Goal: Information Seeking & Learning: Compare options

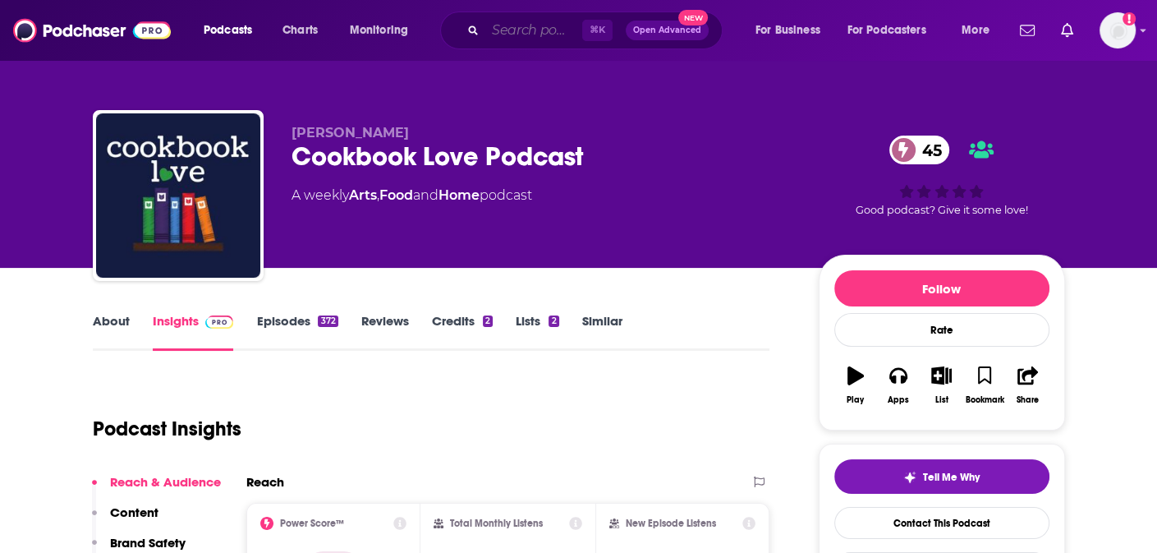
click at [531, 22] on input "Search podcasts, credits, & more..." at bounding box center [533, 30] width 97 height 26
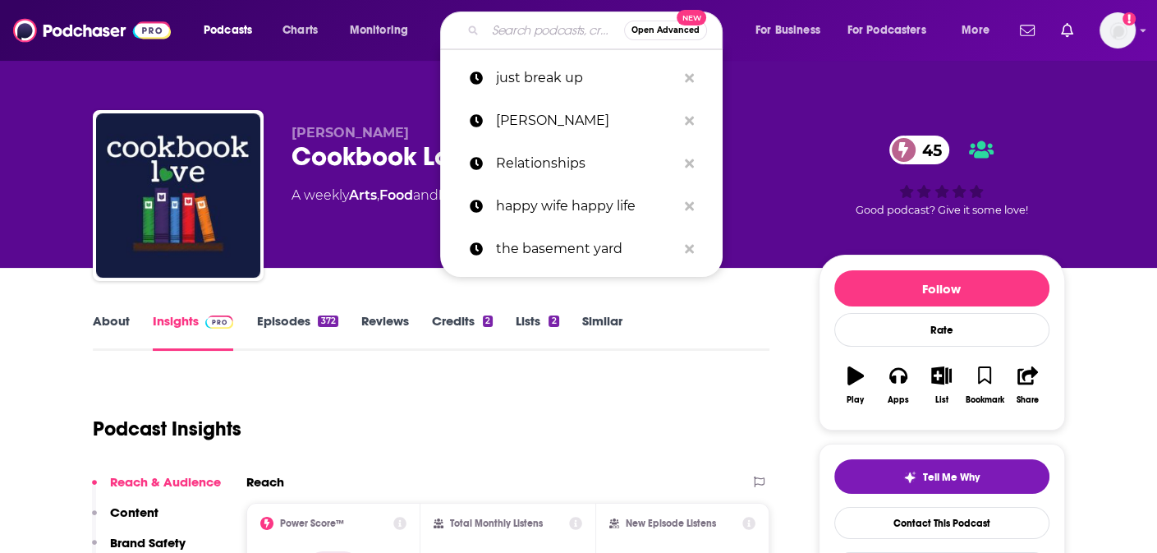
type input "J"
click at [553, 170] on p "Relationships" at bounding box center [586, 163] width 181 height 43
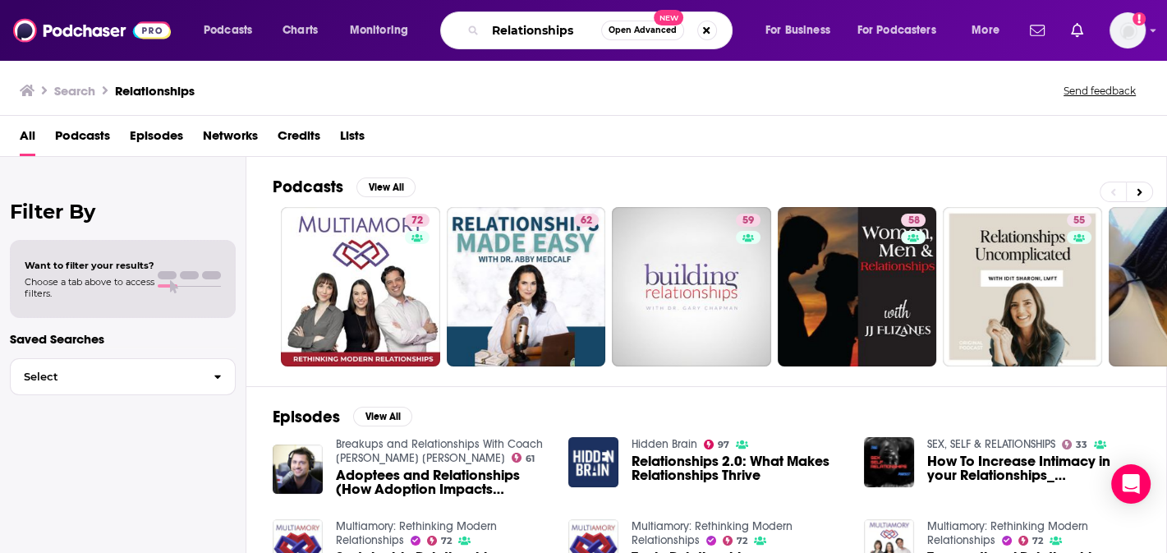
click at [560, 32] on input "Relationships" at bounding box center [543, 30] width 116 height 26
click at [576, 32] on input "Relationships" at bounding box center [543, 30] width 116 height 26
type input "dateable"
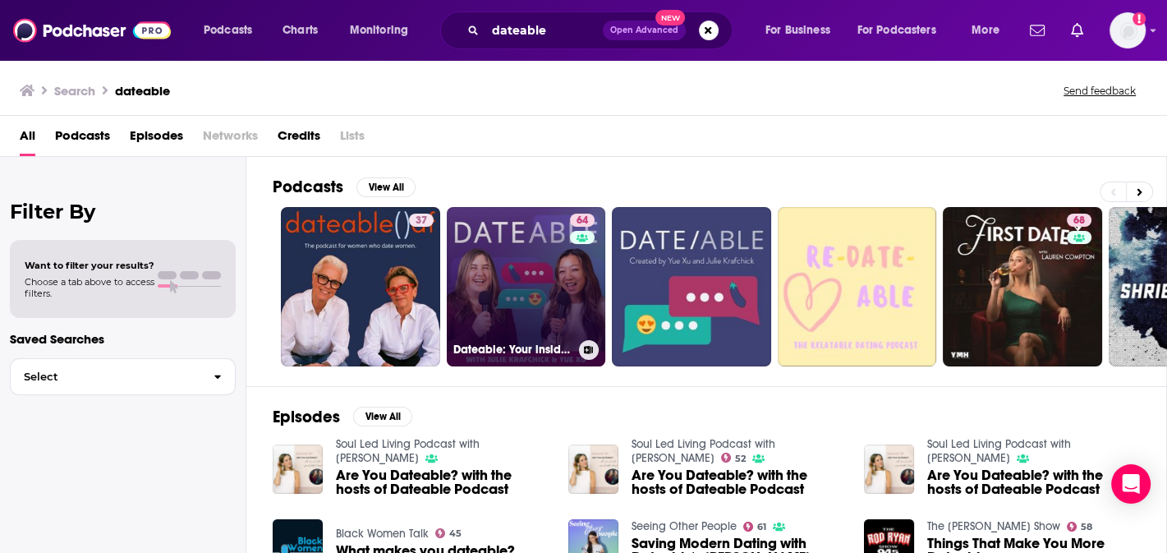
click at [549, 240] on link "64 Dateable: Your insider's look into modern dating and relationships" at bounding box center [526, 286] width 159 height 159
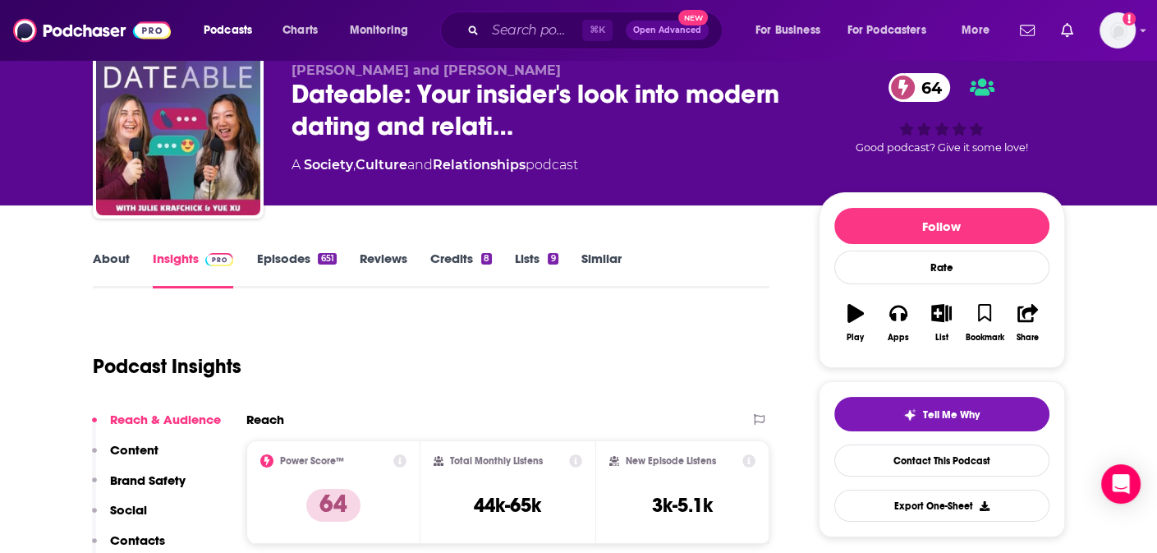
scroll to position [70, 0]
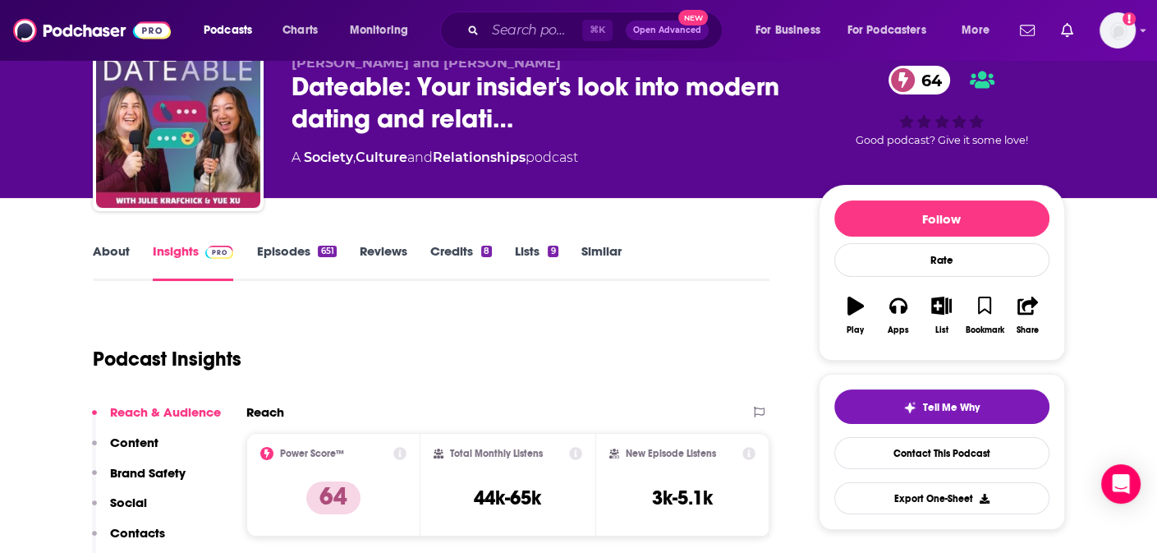
click at [116, 247] on link "About" at bounding box center [111, 262] width 37 height 38
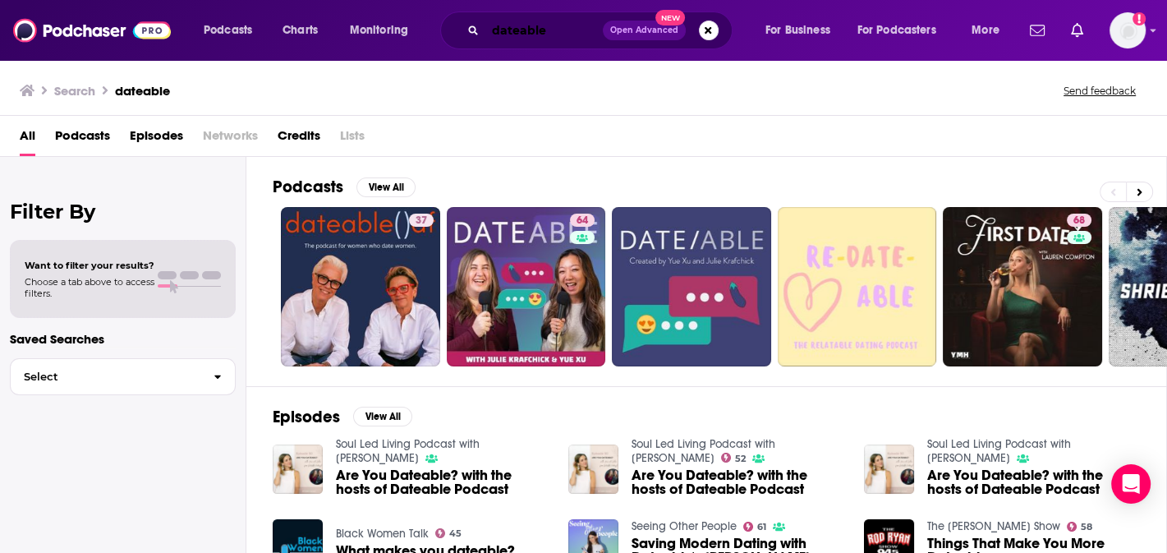
click at [559, 27] on input "dateable" at bounding box center [543, 30] width 117 height 26
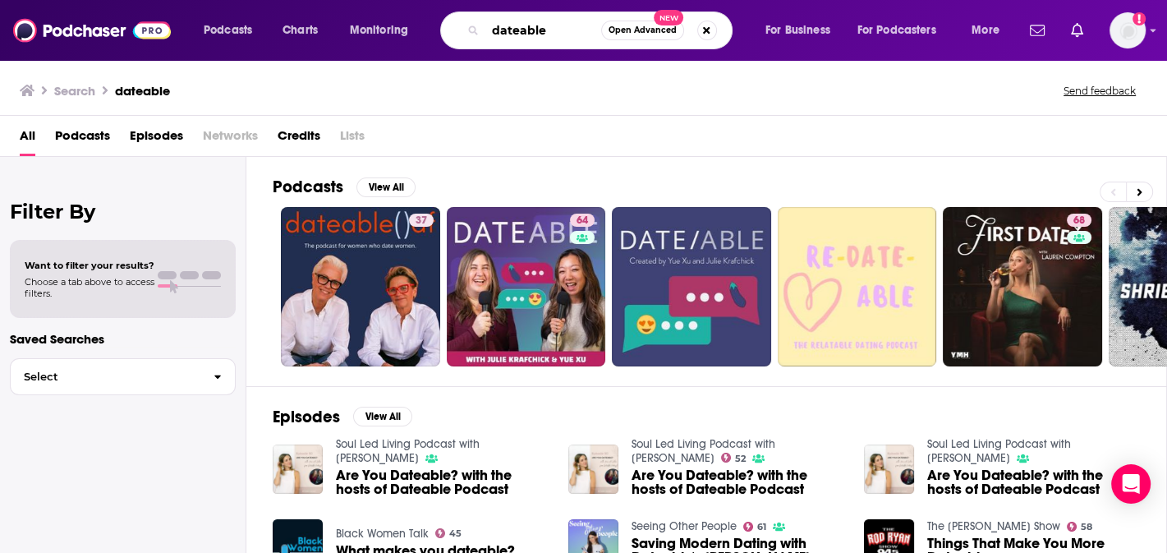
click at [559, 27] on input "dateable" at bounding box center [543, 30] width 116 height 26
type input "relationships"
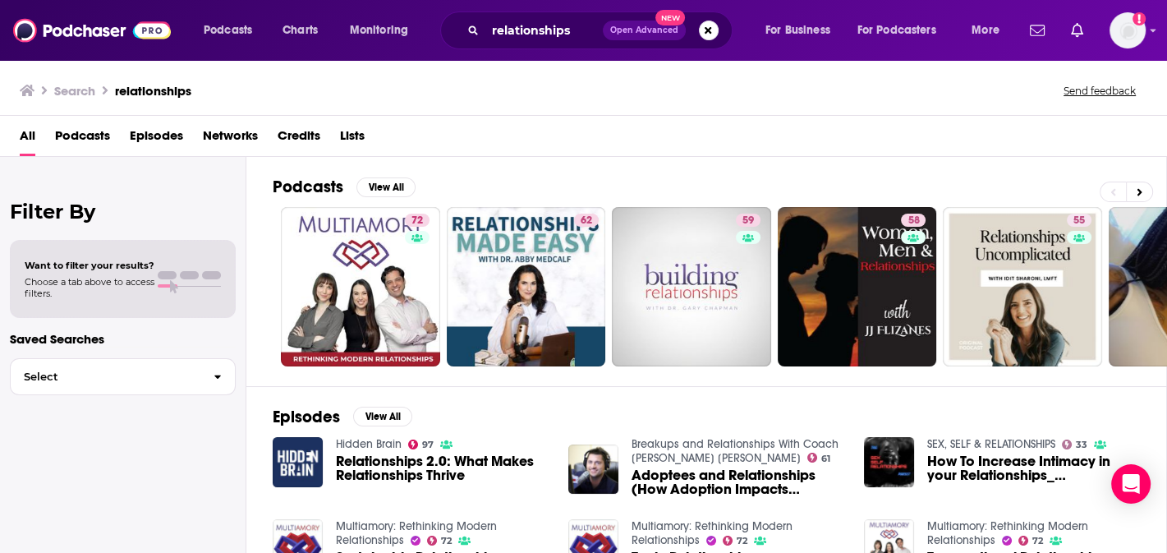
click at [106, 131] on span "Podcasts" at bounding box center [82, 139] width 55 height 34
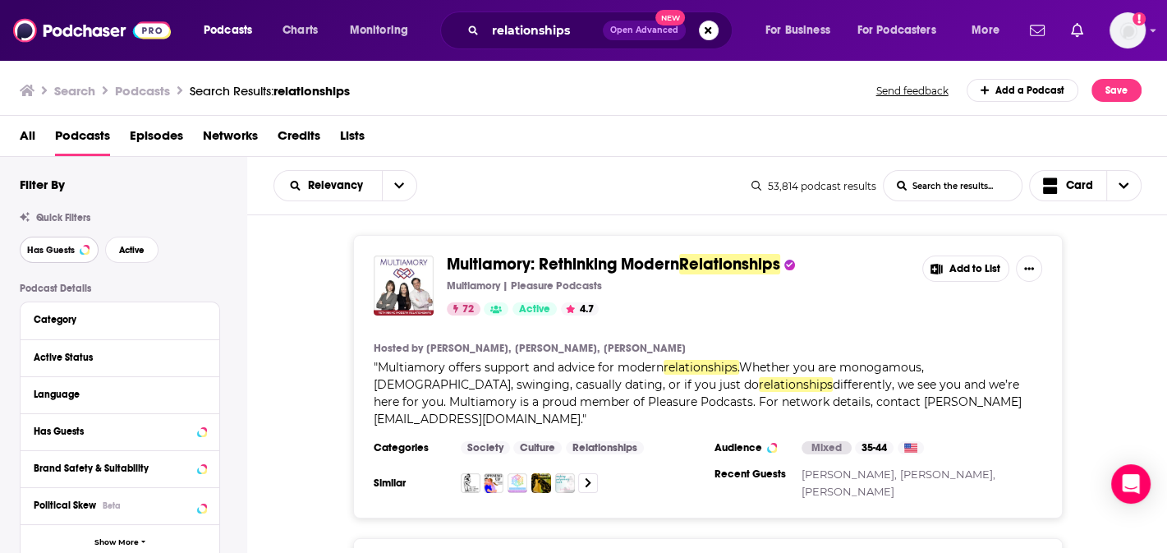
click at [84, 241] on button "Has Guests" at bounding box center [59, 250] width 79 height 26
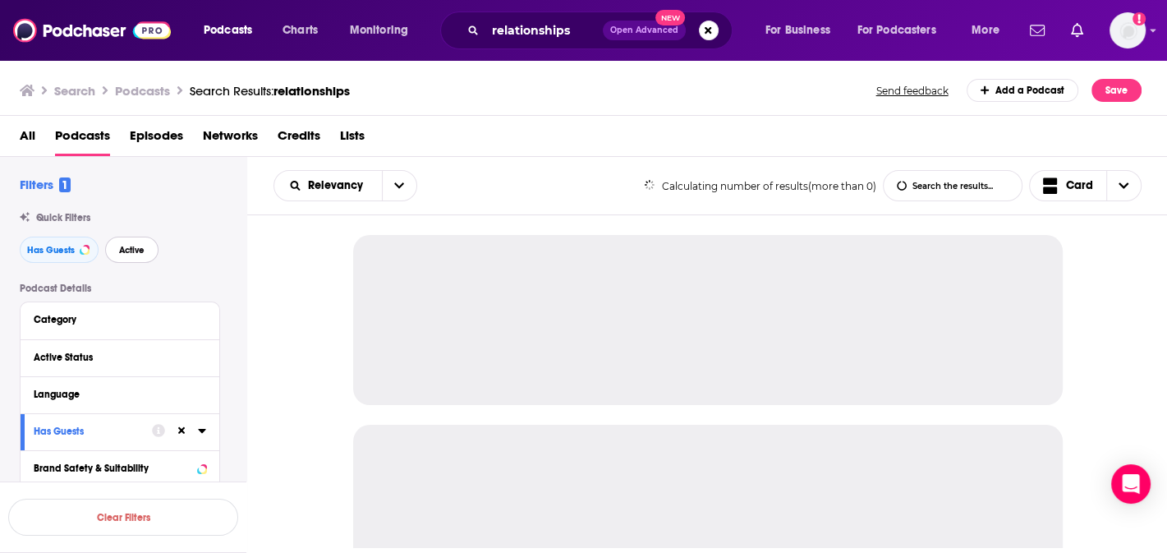
click at [141, 249] on span "Active" at bounding box center [131, 250] width 25 height 9
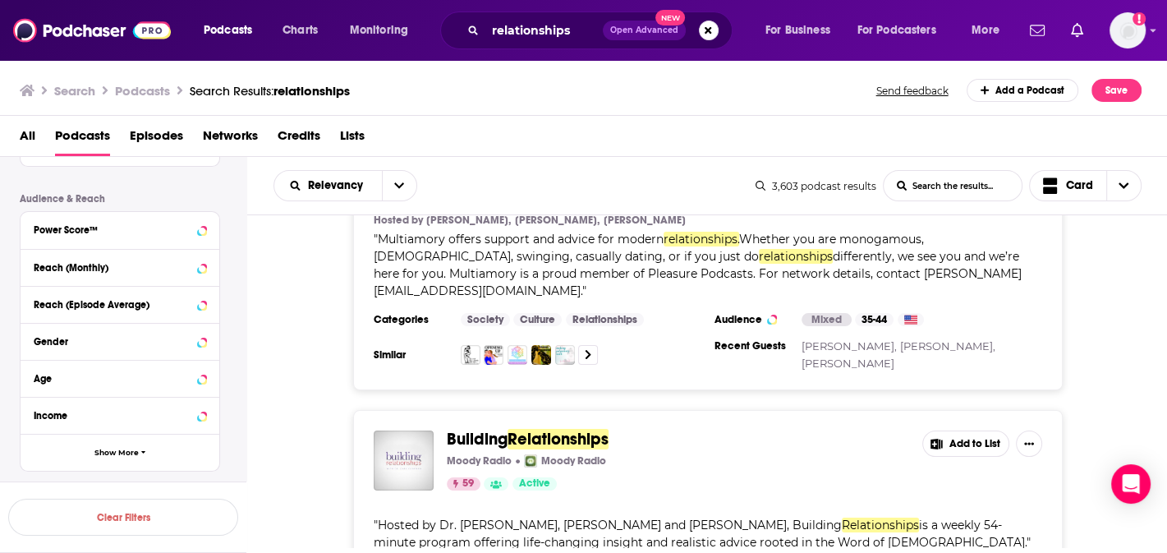
scroll to position [411, 0]
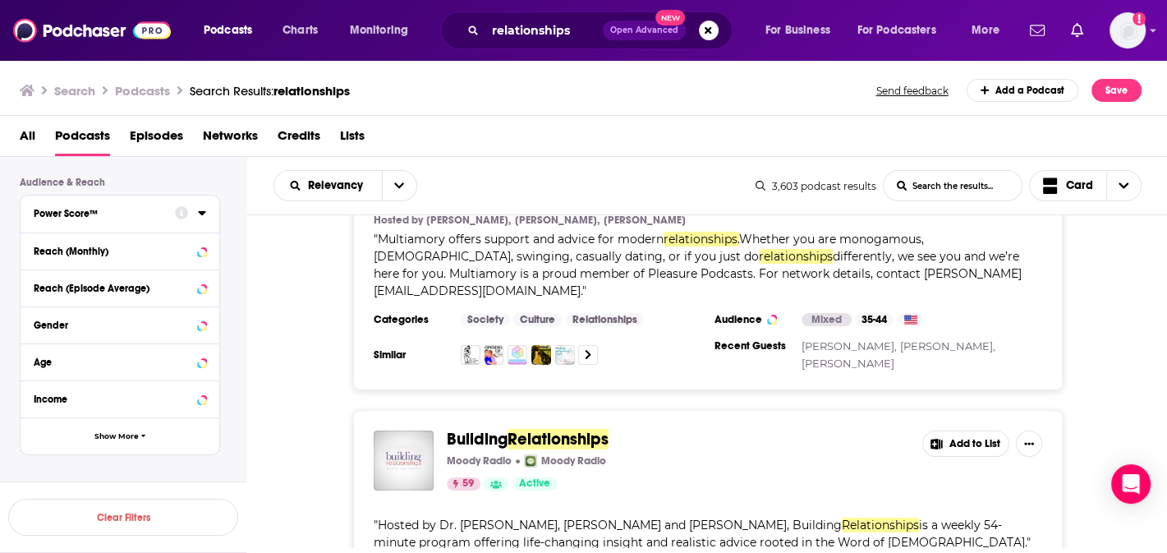
click at [203, 214] on icon at bounding box center [202, 212] width 8 height 13
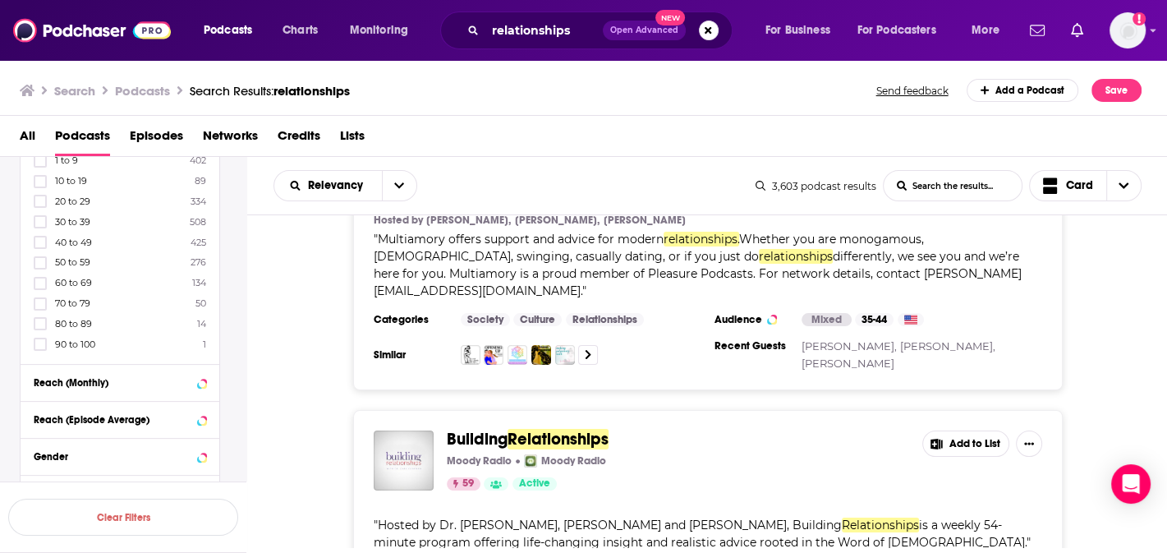
scroll to position [510, 0]
click at [41, 347] on icon at bounding box center [40, 343] width 10 height 10
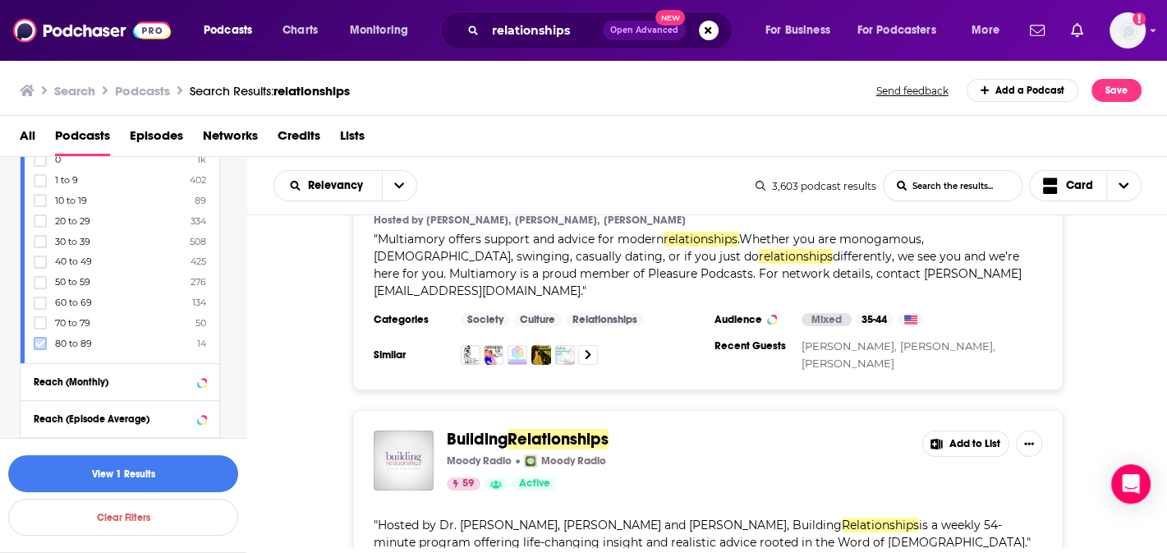
click at [34, 344] on label at bounding box center [40, 343] width 13 height 13
click at [35, 342] on icon at bounding box center [40, 343] width 10 height 10
click at [213, 471] on button "View 65 Results" at bounding box center [123, 473] width 230 height 37
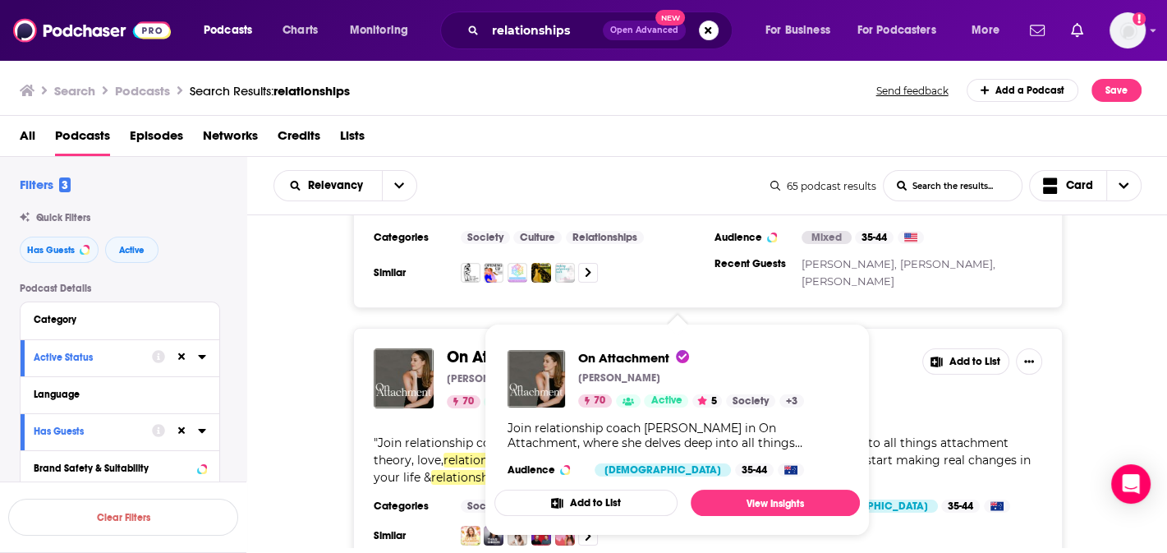
click at [535, 333] on span "On Attachment [PERSON_NAME] 70 Active 5 Society + 3 Join relationship coach [PE…" at bounding box center [676, 430] width 365 height 212
click at [453, 347] on span "On Attachment" at bounding box center [503, 357] width 113 height 21
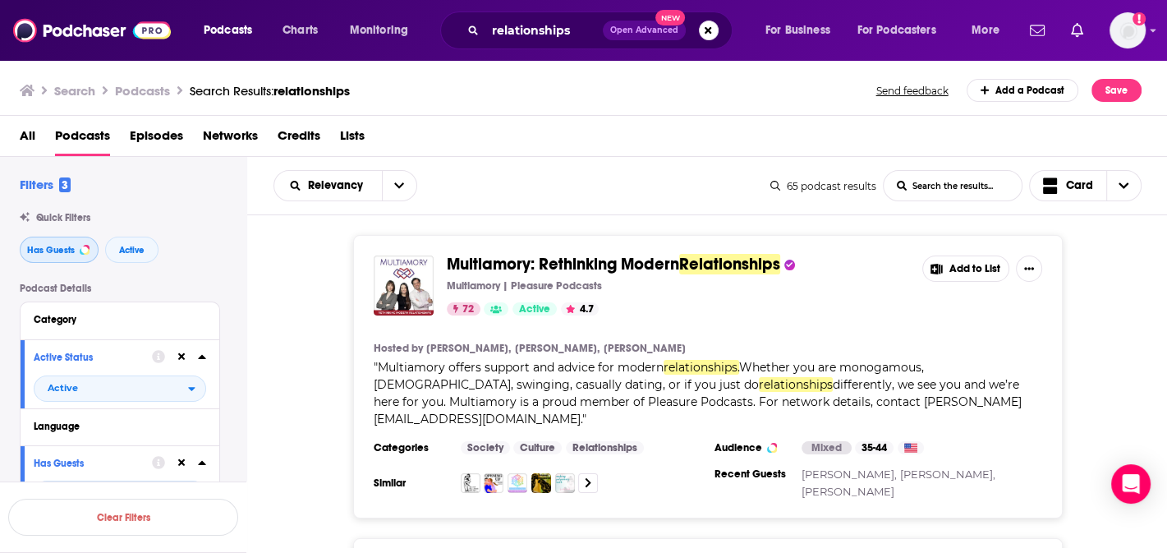
click at [67, 246] on span "Has Guests" at bounding box center [51, 250] width 48 height 9
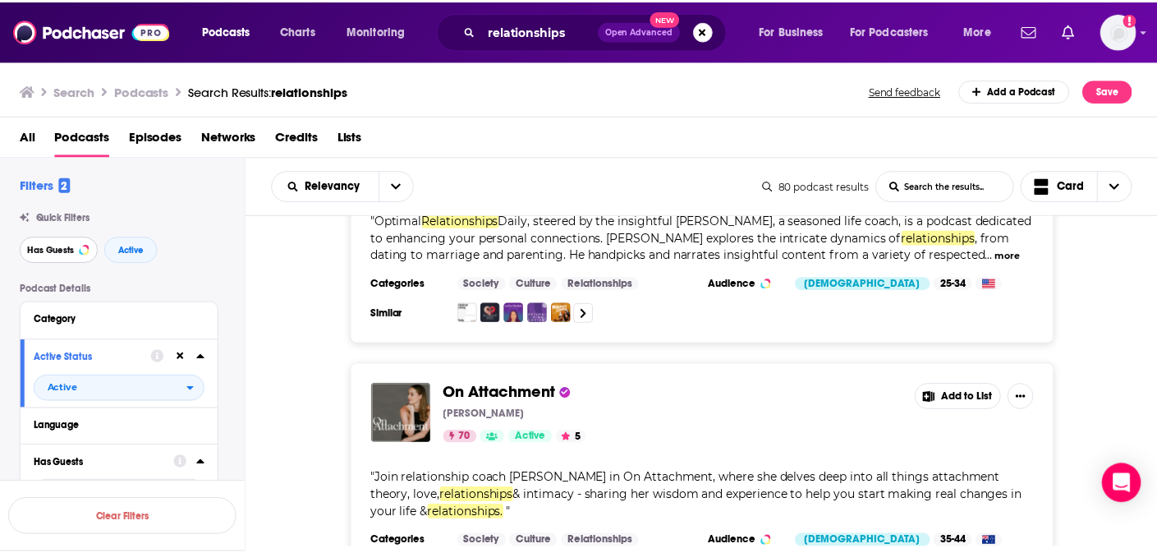
scroll to position [463, 0]
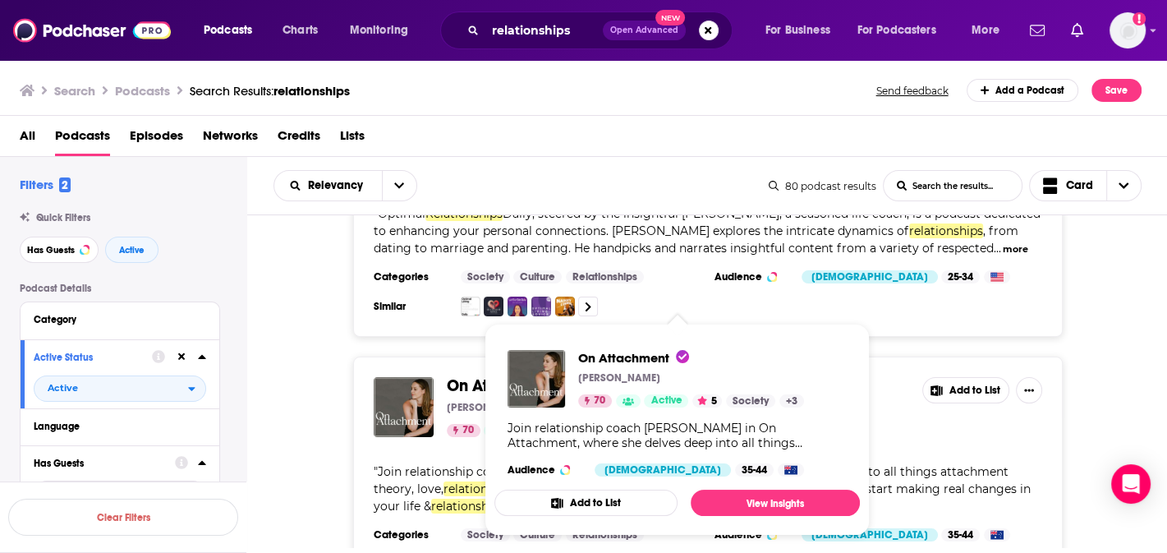
click at [485, 356] on span "On Attachment [PERSON_NAME] 70 Active 5 Society + 3 Join relationship coach [PE…" at bounding box center [677, 430] width 385 height 232
click at [462, 375] on span "On Attachment" at bounding box center [503, 385] width 113 height 21
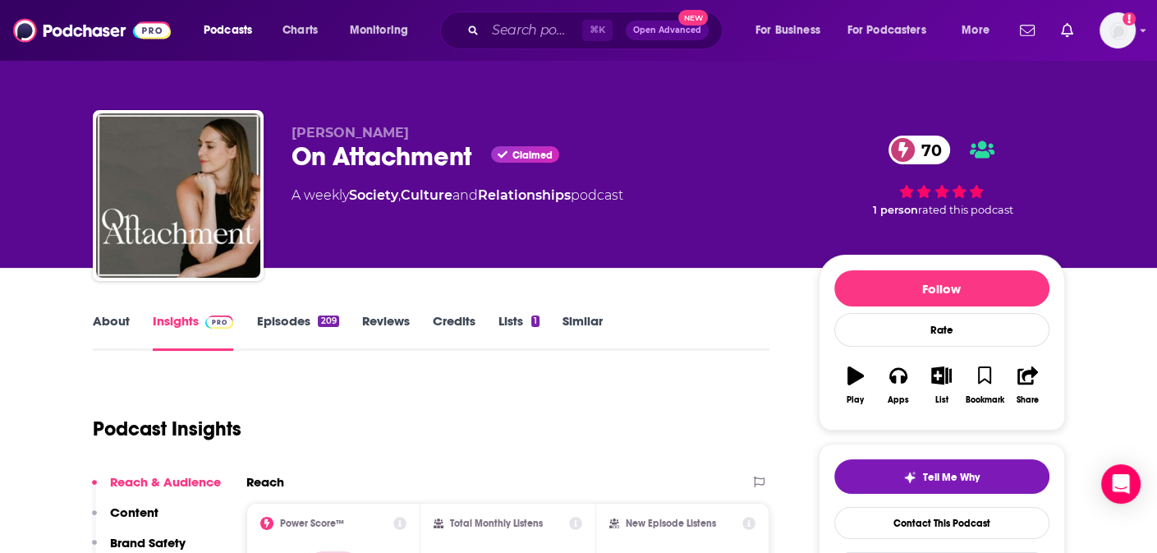
click at [293, 323] on link "Episodes 209" at bounding box center [297, 332] width 82 height 38
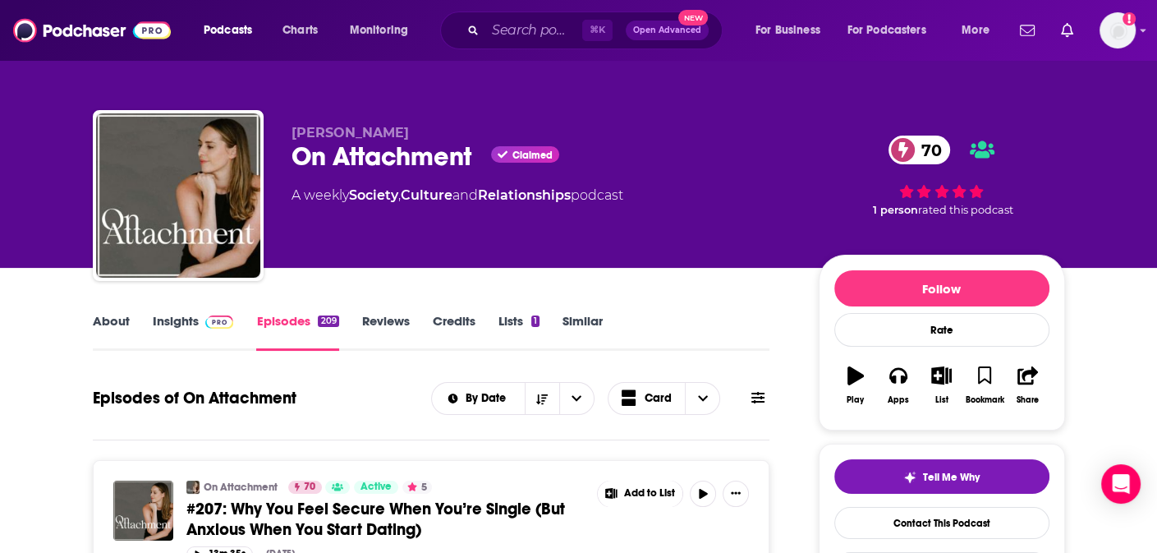
click at [164, 336] on link "Insights" at bounding box center [193, 332] width 81 height 38
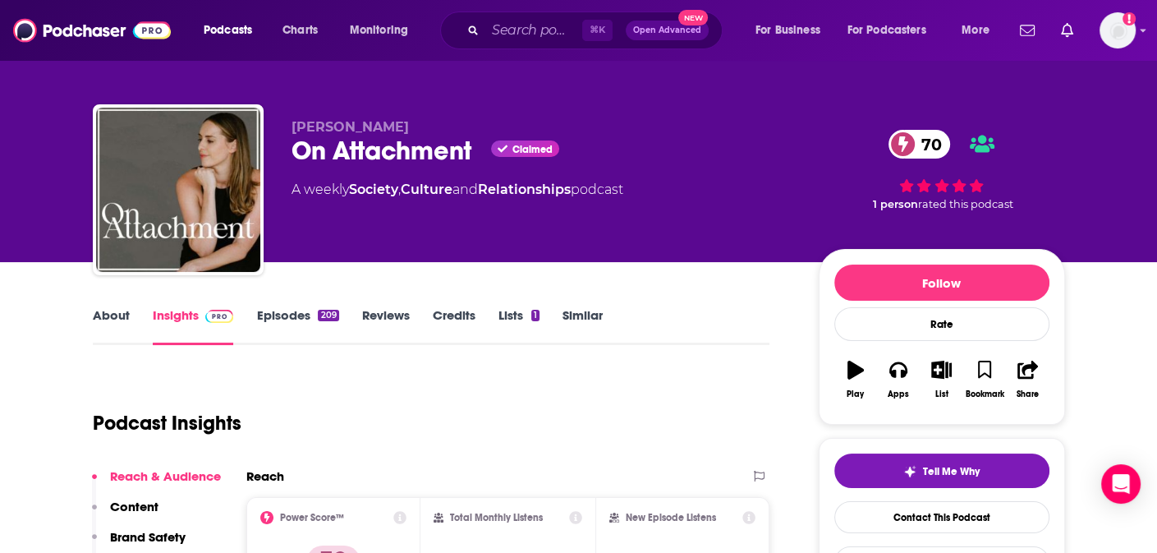
scroll to position [3, 0]
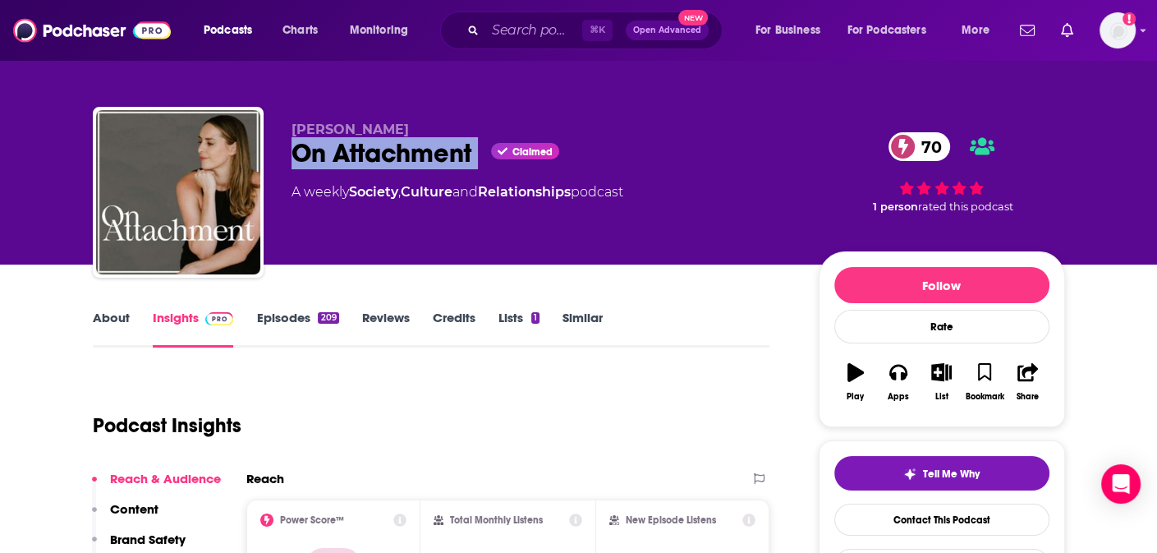
drag, startPoint x: 292, startPoint y: 159, endPoint x: 496, endPoint y: 159, distance: 204.5
click at [496, 159] on div "On Attachment Claimed 70" at bounding box center [542, 153] width 501 height 32
copy div "On Attachment"
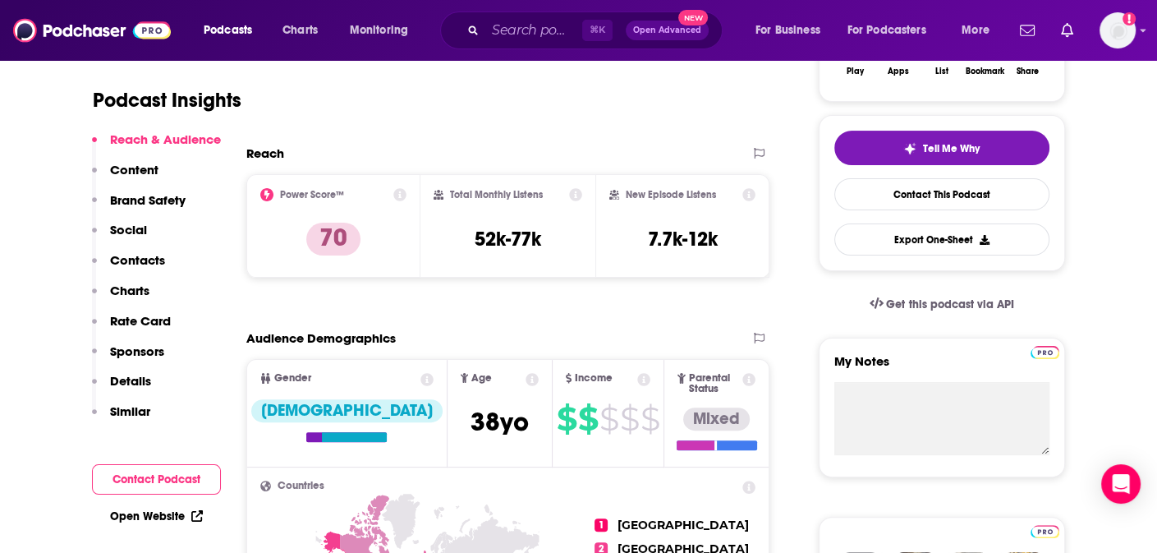
scroll to position [335, 0]
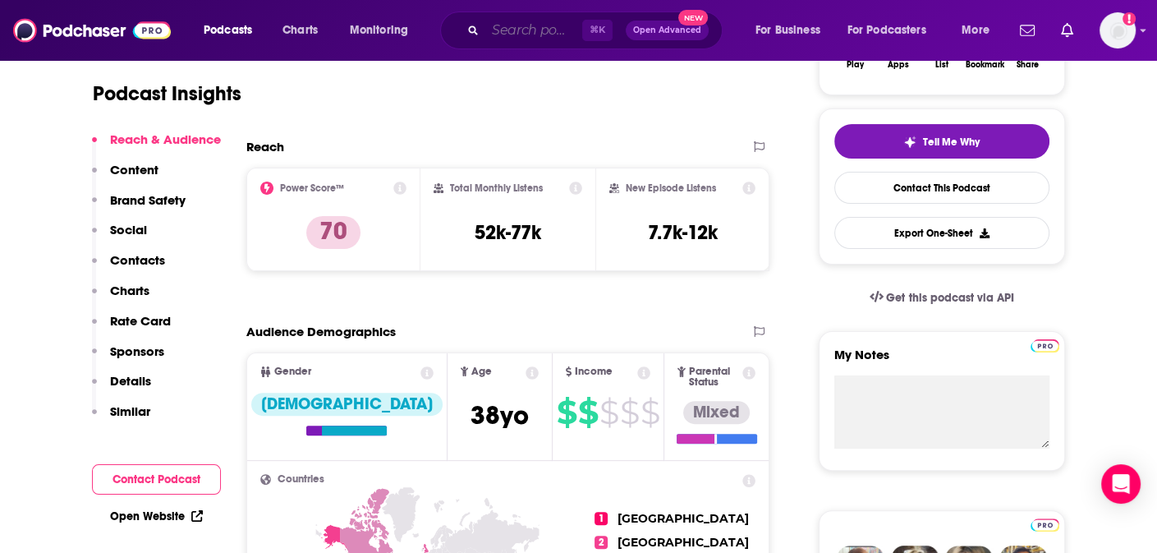
click at [538, 40] on input "Search podcasts, credits, & more..." at bounding box center [533, 30] width 97 height 26
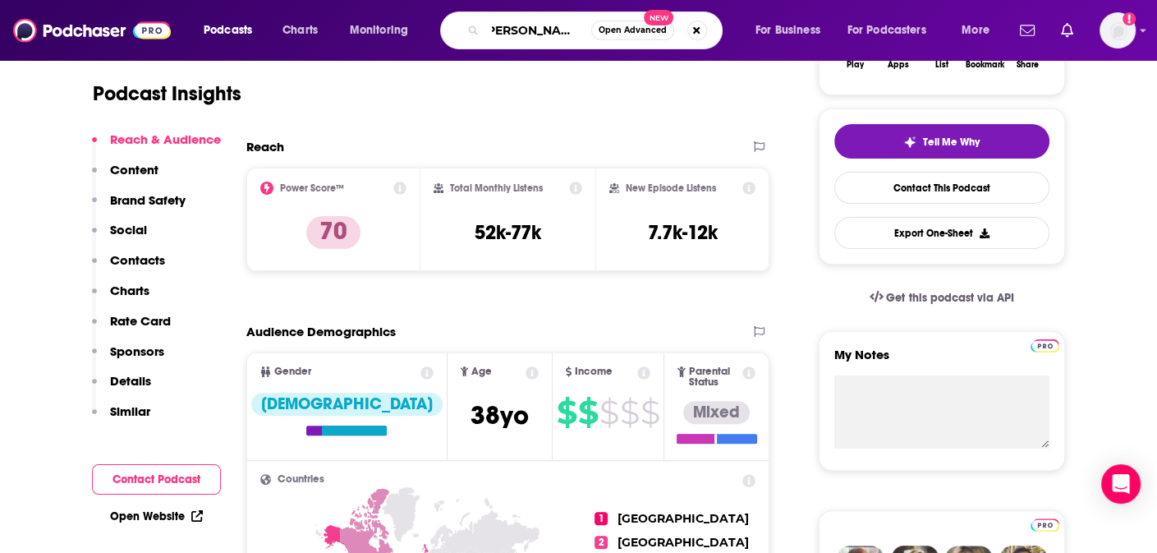
type input "[PERSON_NAME] thoughts"
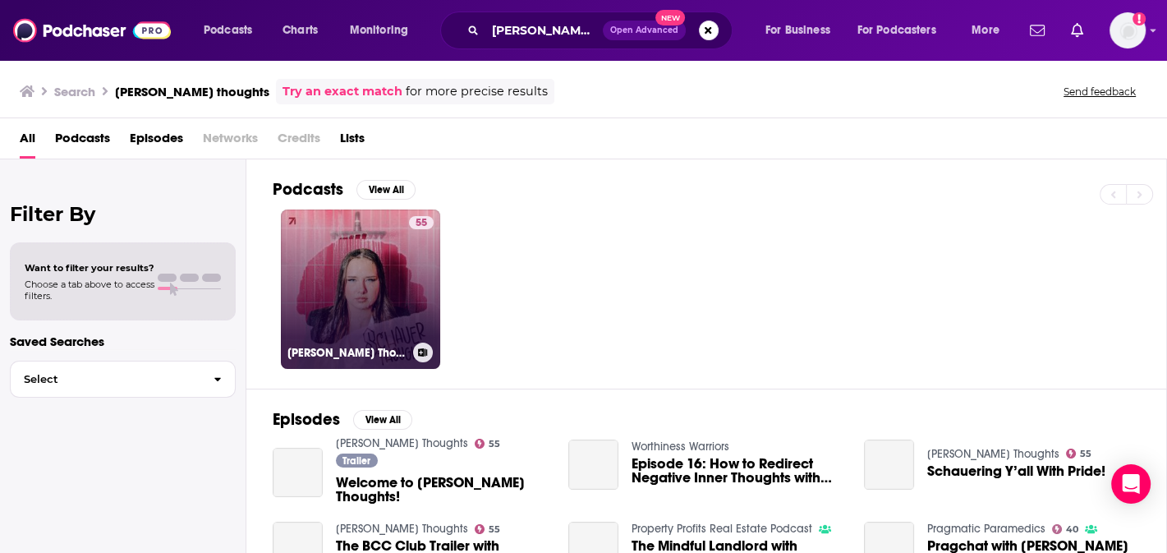
click at [405, 224] on link "55 [PERSON_NAME] Thoughts" at bounding box center [360, 288] width 159 height 159
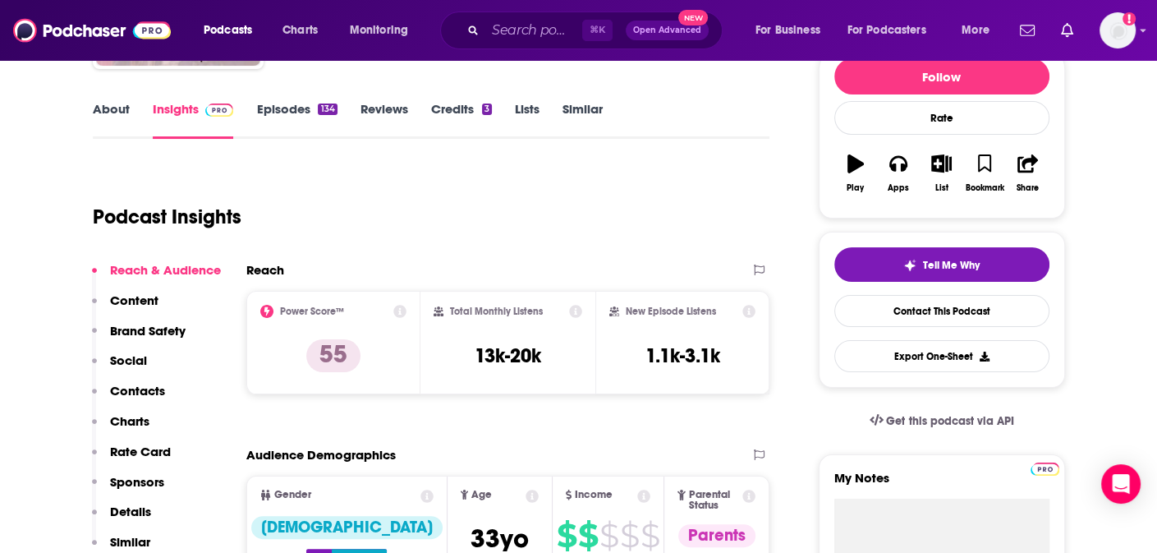
scroll to position [214, 0]
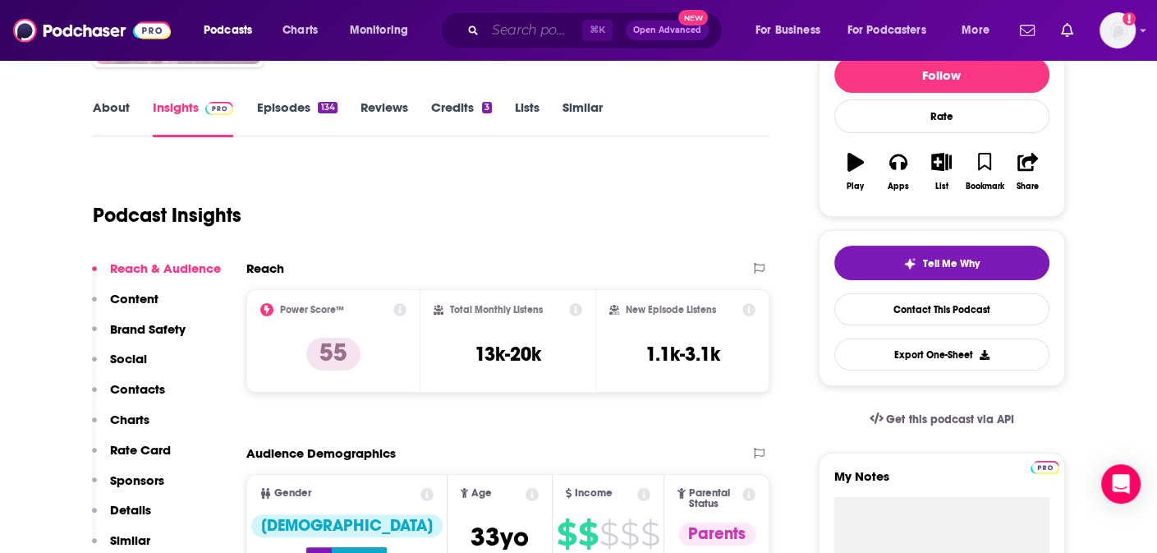
click at [517, 30] on input "Search podcasts, credits, & more..." at bounding box center [533, 30] width 97 height 26
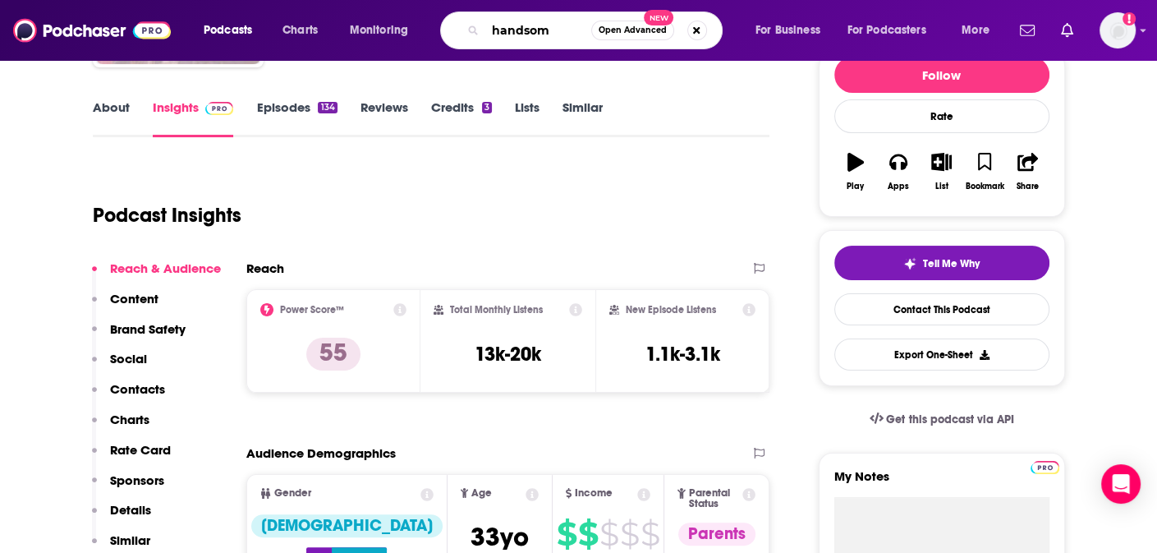
type input "handsome"
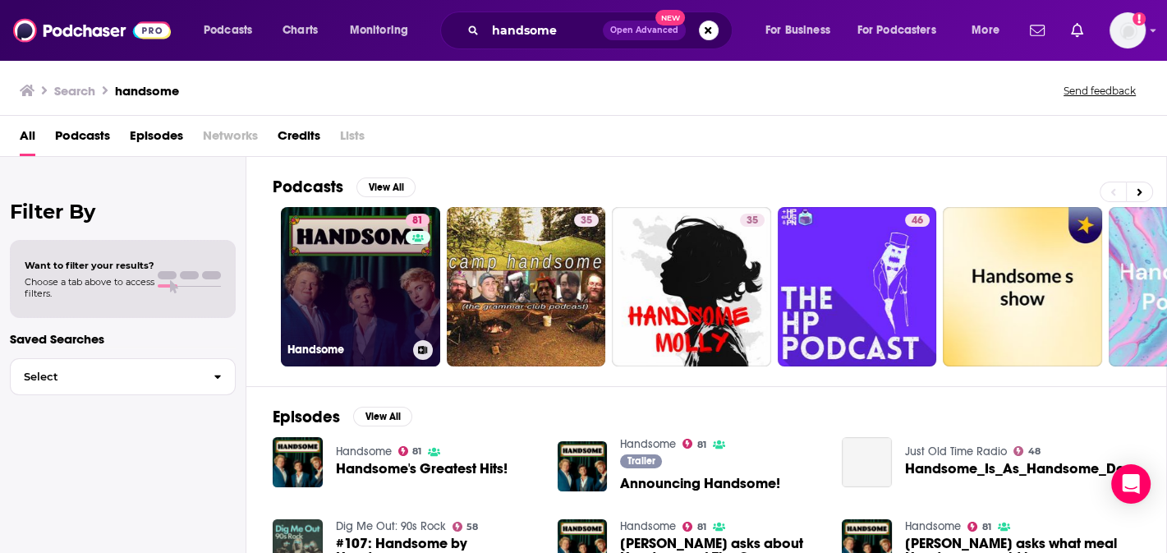
click at [401, 228] on link "81 Handsome" at bounding box center [360, 286] width 159 height 159
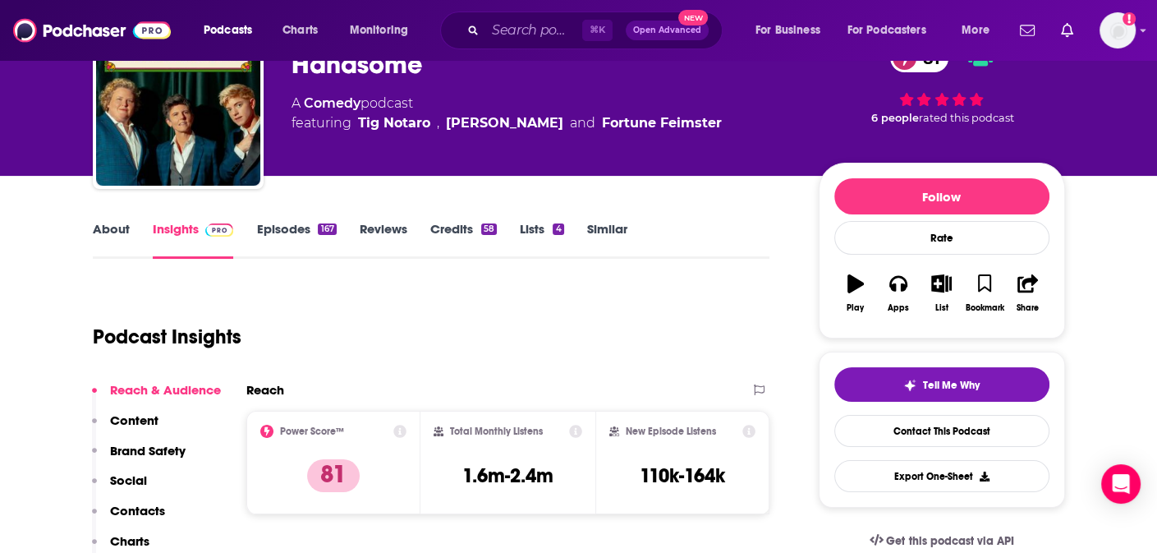
scroll to position [94, 0]
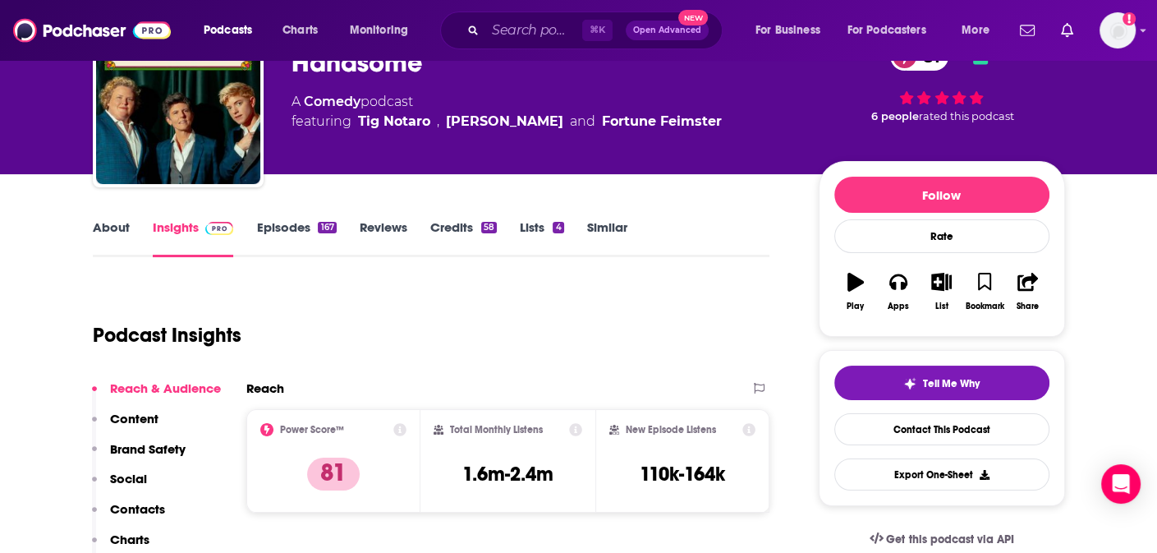
click at [127, 229] on link "About" at bounding box center [111, 238] width 37 height 38
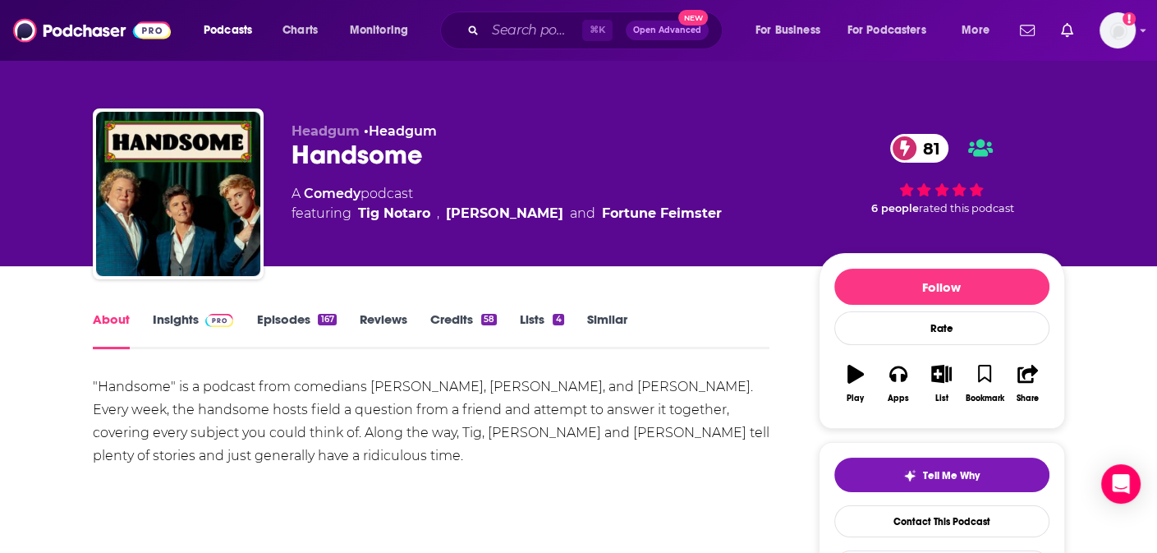
scroll to position [2, 0]
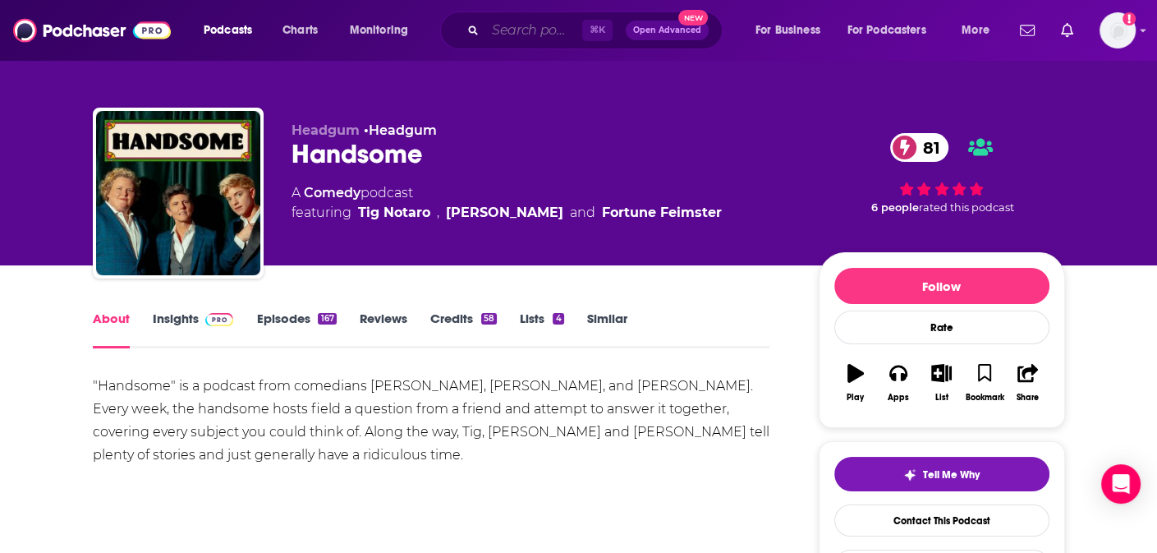
click at [498, 32] on input "Search podcasts, credits, & more..." at bounding box center [533, 30] width 97 height 26
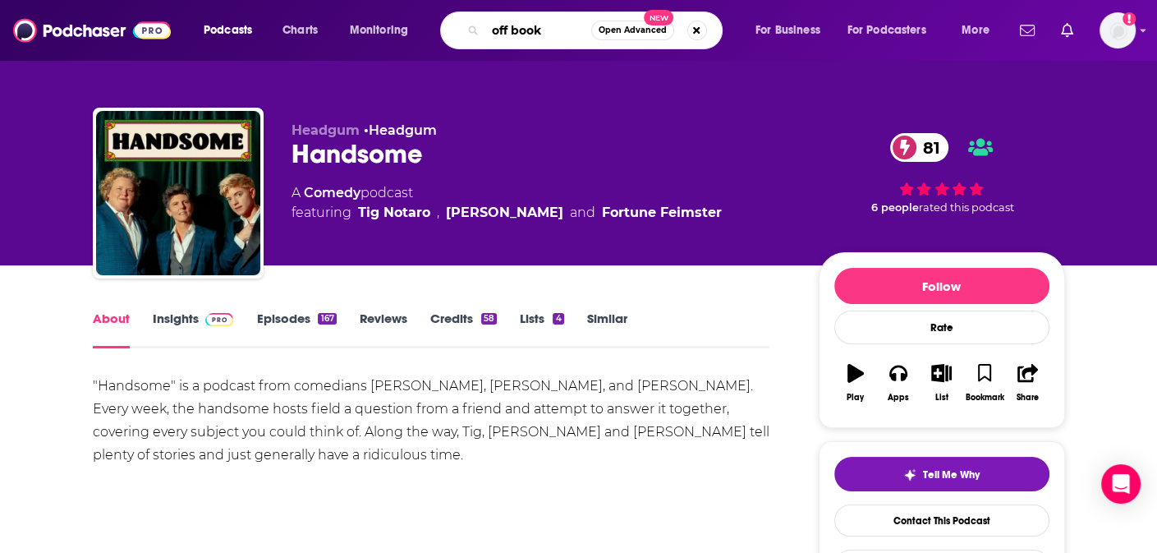
type input "off book"
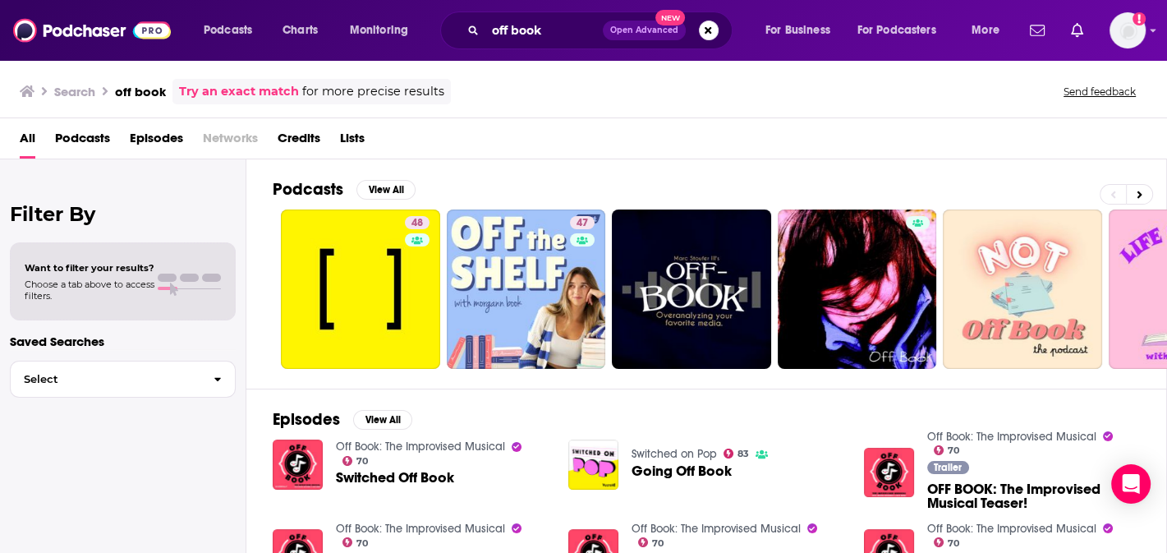
click at [93, 140] on span "Podcasts" at bounding box center [82, 142] width 55 height 34
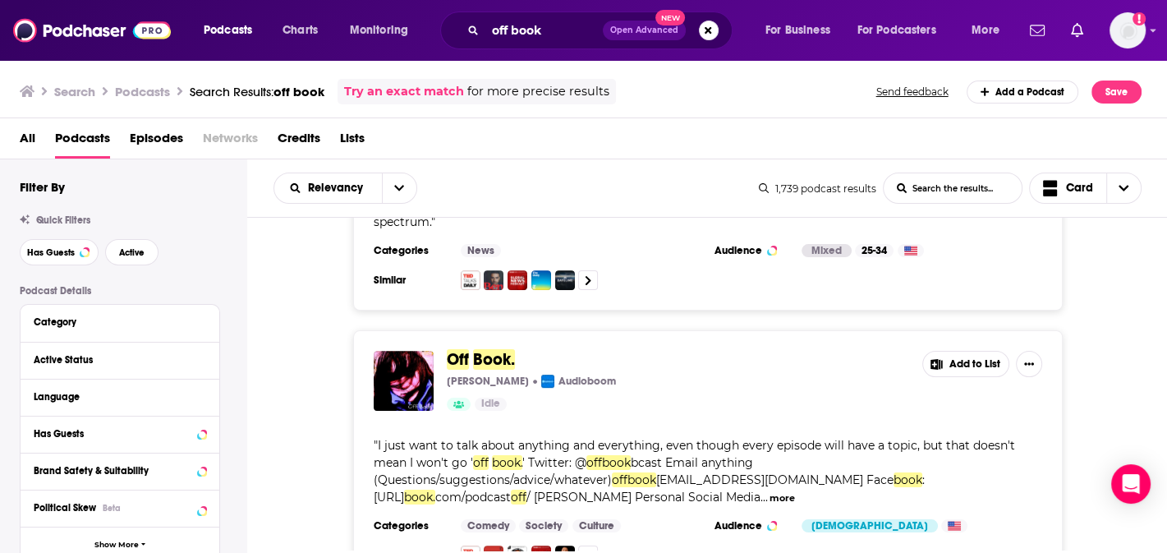
scroll to position [890, 0]
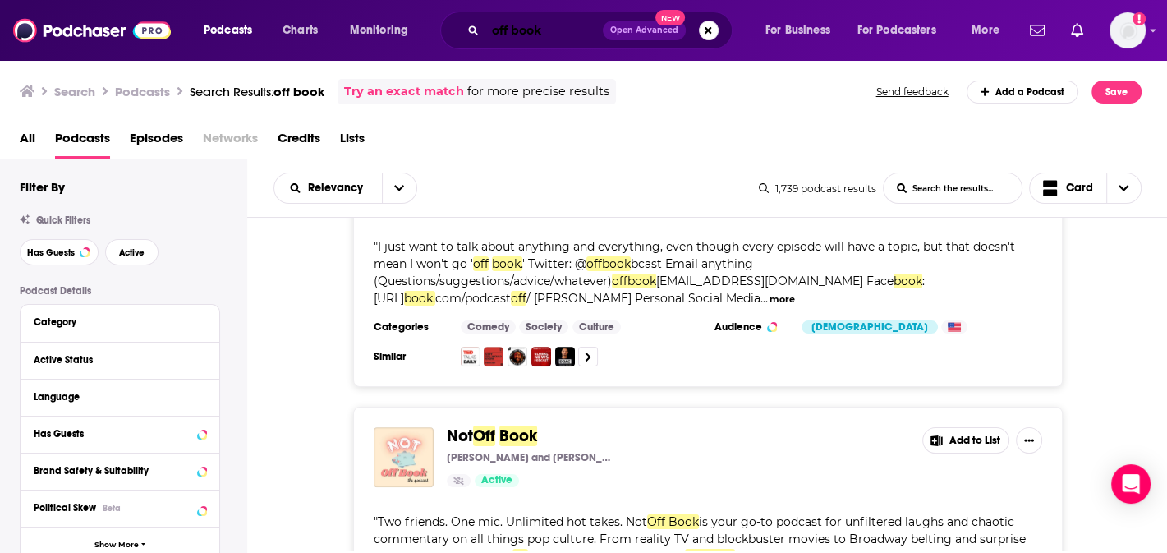
click at [552, 37] on input "off book" at bounding box center [543, 30] width 117 height 26
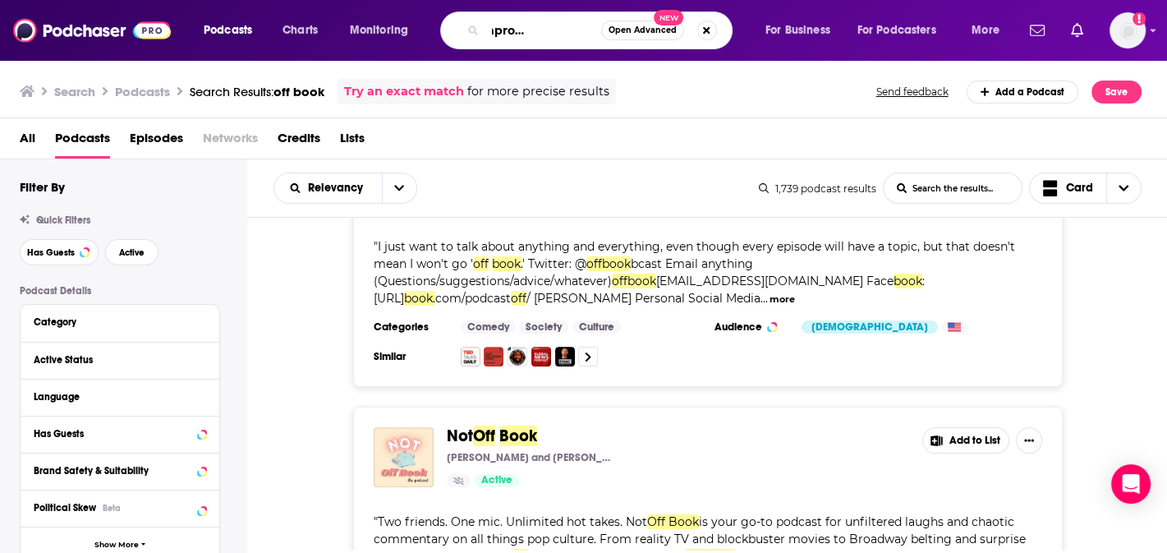
scroll to position [0, 69]
type input "off book improvised musical"
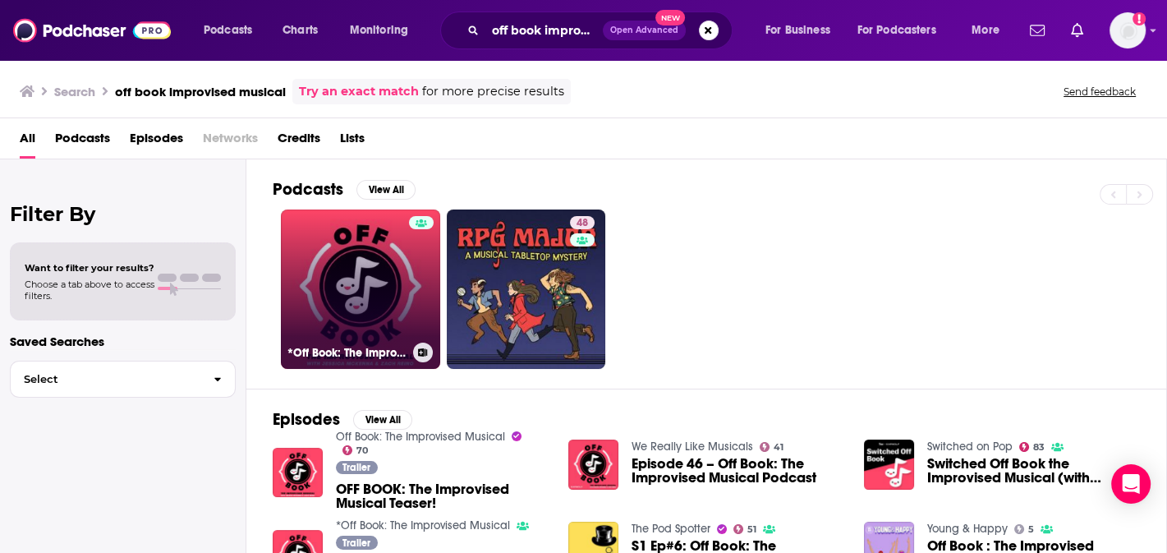
click at [380, 233] on link "*Off Book: The Improvised Musical" at bounding box center [360, 288] width 159 height 159
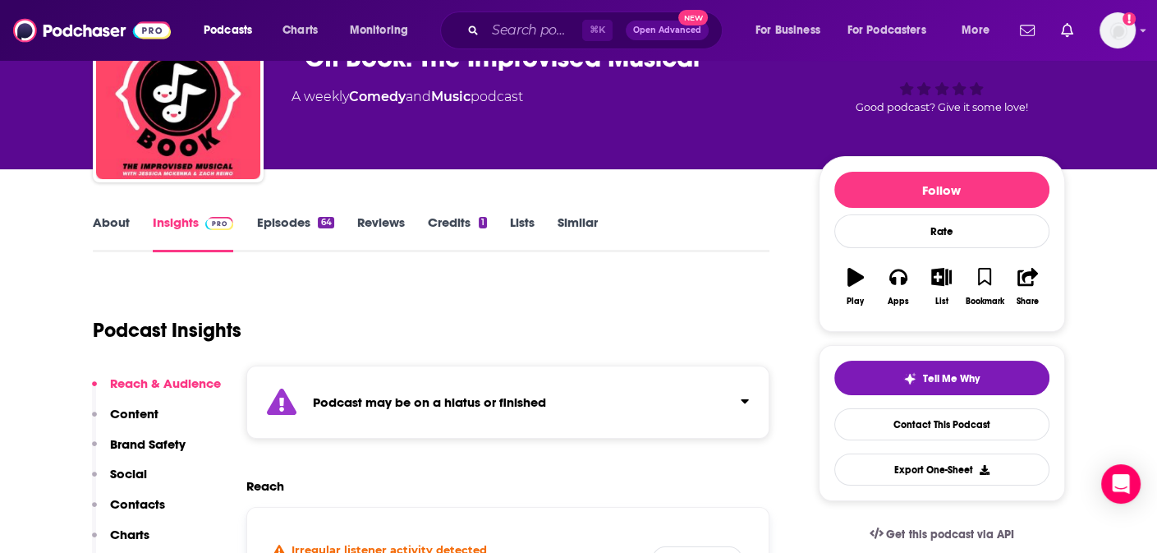
scroll to position [100, 0]
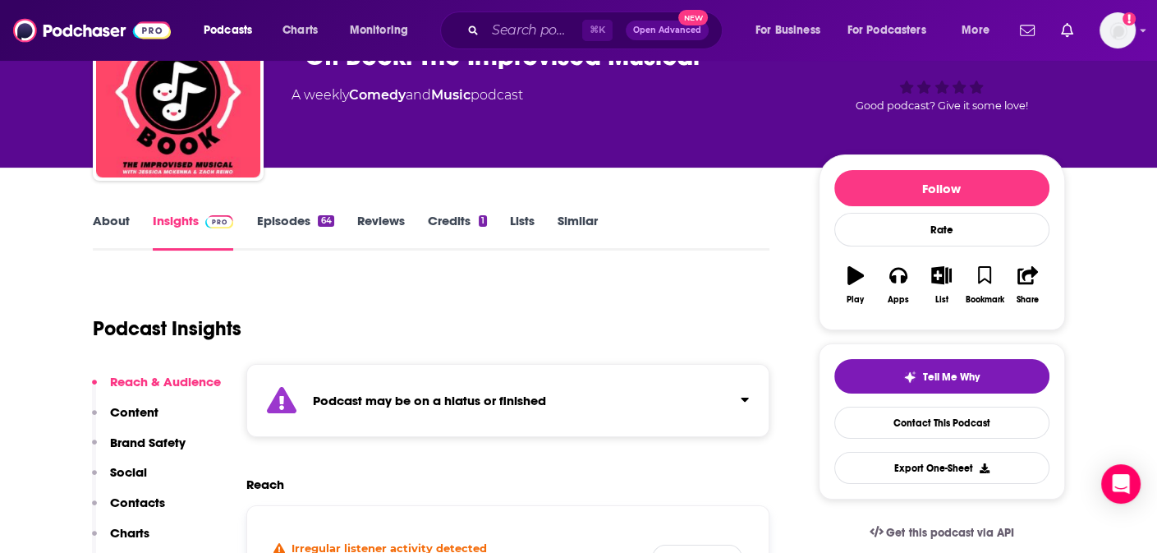
click at [595, 376] on div "Podcast may be on a hiatus or finished" at bounding box center [508, 400] width 524 height 73
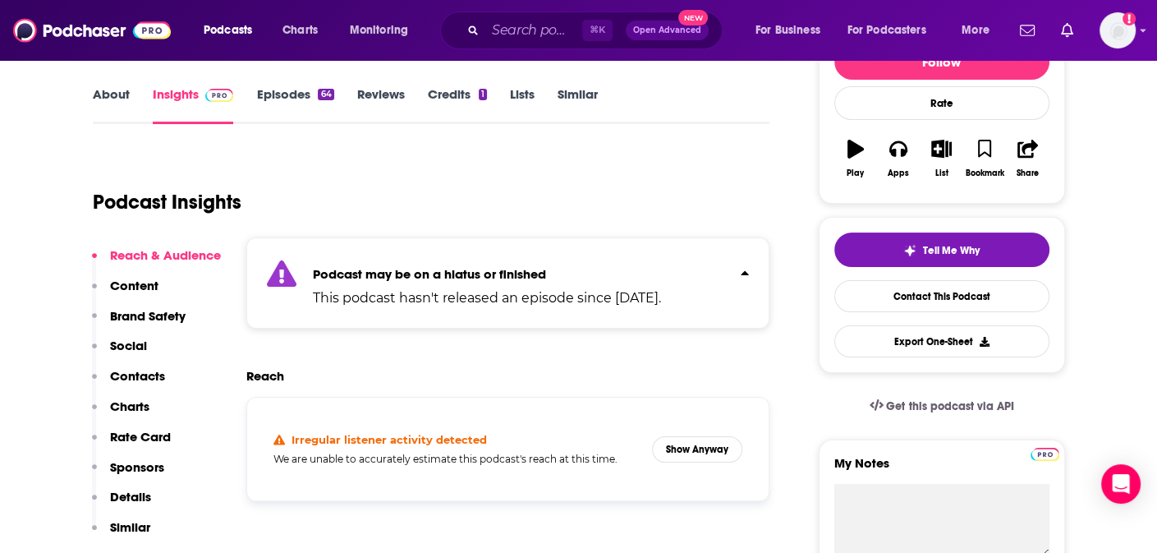
scroll to position [214, 0]
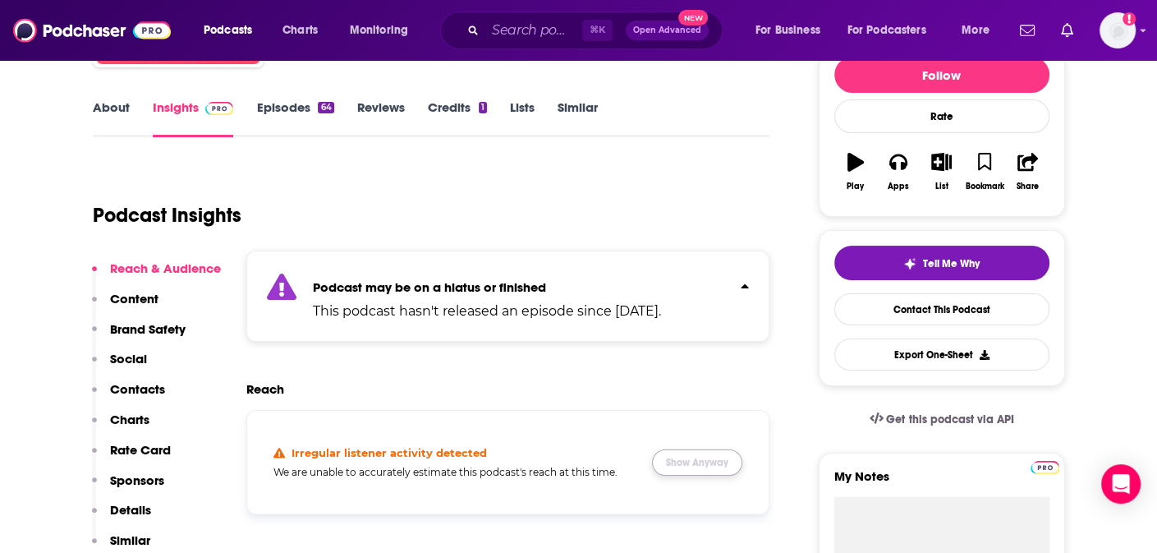
click at [697, 450] on button "Show Anyway" at bounding box center [697, 462] width 90 height 26
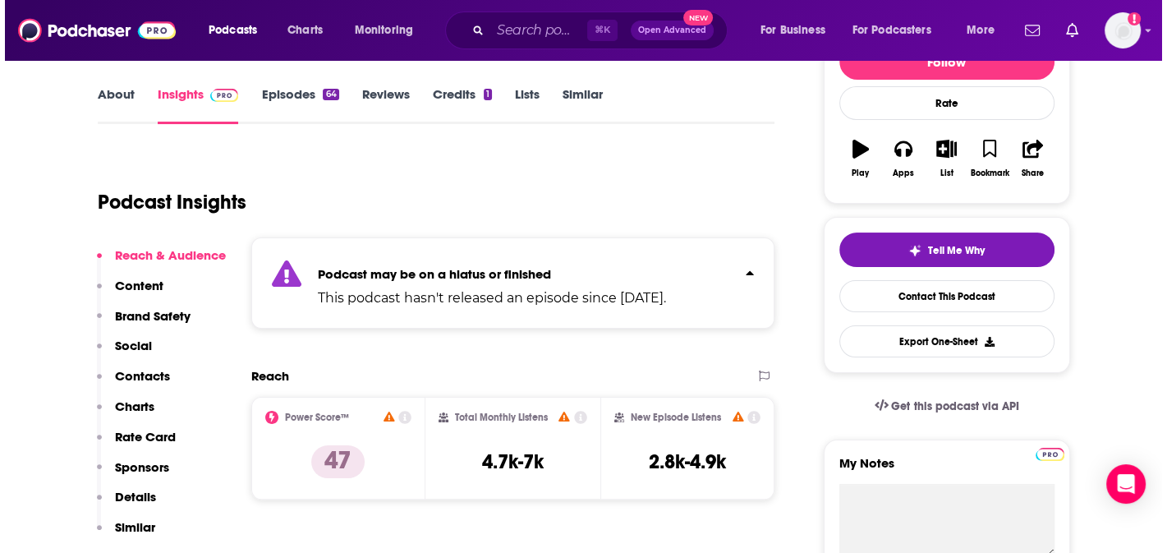
scroll to position [0, 0]
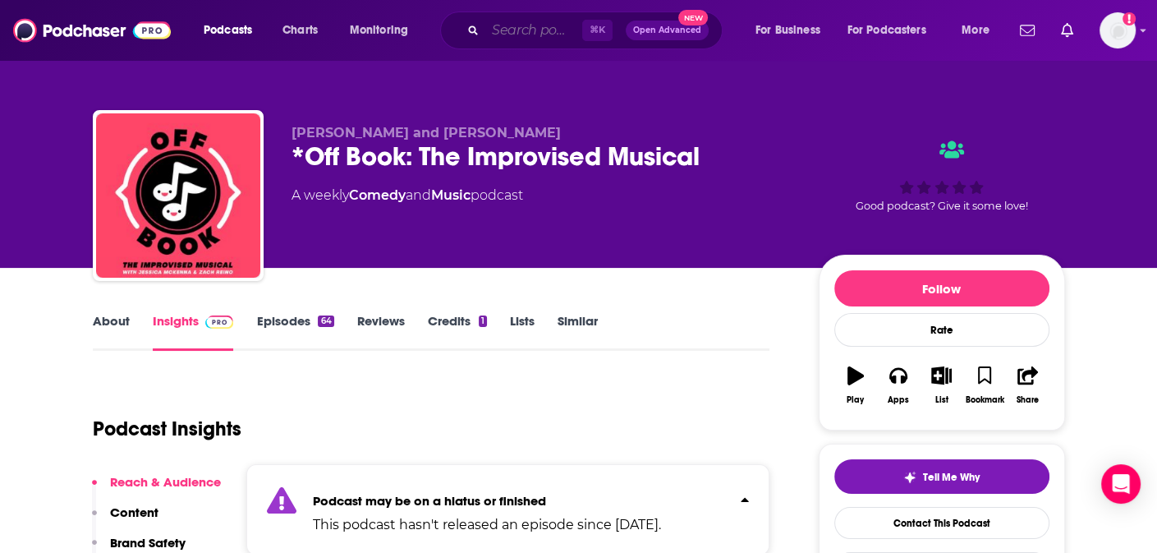
click at [521, 30] on input "Search podcasts, credits, & more..." at bounding box center [533, 30] width 97 height 26
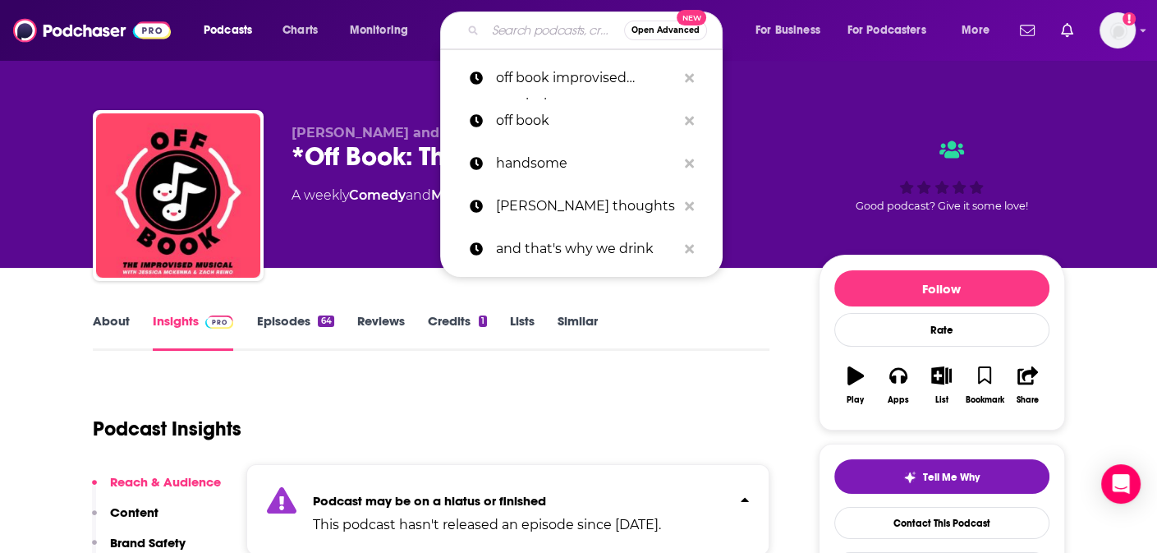
click at [417, 102] on div "[PERSON_NAME] and [PERSON_NAME] *Off Book: The Improvised Musical A weekly Come…" at bounding box center [578, 178] width 997 height 177
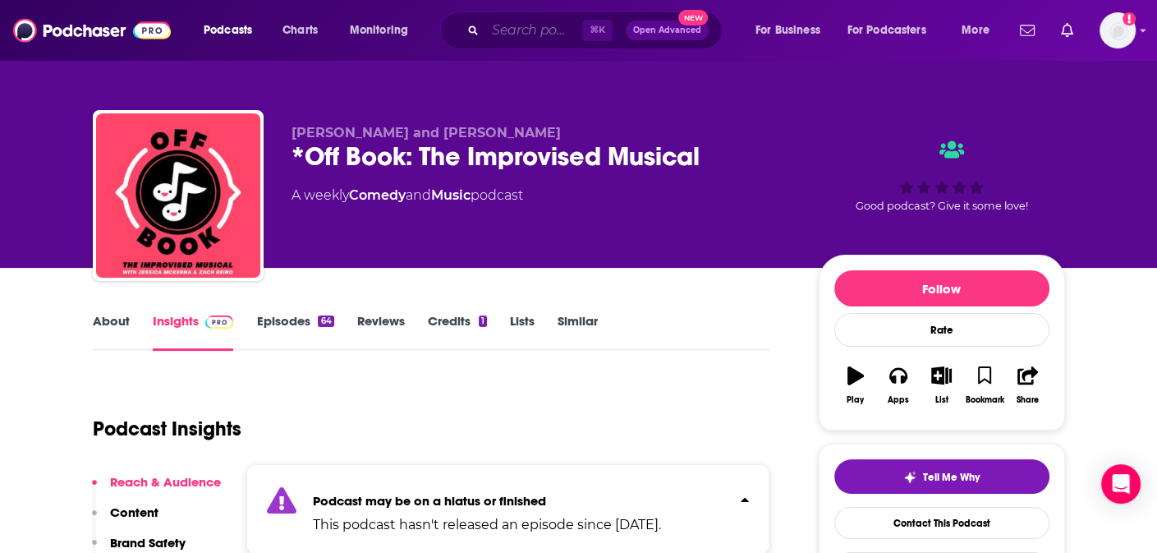
click at [512, 26] on input "Search podcasts, credits, & more..." at bounding box center [533, 30] width 97 height 26
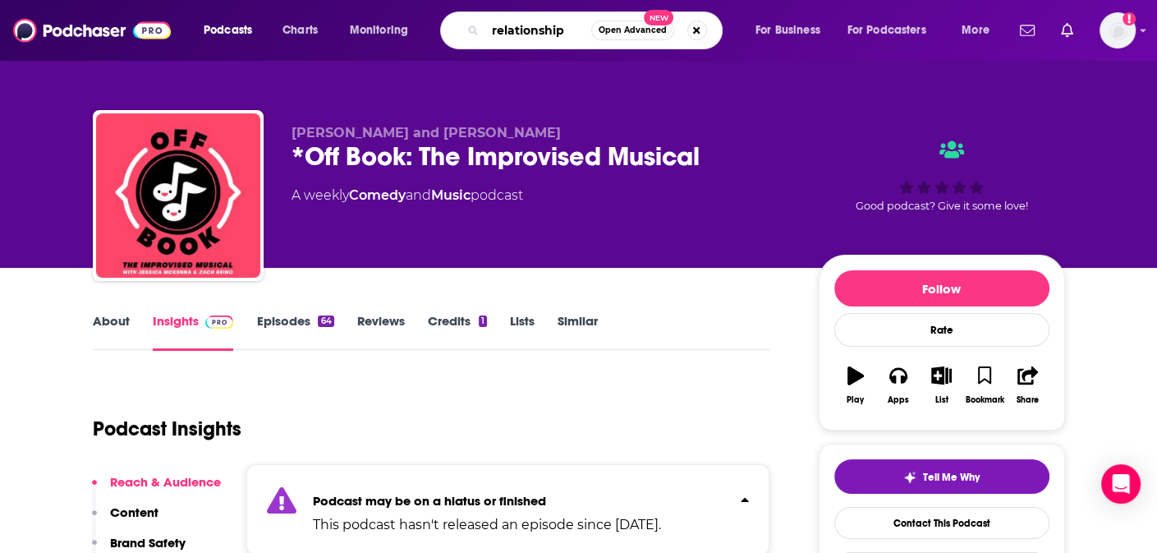
type input "relationships"
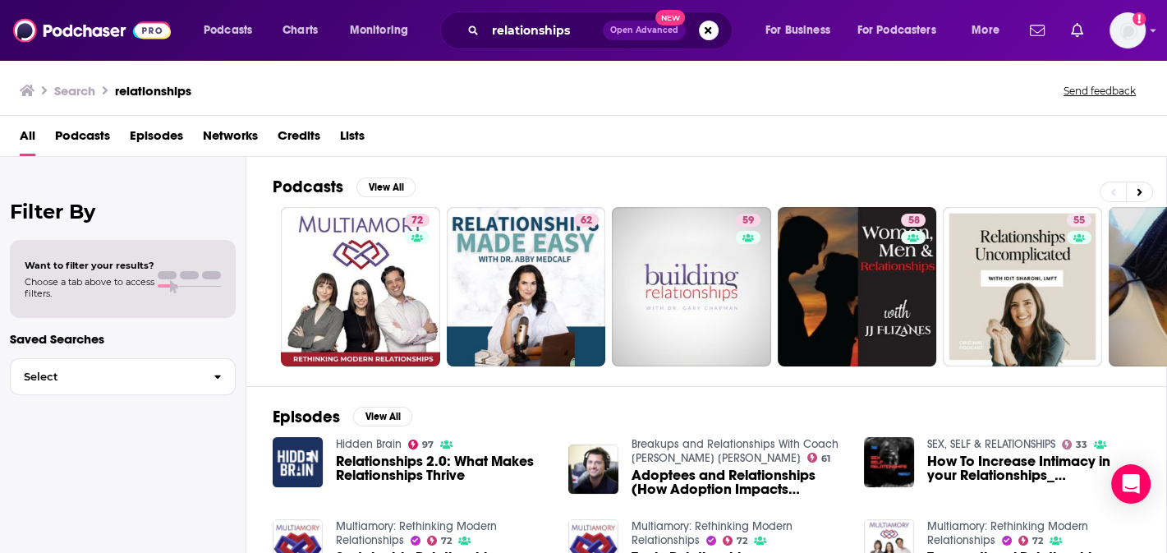
click at [99, 138] on span "Podcasts" at bounding box center [82, 139] width 55 height 34
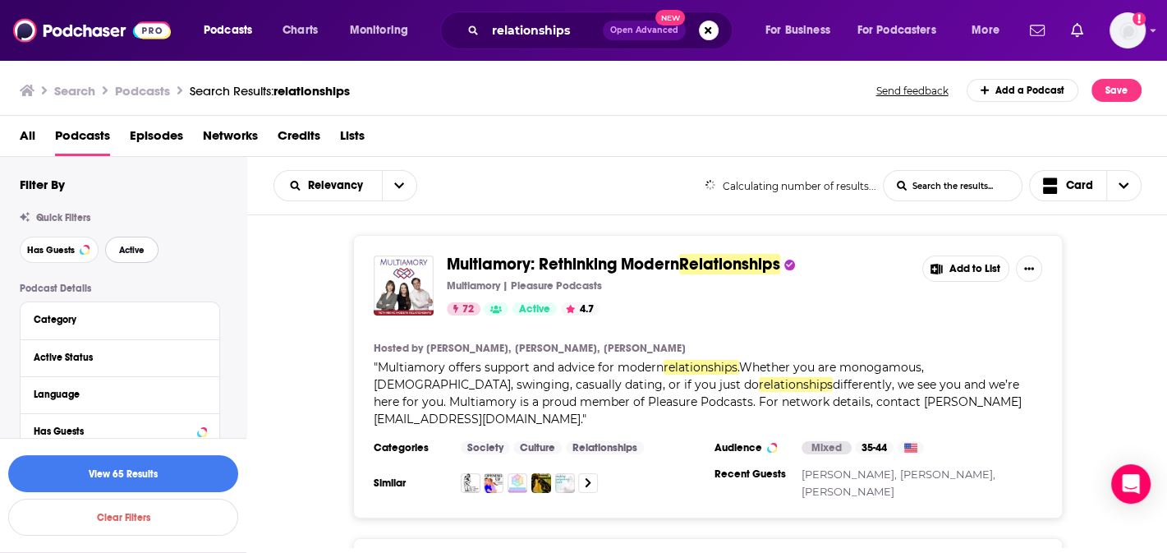
click at [109, 256] on button "Active" at bounding box center [131, 250] width 53 height 26
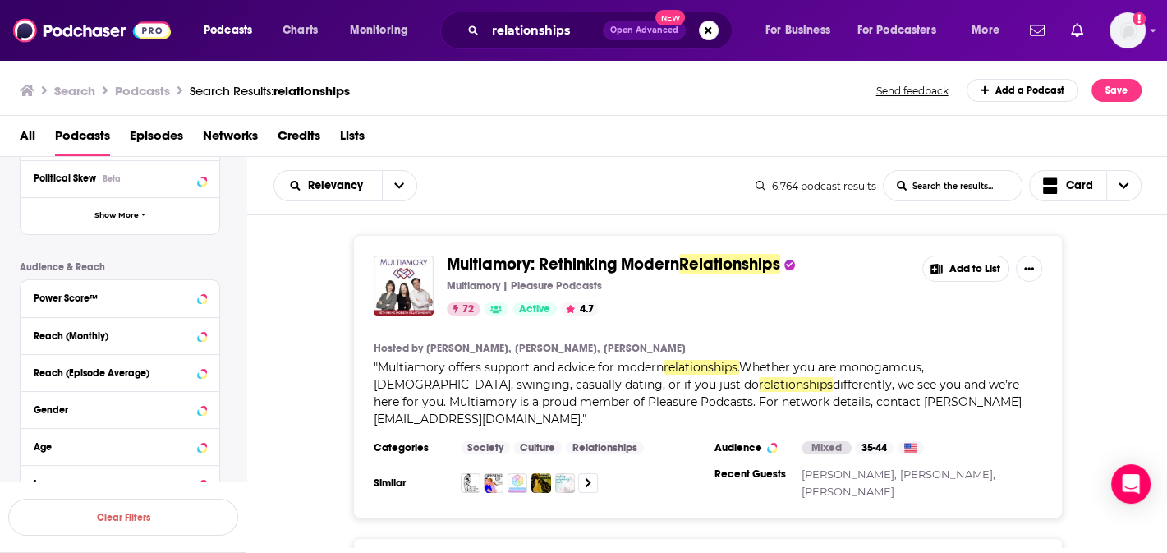
scroll to position [342, 0]
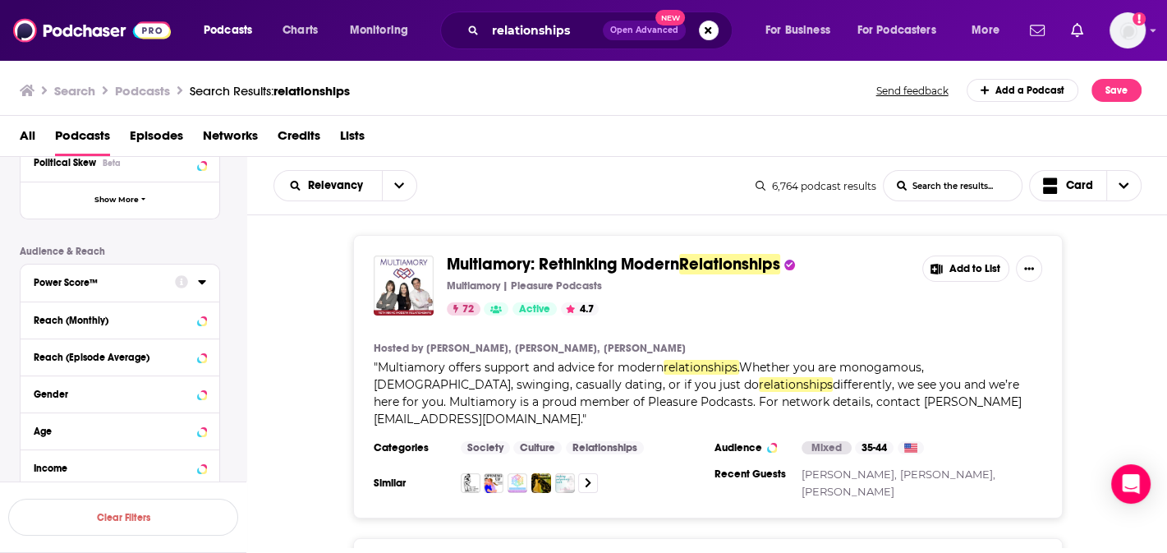
click at [198, 282] on icon at bounding box center [202, 281] width 8 height 13
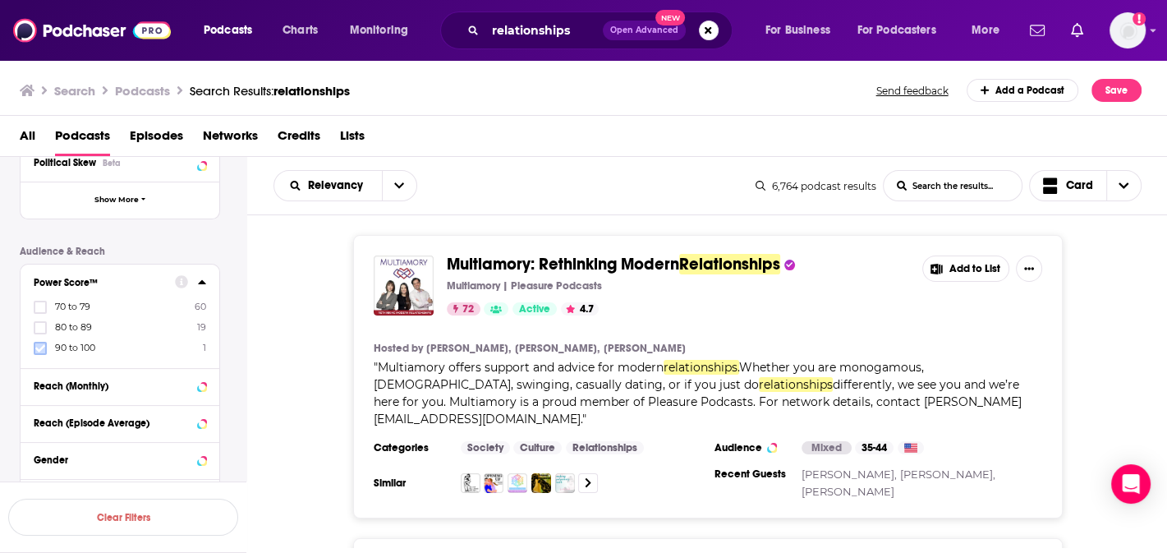
click at [43, 352] on icon at bounding box center [40, 348] width 10 height 10
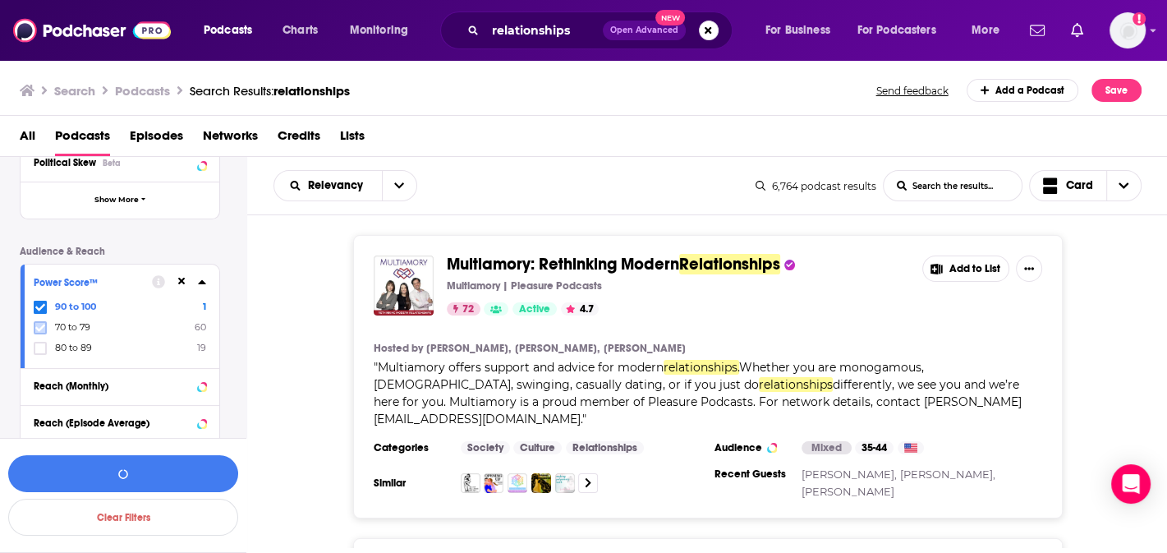
click at [44, 328] on icon at bounding box center [40, 328] width 10 height 10
click at [39, 351] on icon at bounding box center [40, 348] width 10 height 10
click at [173, 465] on button "View 61 Results" at bounding box center [123, 473] width 230 height 37
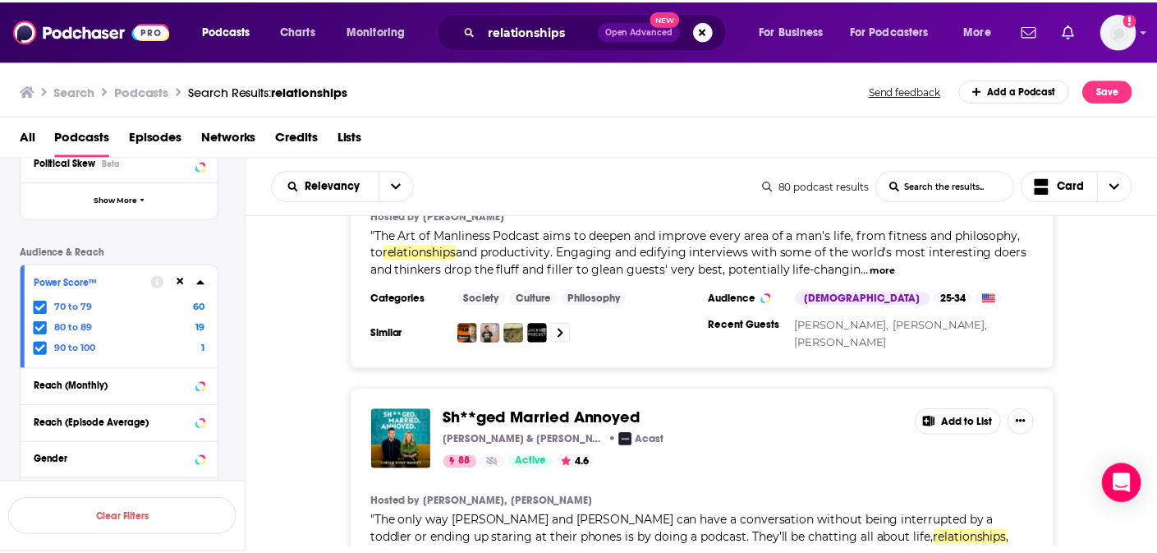
scroll to position [4645, 0]
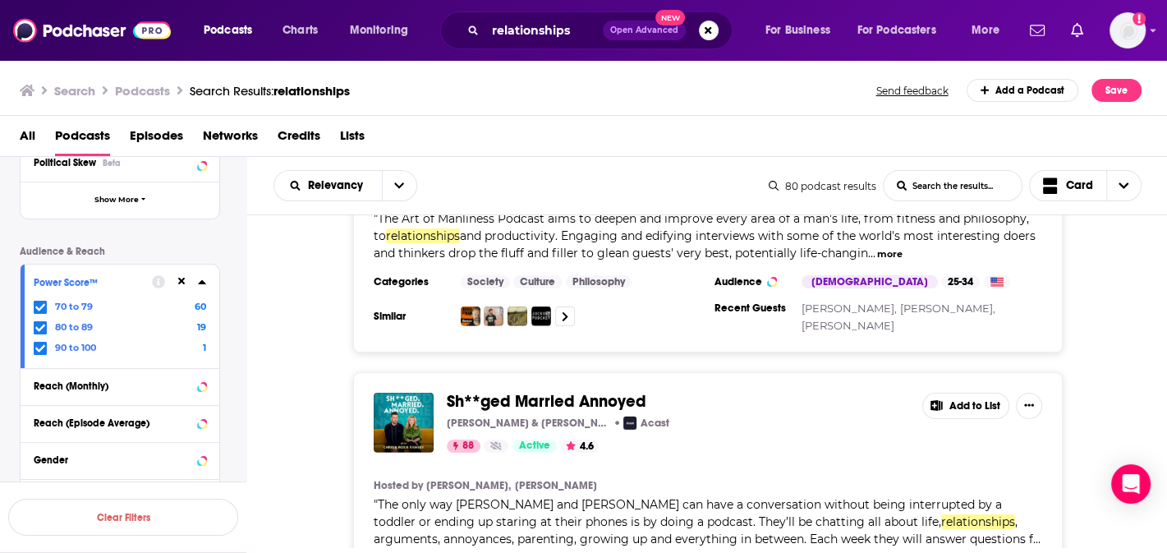
click at [548, 391] on span "Sh**ged Married Annoyed" at bounding box center [547, 401] width 200 height 21
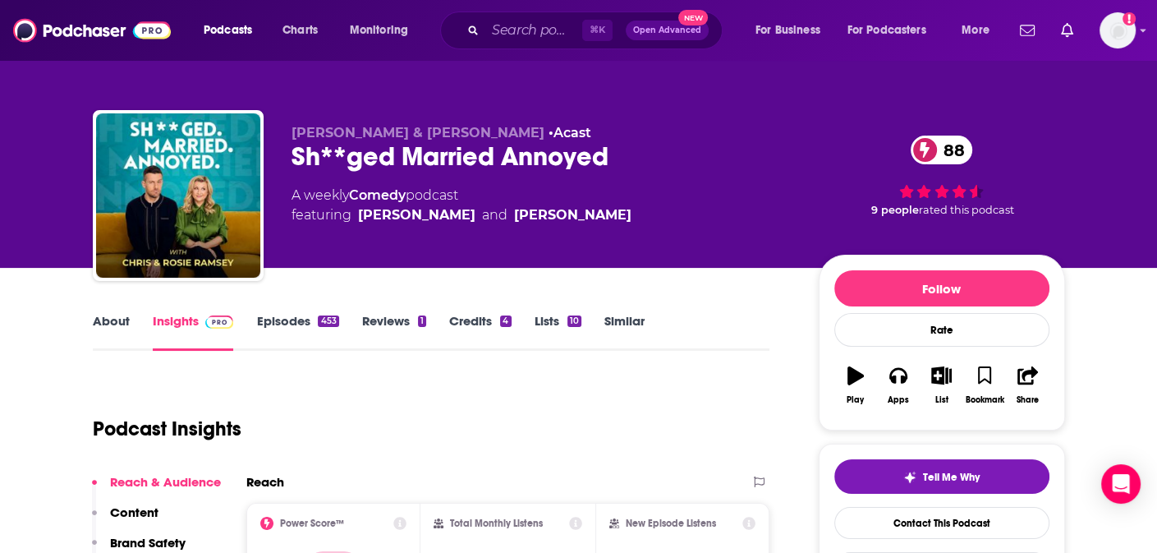
click at [122, 320] on link "About" at bounding box center [111, 332] width 37 height 38
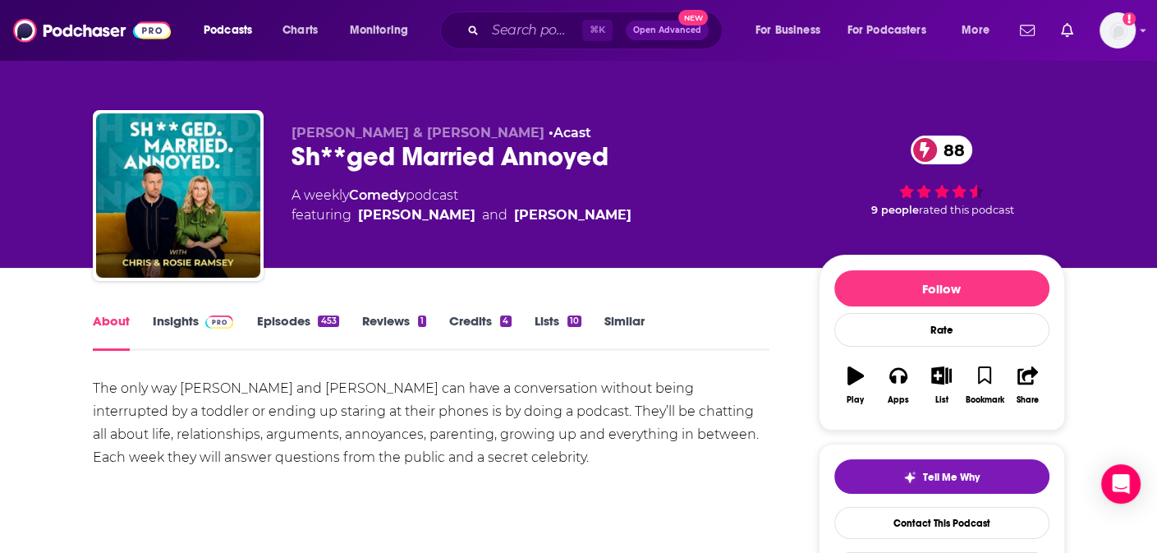
click at [184, 319] on link "Insights" at bounding box center [193, 332] width 81 height 38
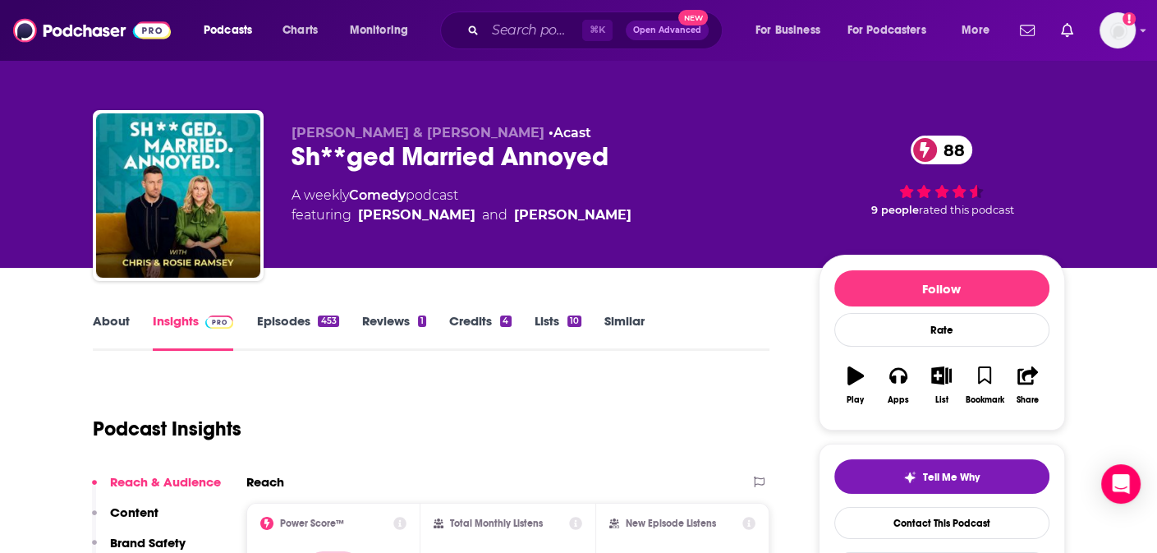
click at [357, 159] on div "Sh**ged Married Annoyed 88" at bounding box center [542, 156] width 501 height 32
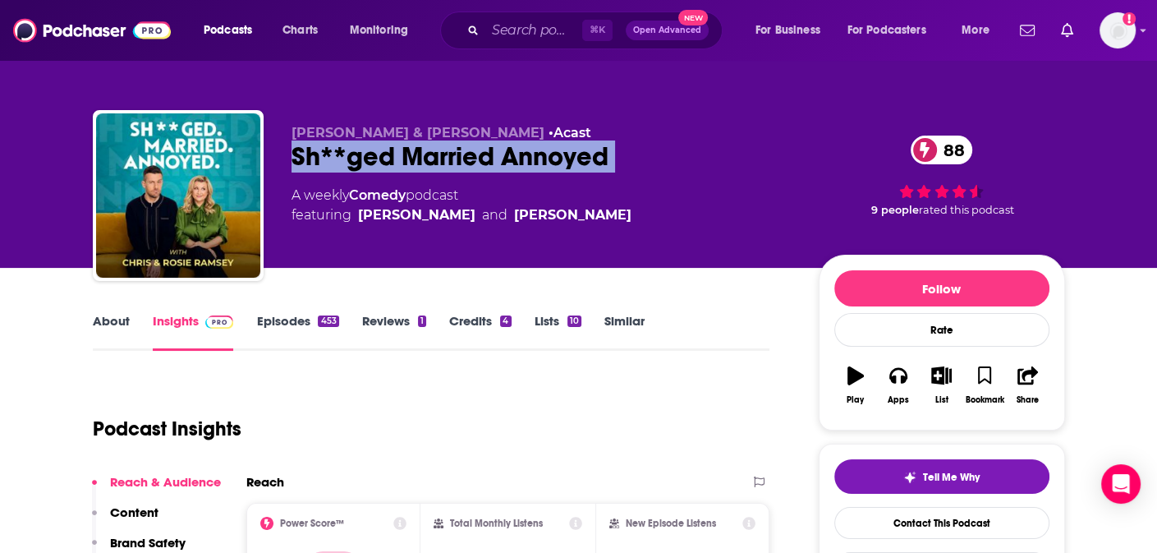
click at [357, 159] on div "Sh**ged Married Annoyed 88" at bounding box center [542, 156] width 501 height 32
copy div "Sh**ged Married Annoyed 88"
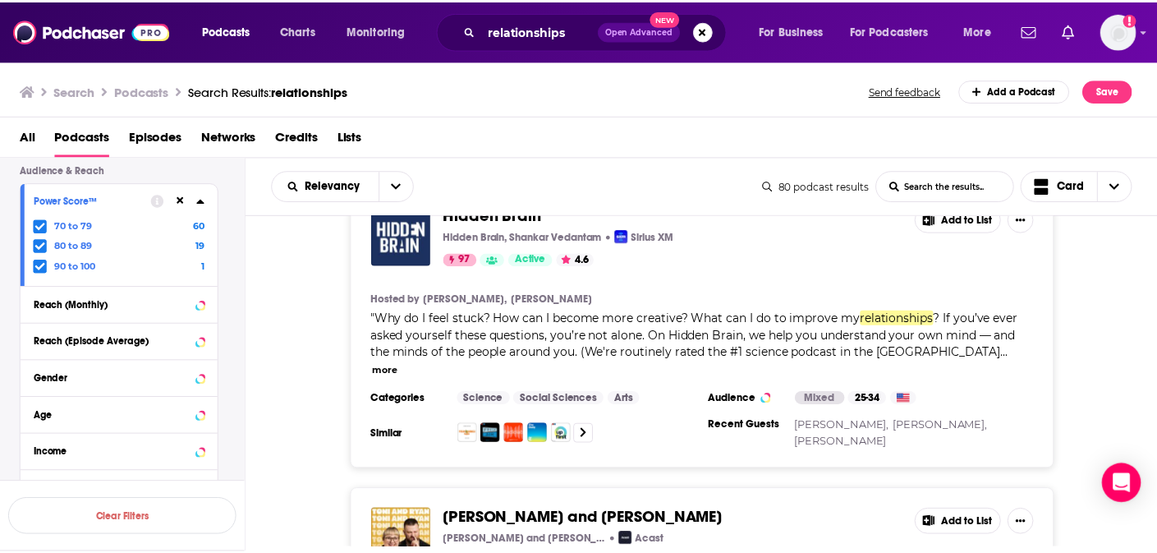
scroll to position [6302, 0]
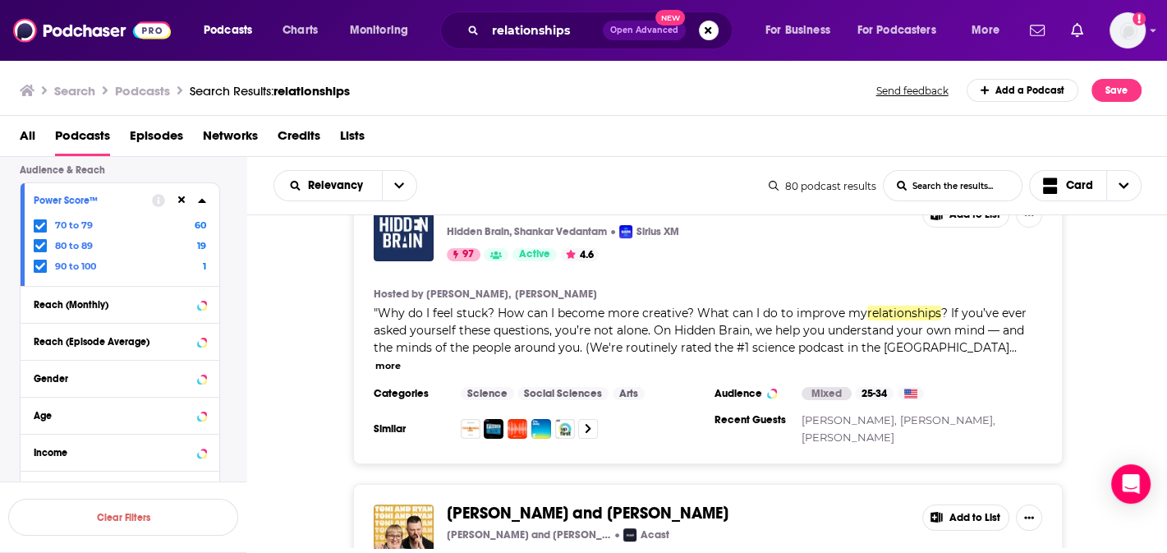
click at [497, 503] on span "[PERSON_NAME] and [PERSON_NAME]" at bounding box center [588, 513] width 282 height 21
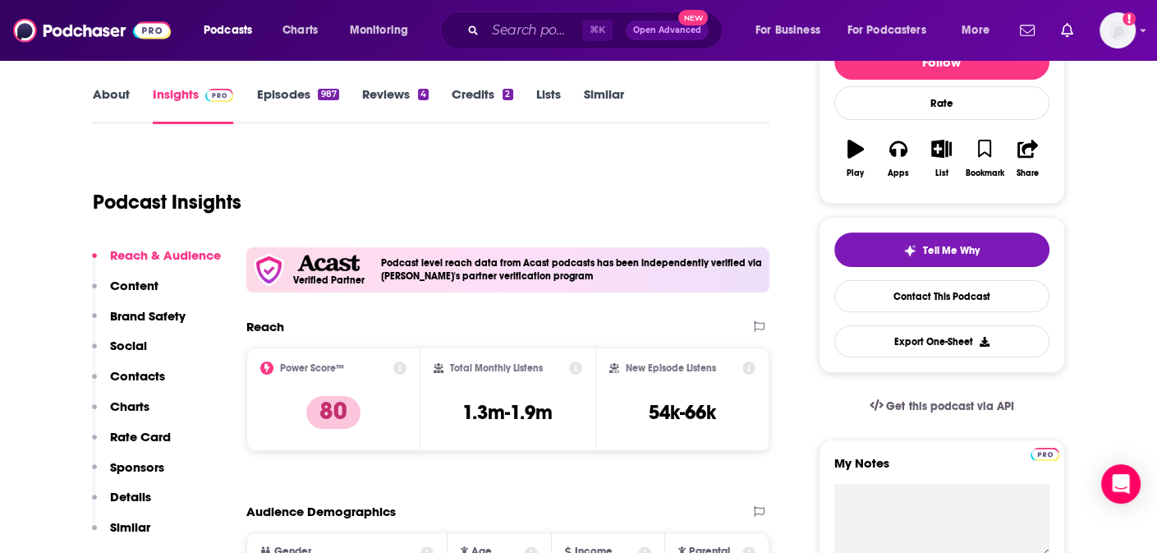
scroll to position [205, 0]
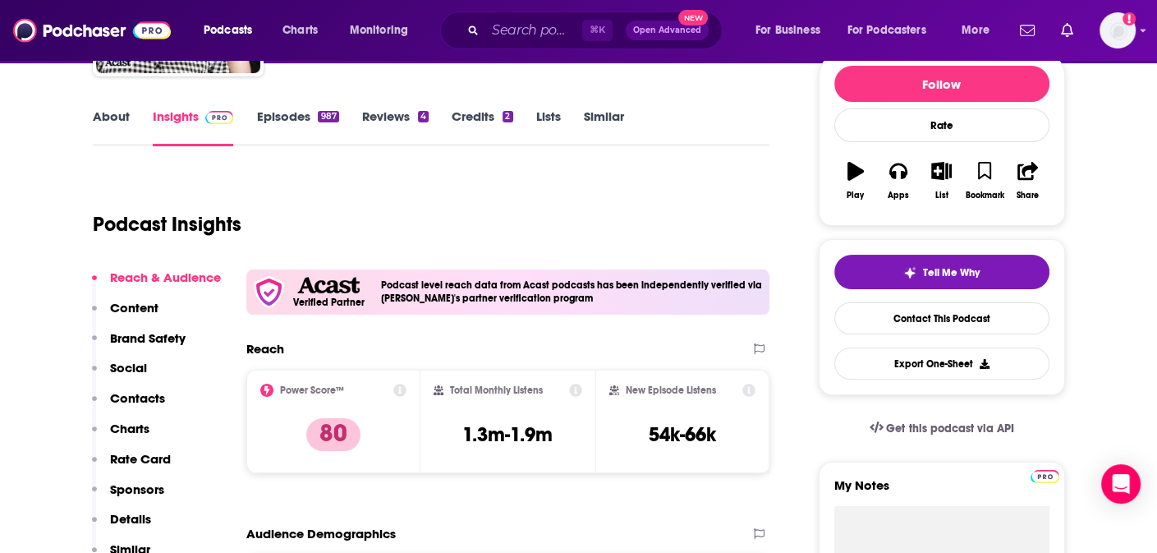
click at [111, 123] on link "About" at bounding box center [111, 127] width 37 height 38
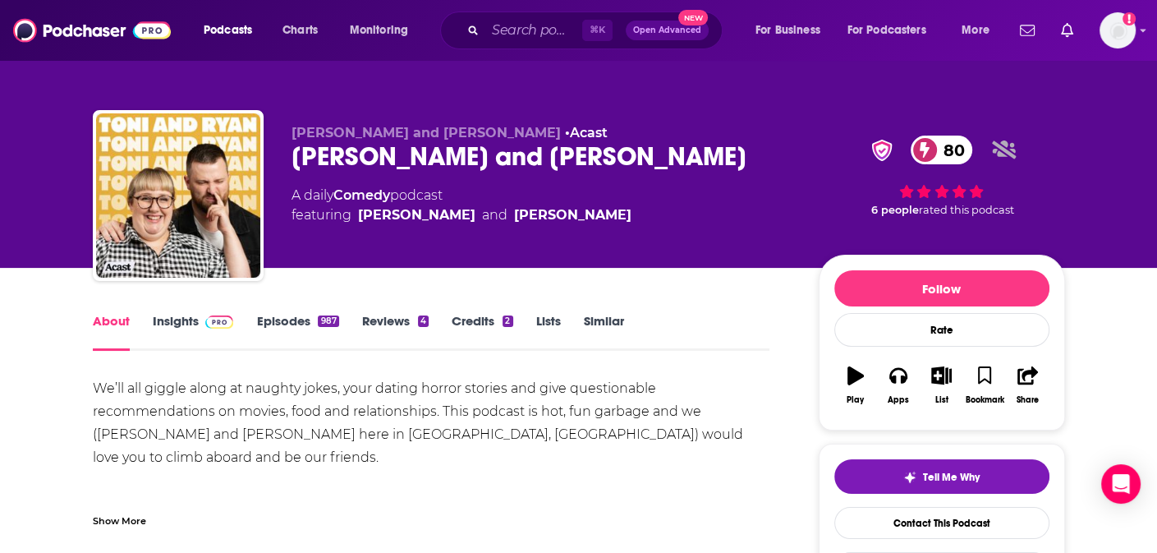
click at [373, 160] on div "[PERSON_NAME] and [PERSON_NAME] 80" at bounding box center [542, 156] width 501 height 32
click at [374, 160] on div "[PERSON_NAME] and [PERSON_NAME] 80" at bounding box center [542, 156] width 501 height 32
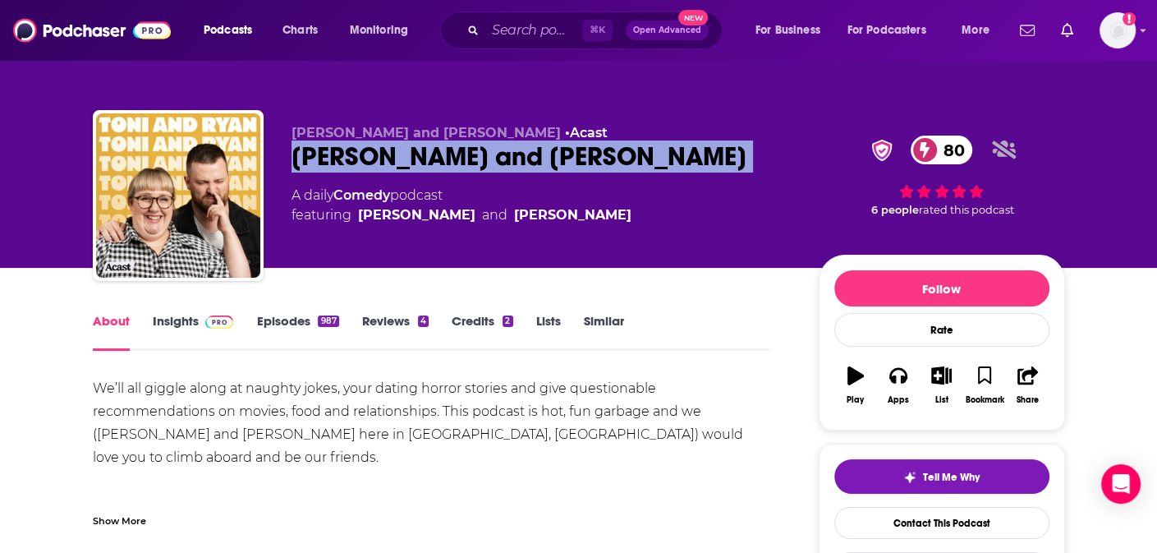
click at [374, 160] on div "[PERSON_NAME] and [PERSON_NAME] 80" at bounding box center [542, 156] width 501 height 32
copy div "[PERSON_NAME] and [PERSON_NAME] 80"
click at [181, 317] on link "Insights" at bounding box center [193, 332] width 81 height 38
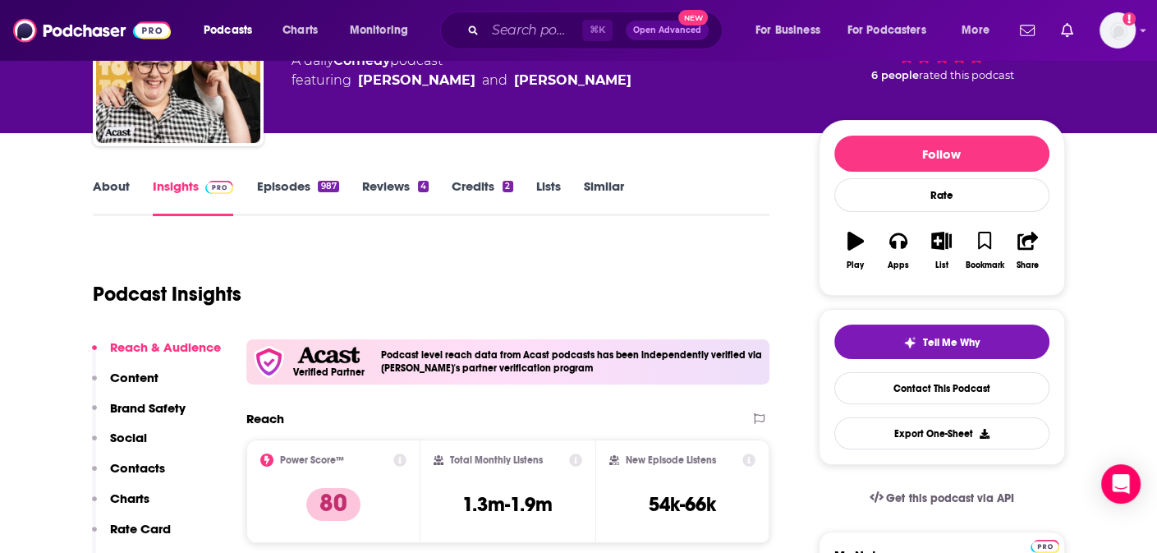
scroll to position [9, 0]
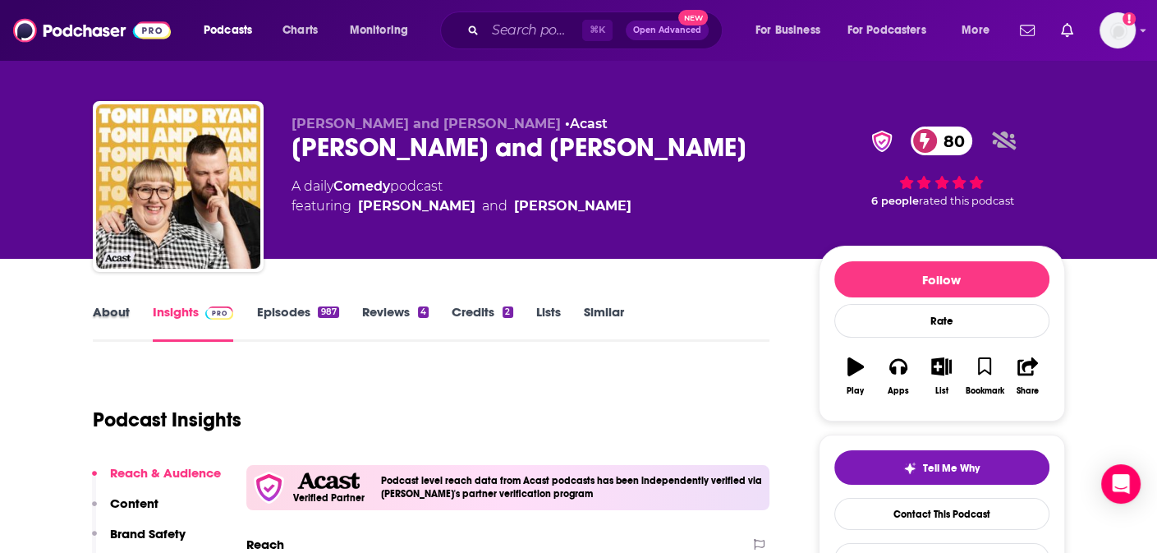
click at [130, 322] on div "About" at bounding box center [123, 323] width 60 height 38
click at [124, 315] on link "About" at bounding box center [111, 323] width 37 height 38
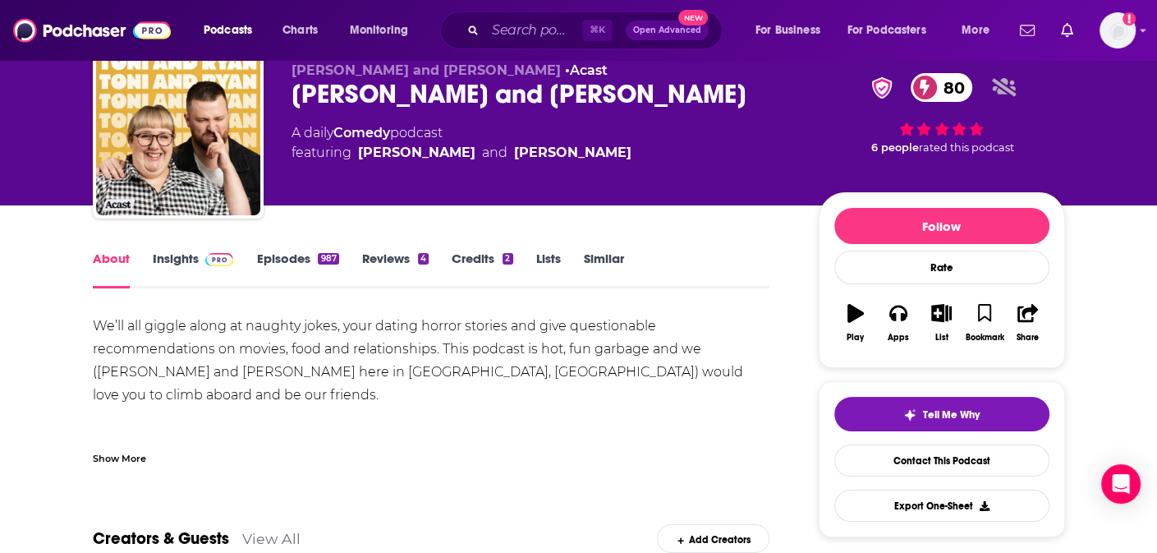
scroll to position [82, 0]
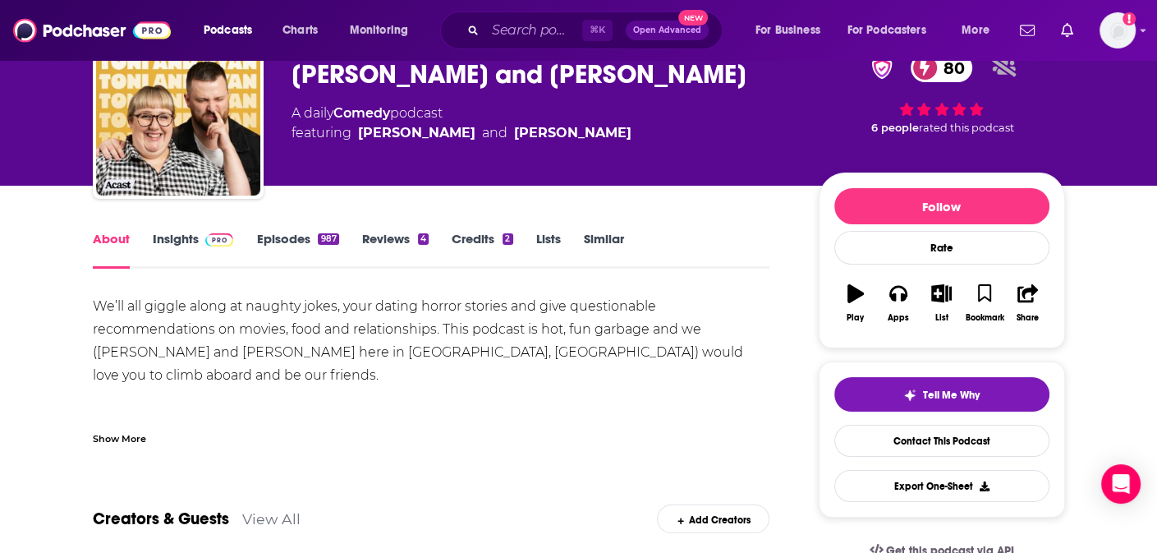
click at [170, 250] on link "Insights" at bounding box center [193, 250] width 81 height 38
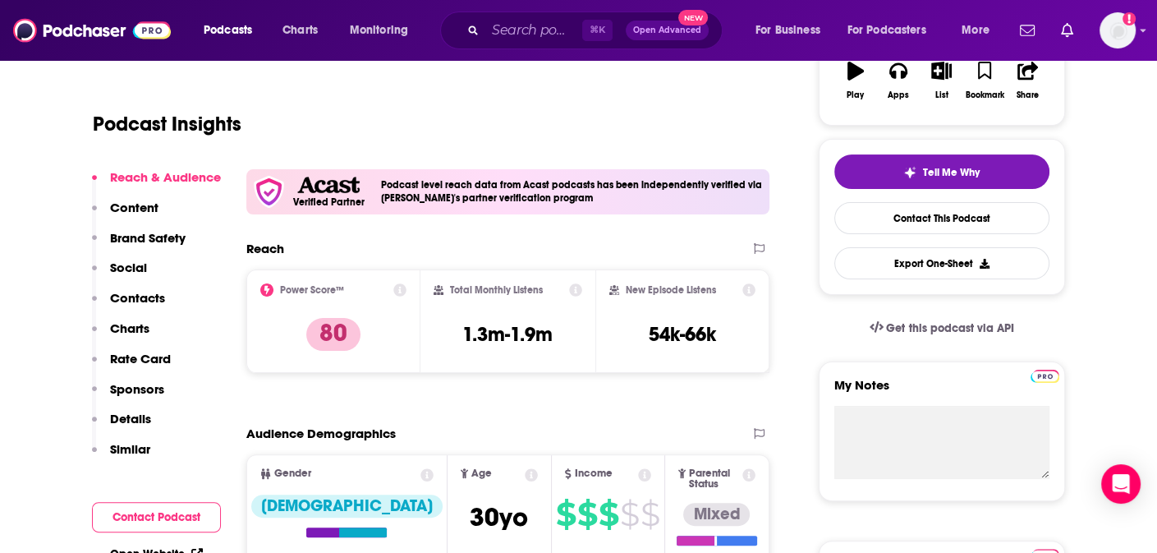
scroll to position [326, 0]
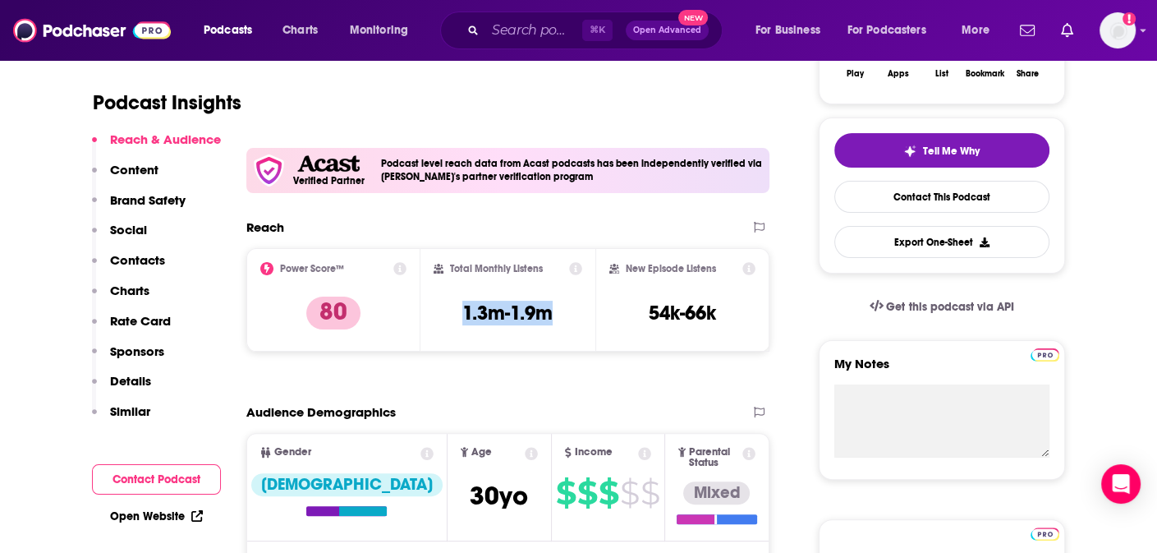
drag, startPoint x: 444, startPoint y: 315, endPoint x: 563, endPoint y: 306, distance: 118.6
click at [563, 306] on div "Total Monthly Listens 1.3m-1.9m" at bounding box center [508, 300] width 149 height 76
copy h3 "1.3m-1.9m"
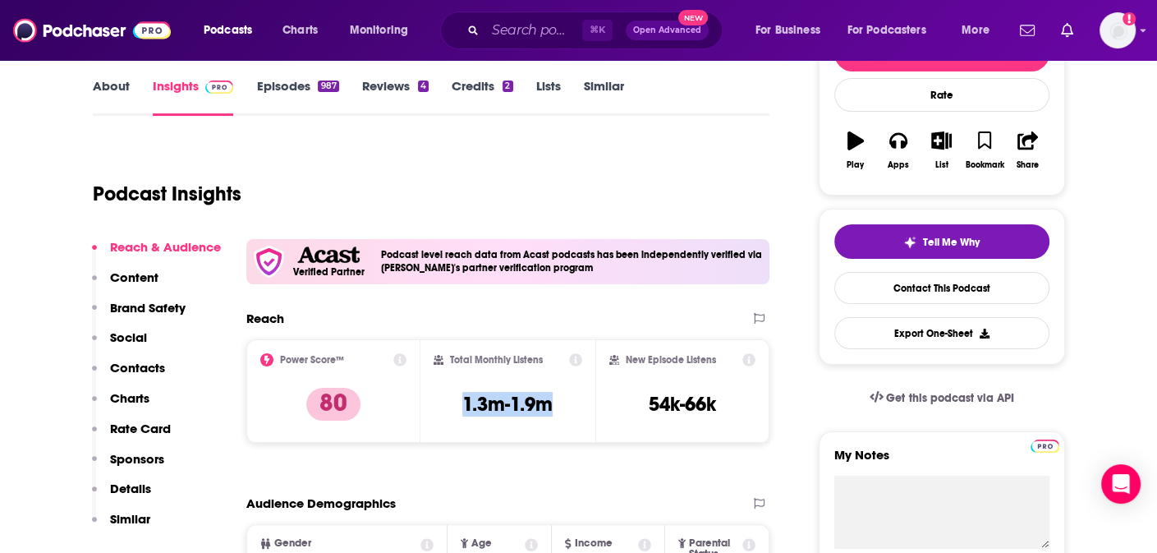
scroll to position [0, 0]
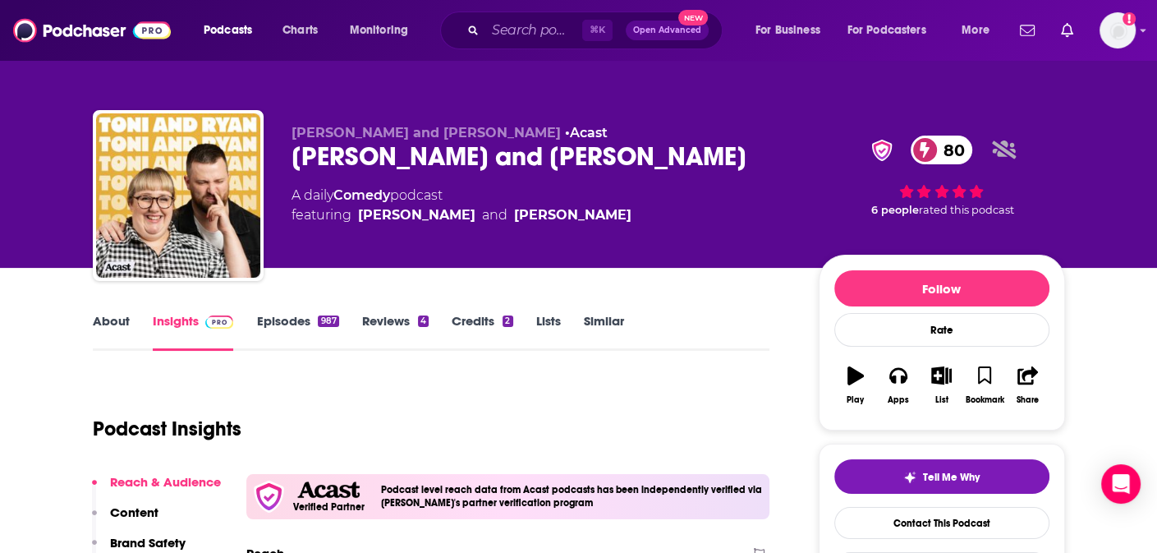
click at [106, 324] on link "About" at bounding box center [111, 332] width 37 height 38
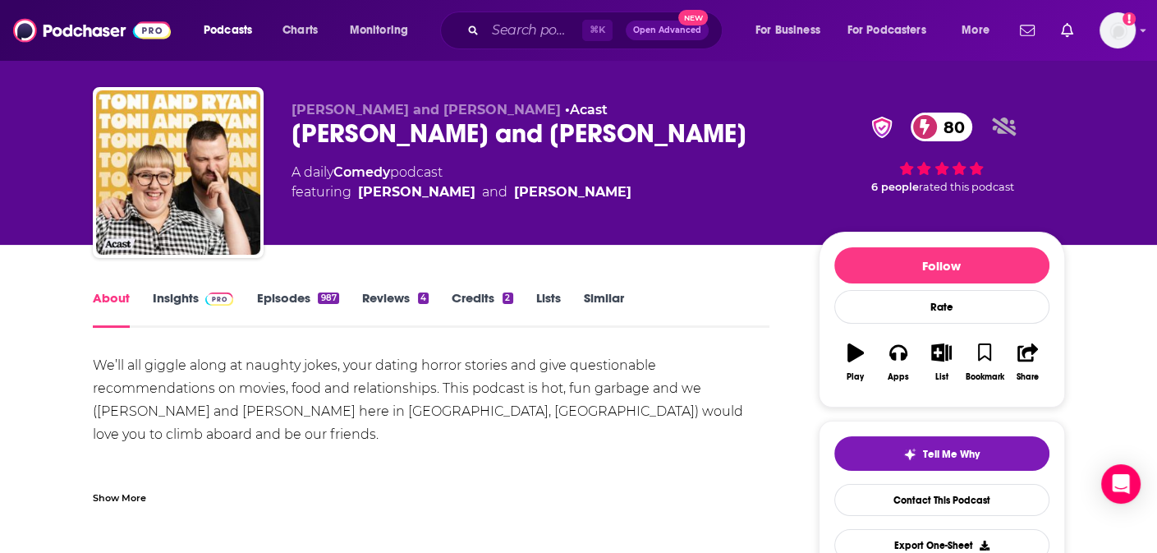
scroll to position [24, 0]
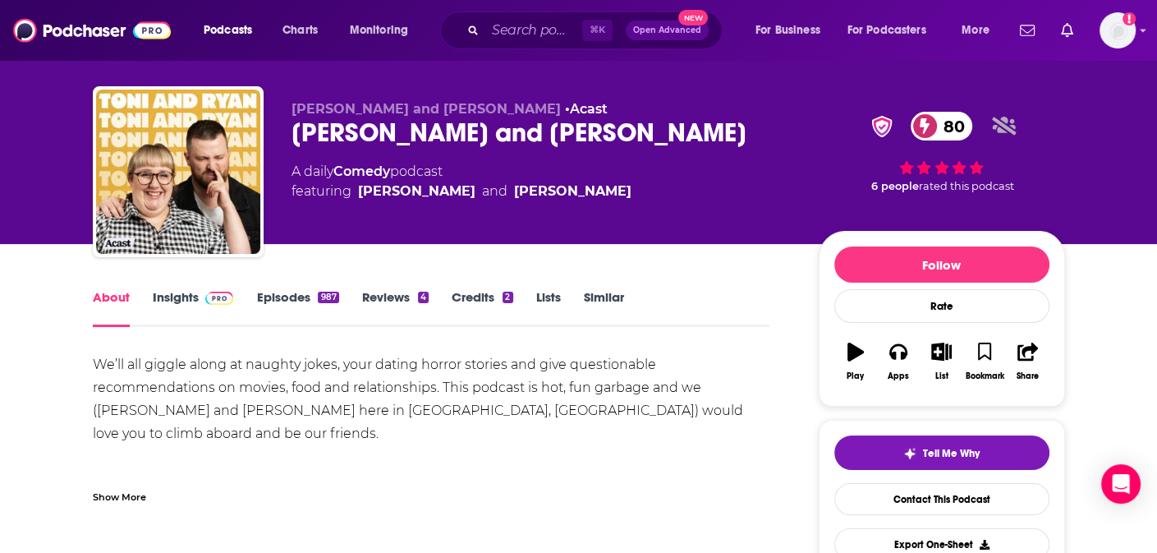
click at [168, 296] on link "Insights" at bounding box center [193, 308] width 81 height 38
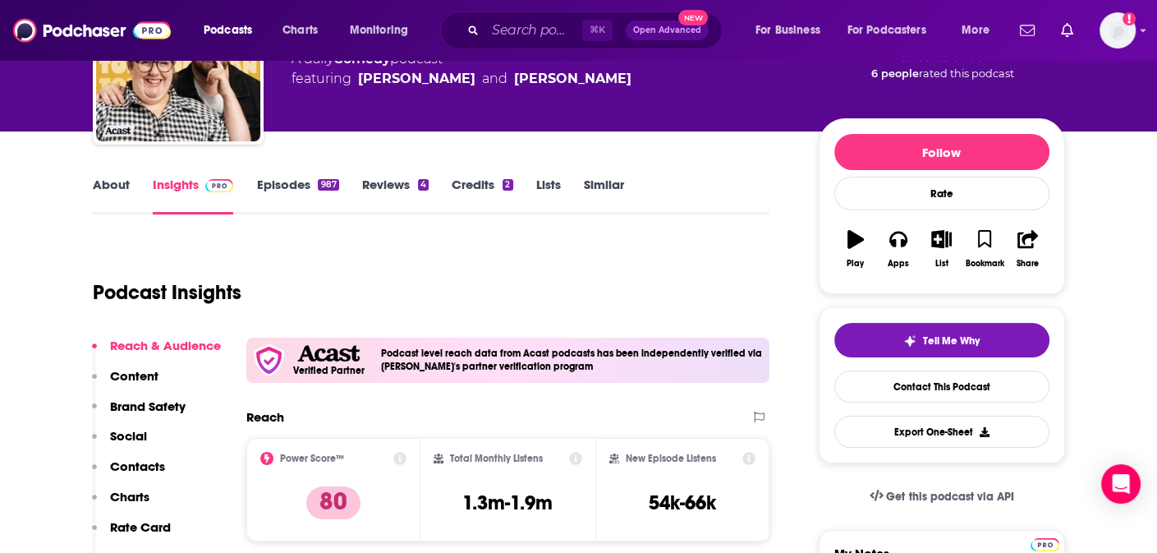
scroll to position [144, 0]
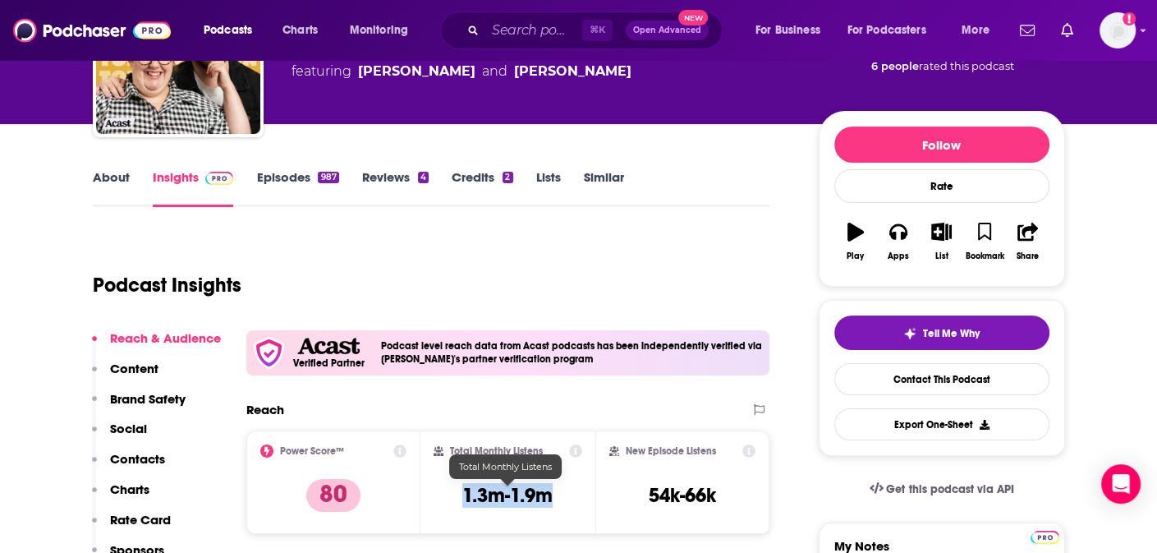
drag, startPoint x: 448, startPoint y: 485, endPoint x: 565, endPoint y: 494, distance: 117.0
click at [565, 494] on div "Total Monthly Listens 1.3m-1.9m" at bounding box center [508, 482] width 149 height 76
copy h3 "1.3m-1.9m"
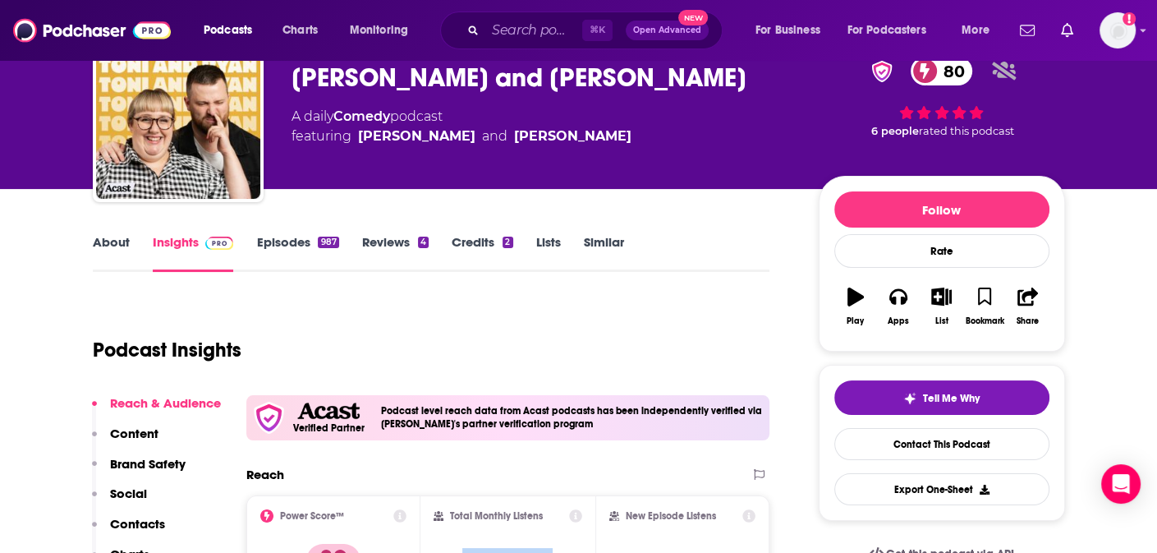
scroll to position [0, 0]
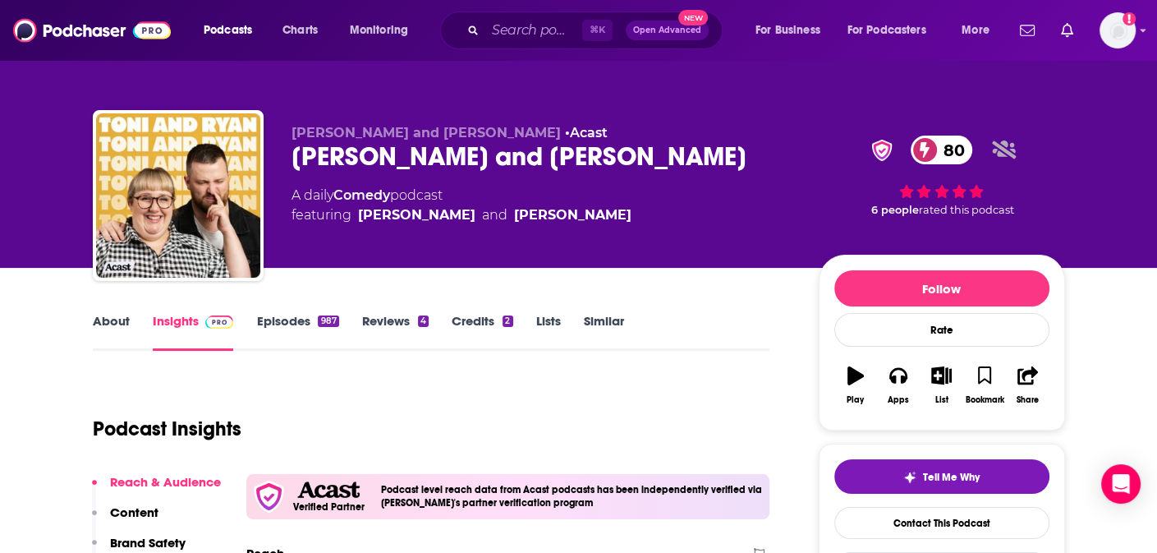
click at [605, 319] on link "Similar" at bounding box center [604, 332] width 40 height 38
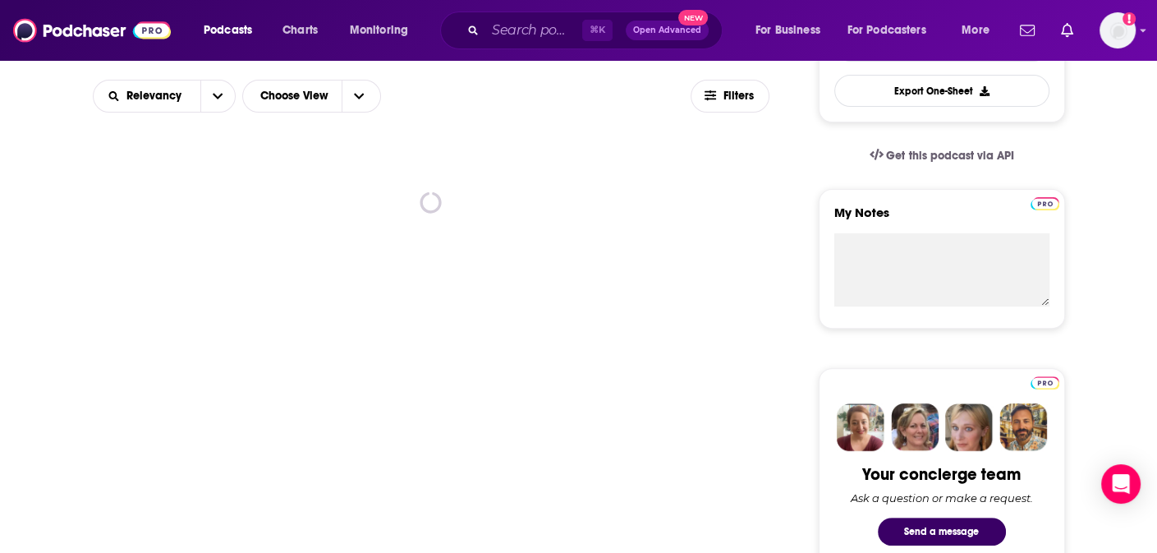
scroll to position [480, 0]
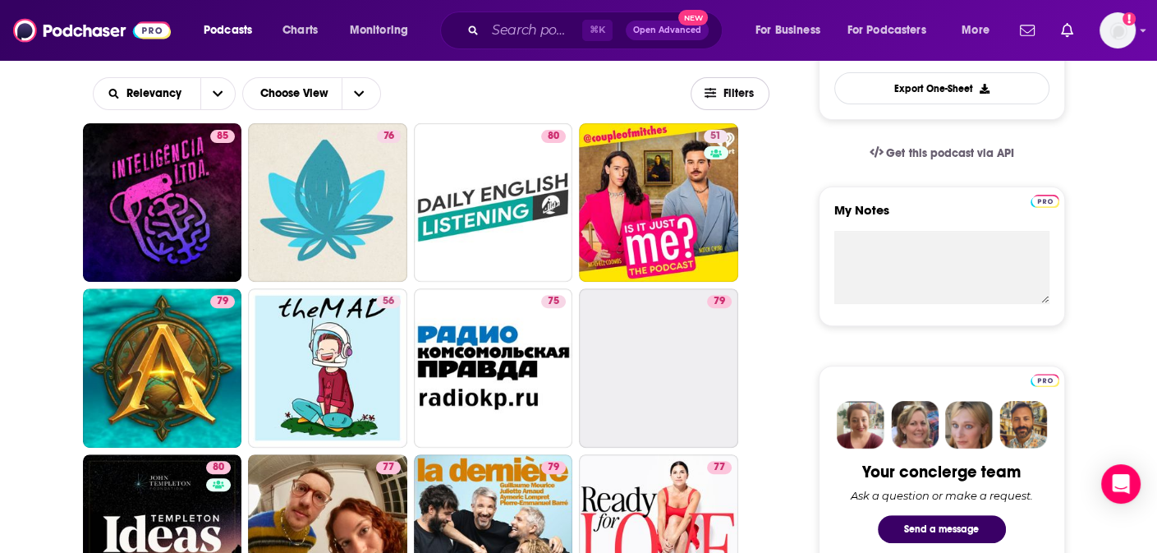
click at [710, 96] on icon "button" at bounding box center [710, 92] width 11 height 11
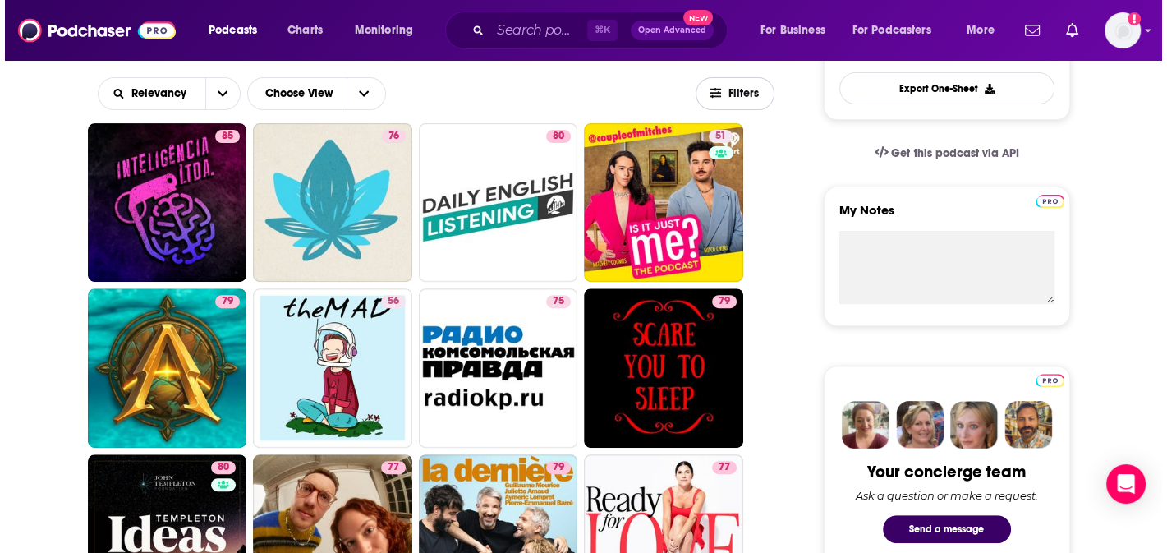
scroll to position [0, 0]
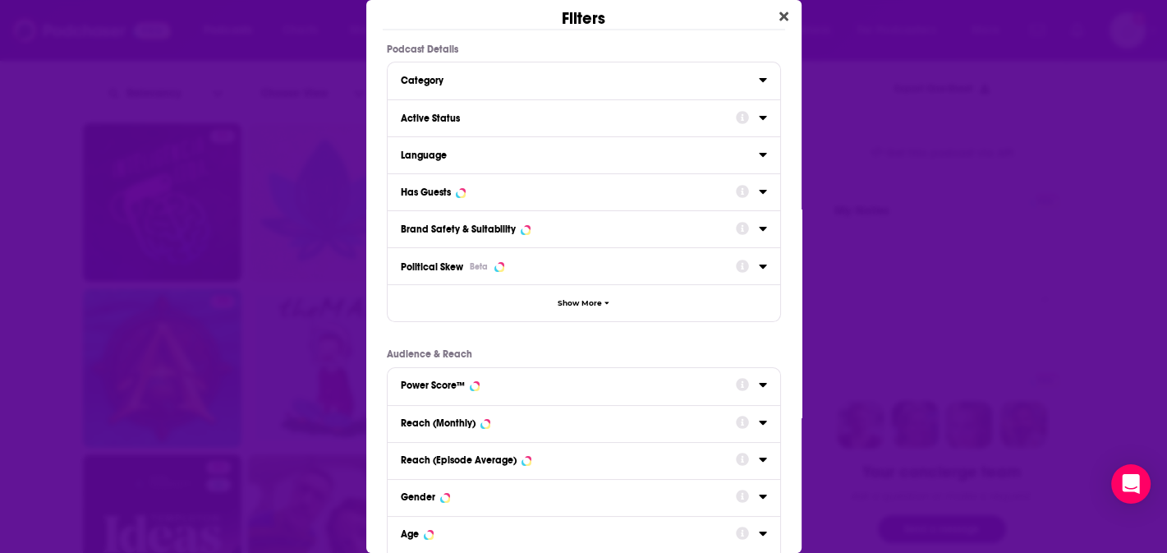
click at [759, 120] on icon "Dialog" at bounding box center [763, 117] width 8 height 13
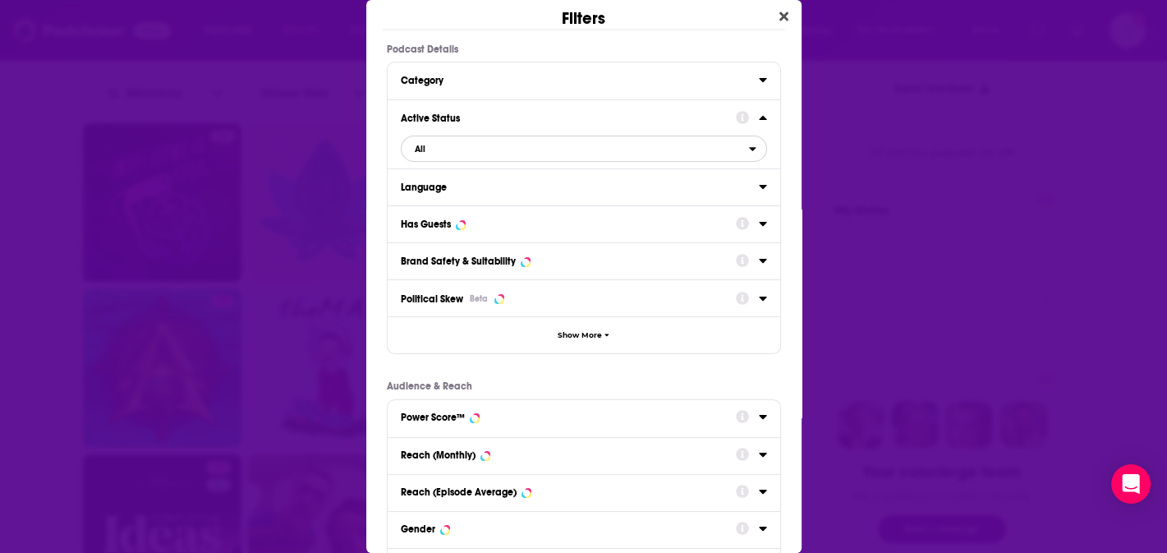
click at [571, 152] on span "All" at bounding box center [575, 148] width 347 height 21
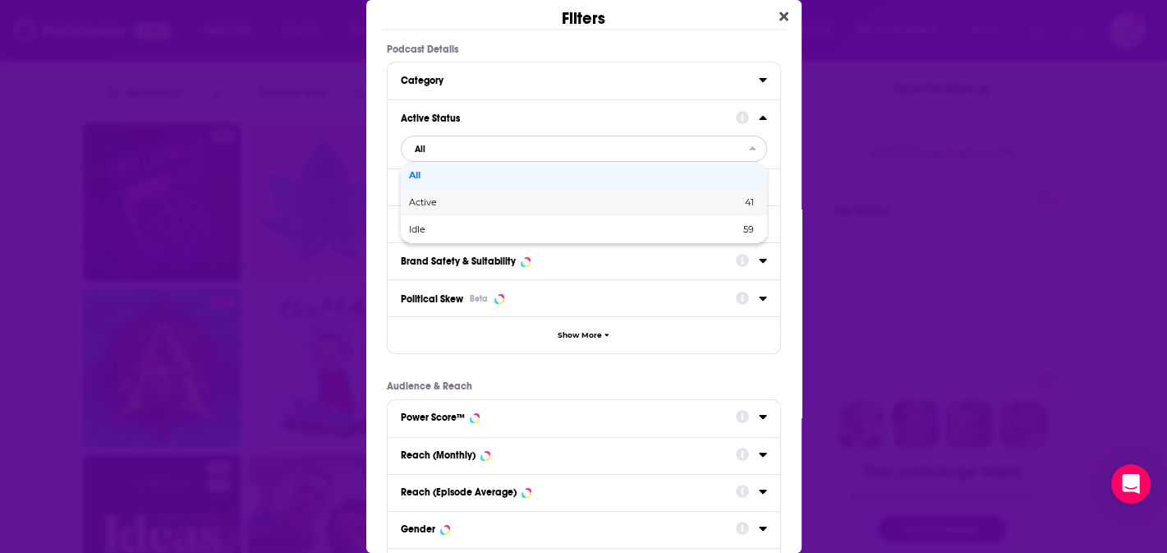
click at [561, 194] on div "Active 41" at bounding box center [584, 202] width 366 height 27
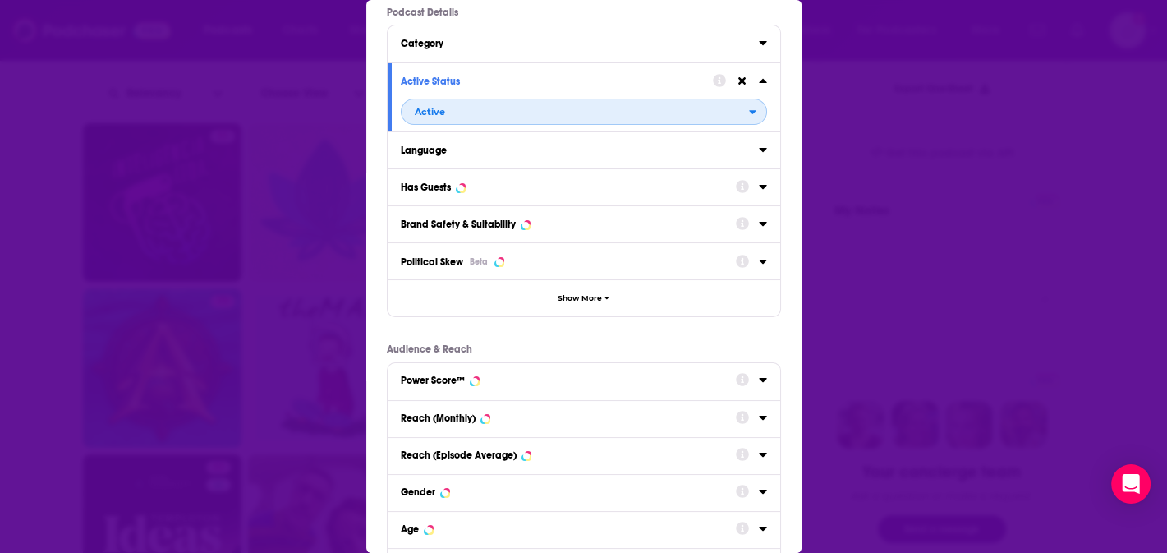
scroll to position [46, 0]
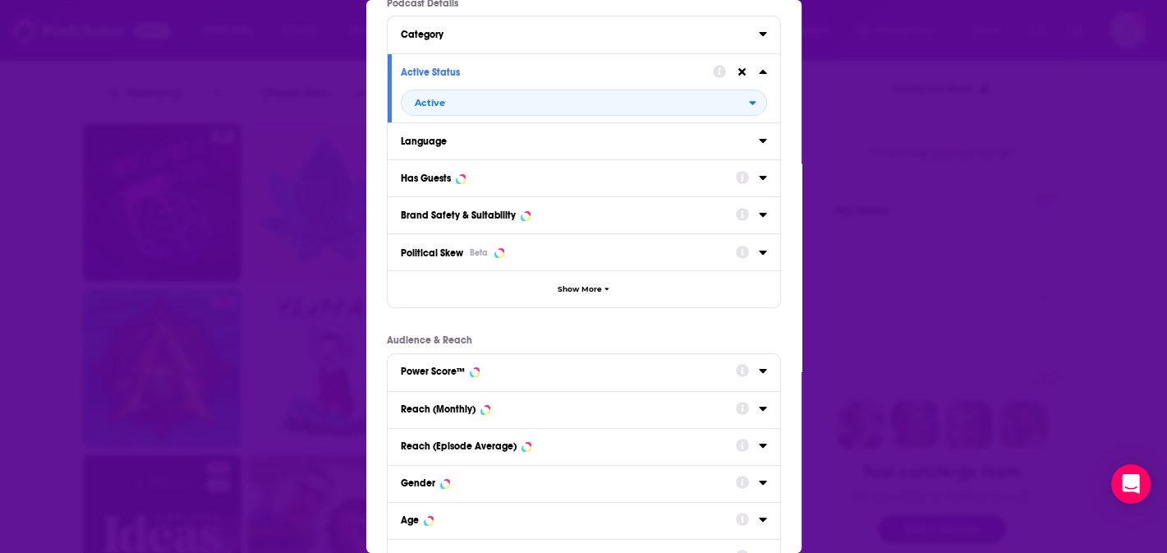
click at [759, 180] on icon "Dialog" at bounding box center [763, 177] width 8 height 13
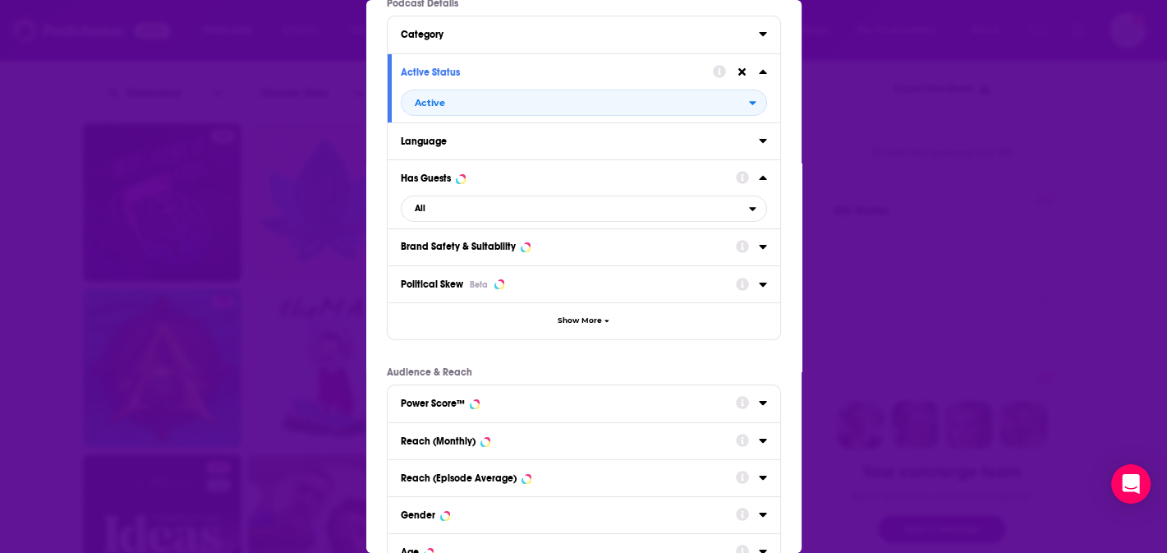
click at [759, 180] on icon "Dialog" at bounding box center [763, 177] width 8 height 13
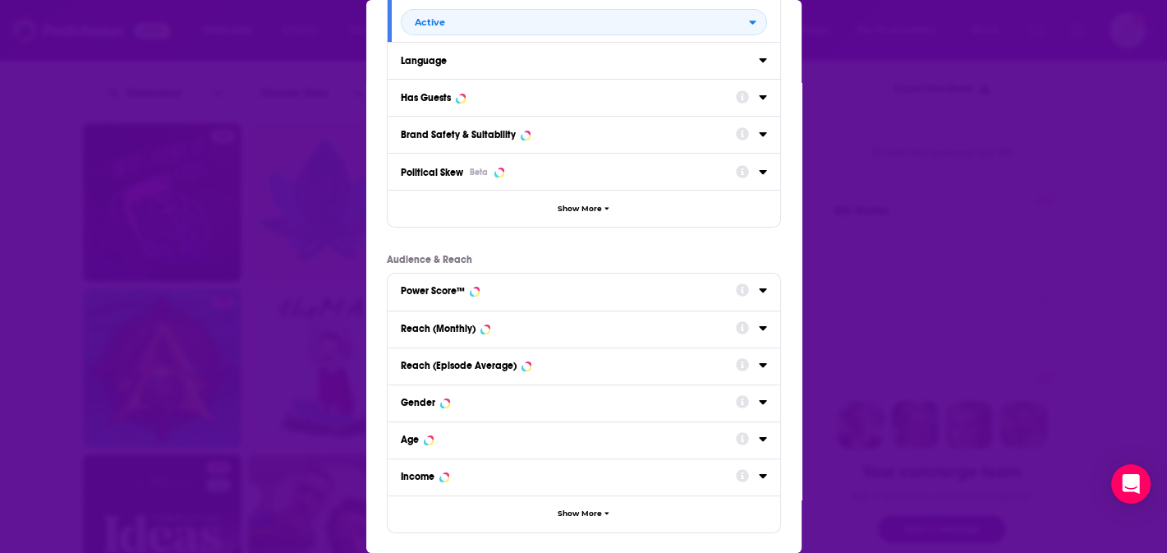
scroll to position [129, 0]
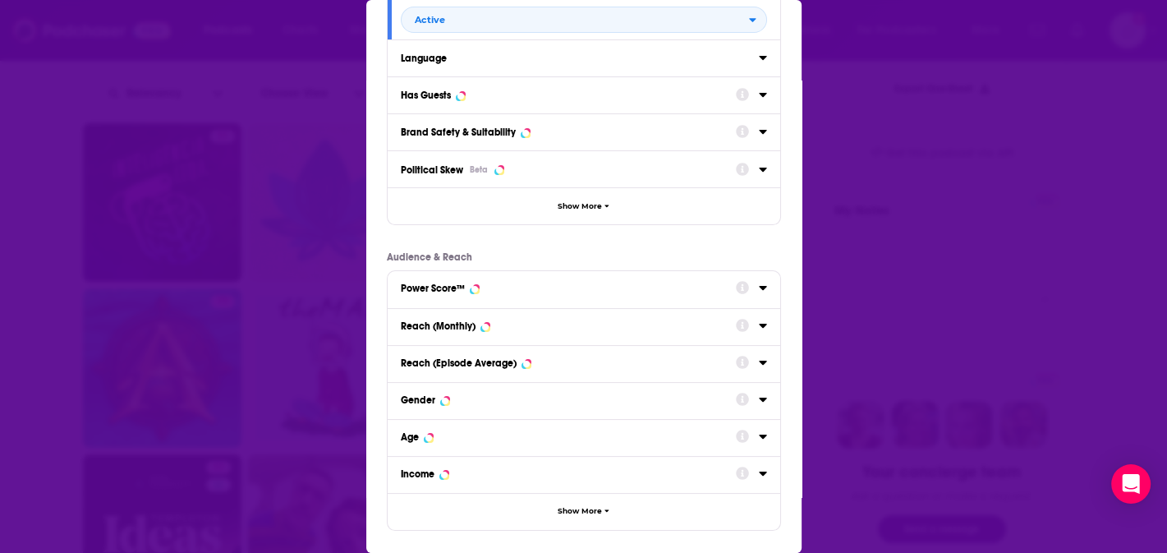
click at [757, 291] on div "Power Score™" at bounding box center [584, 289] width 393 height 37
click at [759, 290] on icon "Dialog" at bounding box center [763, 287] width 8 height 13
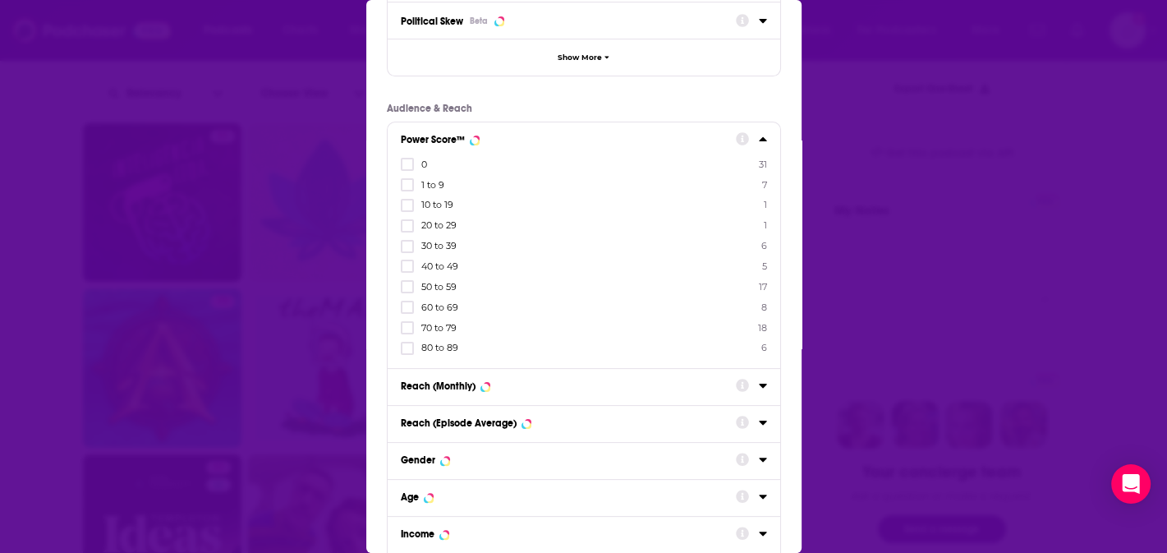
scroll to position [290, 0]
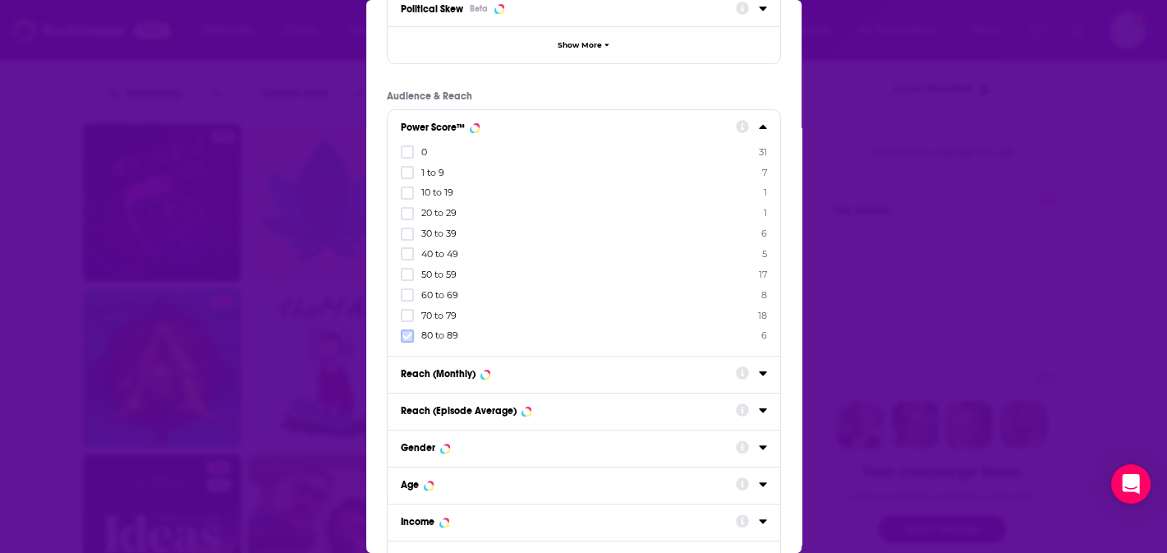
click at [410, 333] on icon "Dialog" at bounding box center [407, 335] width 10 height 7
click at [408, 332] on icon "Dialog" at bounding box center [407, 336] width 10 height 10
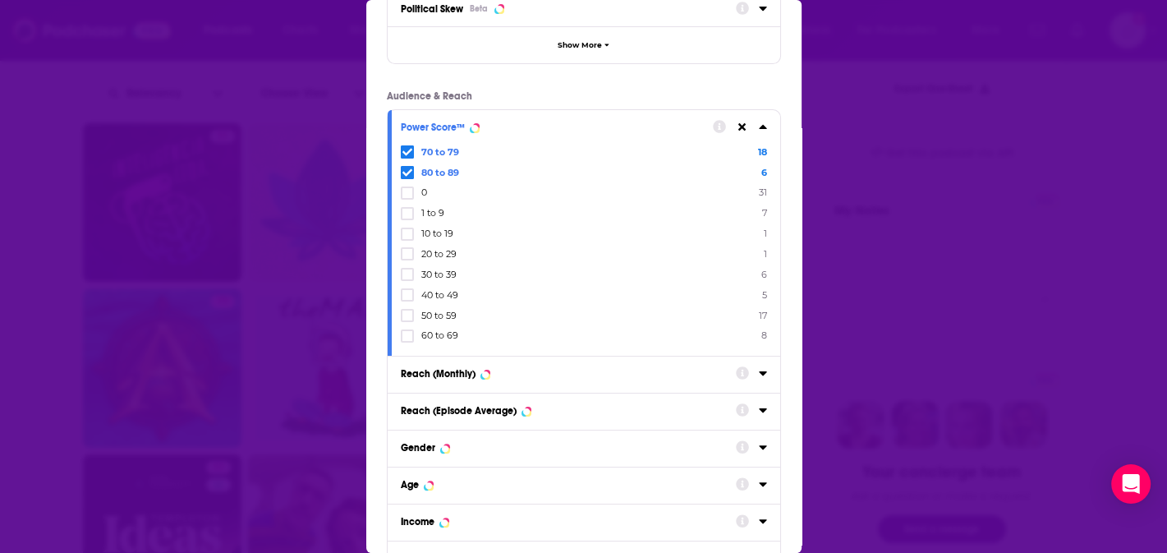
click at [408, 332] on icon "Dialog" at bounding box center [407, 336] width 10 height 10
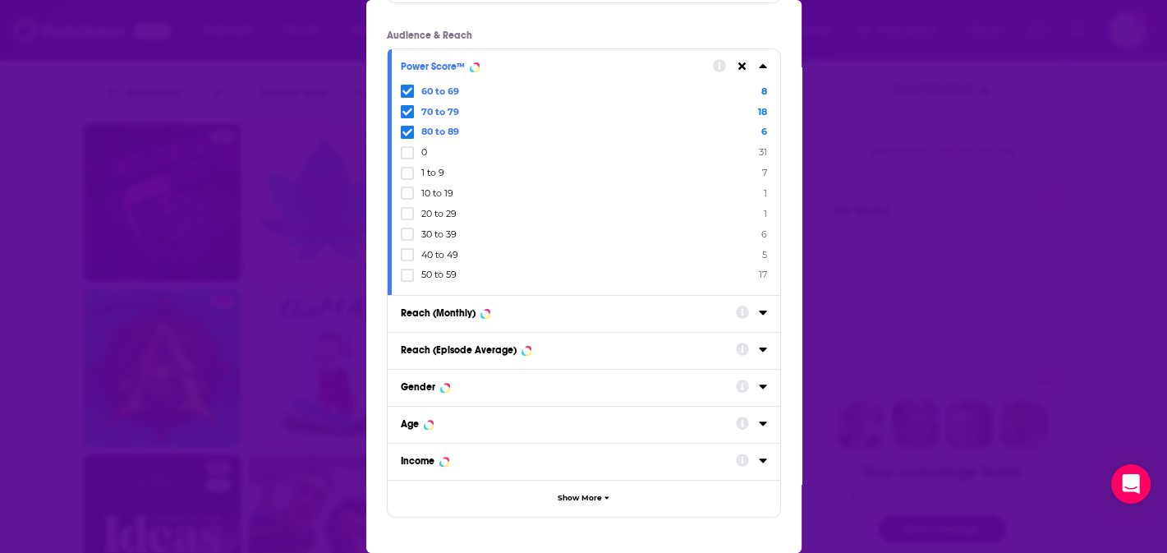
scroll to position [411, 0]
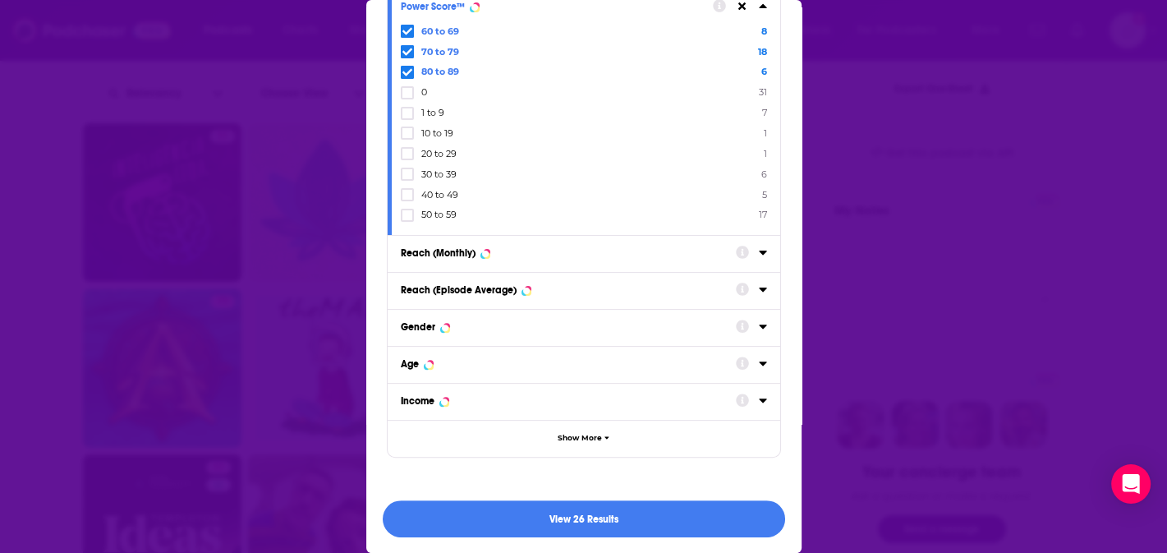
click at [733, 494] on div "View 26 Results" at bounding box center [583, 519] width 435 height 70
click at [736, 516] on button "View 26 Results" at bounding box center [584, 518] width 402 height 37
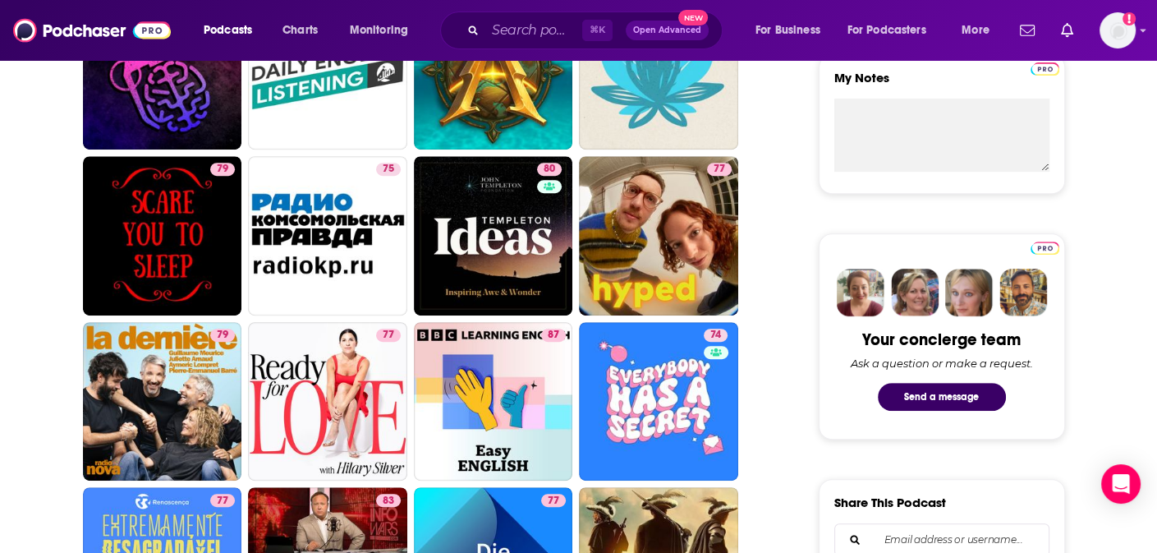
scroll to position [622, 0]
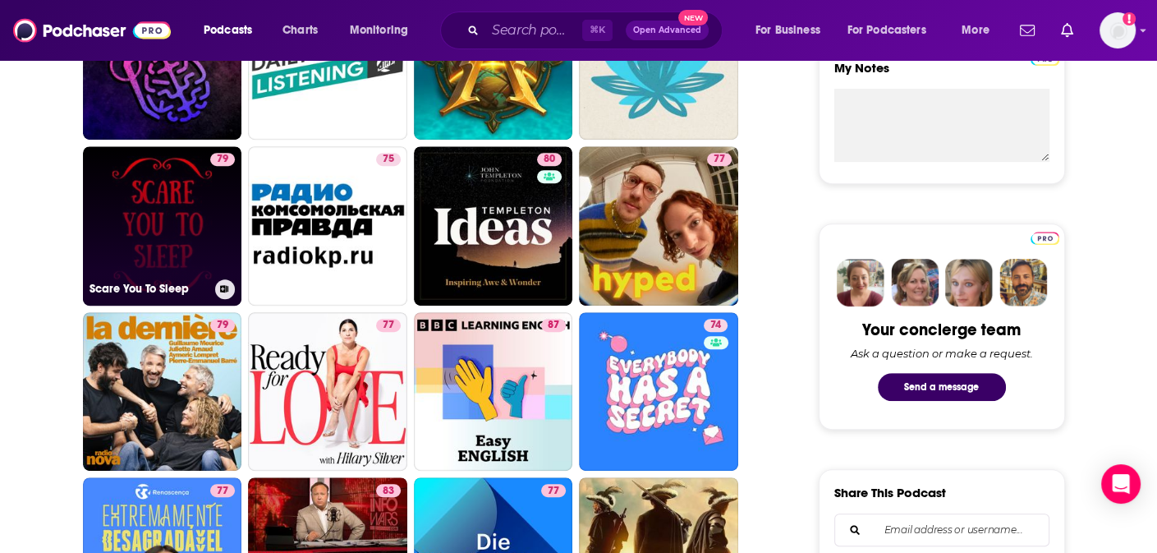
click at [210, 222] on div "79" at bounding box center [222, 216] width 25 height 126
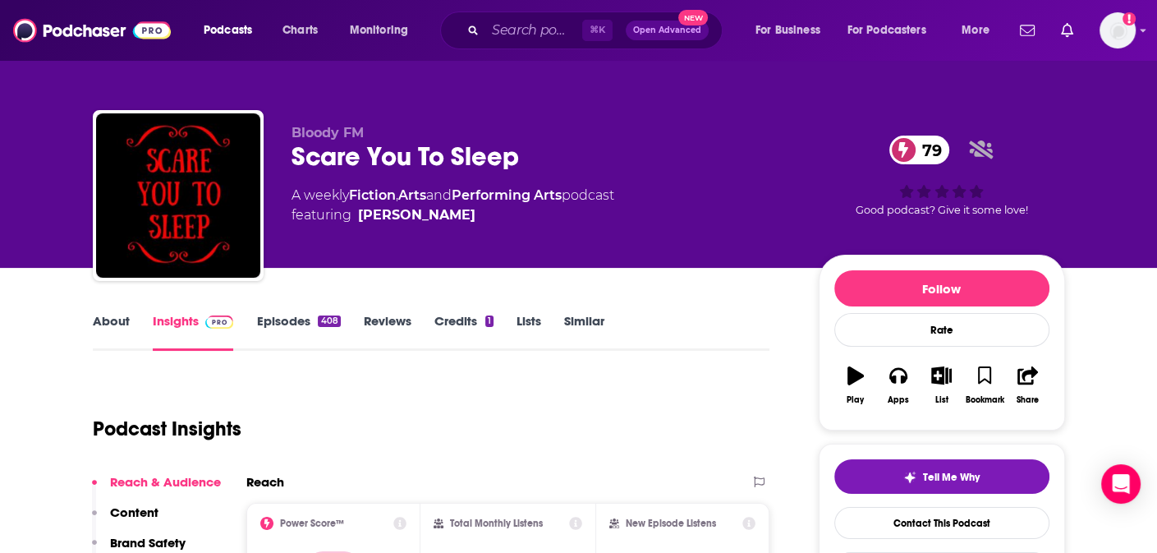
scroll to position [204, 0]
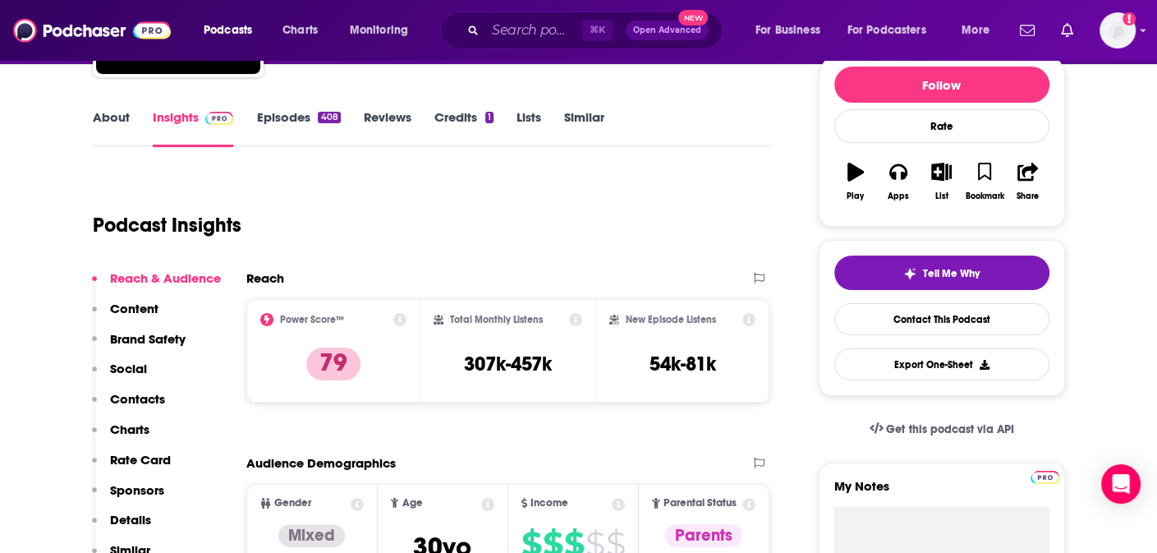
click at [120, 124] on link "About" at bounding box center [111, 128] width 37 height 38
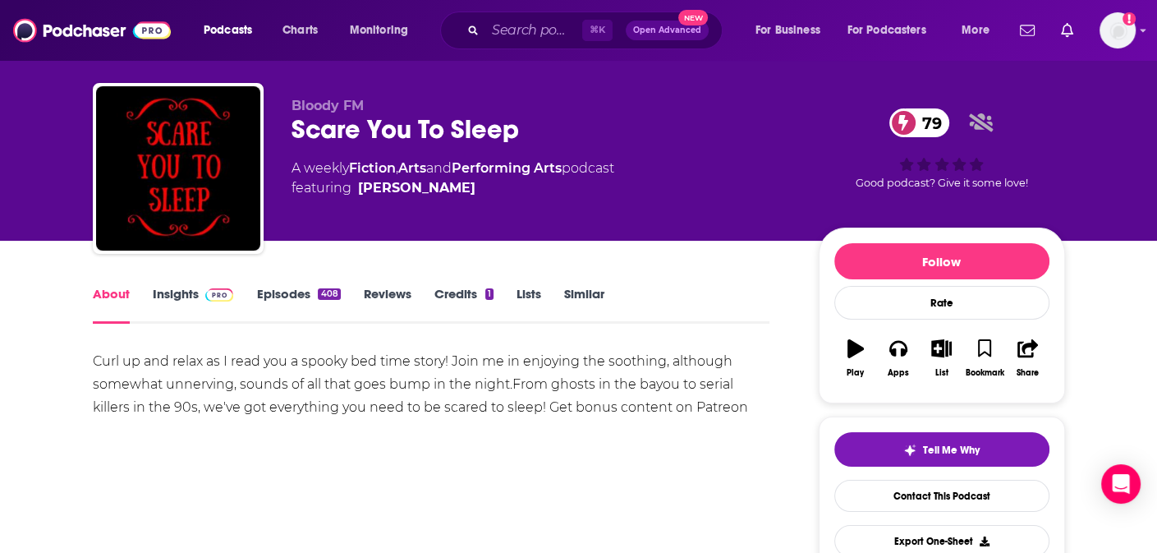
scroll to position [117, 0]
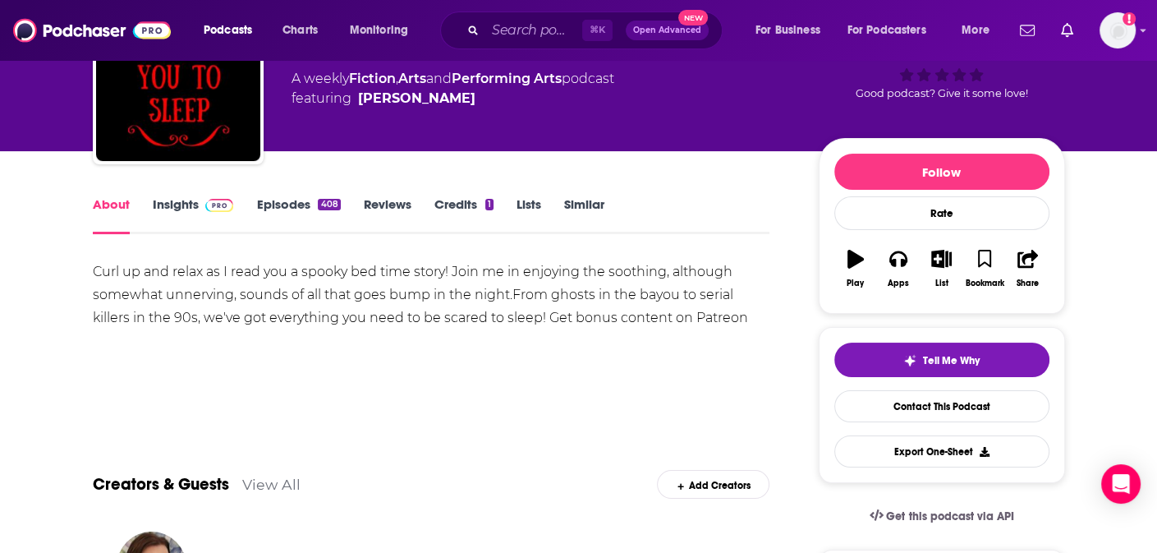
click at [184, 216] on link "Insights" at bounding box center [193, 215] width 81 height 38
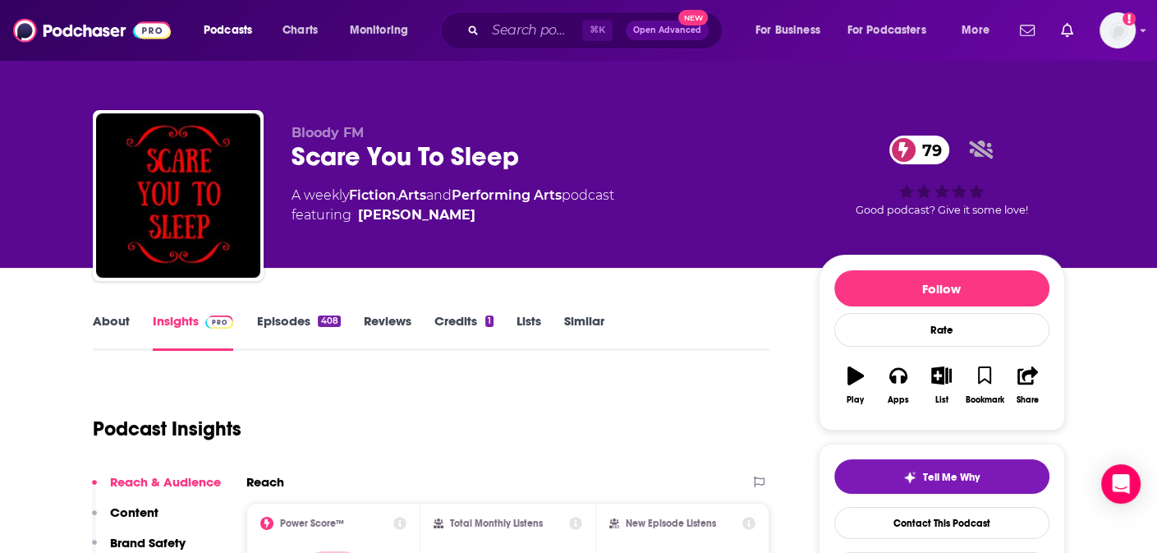
click at [115, 333] on link "About" at bounding box center [111, 332] width 37 height 38
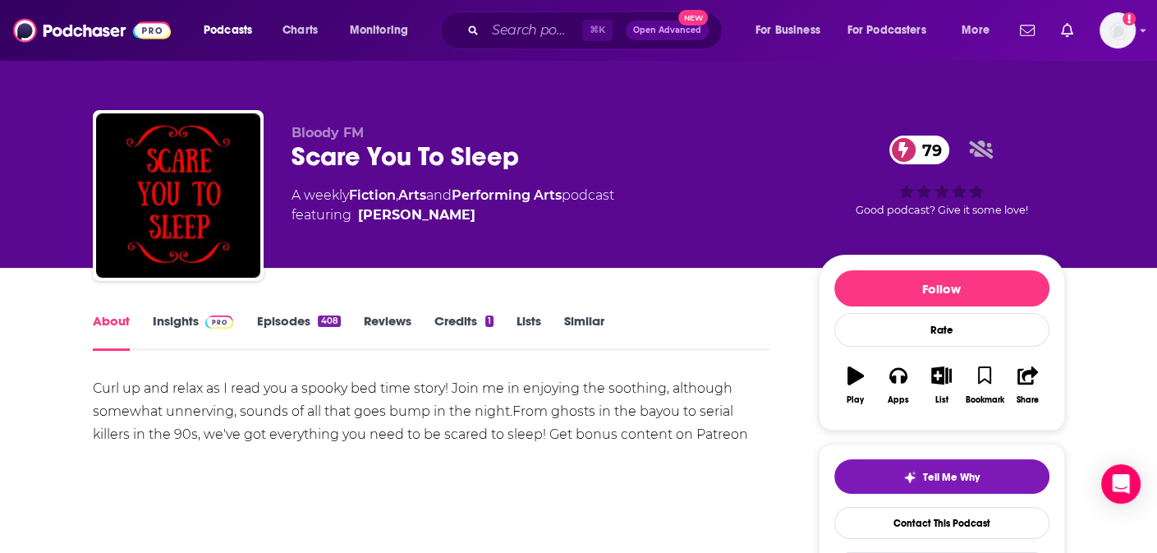
click at [176, 328] on link "Insights" at bounding box center [193, 332] width 81 height 38
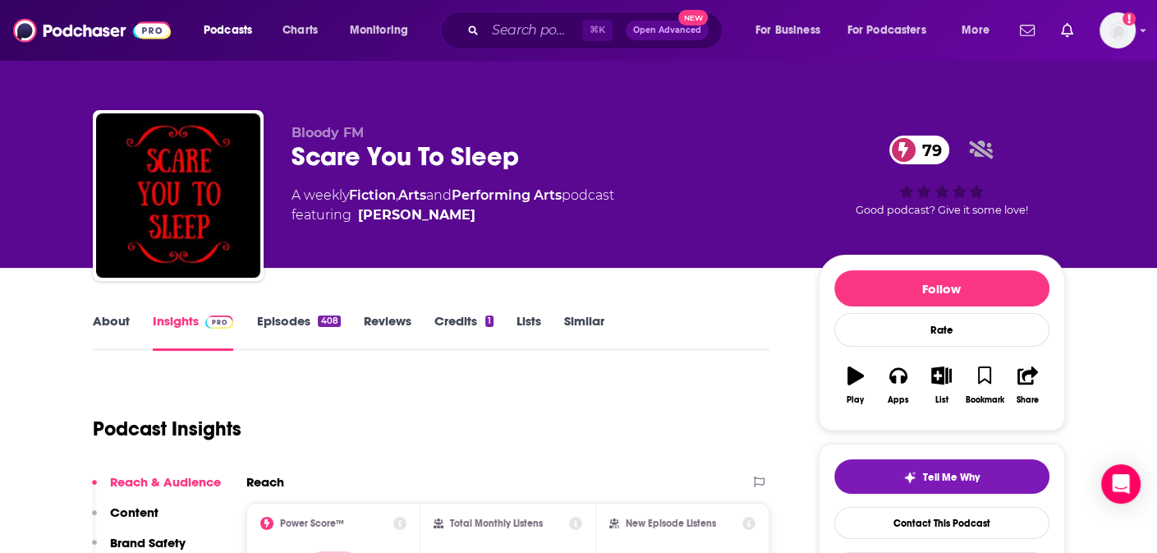
click at [366, 159] on div "Scare You To Sleep 79" at bounding box center [542, 156] width 501 height 32
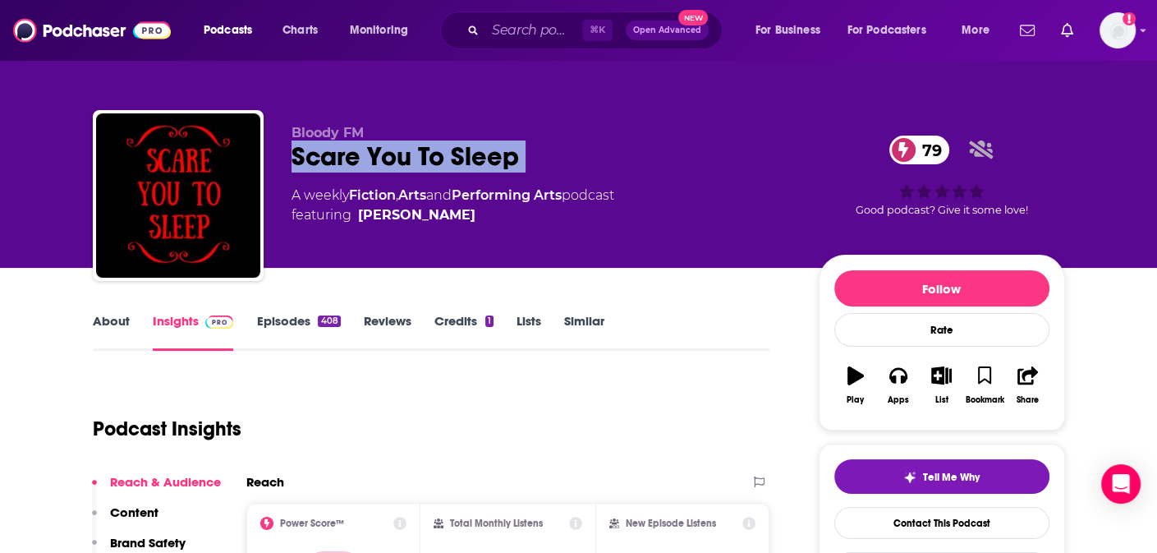
click at [366, 159] on div "Scare You To Sleep 79" at bounding box center [542, 156] width 501 height 32
copy div "Scare You To Sleep 79"
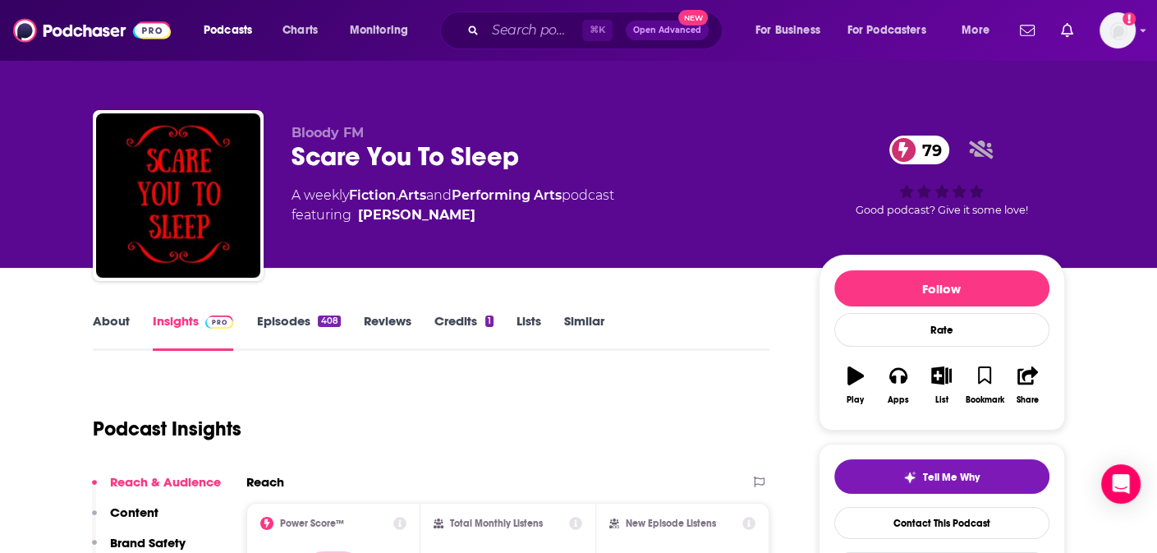
click at [626, 162] on div "Scare You To Sleep 79" at bounding box center [542, 156] width 501 height 32
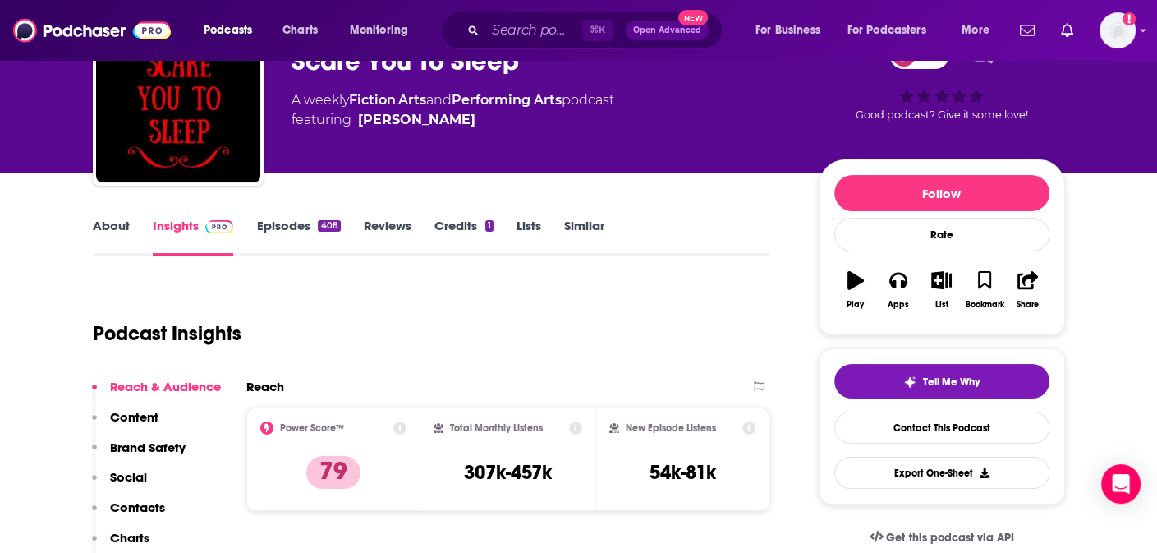
scroll to position [99, 0]
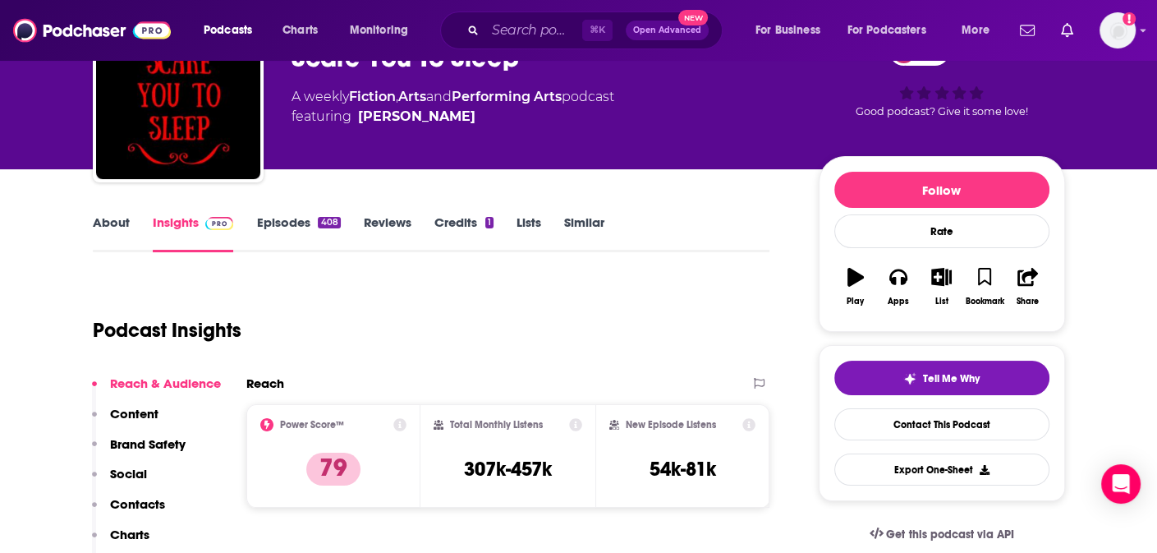
click at [297, 232] on link "Episodes 408" at bounding box center [298, 233] width 84 height 38
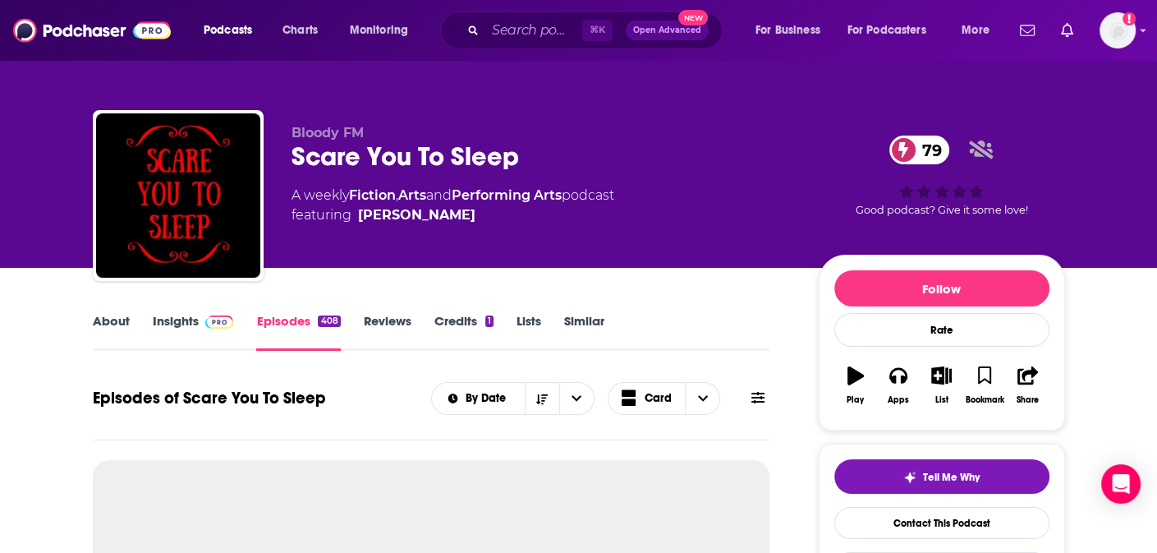
click at [456, 154] on div "Scare You To Sleep 79" at bounding box center [542, 156] width 501 height 32
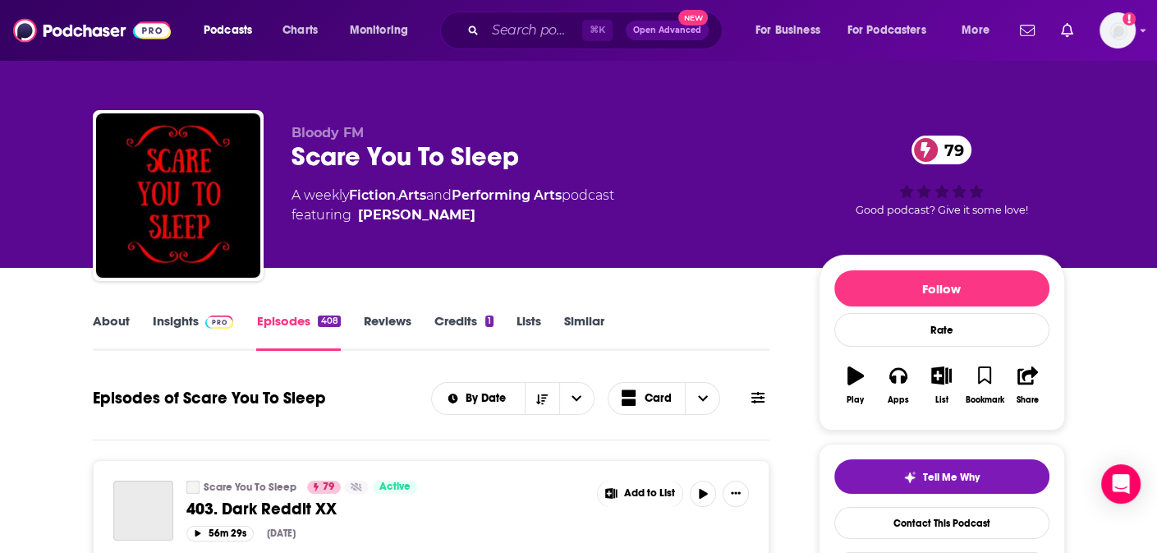
click at [456, 154] on div "Scare You To Sleep 79" at bounding box center [542, 156] width 501 height 32
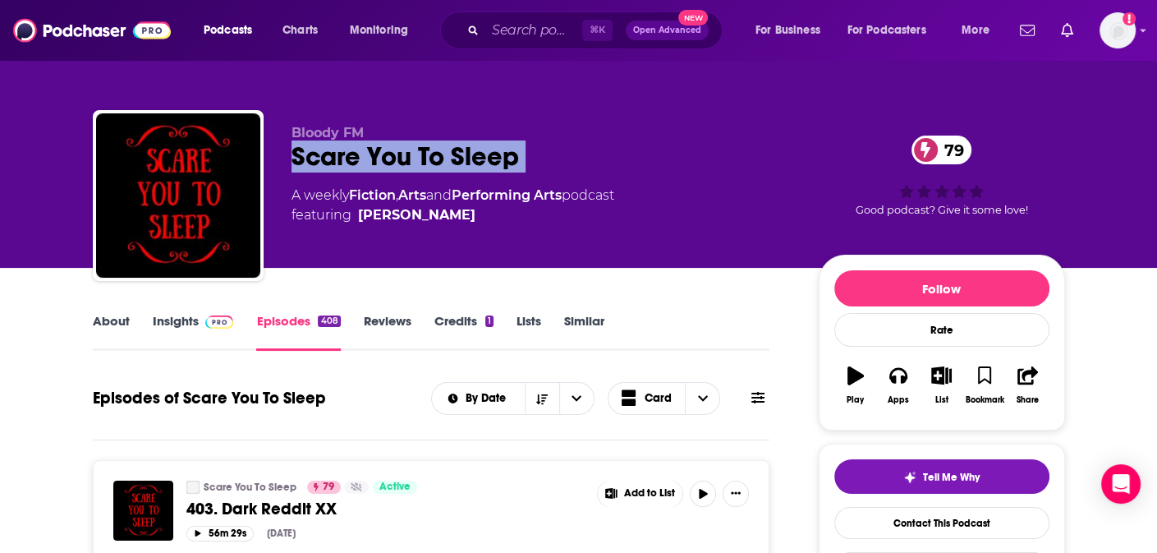
click at [456, 154] on div "Scare You To Sleep 79" at bounding box center [542, 156] width 501 height 32
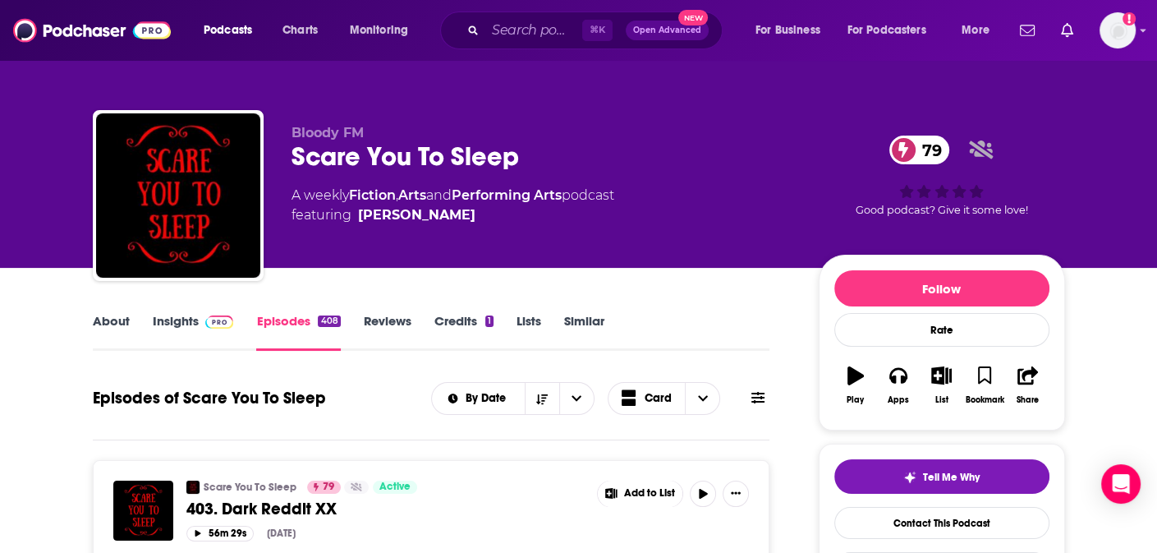
click at [544, 122] on div "Bloody FM Scare You To Sleep 79 A weekly Fiction , Arts and Performing Arts pod…" at bounding box center [579, 198] width 972 height 177
click at [507, 27] on input "Search podcasts, credits, & more..." at bounding box center [533, 30] width 97 height 26
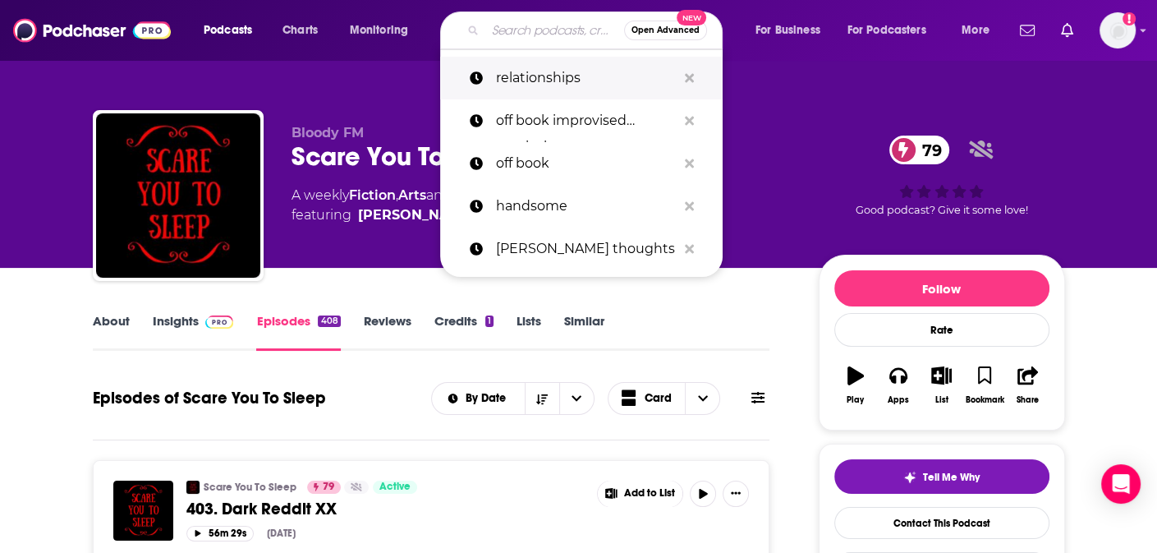
click at [531, 78] on p "relationships" at bounding box center [586, 78] width 181 height 43
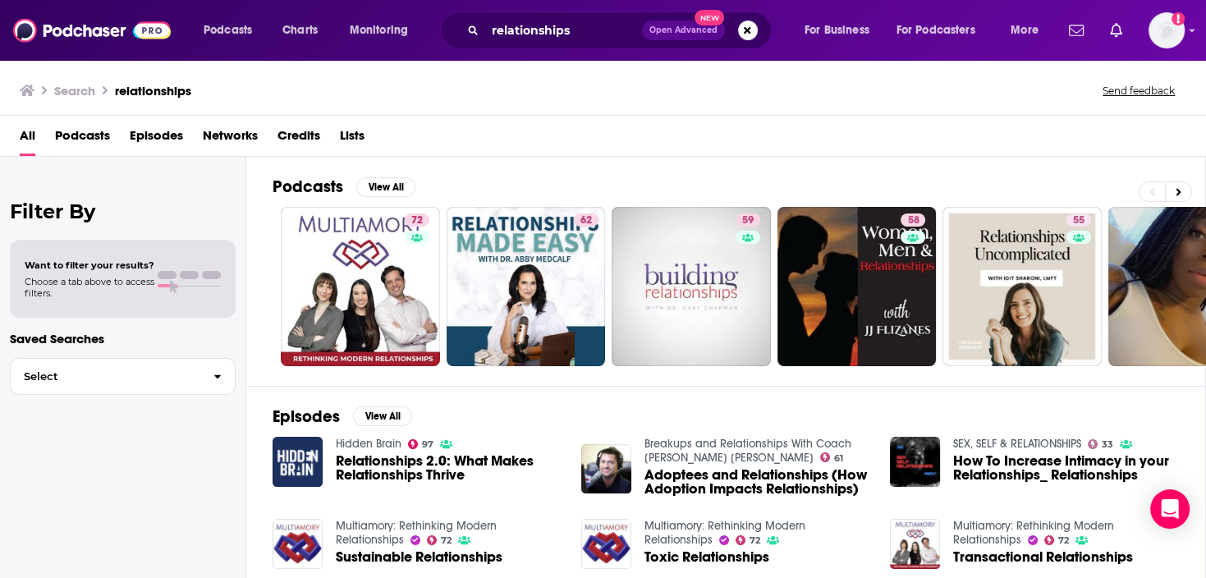
click at [88, 136] on span "Podcasts" at bounding box center [82, 139] width 55 height 34
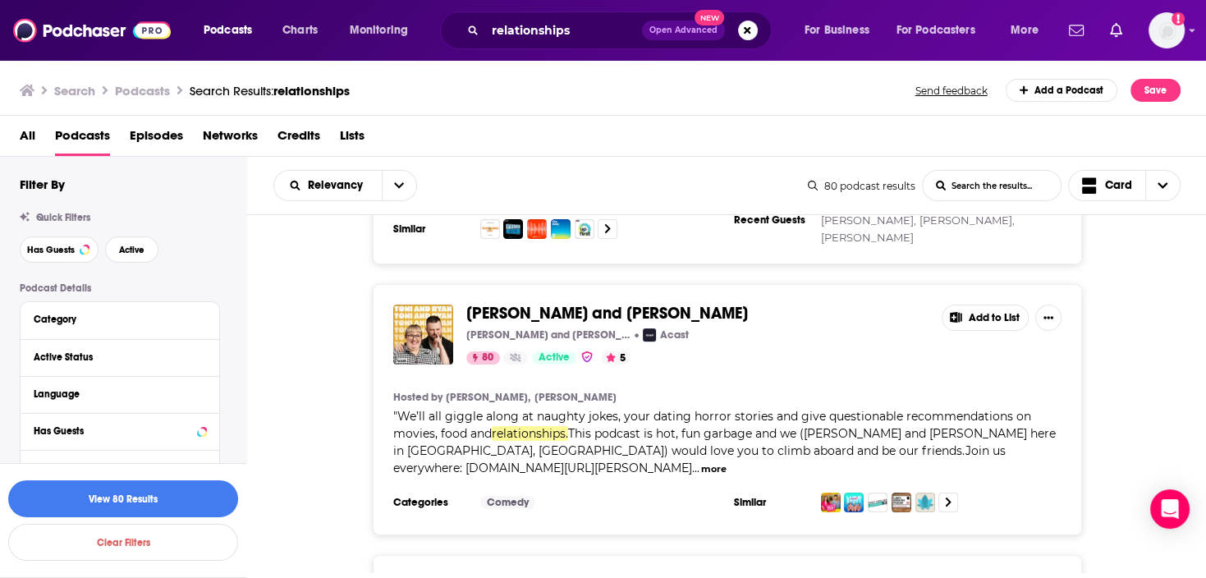
scroll to position [6606, 0]
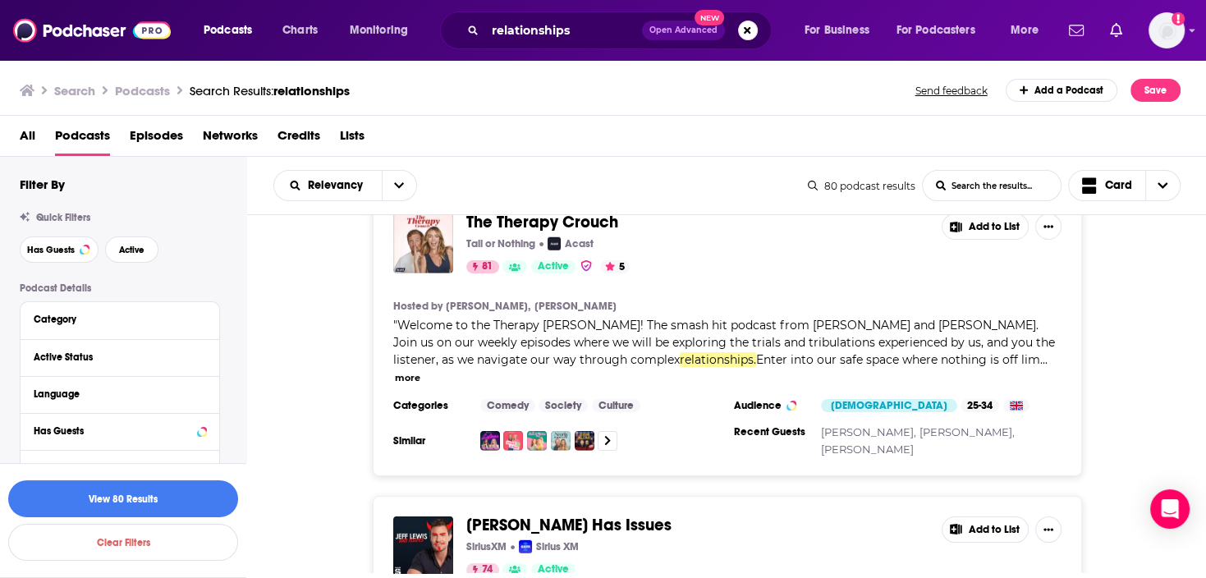
scroll to position [10656, 0]
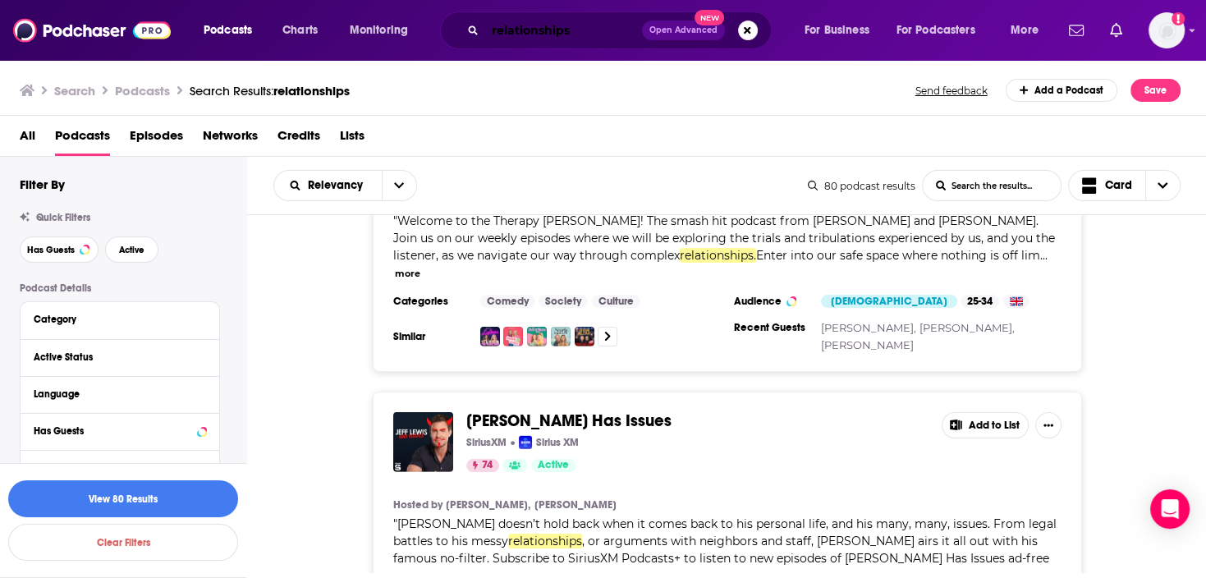
click at [508, 17] on input "relationships" at bounding box center [563, 30] width 157 height 26
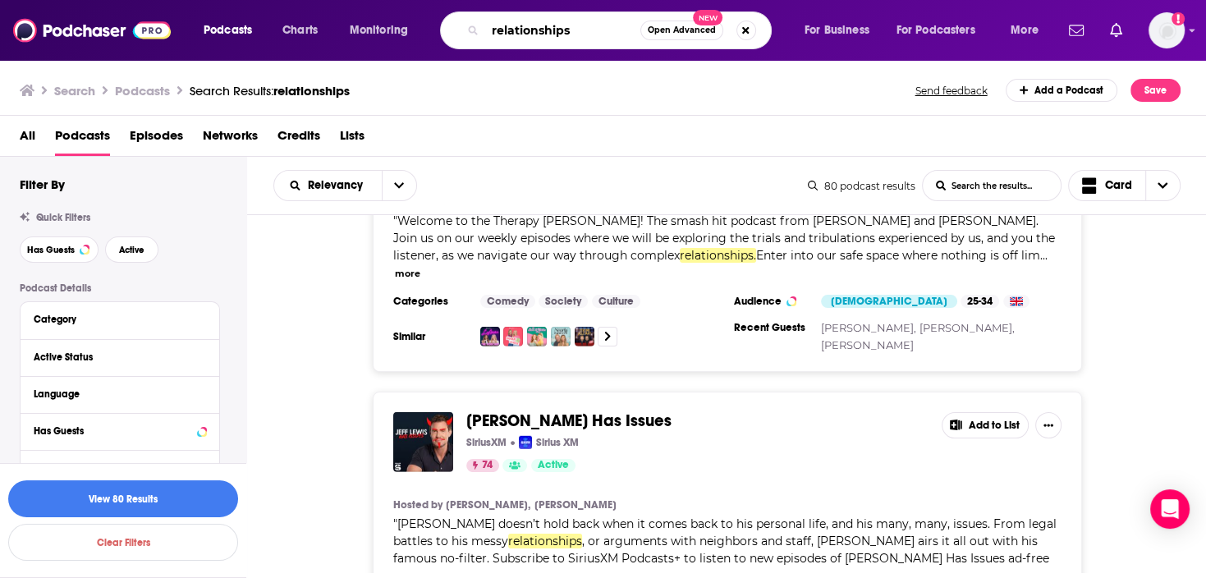
click at [508, 17] on input "relationships" at bounding box center [562, 30] width 155 height 26
paste input "Finance"
type input "Finance"
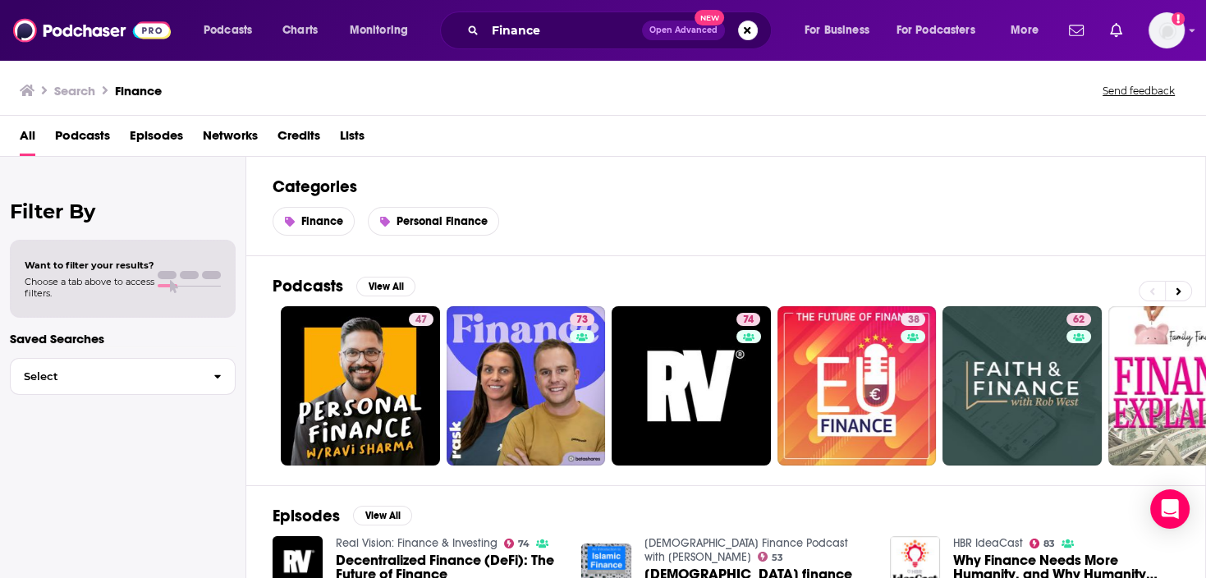
click at [85, 147] on span "Podcasts" at bounding box center [82, 139] width 55 height 34
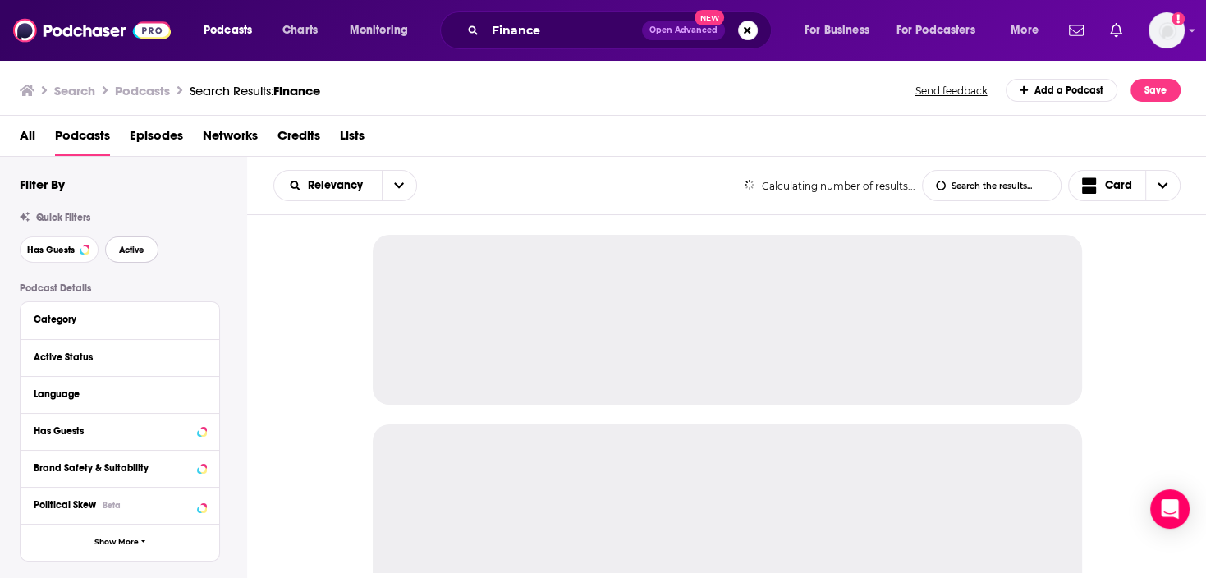
click at [147, 242] on button "Active" at bounding box center [131, 250] width 53 height 26
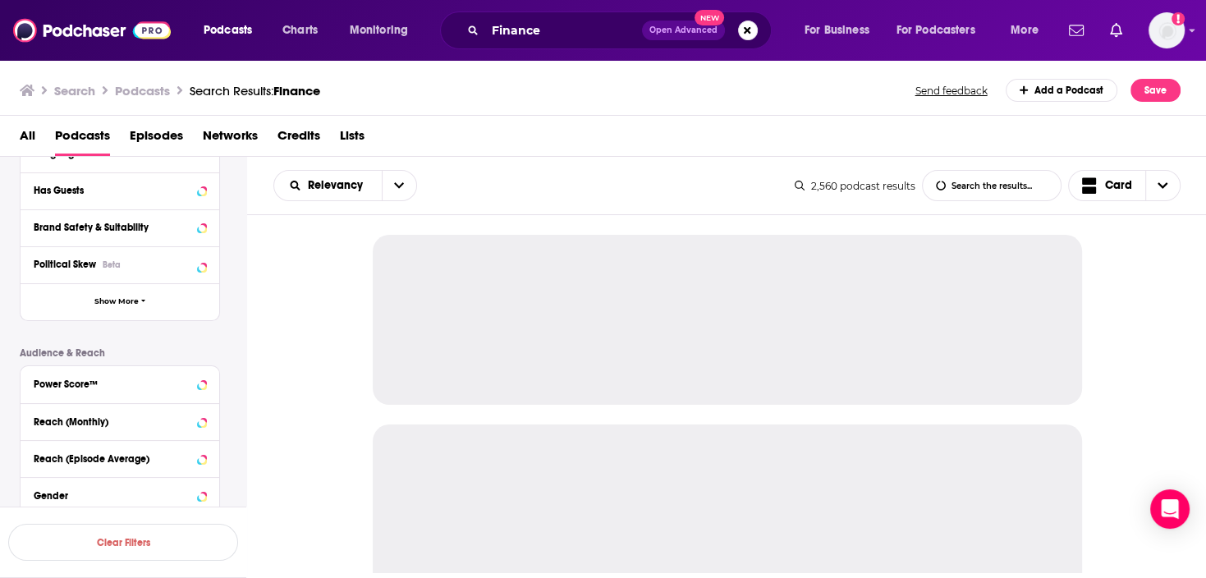
scroll to position [241, 0]
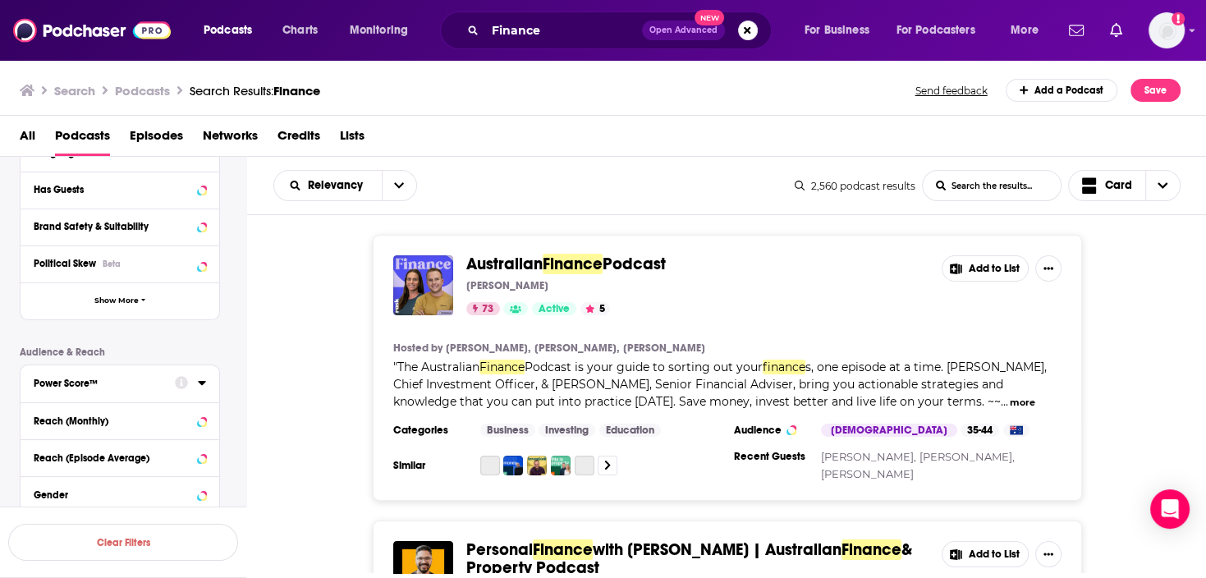
click at [202, 381] on icon at bounding box center [201, 383] width 7 height 4
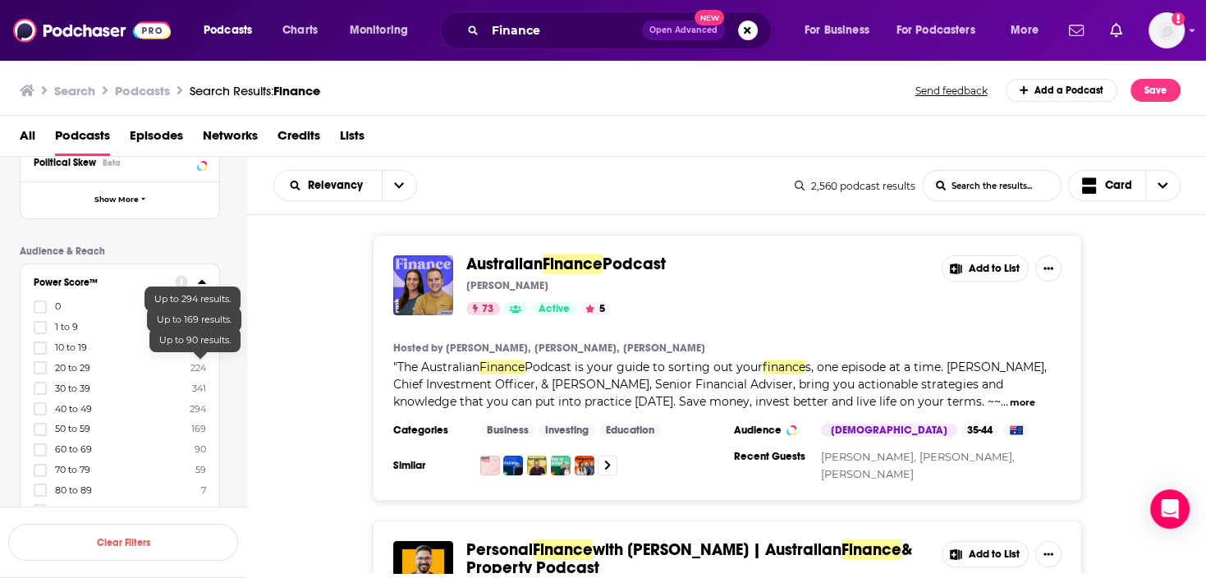
scroll to position [441, 0]
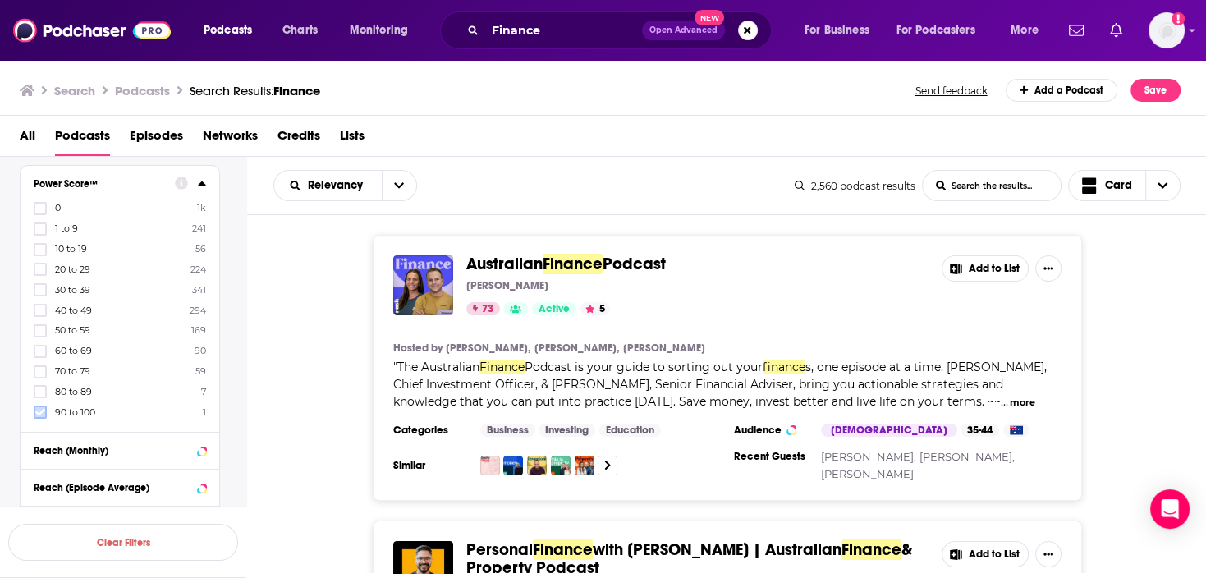
click at [43, 409] on icon at bounding box center [40, 412] width 10 height 7
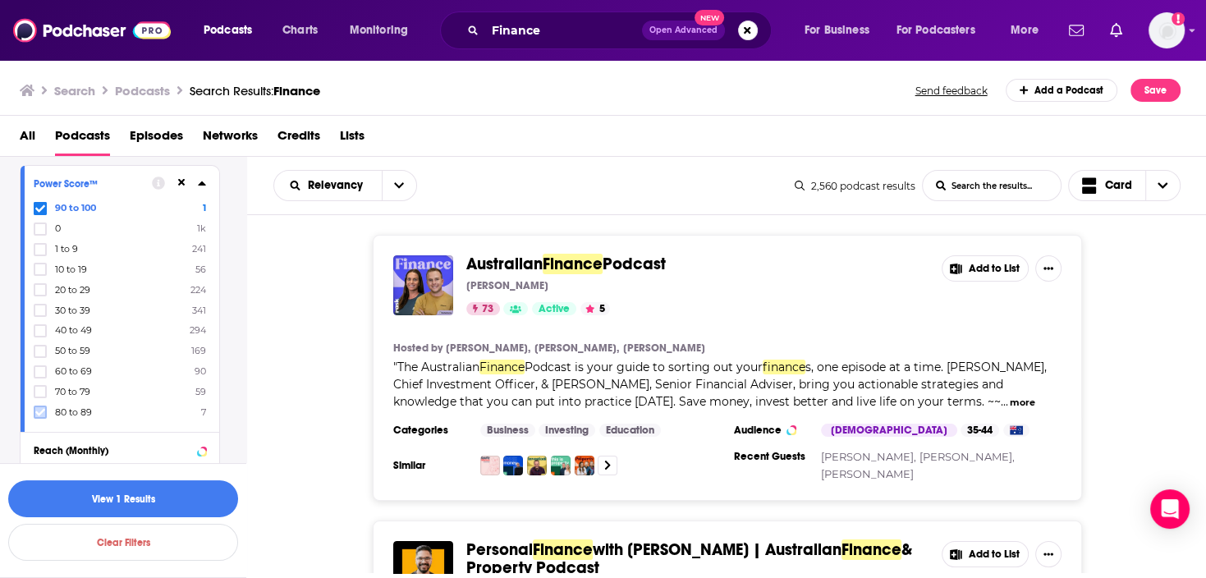
click at [41, 409] on icon at bounding box center [40, 412] width 10 height 10
click at [157, 496] on button "View 67 Results" at bounding box center [123, 498] width 230 height 37
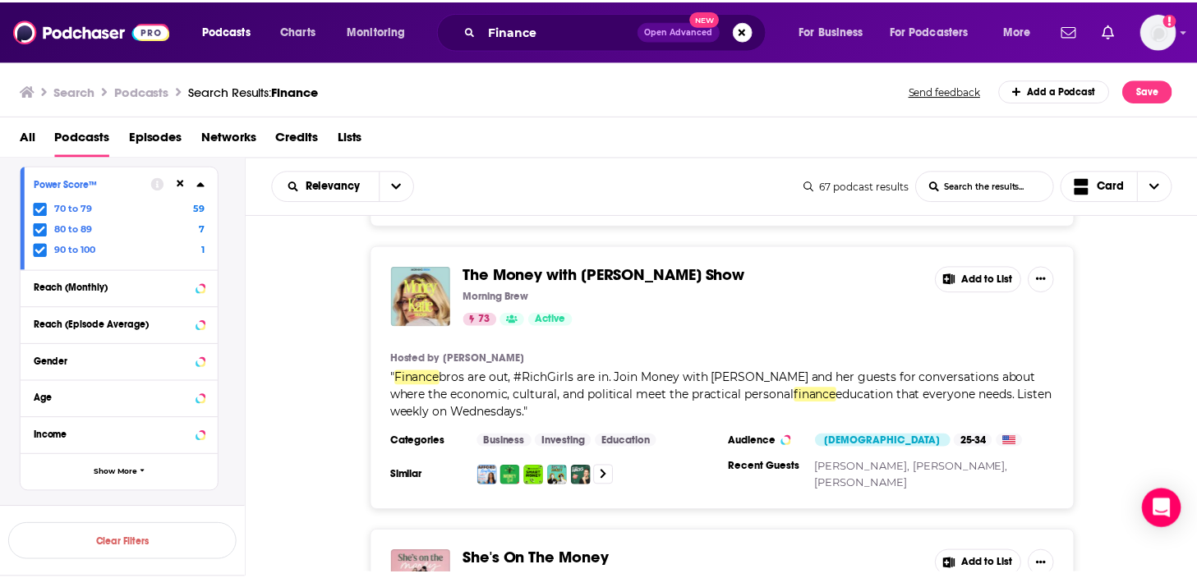
scroll to position [2806, 0]
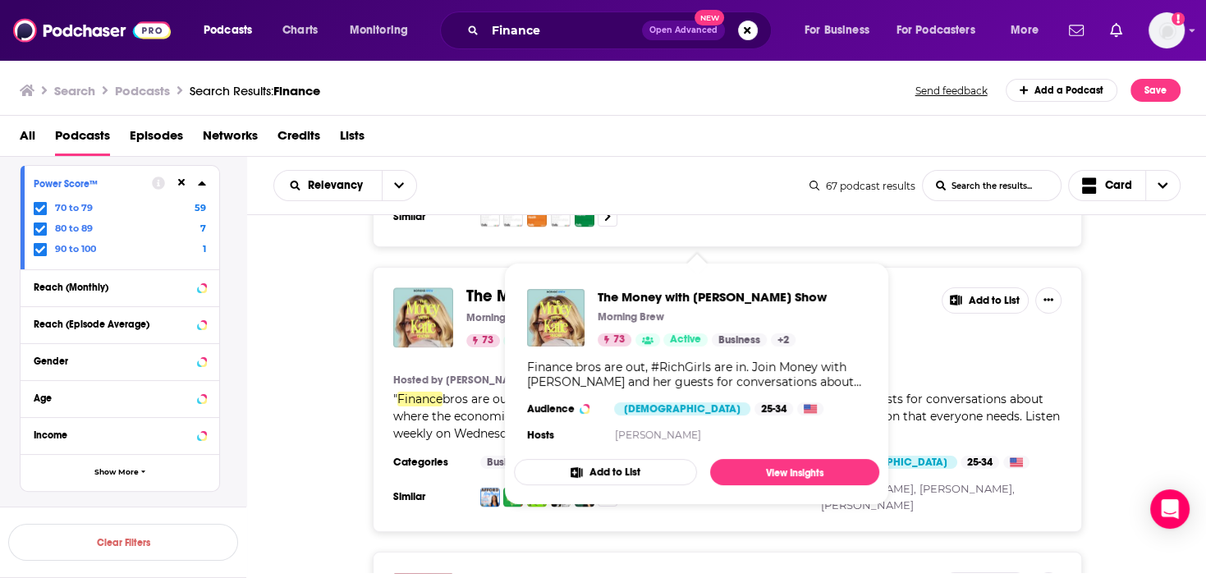
click at [526, 286] on span "The Money with [PERSON_NAME] Show" at bounding box center [608, 296] width 284 height 21
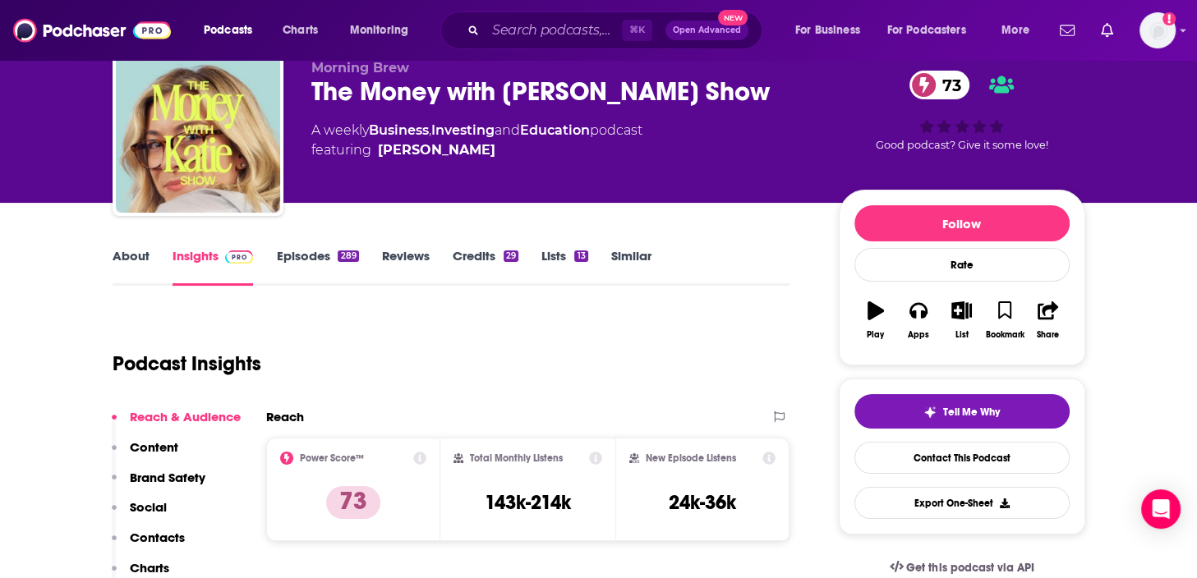
scroll to position [69, 0]
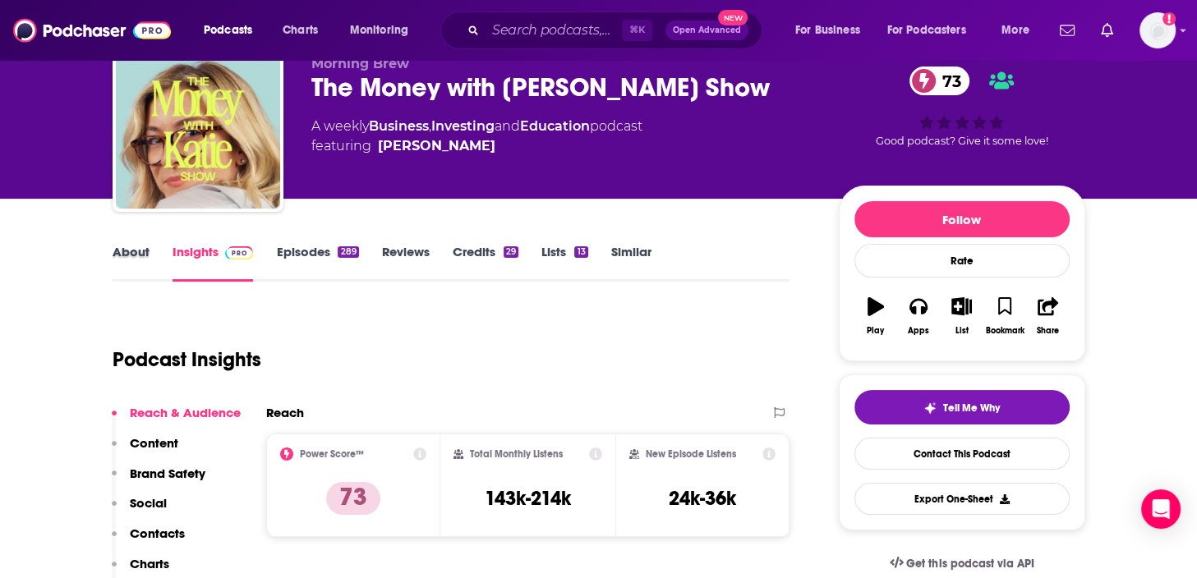
click at [149, 261] on div "About" at bounding box center [143, 263] width 60 height 38
click at [143, 260] on link "About" at bounding box center [131, 263] width 37 height 38
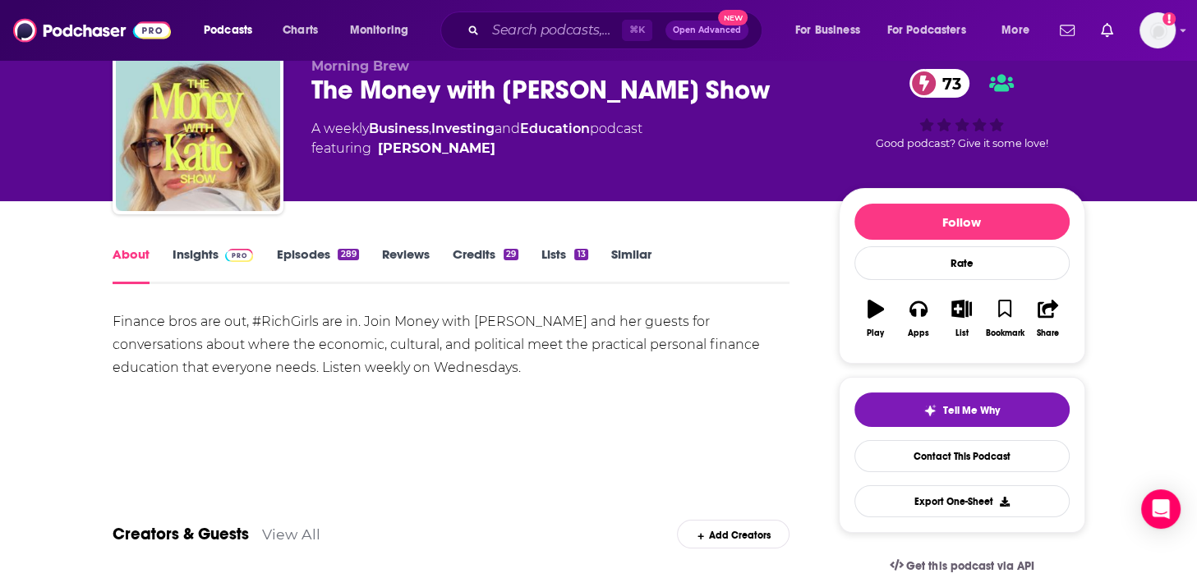
scroll to position [97, 0]
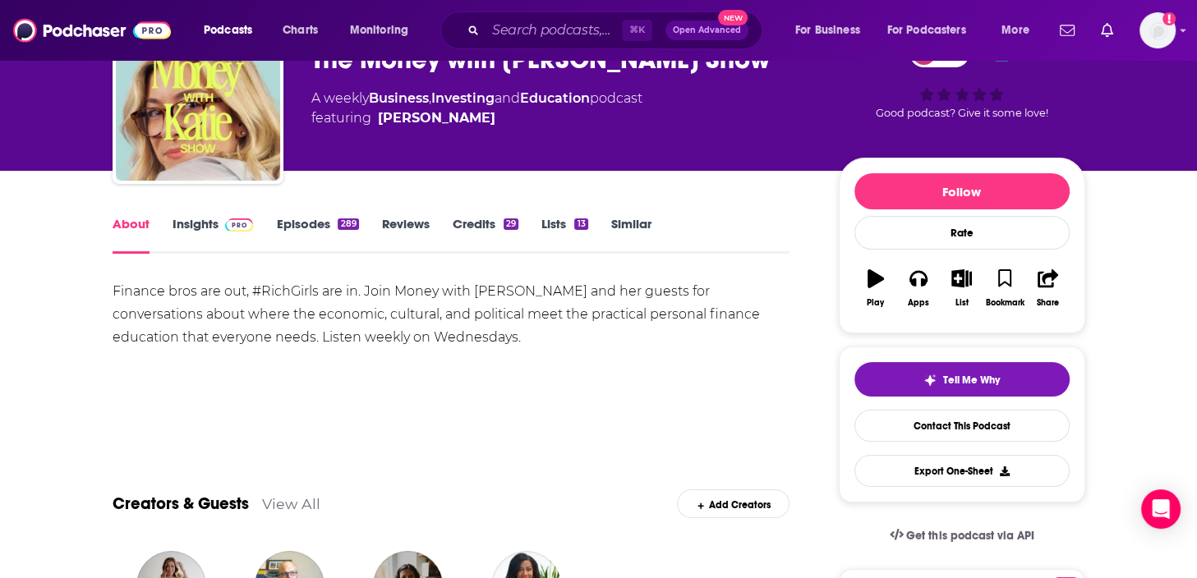
click at [191, 221] on link "Insights" at bounding box center [212, 235] width 81 height 38
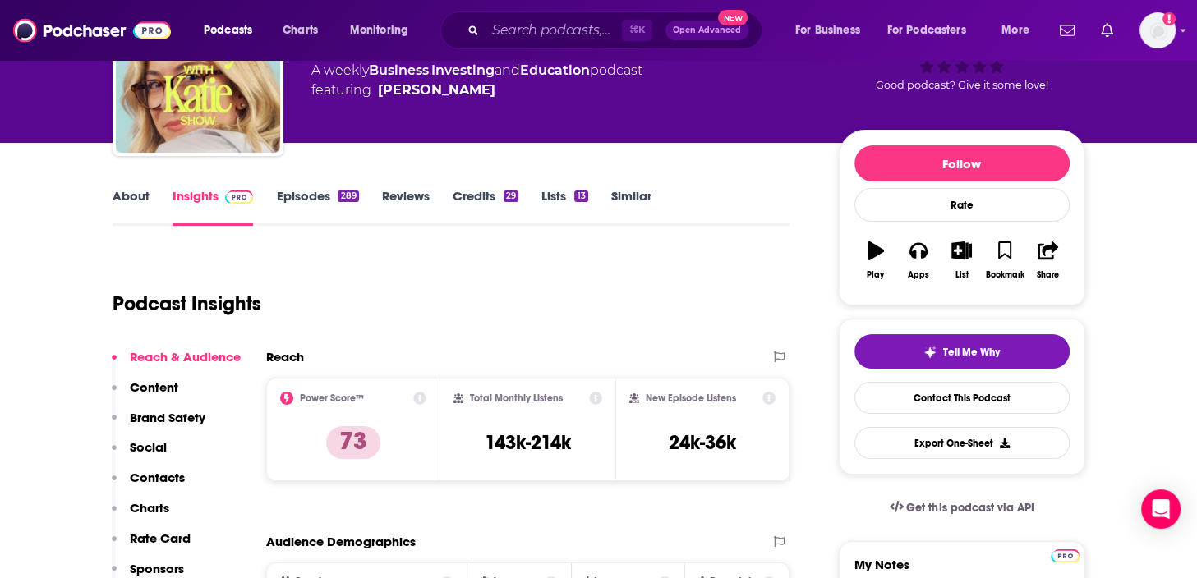
scroll to position [6, 0]
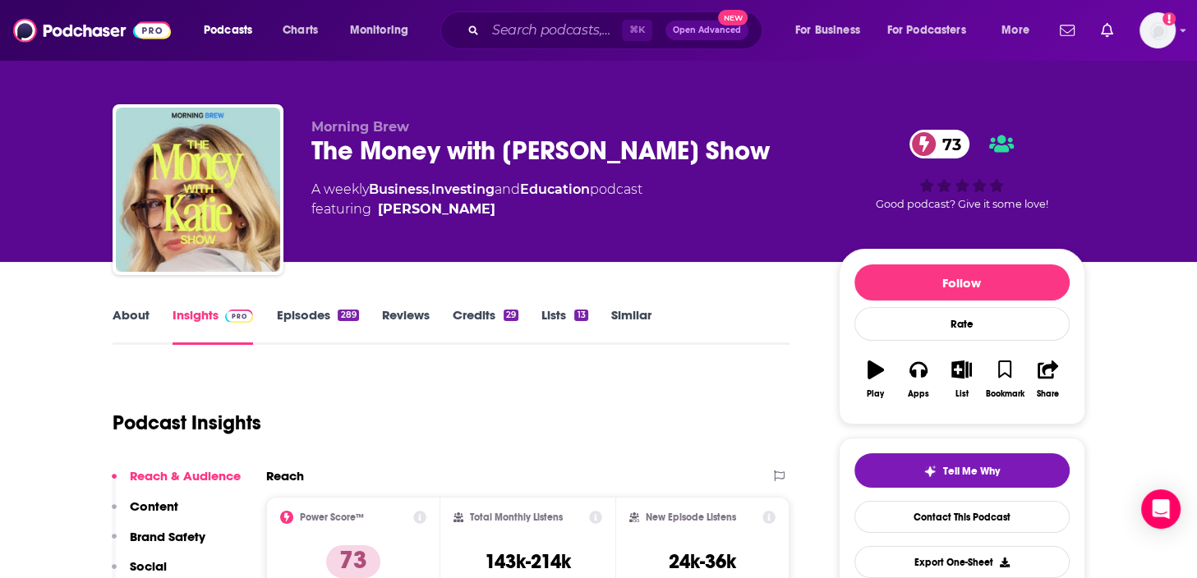
click at [387, 156] on div "The Money with [PERSON_NAME] Show 73" at bounding box center [561, 151] width 501 height 32
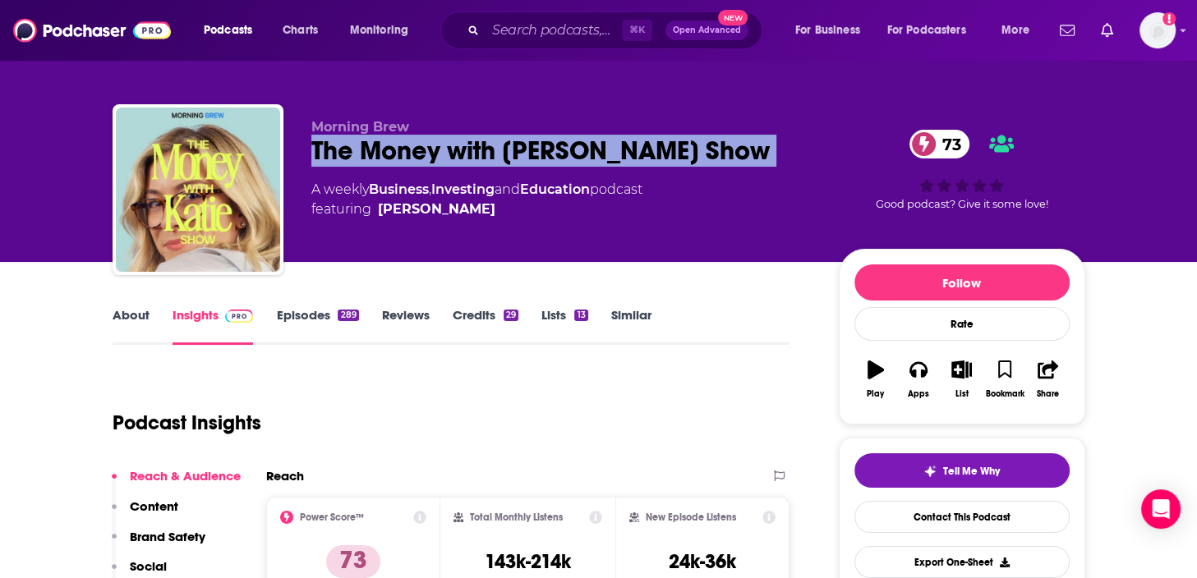
click at [387, 156] on div "The Money with [PERSON_NAME] Show 73" at bounding box center [561, 151] width 501 height 32
click at [136, 327] on link "About" at bounding box center [131, 326] width 37 height 38
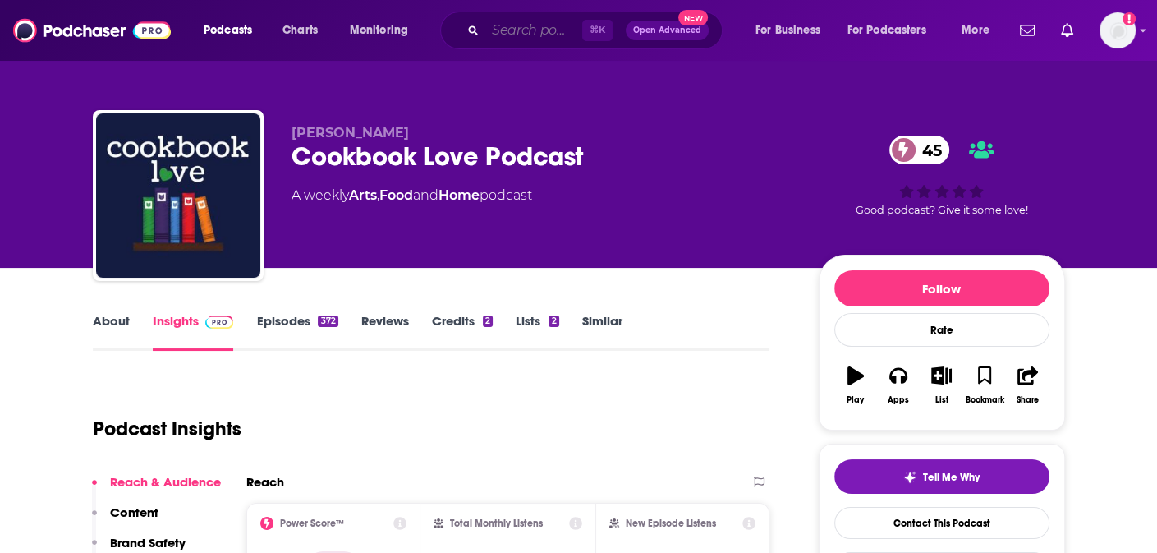
click at [554, 30] on input "Search podcasts, credits, & more..." at bounding box center [533, 30] width 97 height 26
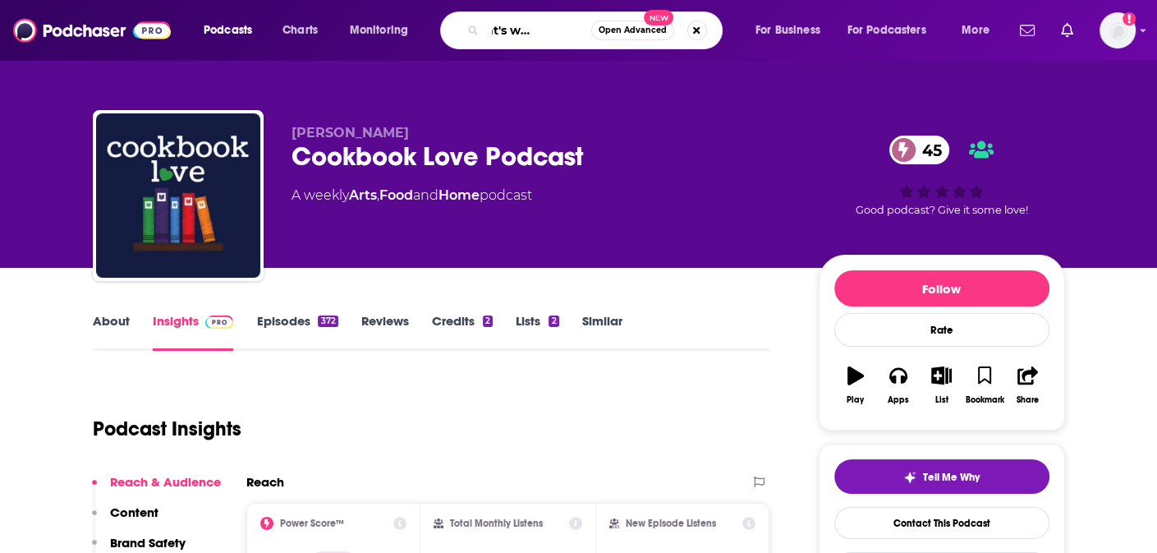
type input "and that's why we drink"
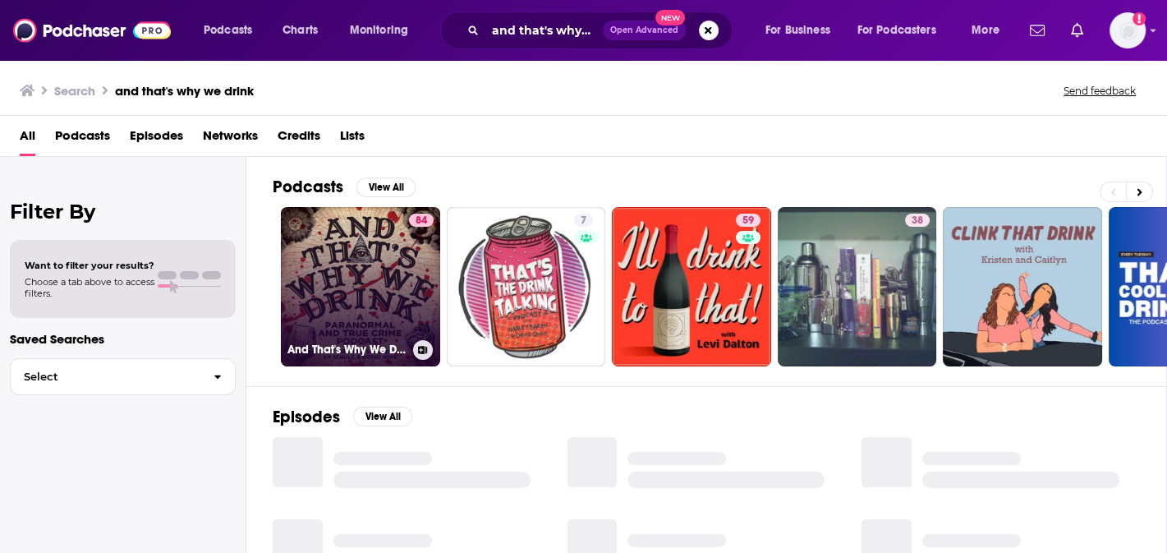
click at [388, 216] on link "84 And That's Why We Drink" at bounding box center [360, 286] width 159 height 159
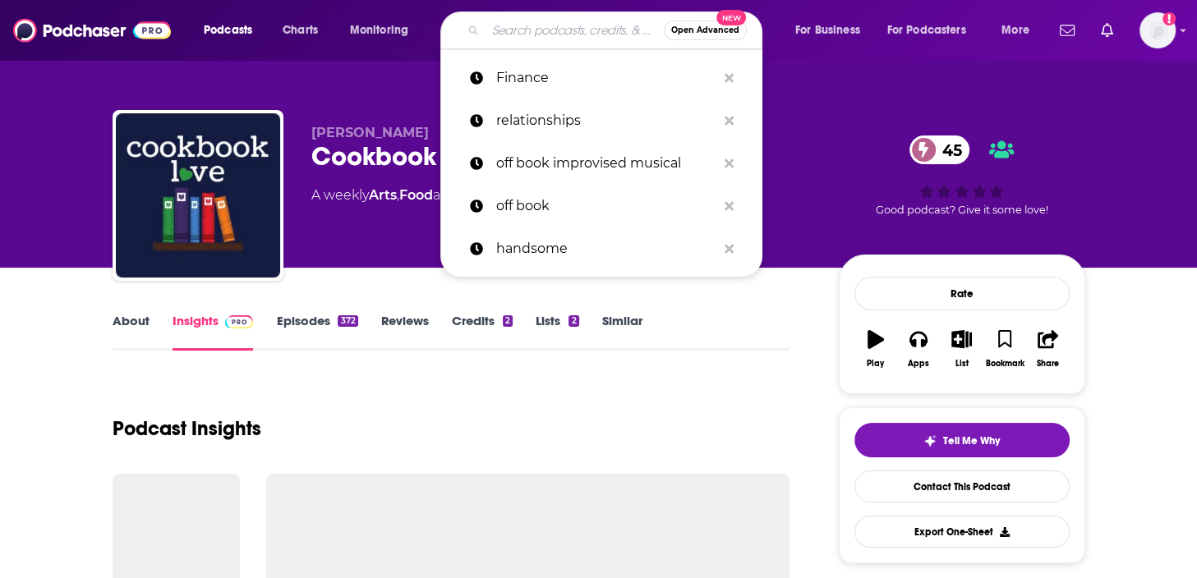
click at [585, 32] on input "Search podcasts, credits, & more..." at bounding box center [574, 30] width 178 height 26
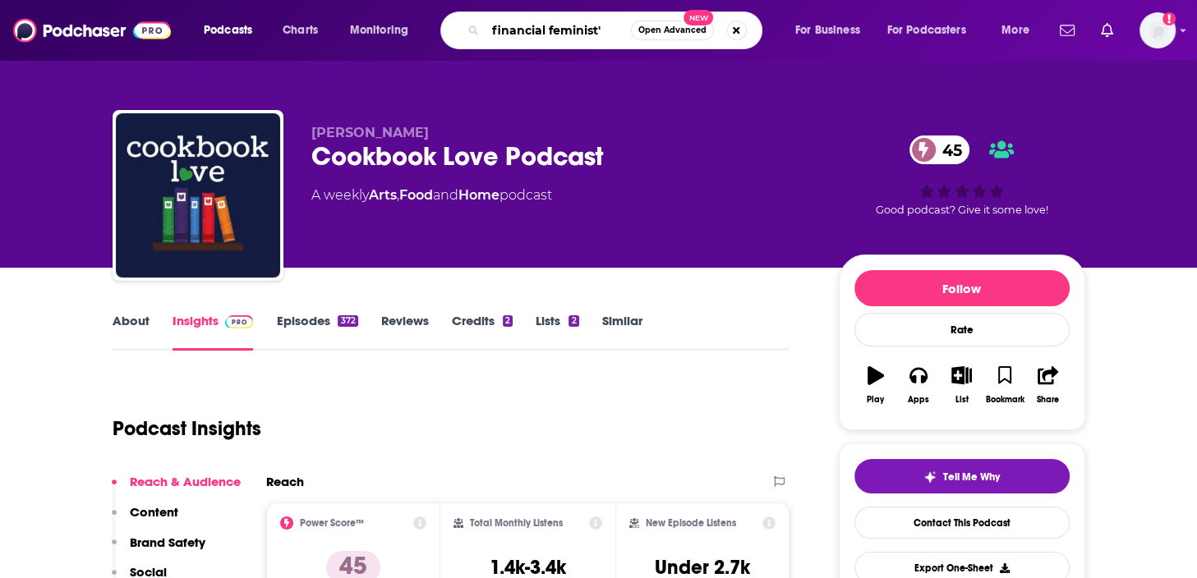
type input "financial feminist"
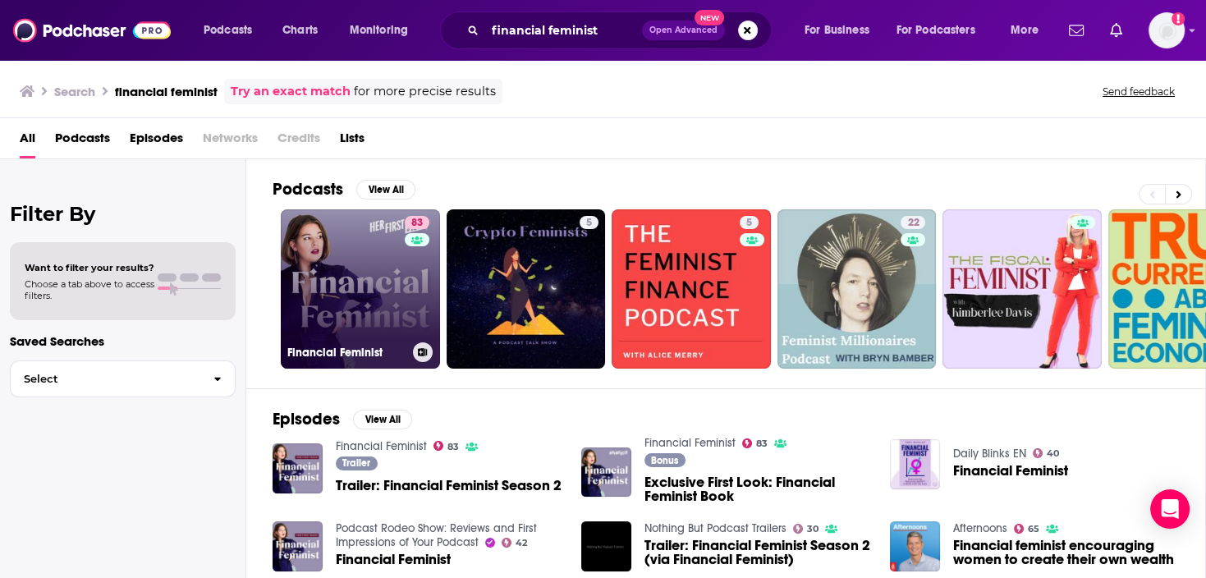
click at [373, 269] on link "83 Financial Feminist" at bounding box center [360, 288] width 159 height 159
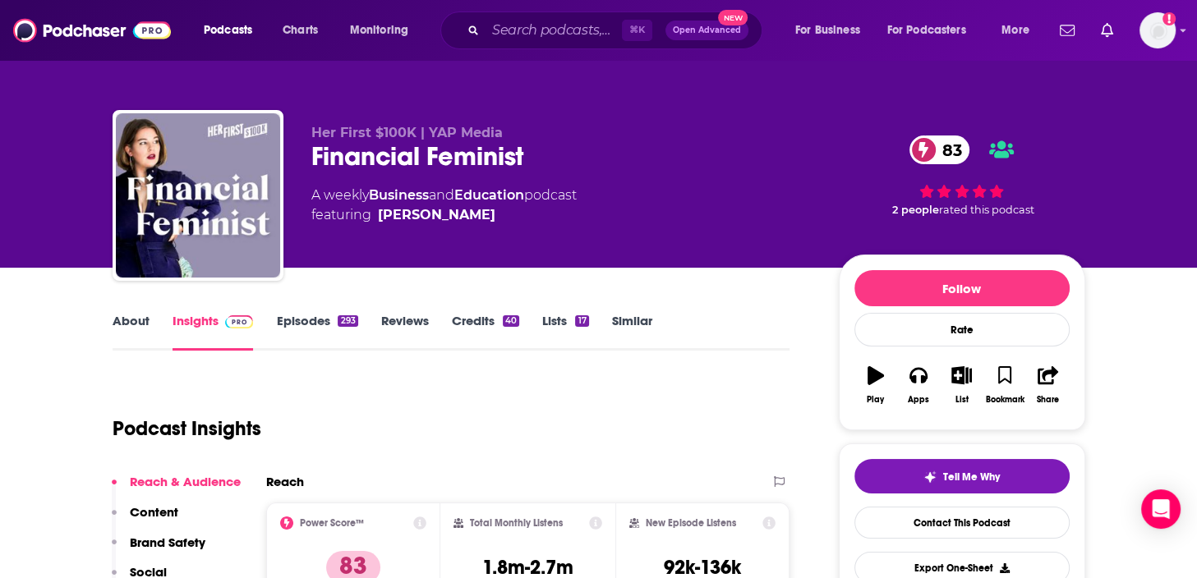
click at [619, 323] on link "Similar" at bounding box center [632, 332] width 40 height 38
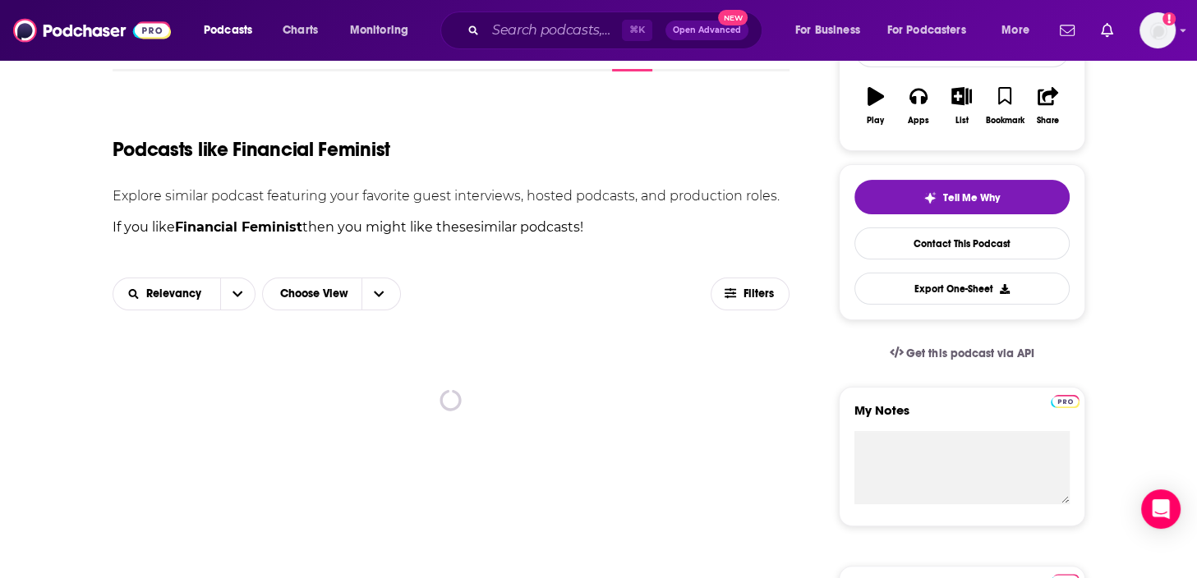
scroll to position [279, 0]
click at [731, 296] on icon "button" at bounding box center [729, 293] width 11 height 10
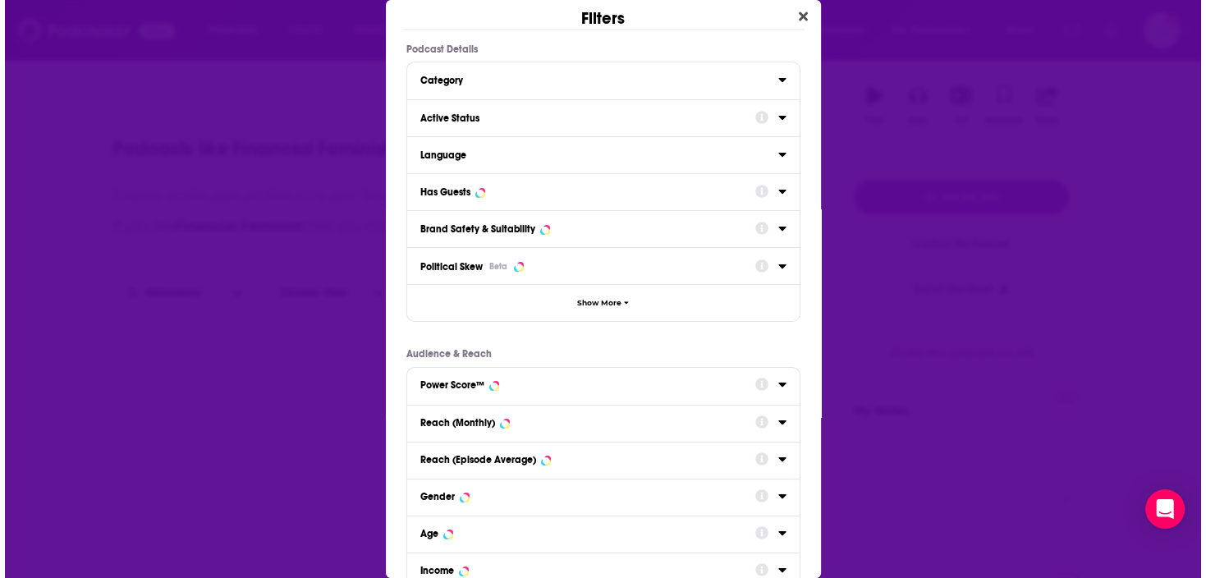
scroll to position [0, 0]
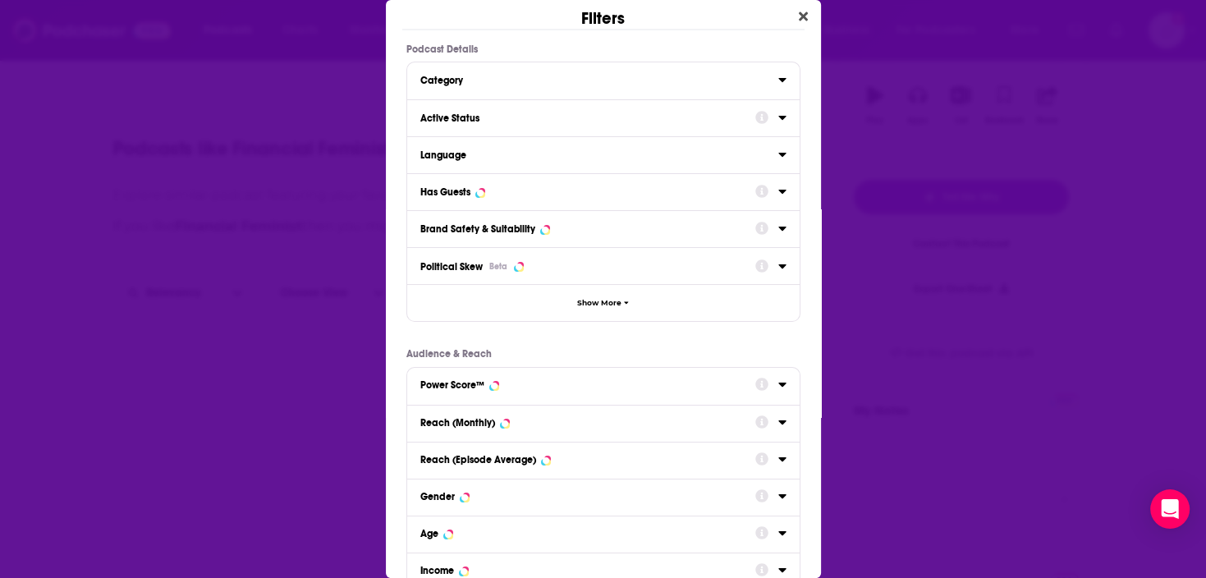
click at [779, 119] on icon "Dialog" at bounding box center [783, 117] width 8 height 13
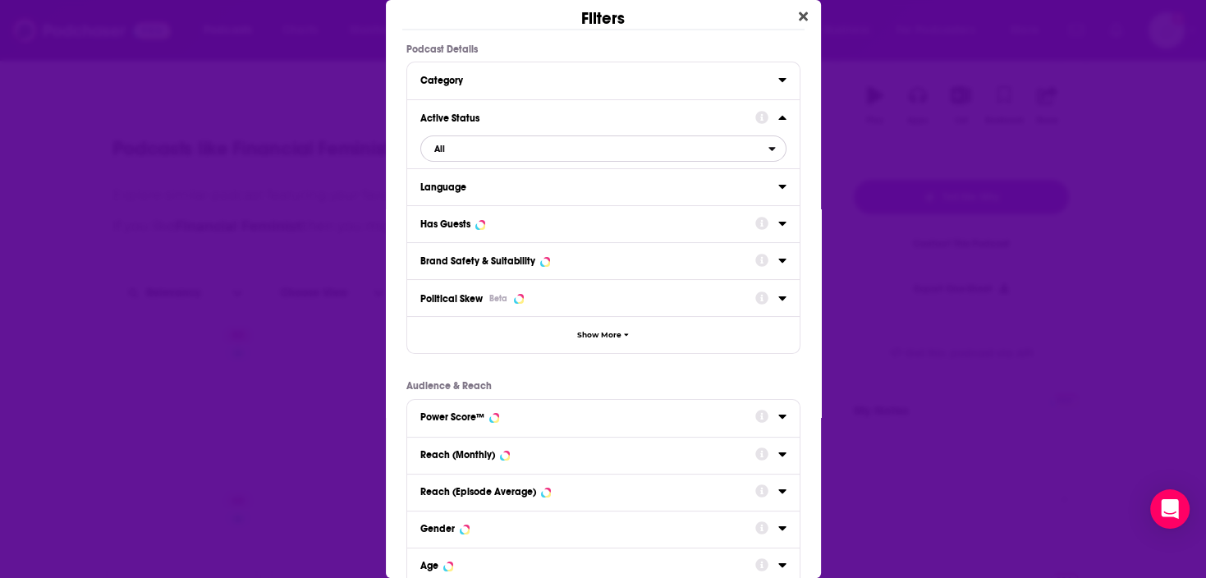
click at [518, 150] on span "All" at bounding box center [594, 148] width 347 height 21
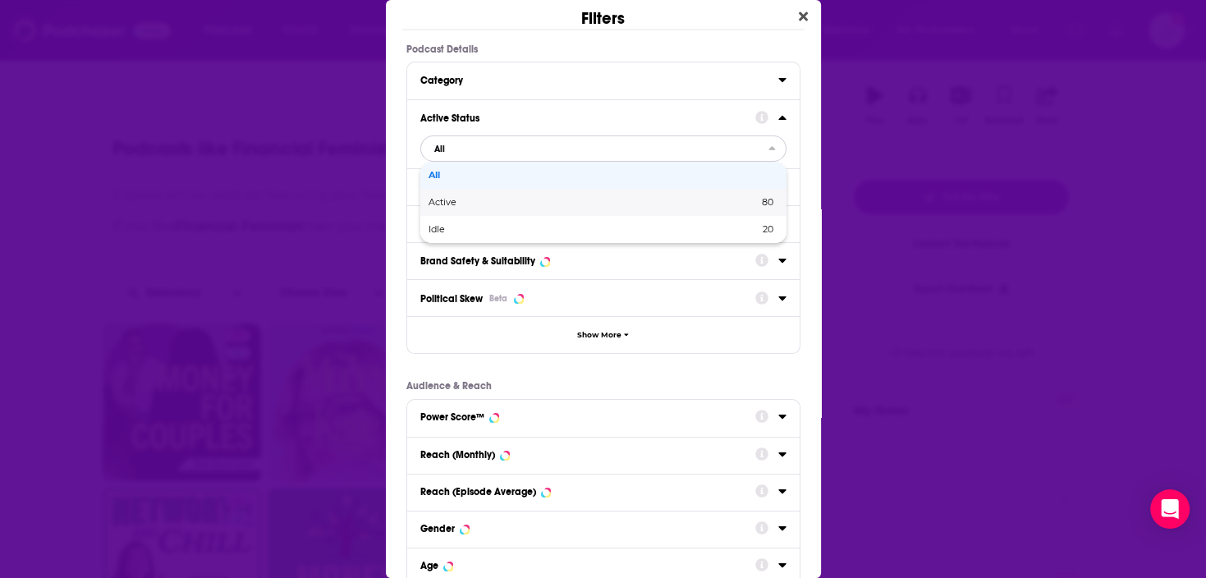
click at [517, 205] on span "Active" at bounding box center [518, 202] width 179 height 9
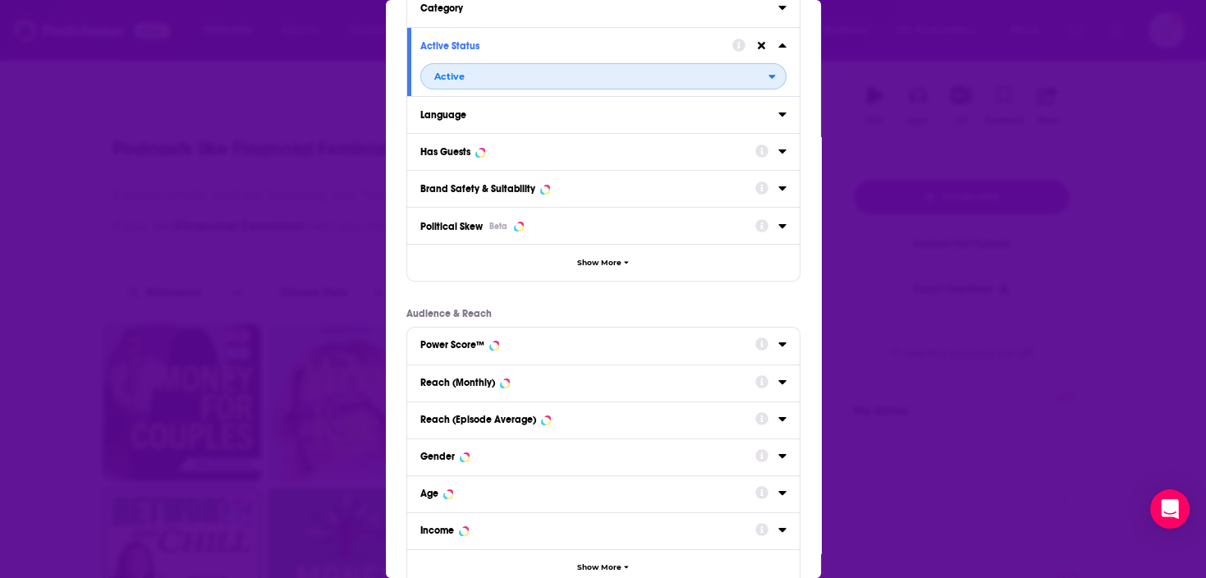
scroll to position [176, 0]
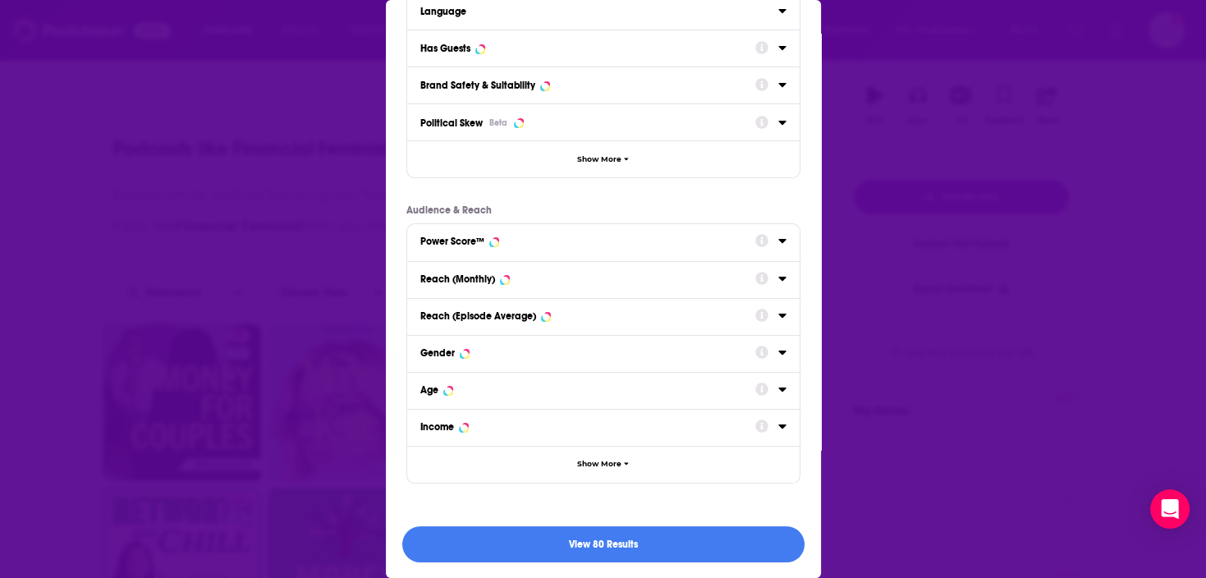
click at [760, 240] on div "Dialog" at bounding box center [771, 241] width 31 height 21
click at [779, 242] on icon "Dialog" at bounding box center [783, 240] width 8 height 13
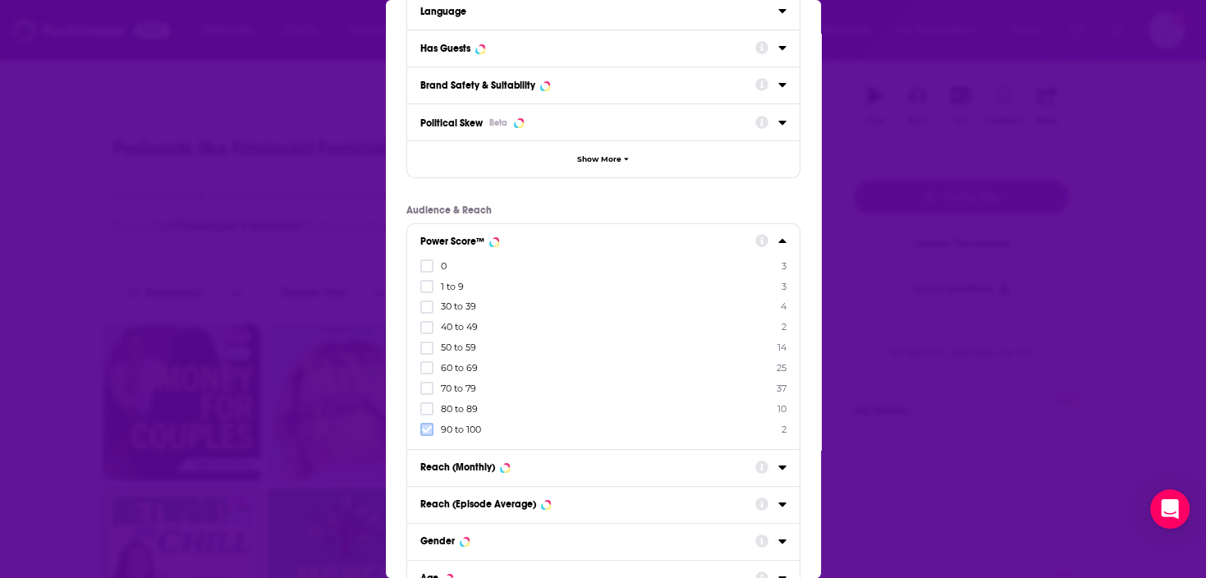
click at [428, 430] on icon "Dialog" at bounding box center [427, 430] width 10 height 10
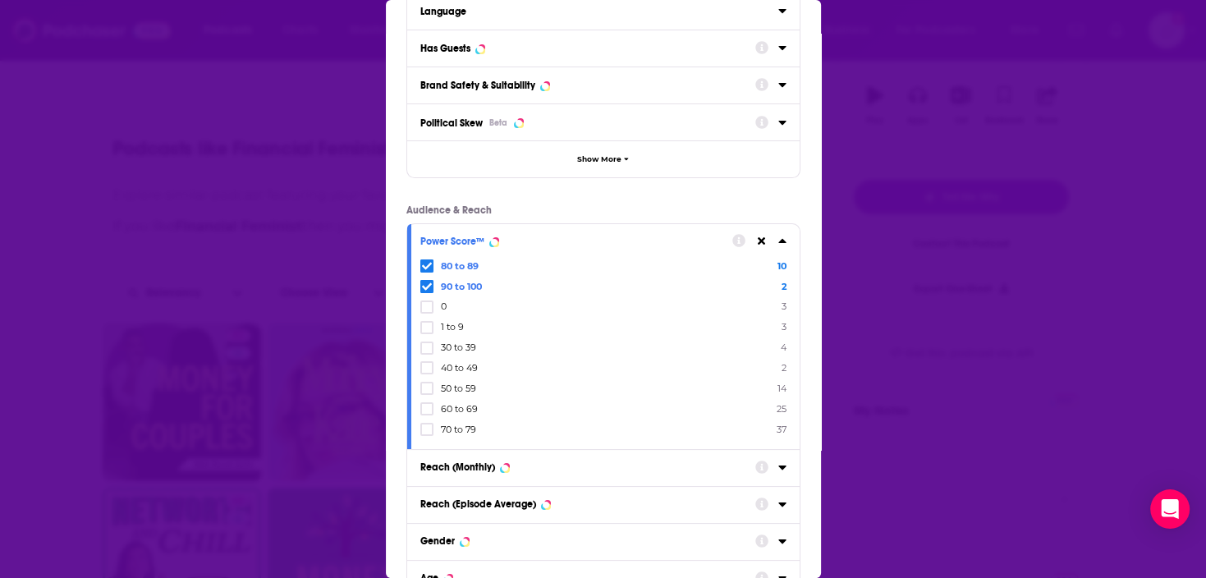
click at [428, 430] on icon "Dialog" at bounding box center [427, 430] width 10 height 10
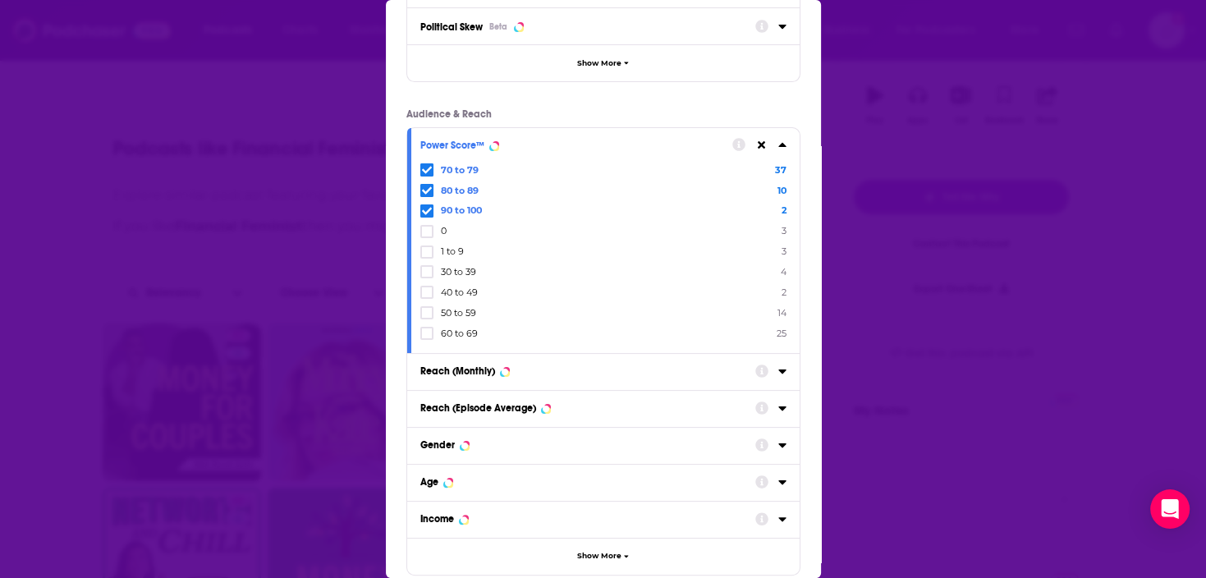
scroll to position [365, 0]
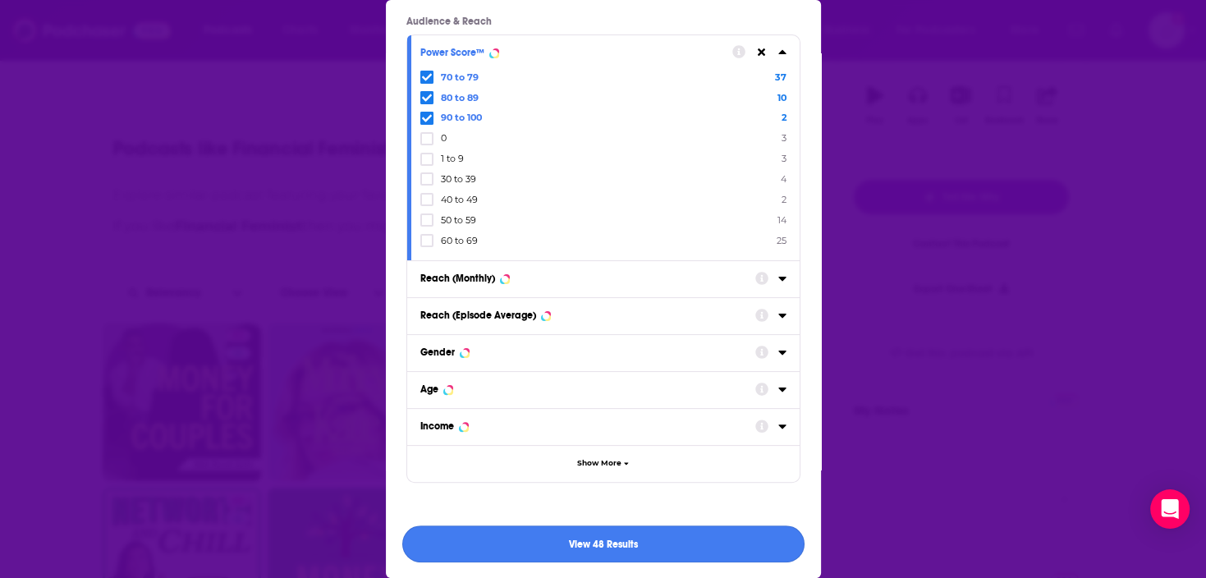
click at [684, 527] on button "View 48 Results" at bounding box center [603, 544] width 402 height 37
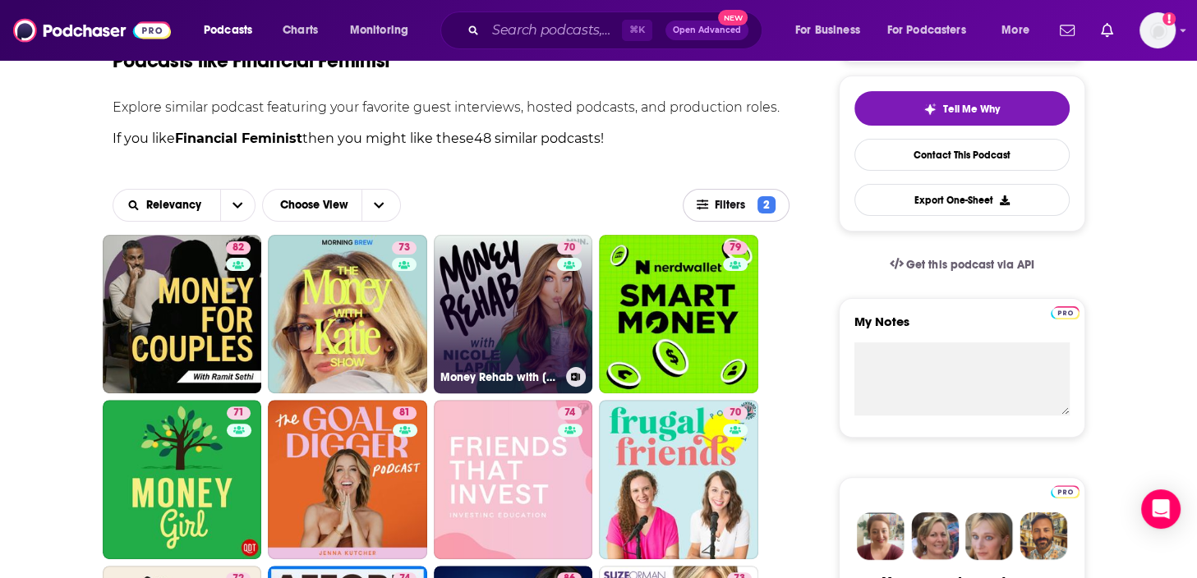
scroll to position [416, 0]
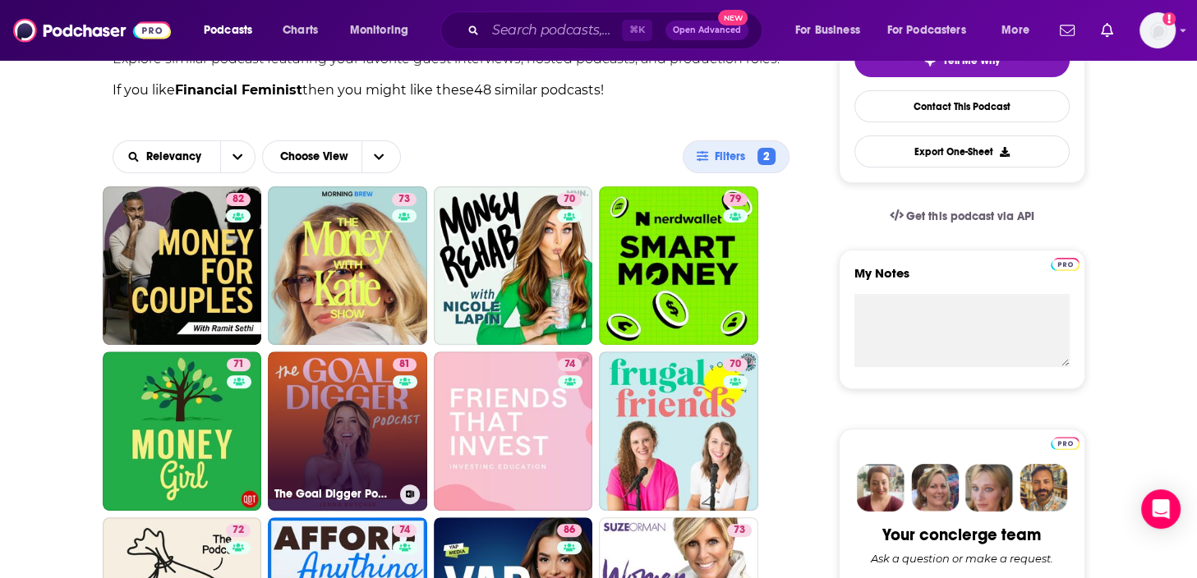
click at [350, 384] on link "81 The Goal Digger Podcast | Top Business and Marketing Podcast for Creatives, …" at bounding box center [347, 431] width 159 height 159
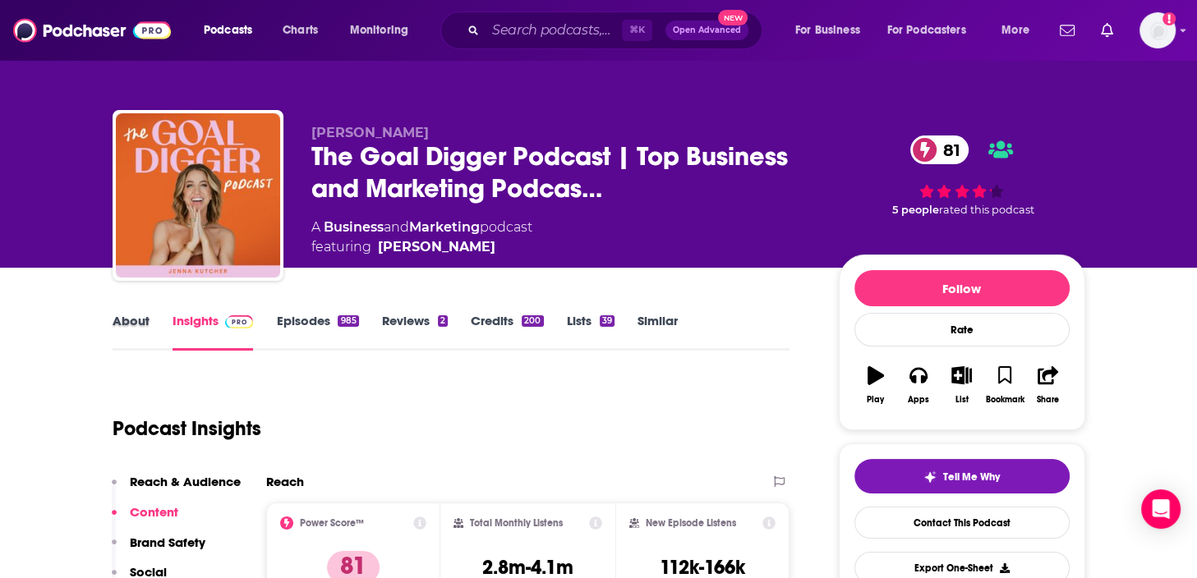
click at [151, 317] on div "About" at bounding box center [143, 332] width 60 height 38
click at [146, 320] on link "About" at bounding box center [131, 332] width 37 height 38
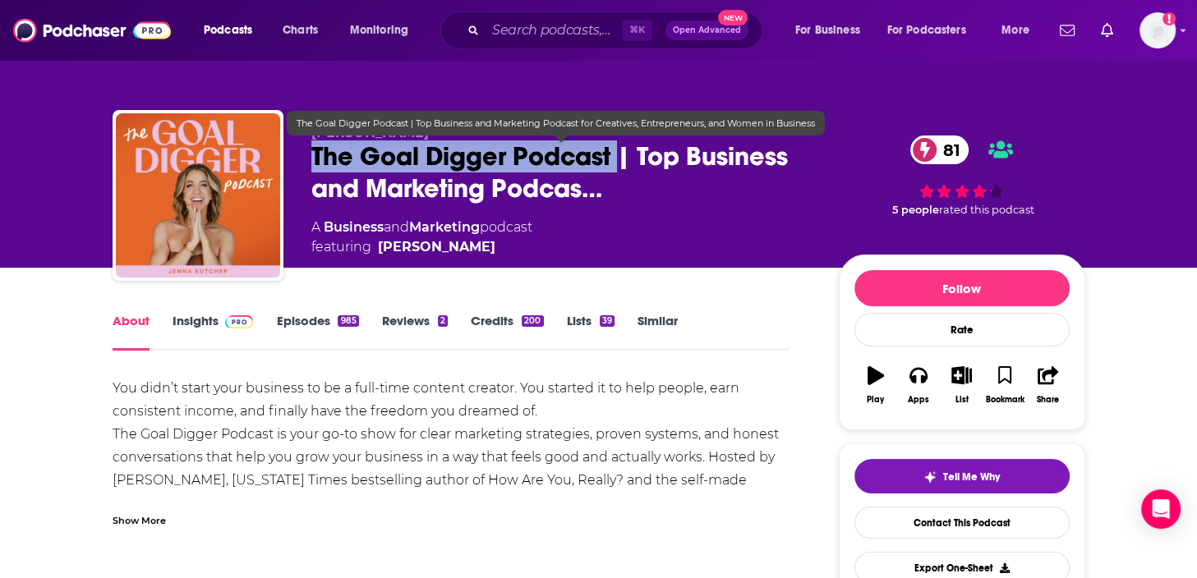
drag, startPoint x: 306, startPoint y: 159, endPoint x: 615, endPoint y: 165, distance: 309.7
click at [615, 165] on div "Jenna Kutcher The Goal Digger Podcast | Top Business and Marketing Podcas… 81 A…" at bounding box center [599, 198] width 972 height 177
copy h1 "The Goal Digger Podcast"
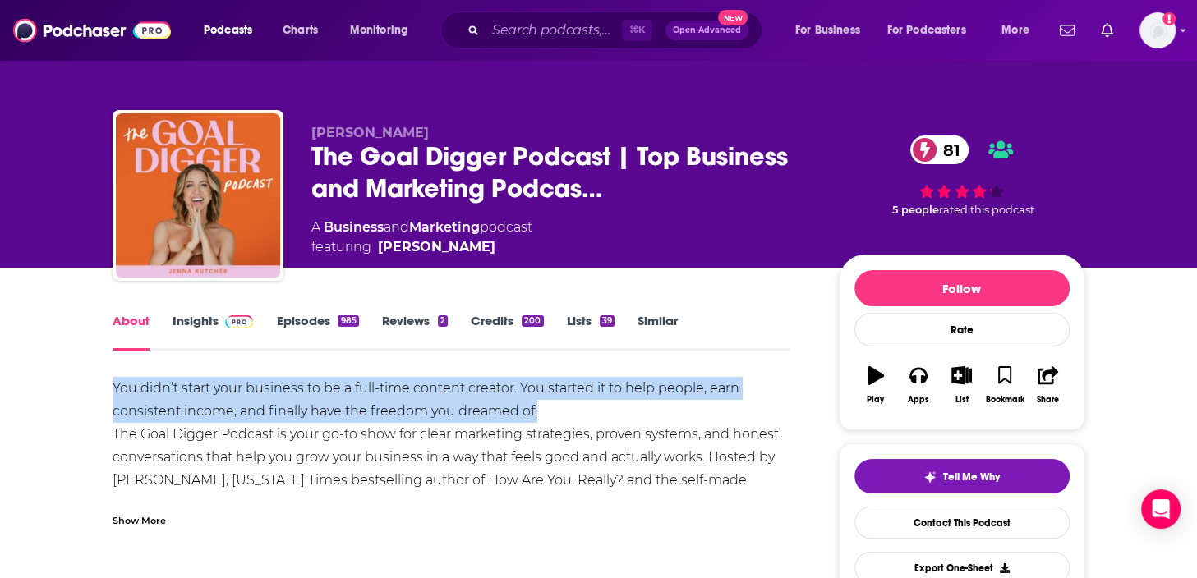
drag, startPoint x: 109, startPoint y: 388, endPoint x: 569, endPoint y: 405, distance: 460.2
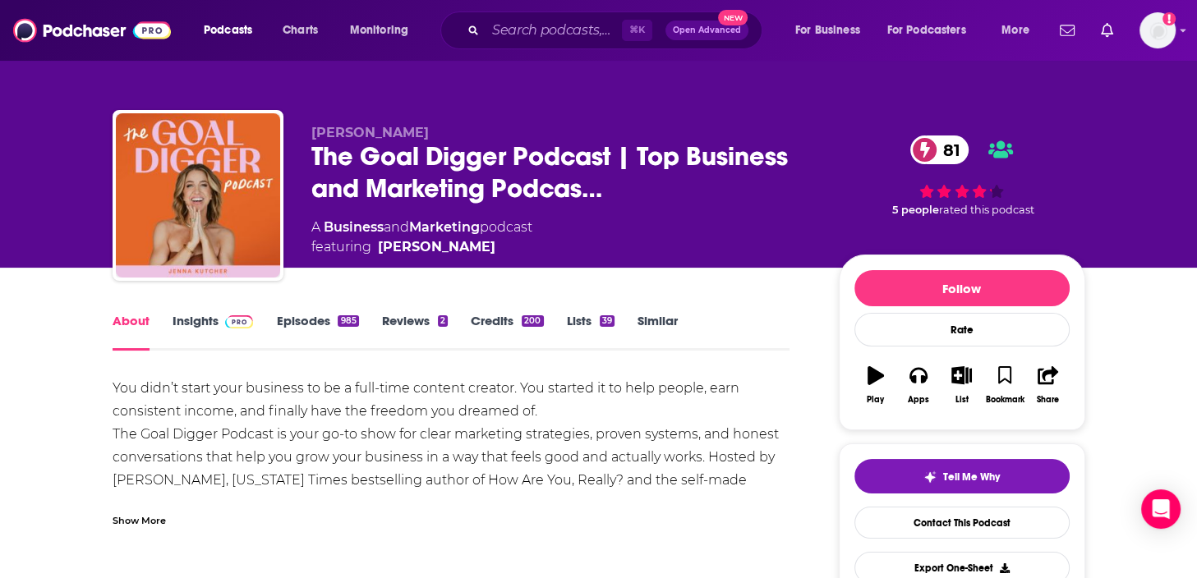
click at [177, 326] on link "Insights" at bounding box center [212, 332] width 81 height 38
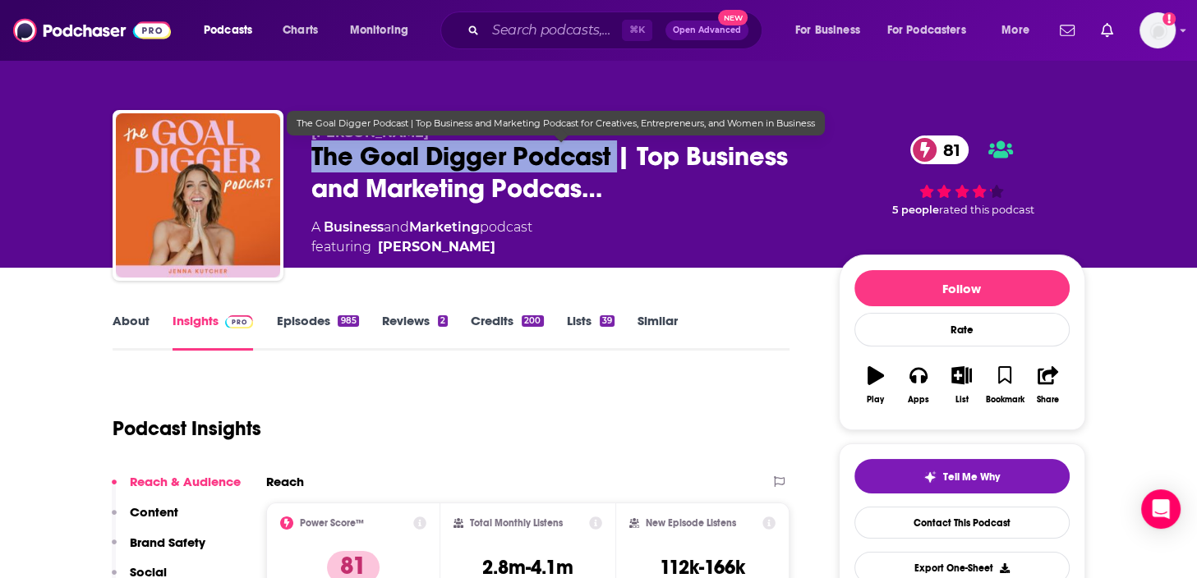
drag, startPoint x: 302, startPoint y: 157, endPoint x: 618, endPoint y: 159, distance: 316.2
click at [618, 159] on div "Jenna Kutcher The Goal Digger Podcast | Top Business and Marketing Podcas… 81 A…" at bounding box center [599, 198] width 972 height 177
copy h2 "The Goal Digger Podcast"
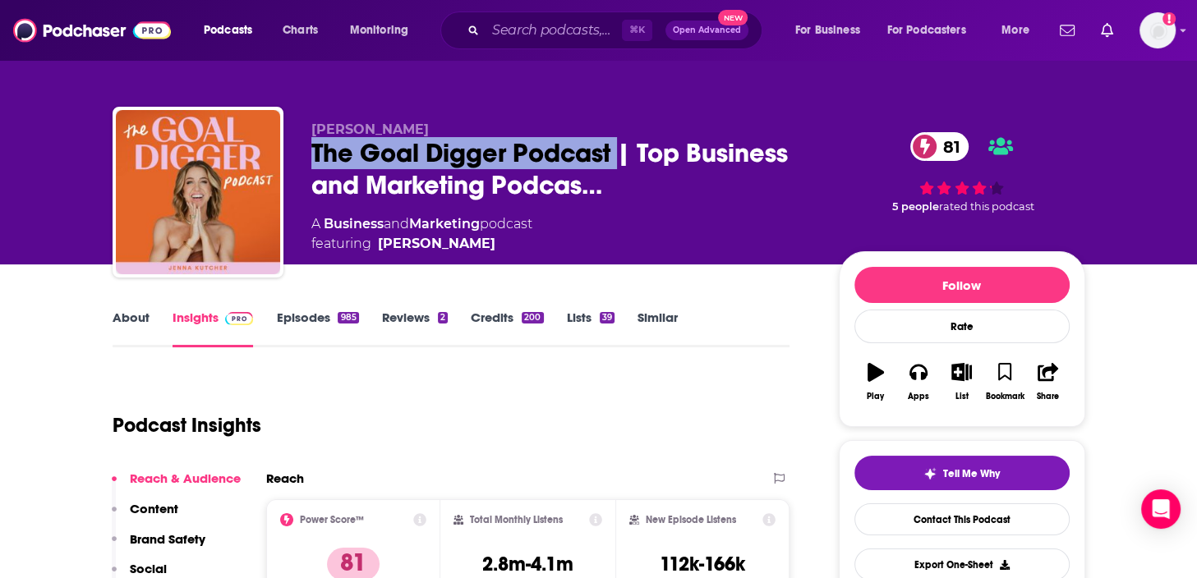
scroll to position [106, 0]
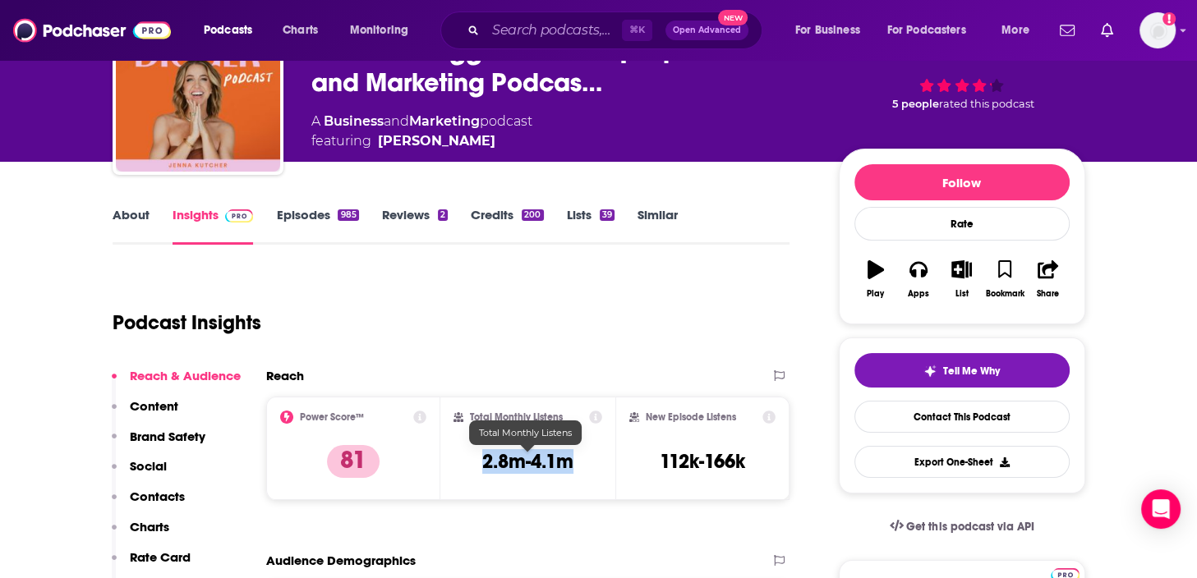
drag, startPoint x: 465, startPoint y: 460, endPoint x: 582, endPoint y: 459, distance: 117.4
click at [582, 459] on div "Total Monthly Listens 2.8m-4.1m" at bounding box center [527, 449] width 149 height 76
copy h3 "2.8m-4.1m"
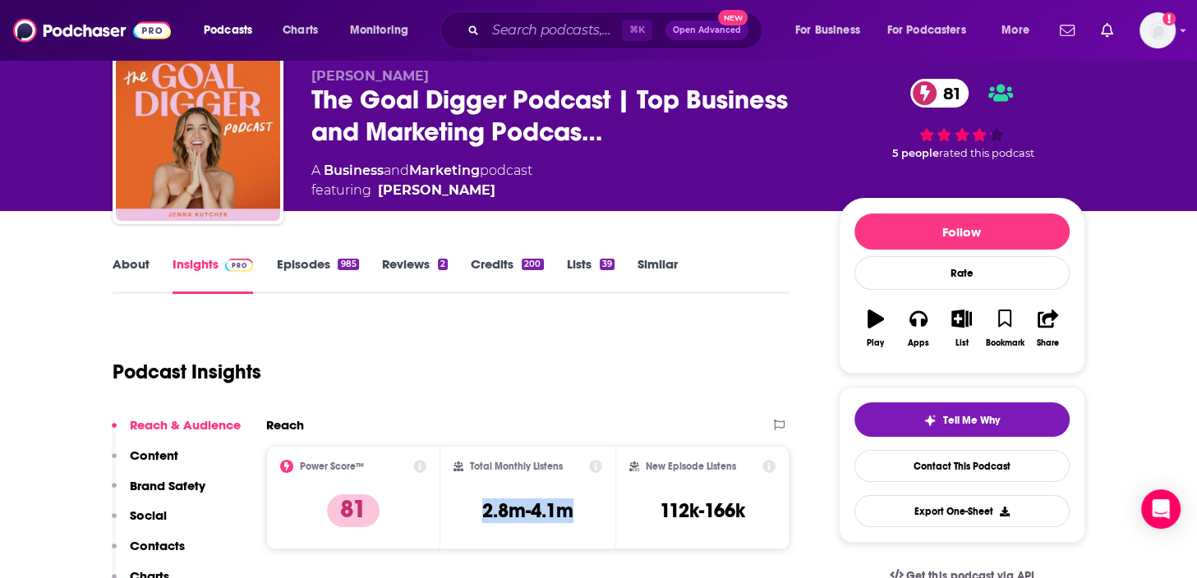
scroll to position [0, 0]
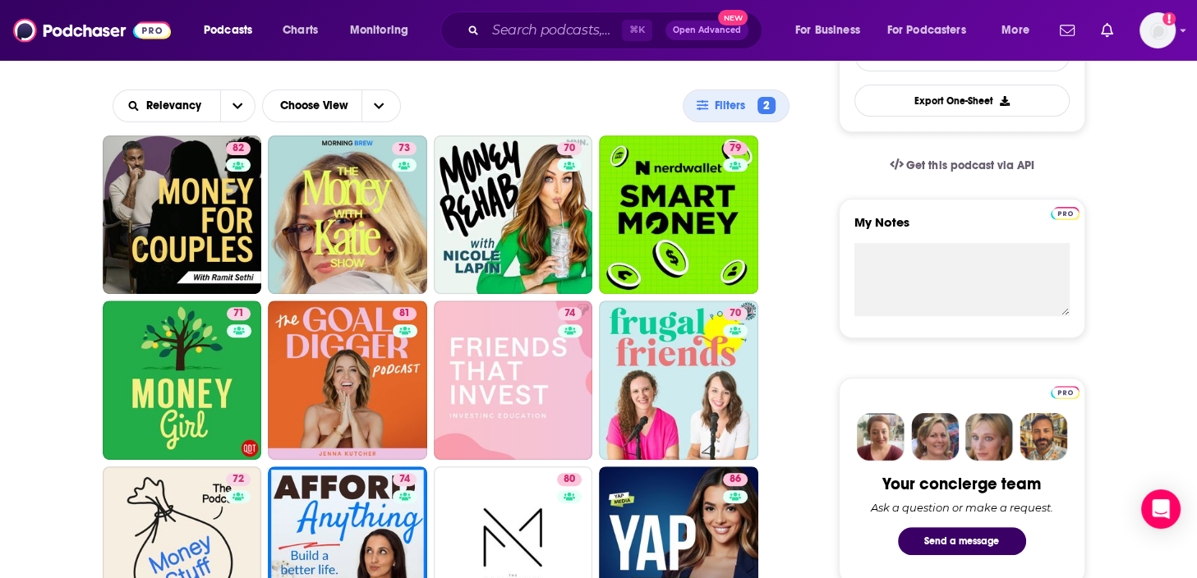
scroll to position [422, 0]
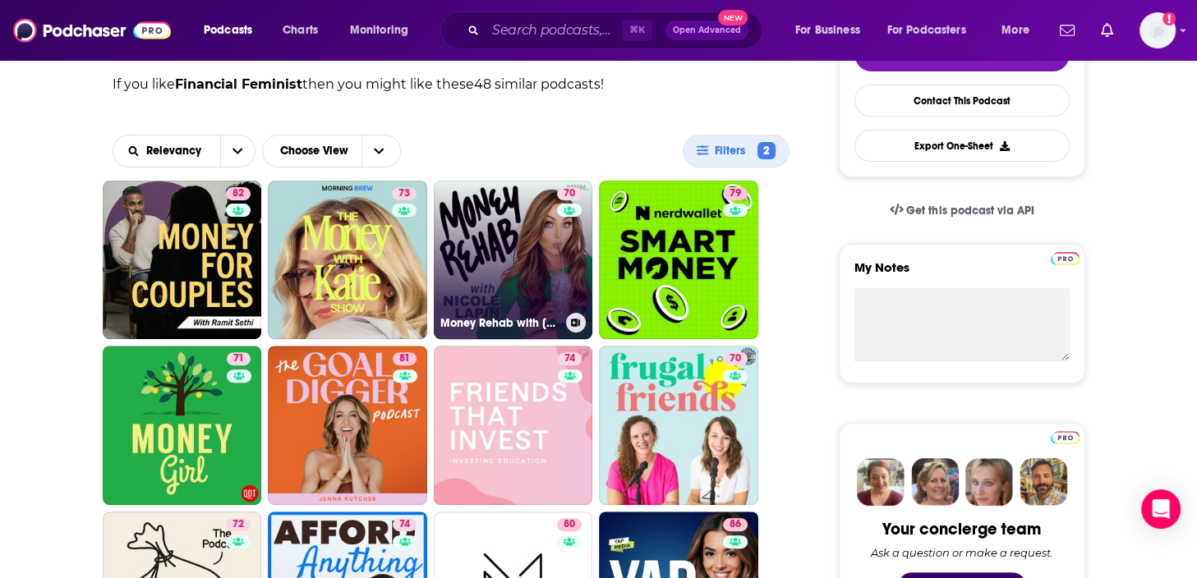
click at [535, 229] on link "70 Money Rehab with Nicole Lapin" at bounding box center [513, 260] width 159 height 159
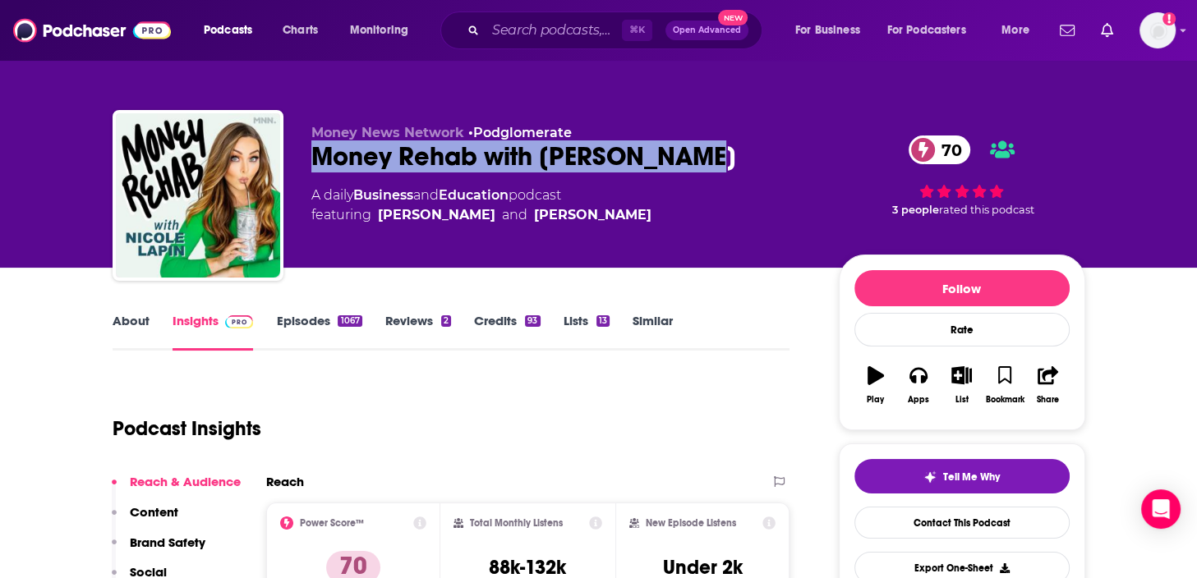
drag, startPoint x: 307, startPoint y: 159, endPoint x: 693, endPoint y: 156, distance: 386.0
click at [693, 156] on div "Money News Network • Podglomerate Money Rehab with Nicole Lapin 70 A daily Busi…" at bounding box center [599, 198] width 972 height 177
copy h2 "Money Rehab with Nicole Lapin"
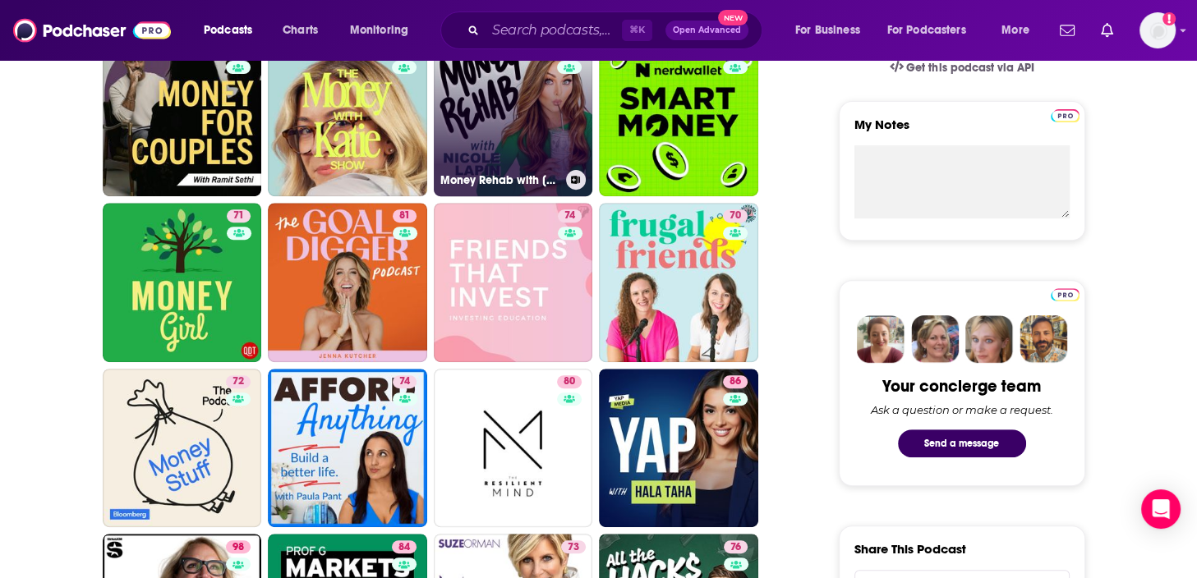
scroll to position [627, 0]
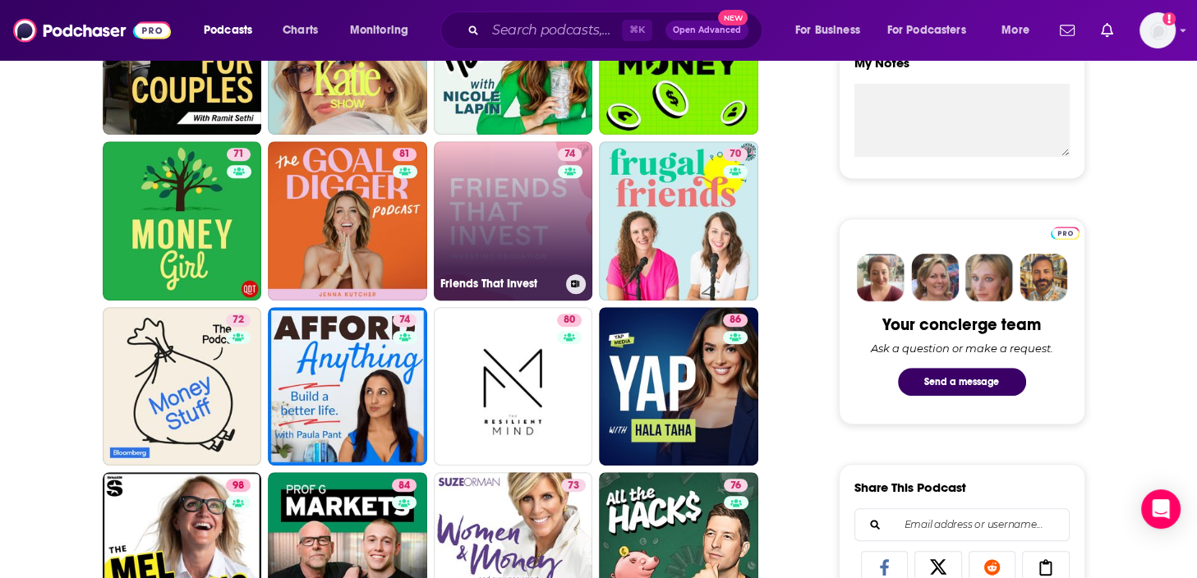
click at [520, 174] on link "74 Friends That Invest" at bounding box center [513, 220] width 159 height 159
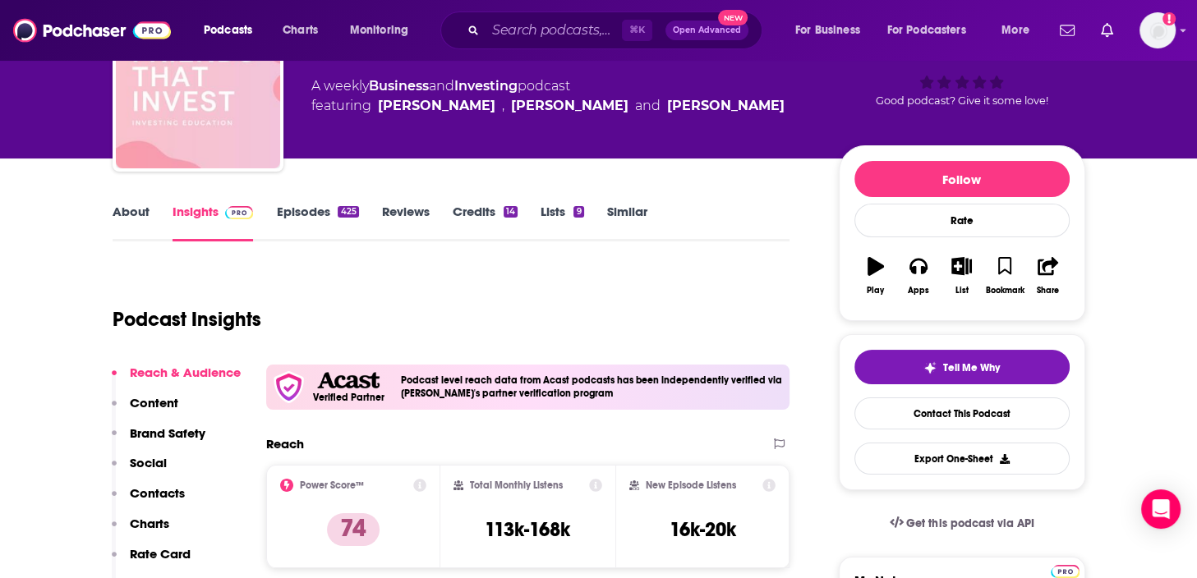
scroll to position [139, 0]
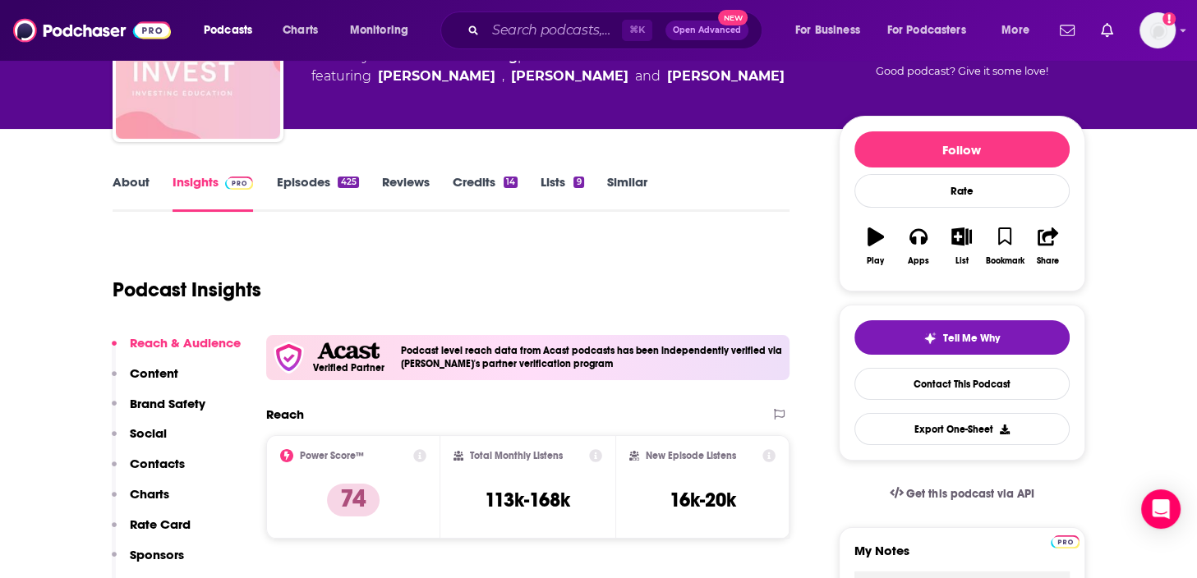
click at [145, 192] on link "About" at bounding box center [131, 193] width 37 height 38
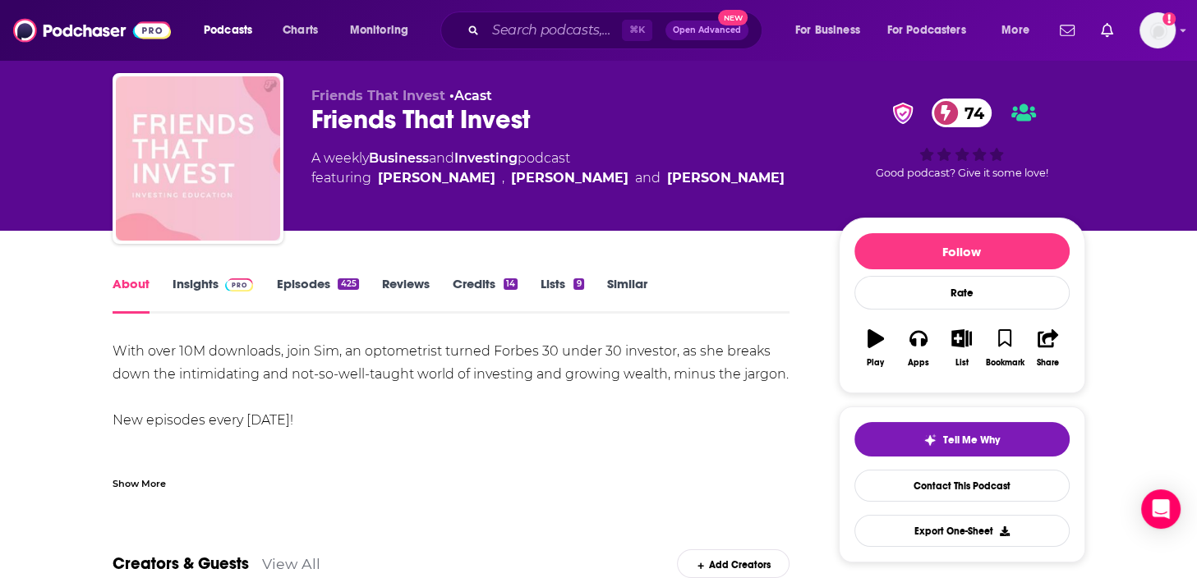
scroll to position [54, 0]
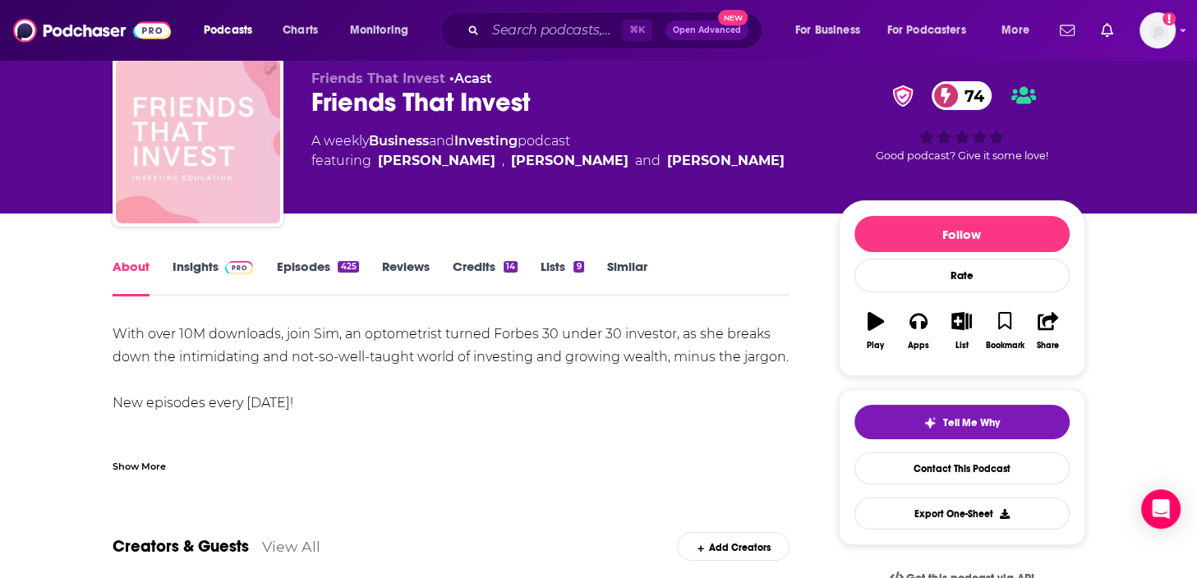
click at [218, 272] on span at bounding box center [235, 267] width 35 height 16
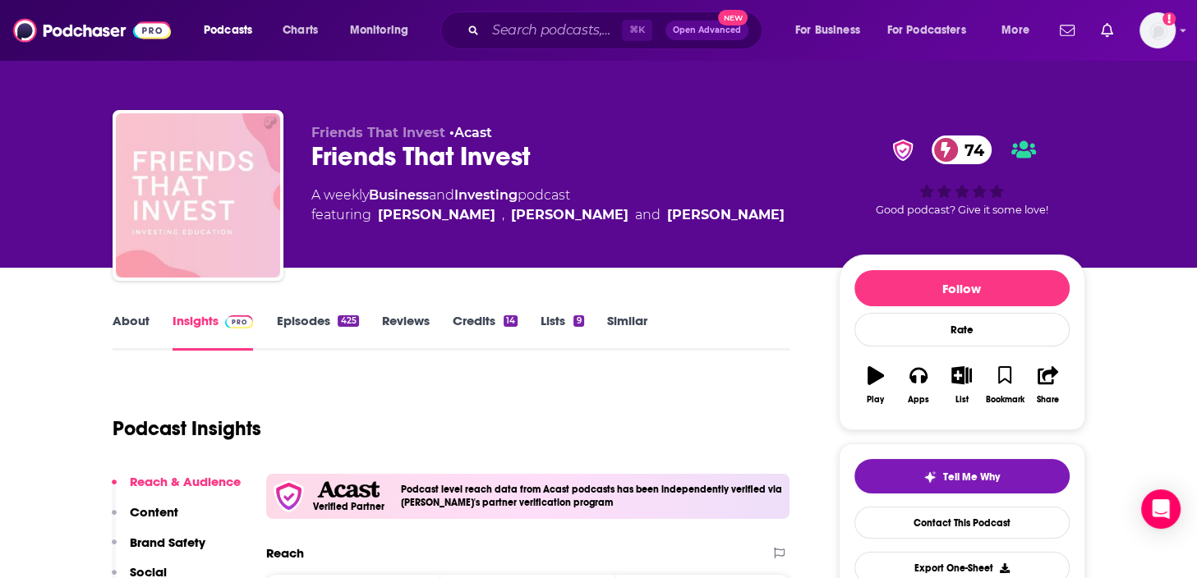
click at [356, 157] on div "Friends That Invest 74" at bounding box center [561, 156] width 501 height 32
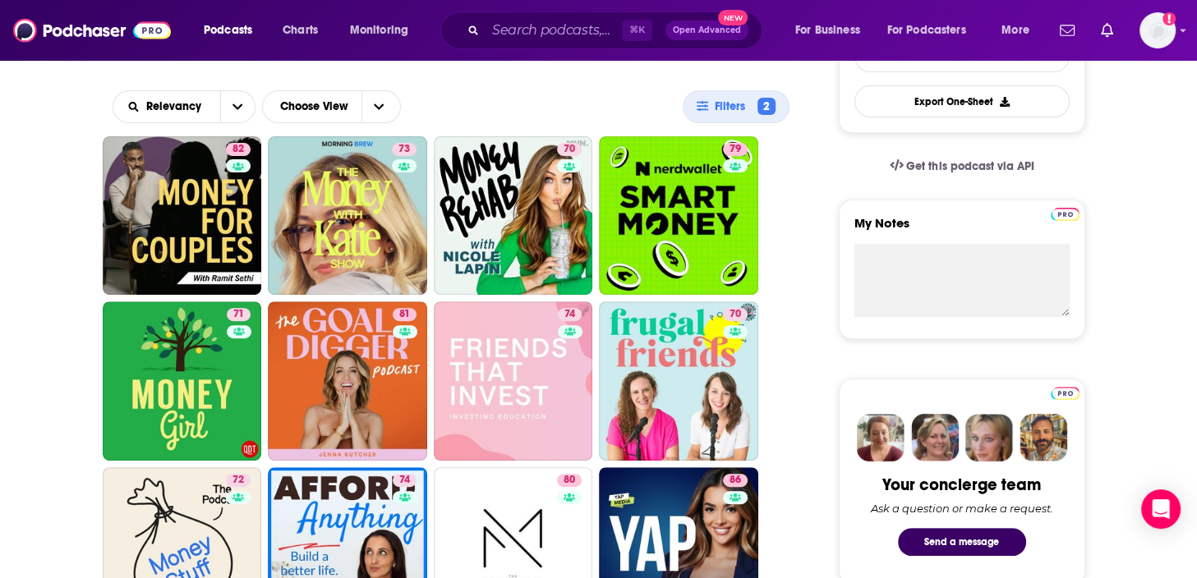
scroll to position [461, 0]
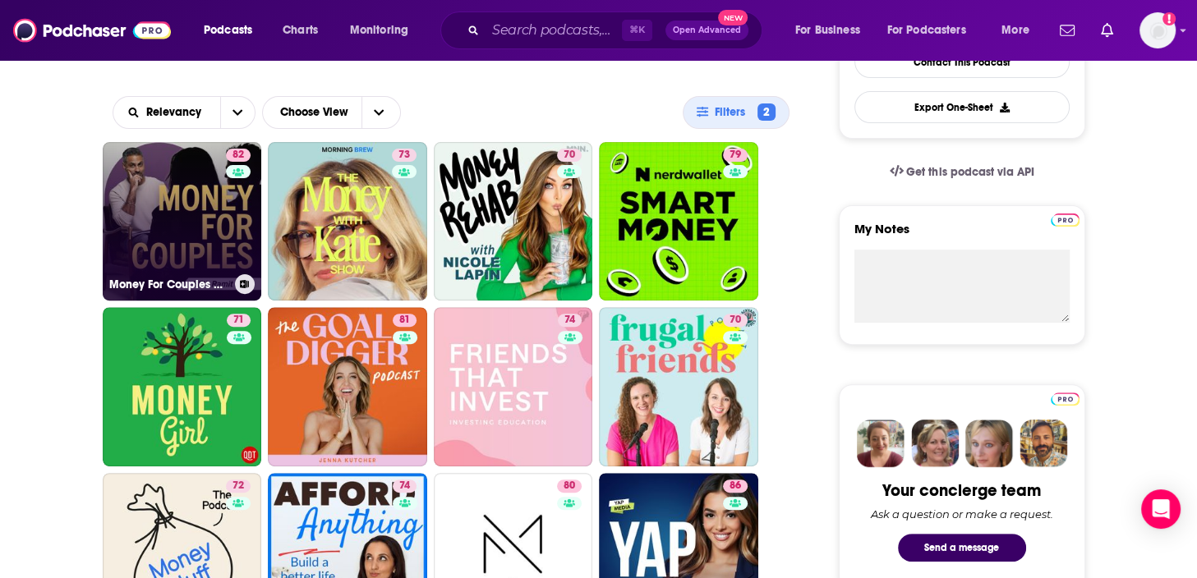
click at [228, 200] on div "82" at bounding box center [240, 212] width 29 height 126
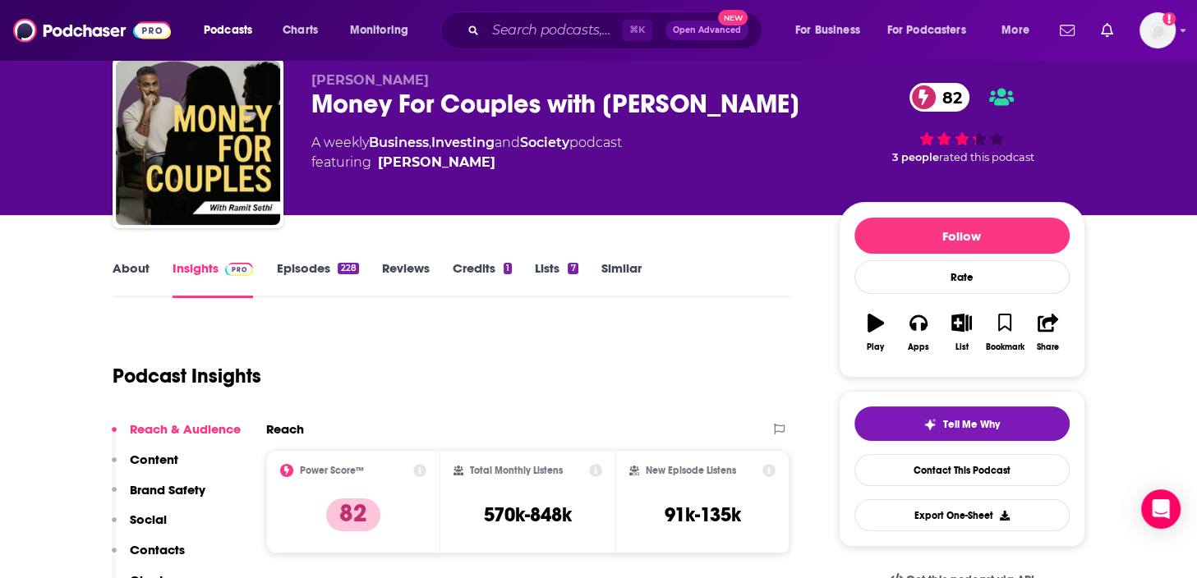
scroll to position [95, 0]
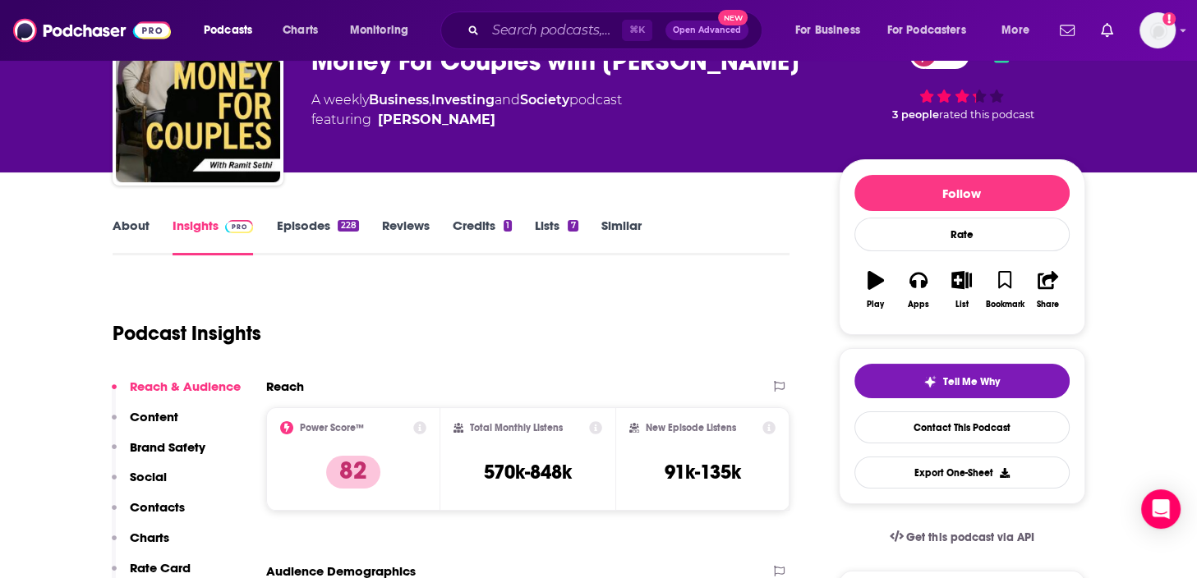
click at [138, 229] on link "About" at bounding box center [131, 237] width 37 height 38
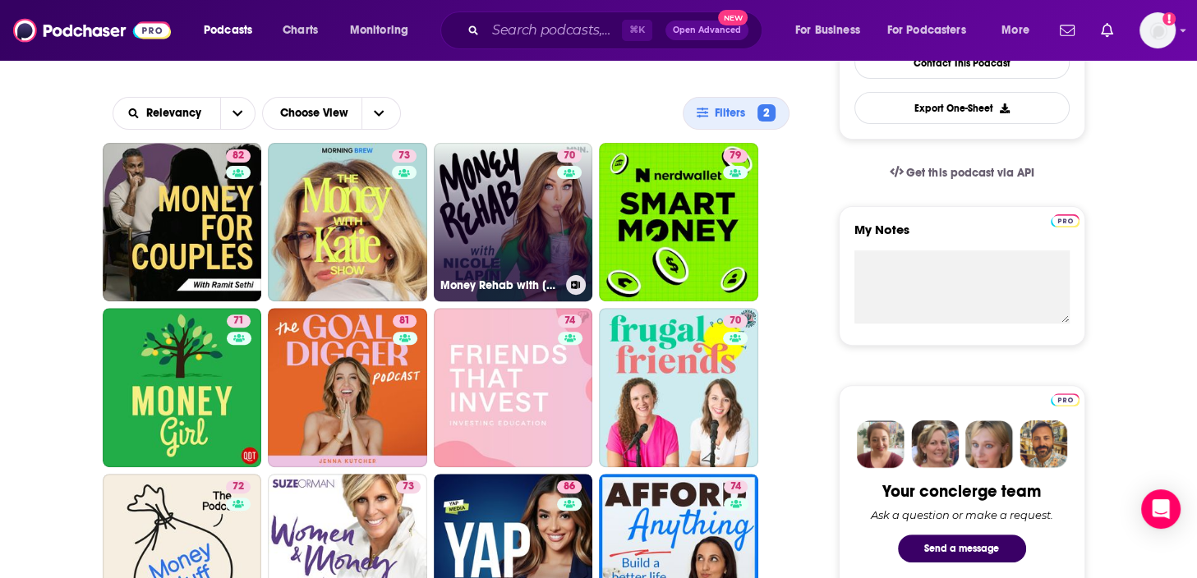
scroll to position [511, 0]
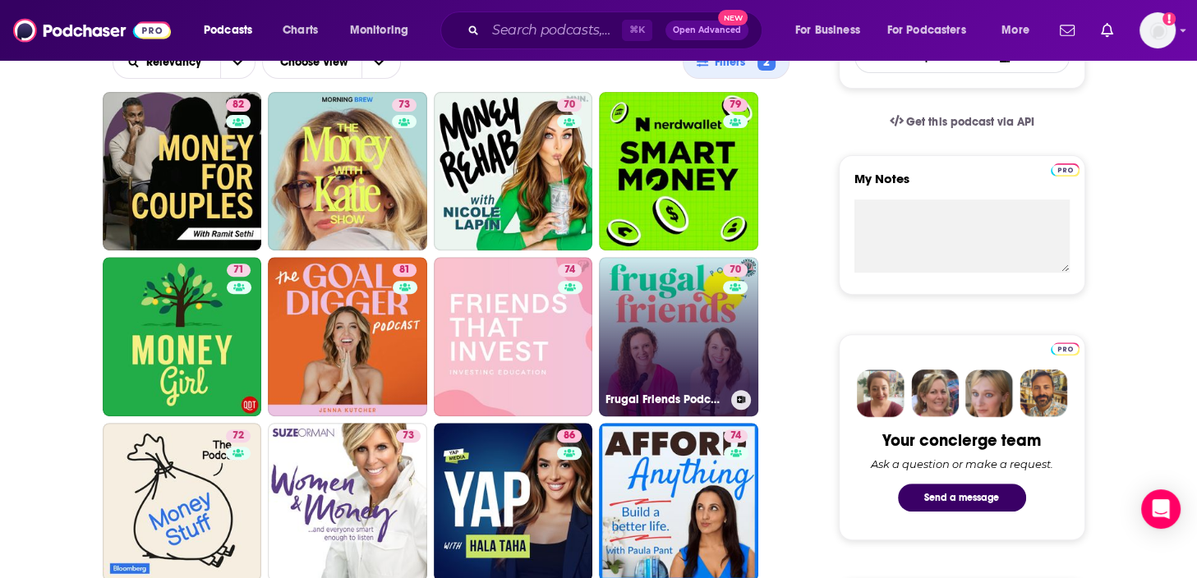
click at [651, 359] on link "70 Frugal Friends Podcast" at bounding box center [678, 336] width 159 height 159
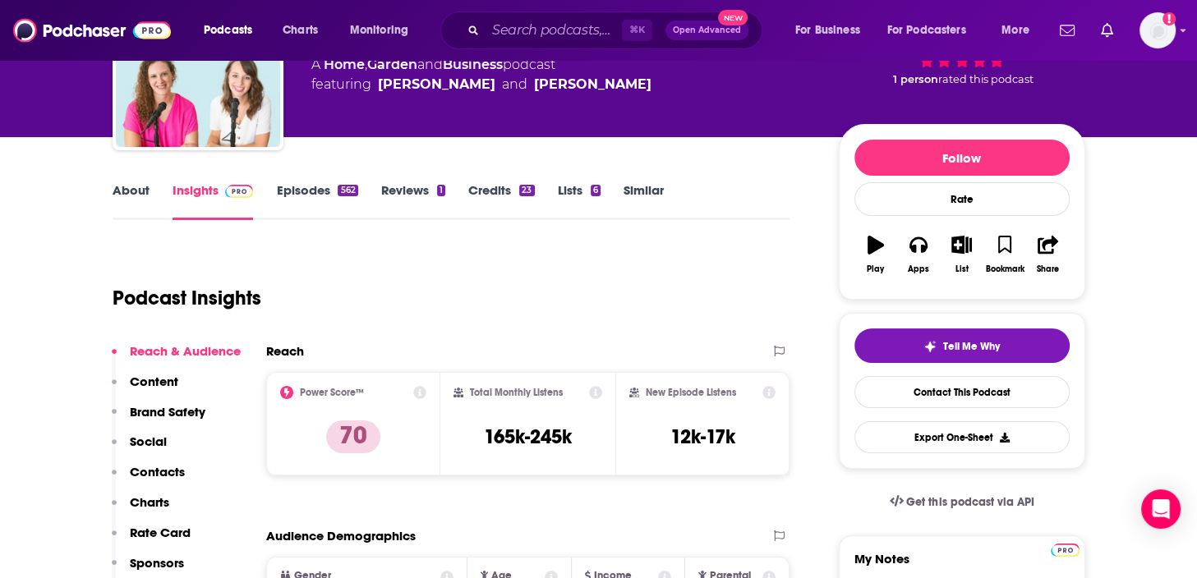
scroll to position [159, 0]
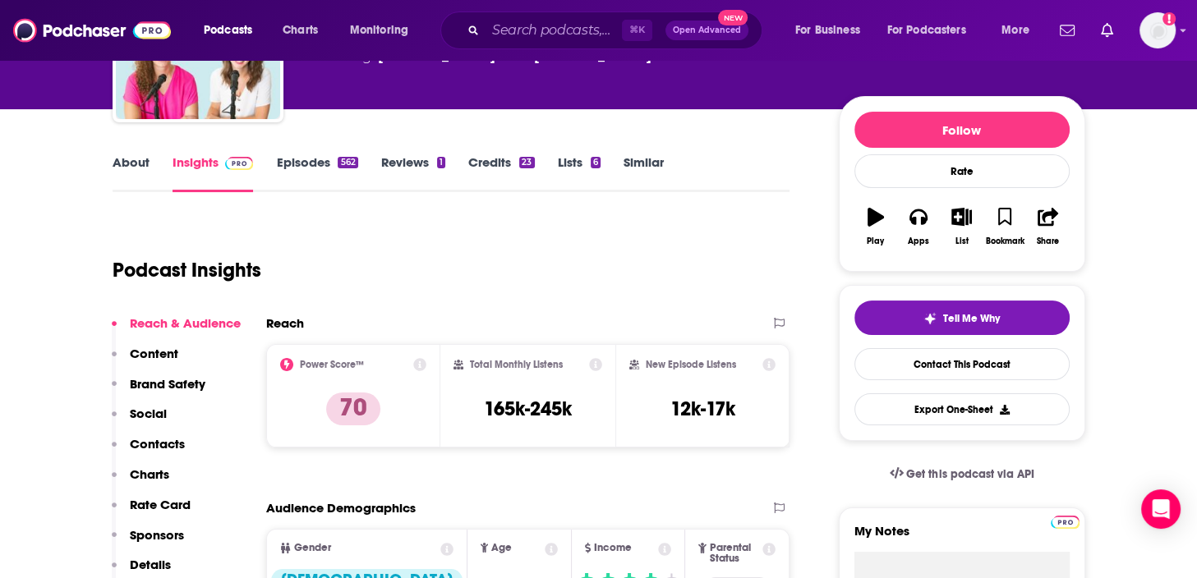
click at [121, 168] on link "About" at bounding box center [131, 173] width 37 height 38
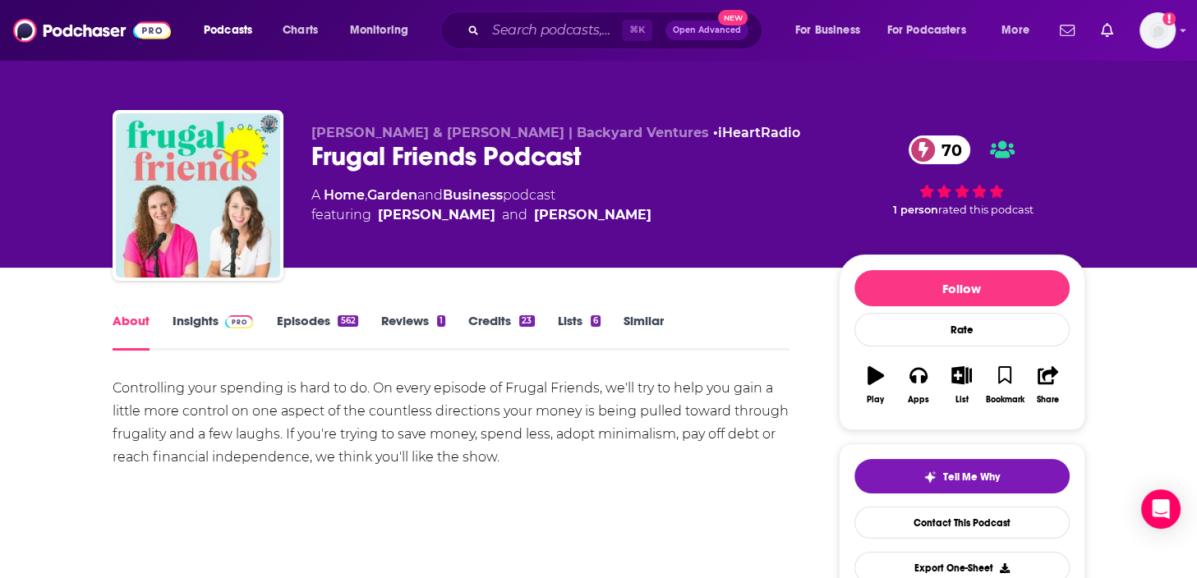
click at [388, 159] on div "Frugal Friends Podcast 70" at bounding box center [561, 156] width 501 height 32
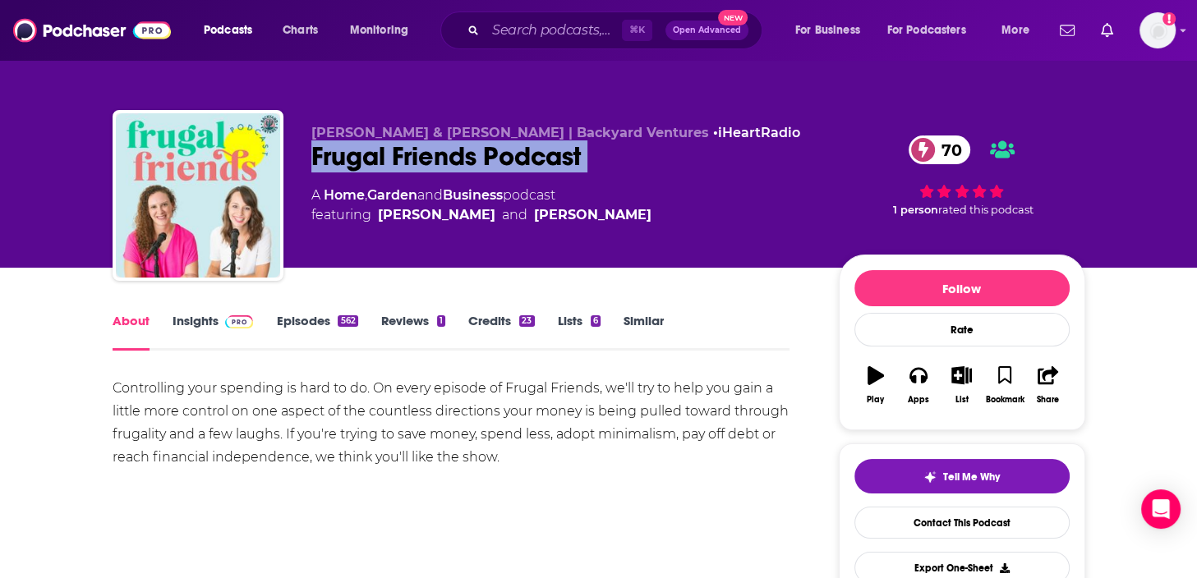
click at [388, 159] on div "Frugal Friends Podcast 70" at bounding box center [561, 156] width 501 height 32
copy div "Frugal Friends Podcast 70"
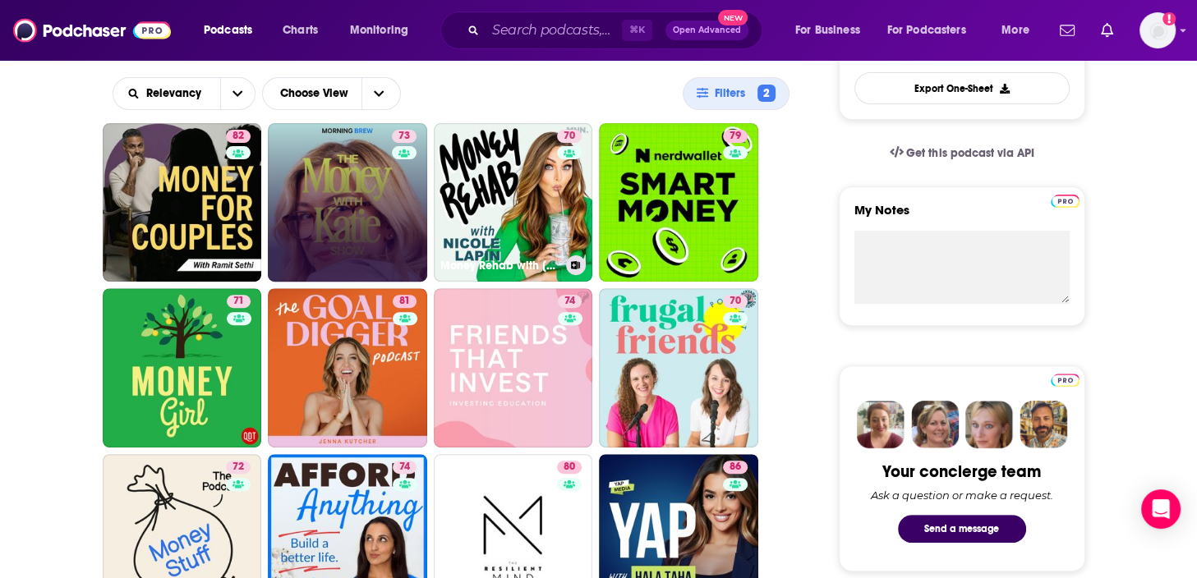
scroll to position [489, 0]
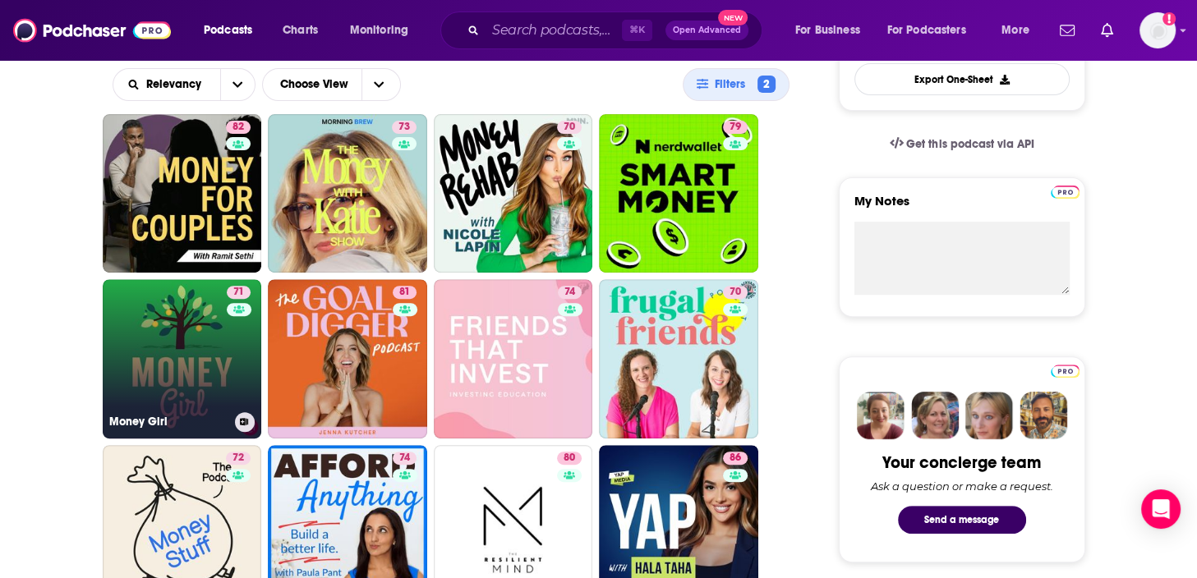
click at [191, 319] on link "71 Money Girl" at bounding box center [182, 358] width 159 height 159
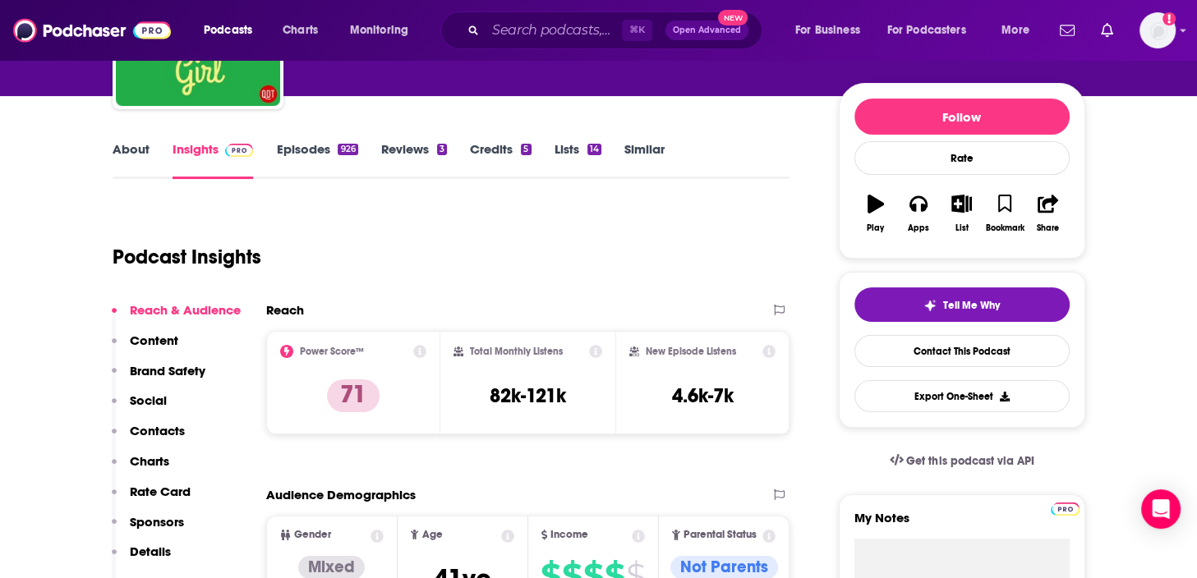
scroll to position [174, 0]
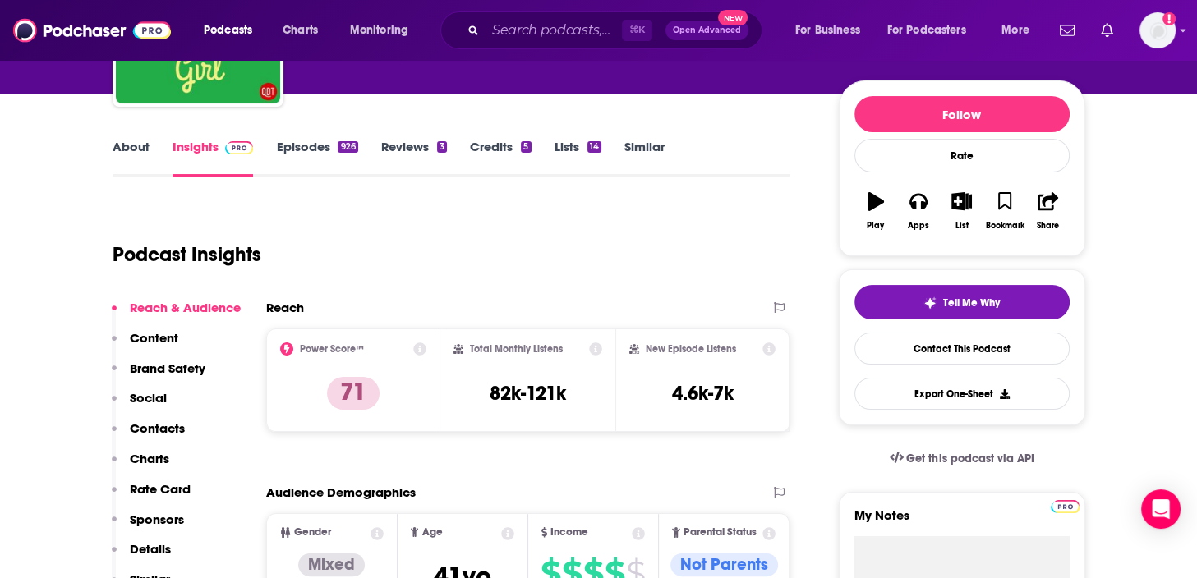
click at [136, 155] on link "About" at bounding box center [131, 158] width 37 height 38
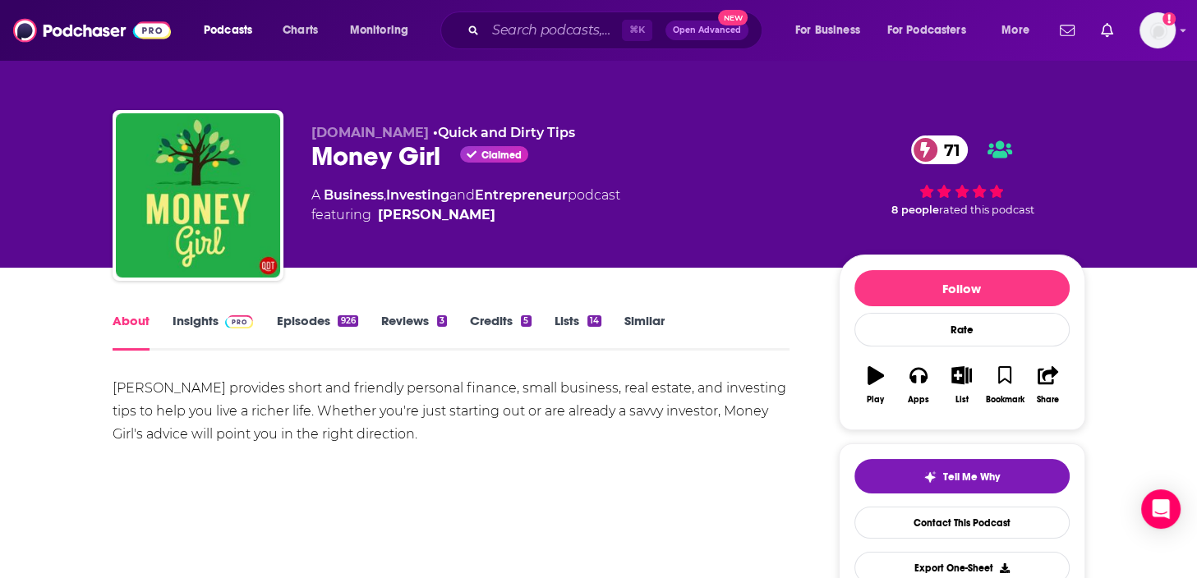
click at [200, 325] on link "Insights" at bounding box center [212, 332] width 81 height 38
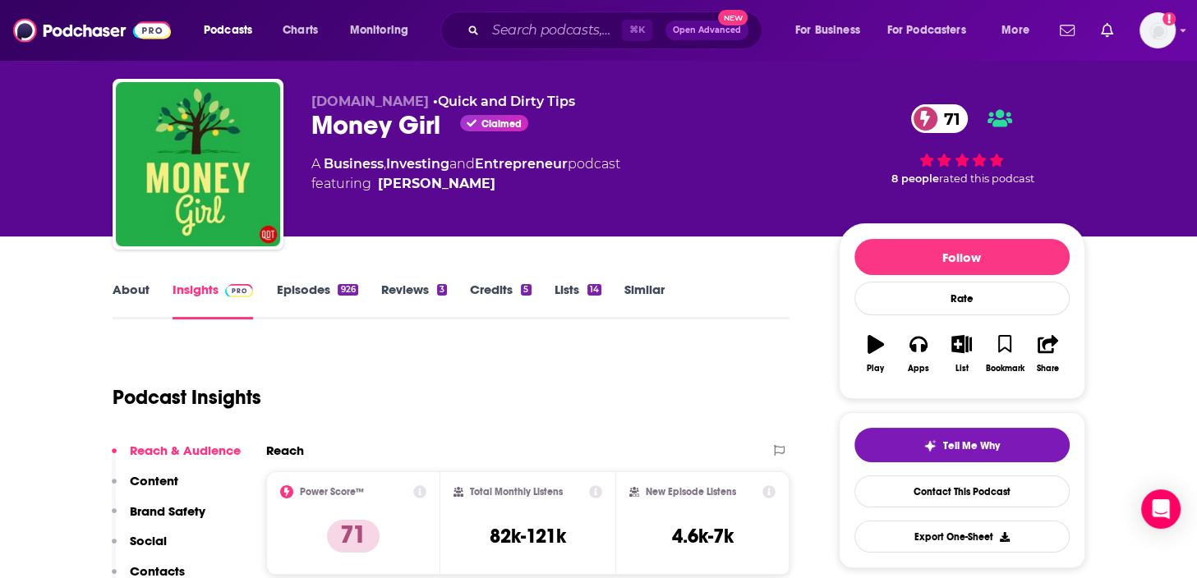
scroll to position [52, 0]
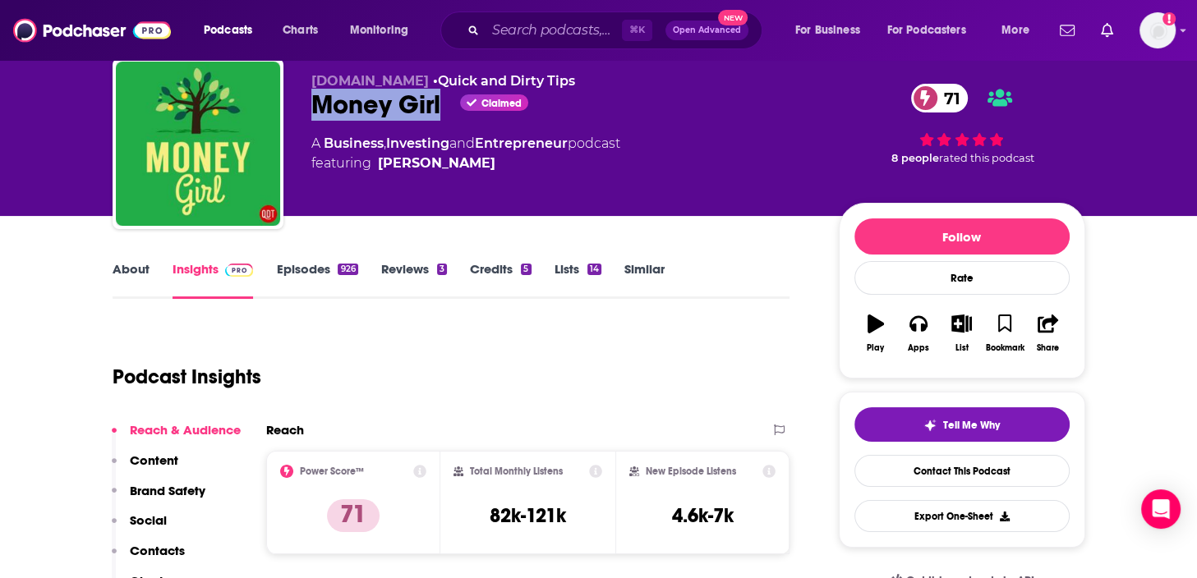
drag, startPoint x: 311, startPoint y: 104, endPoint x: 443, endPoint y: 110, distance: 131.5
click at [443, 110] on div "Money Girl Claimed 71" at bounding box center [561, 105] width 501 height 32
copy h2 "Money Girl"
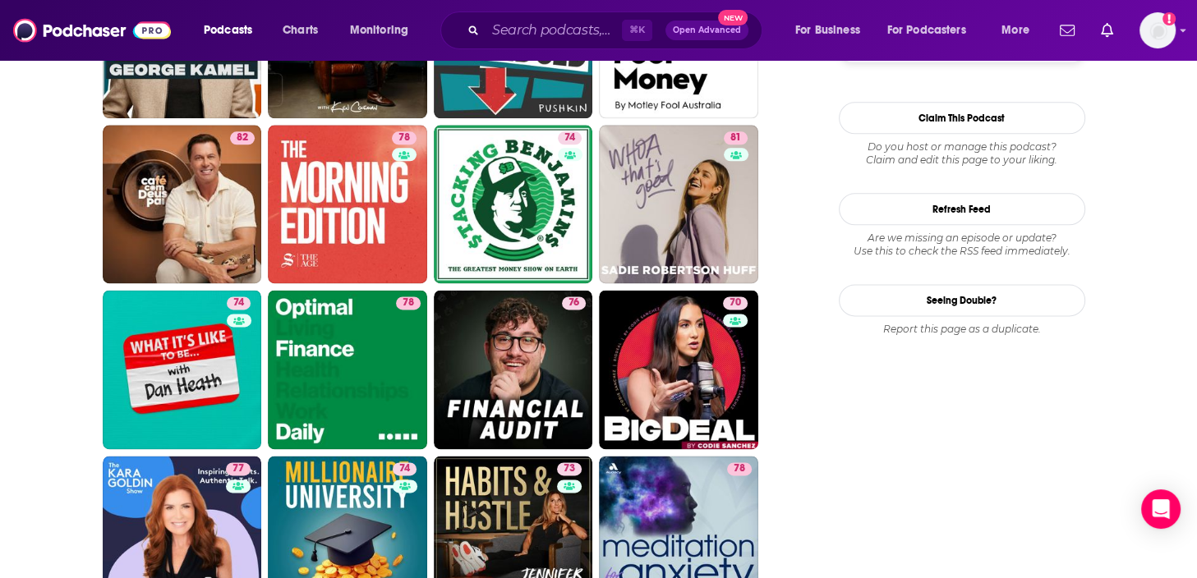
scroll to position [1990, 0]
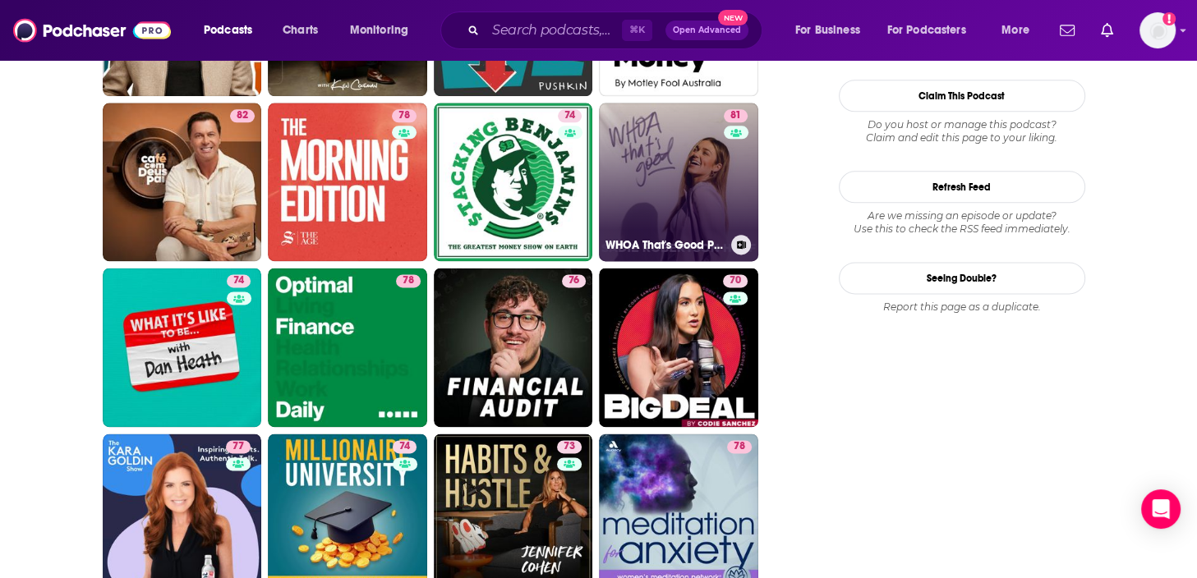
click at [664, 172] on link "81 WHOA That's Good Podcast" at bounding box center [678, 182] width 159 height 159
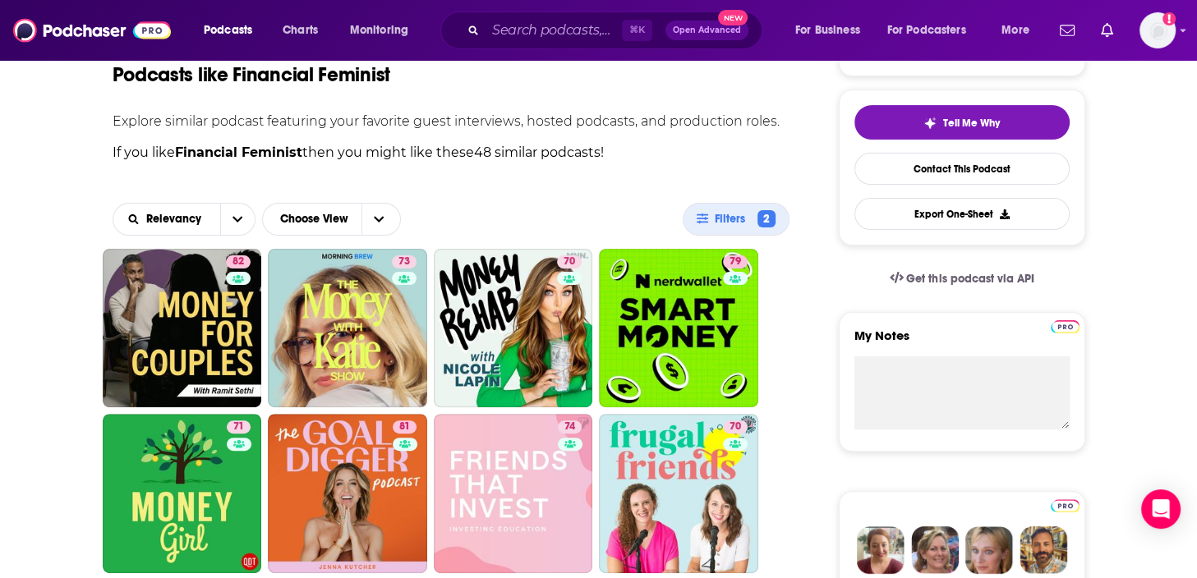
scroll to position [772, 0]
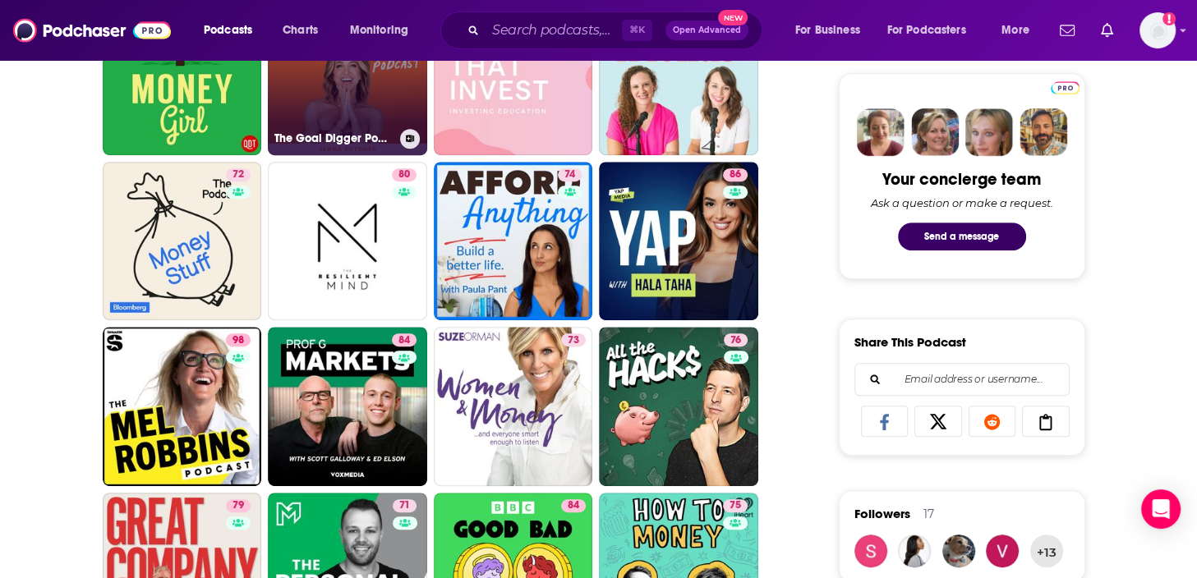
click at [379, 95] on link "81 The Goal Digger Podcast | Top Business and Marketing Podcast for Creatives, …" at bounding box center [347, 75] width 159 height 159
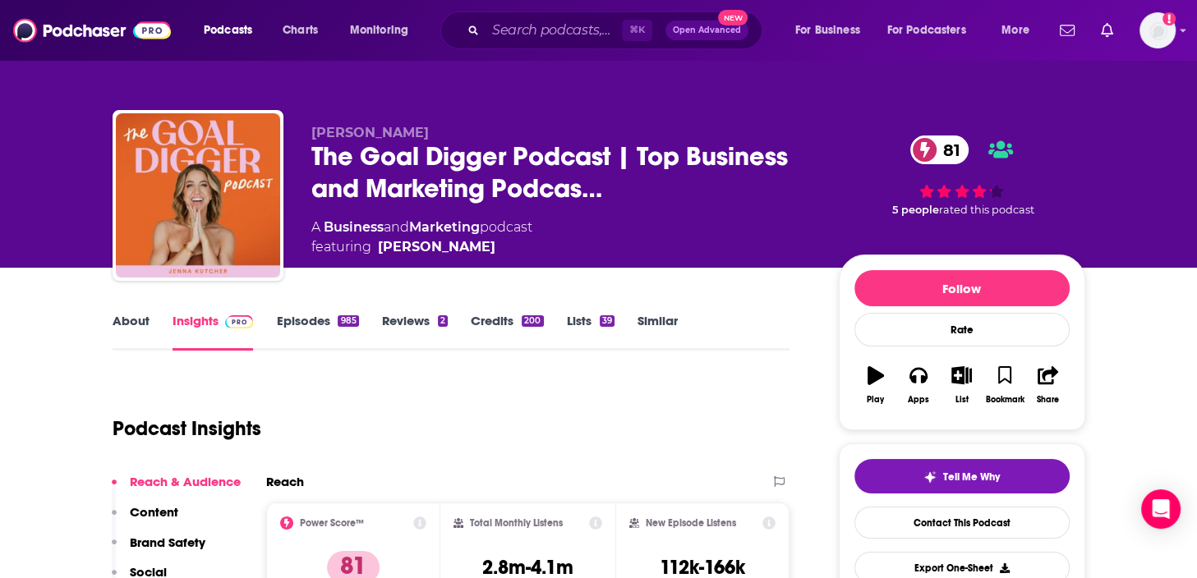
scroll to position [96, 0]
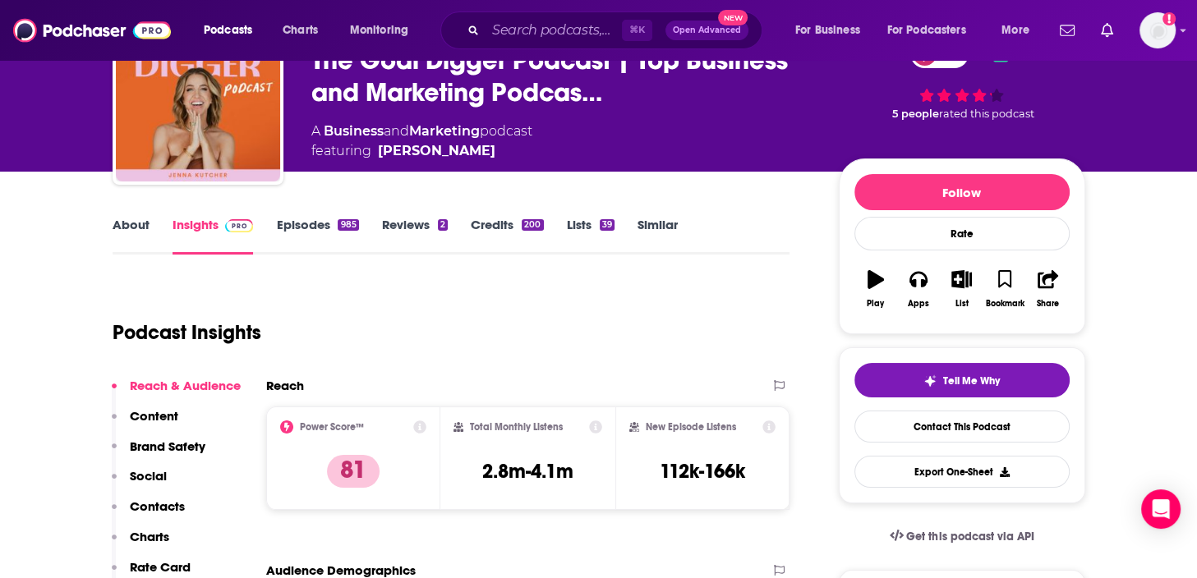
click at [652, 230] on link "Similar" at bounding box center [657, 236] width 40 height 38
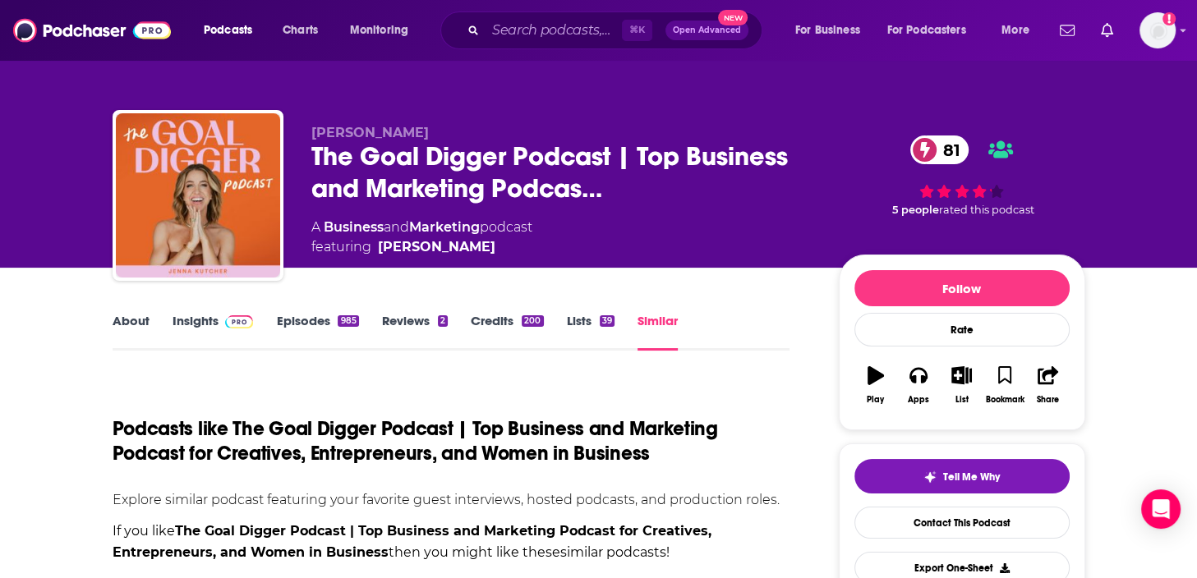
scroll to position [442, 0]
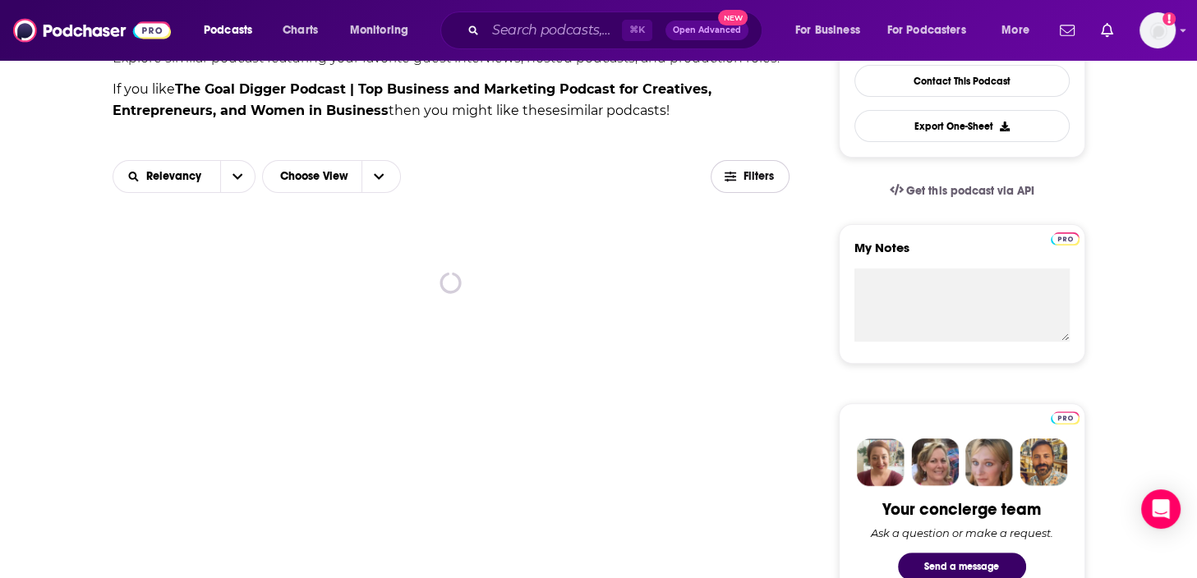
click at [751, 186] on button "Filters" at bounding box center [749, 176] width 79 height 33
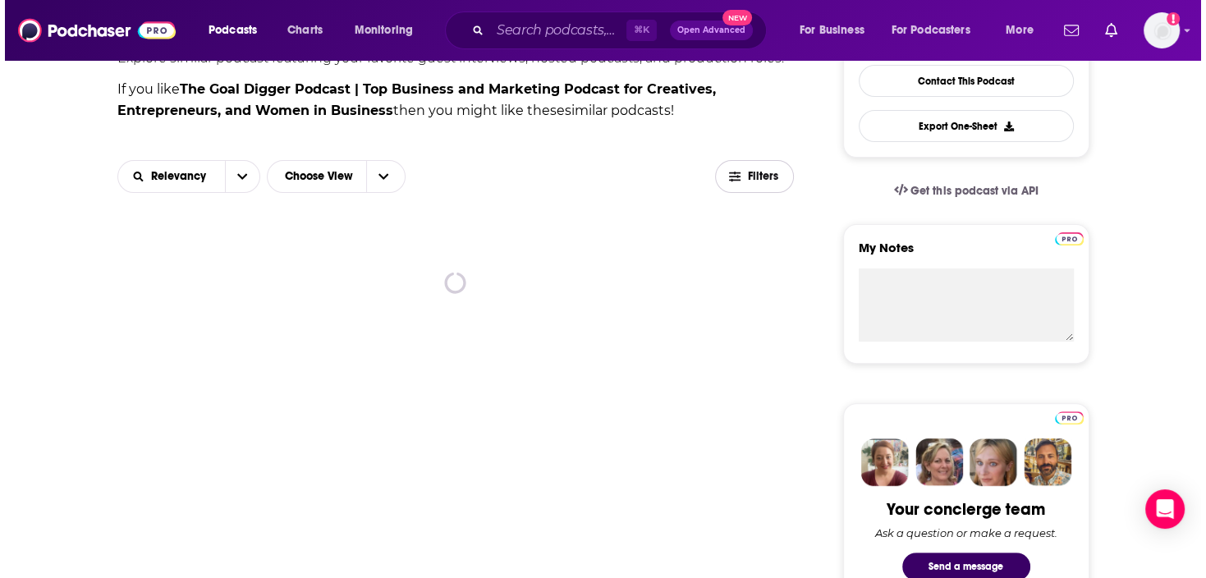
scroll to position [0, 0]
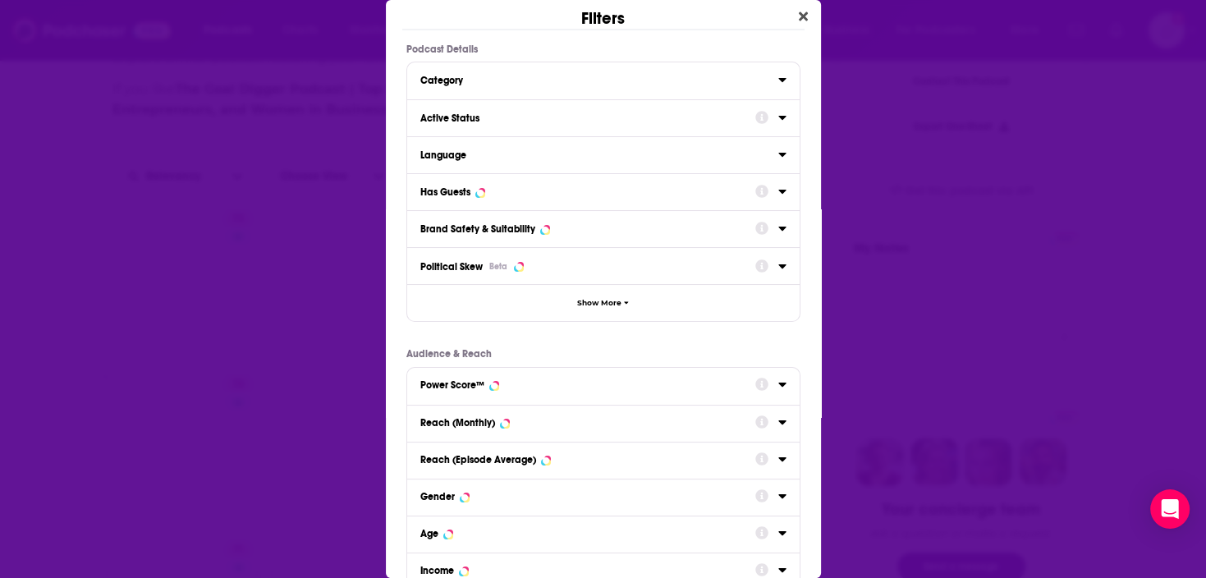
click at [779, 121] on icon "Dialog" at bounding box center [783, 117] width 8 height 13
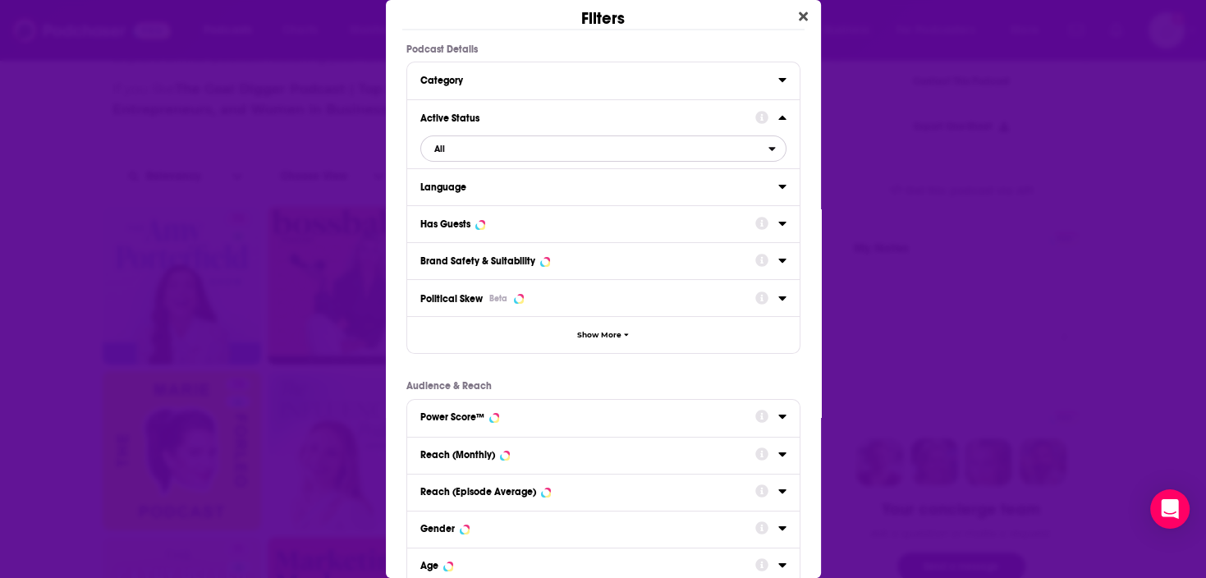
click at [495, 154] on span "All" at bounding box center [594, 148] width 347 height 21
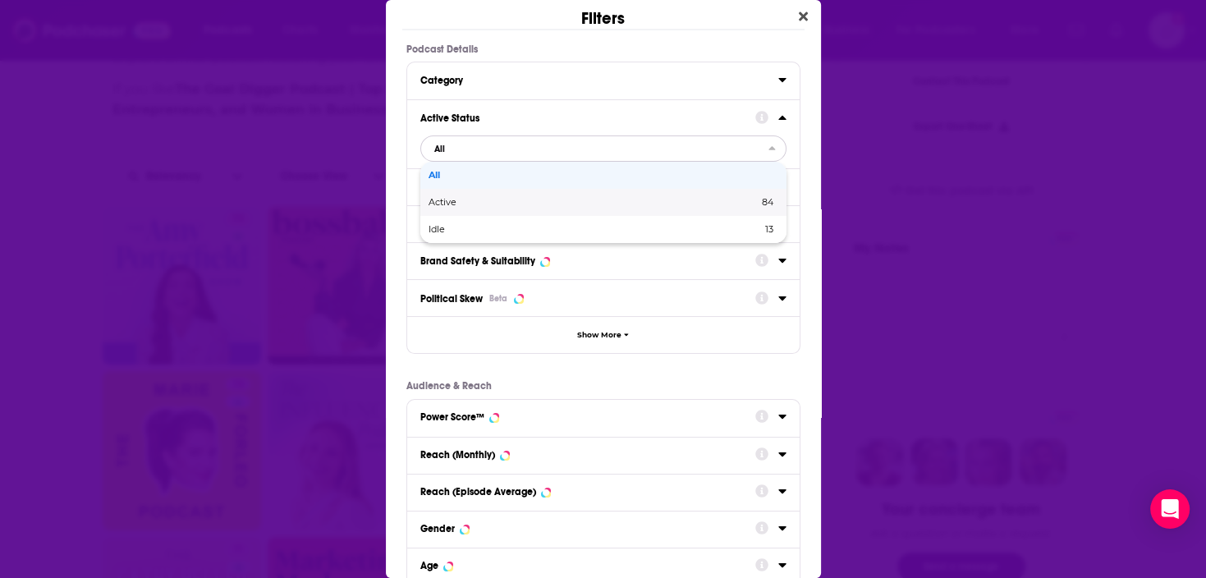
click at [495, 200] on span "Active" at bounding box center [518, 202] width 179 height 9
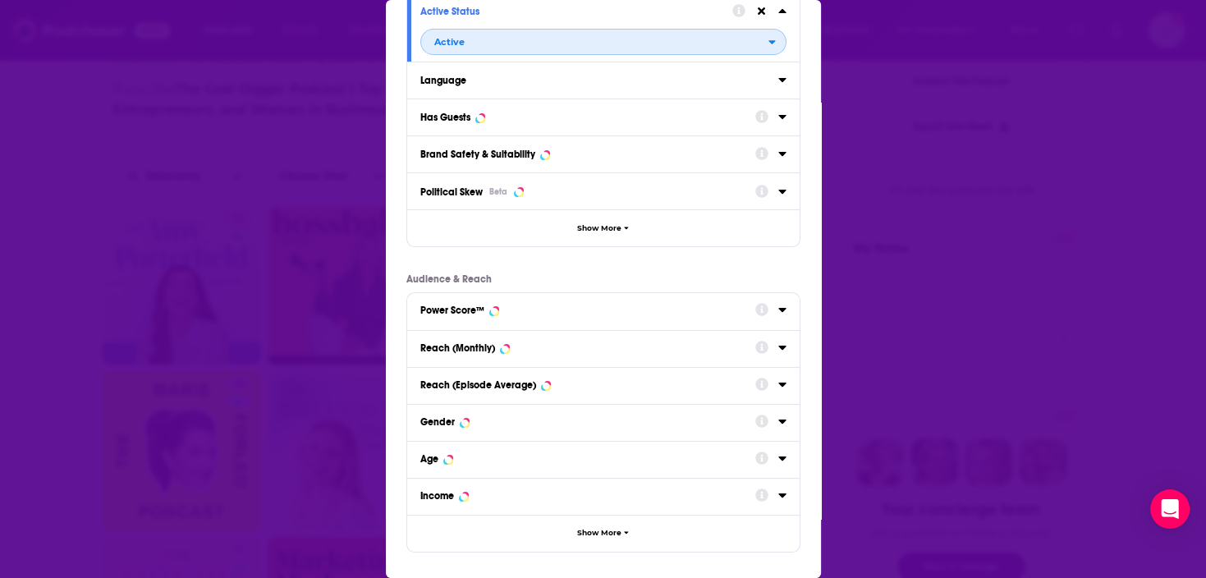
scroll to position [176, 0]
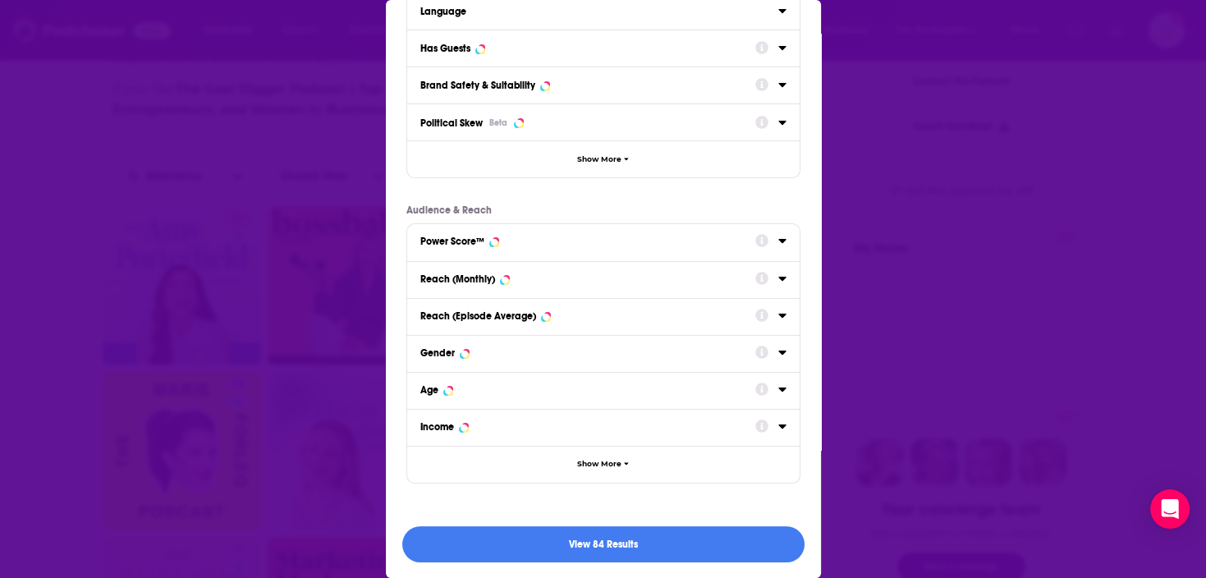
click at [779, 237] on icon "Dialog" at bounding box center [783, 240] width 8 height 13
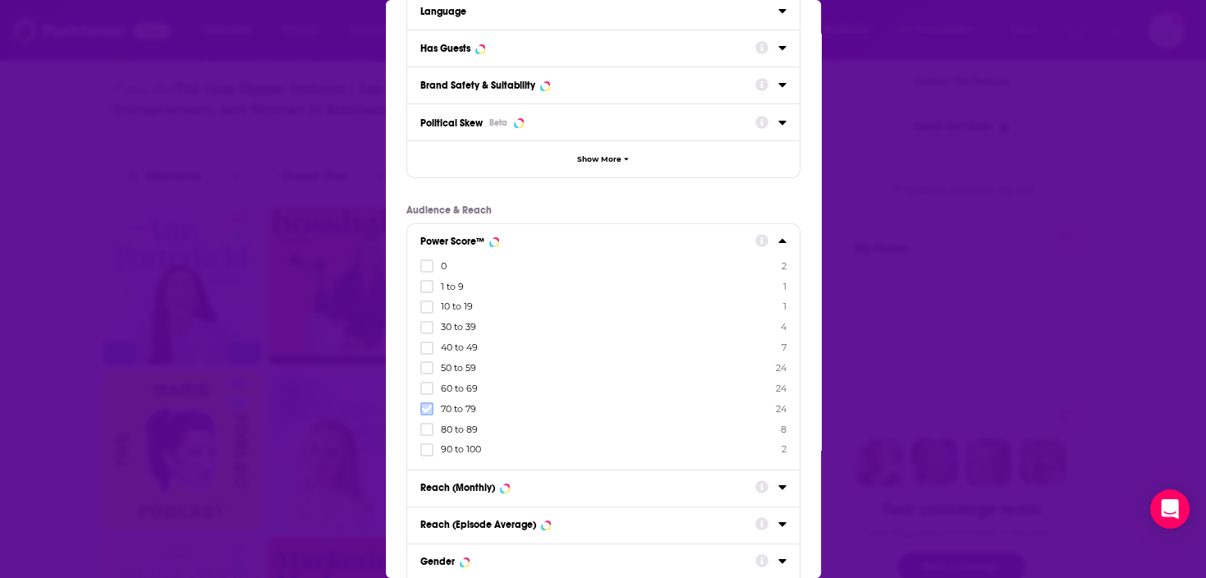
click at [429, 414] on label "Dialog" at bounding box center [426, 408] width 13 height 13
click at [426, 425] on icon "Dialog" at bounding box center [427, 430] width 10 height 10
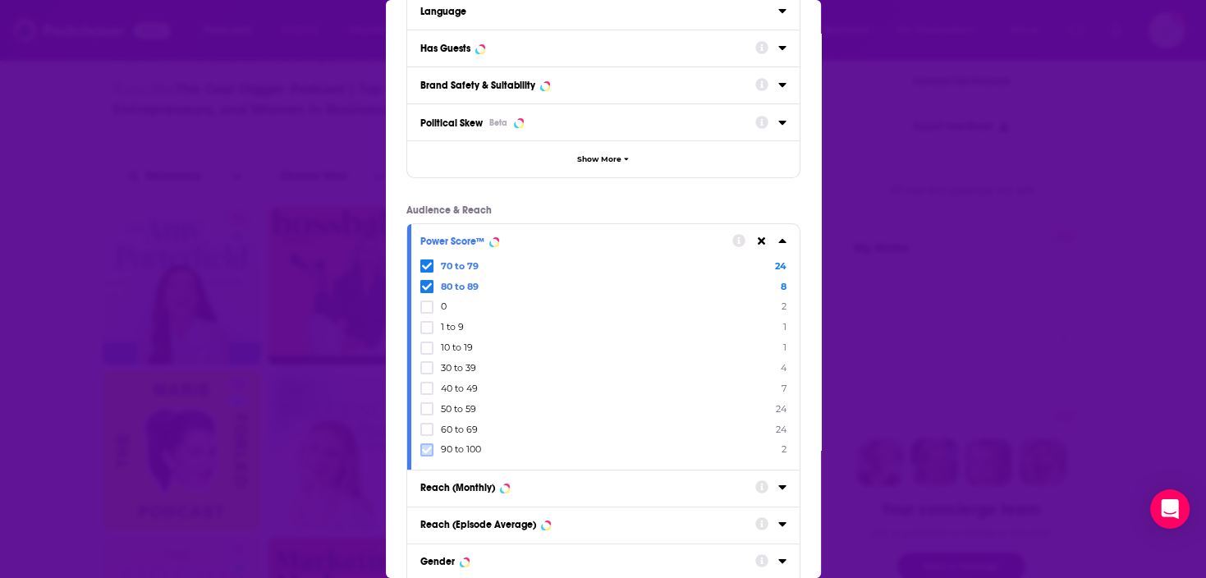
click at [424, 448] on icon "Dialog" at bounding box center [427, 450] width 10 height 10
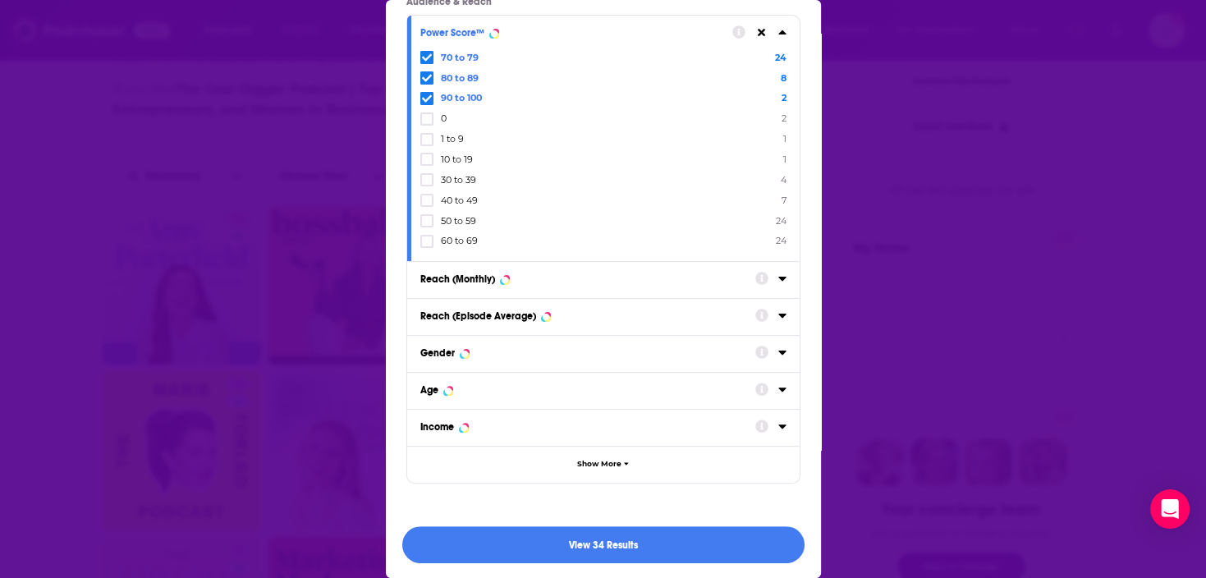
click at [689, 523] on div "View 34 Results" at bounding box center [603, 545] width 435 height 70
click at [703, 531] on button "View 34 Results" at bounding box center [603, 544] width 402 height 37
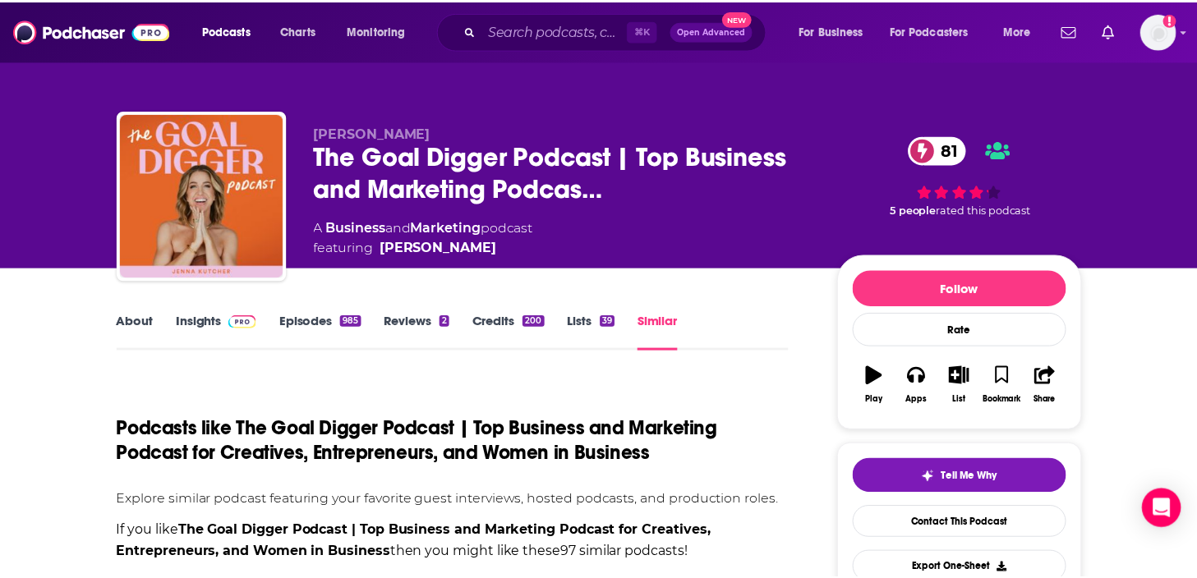
scroll to position [442, 0]
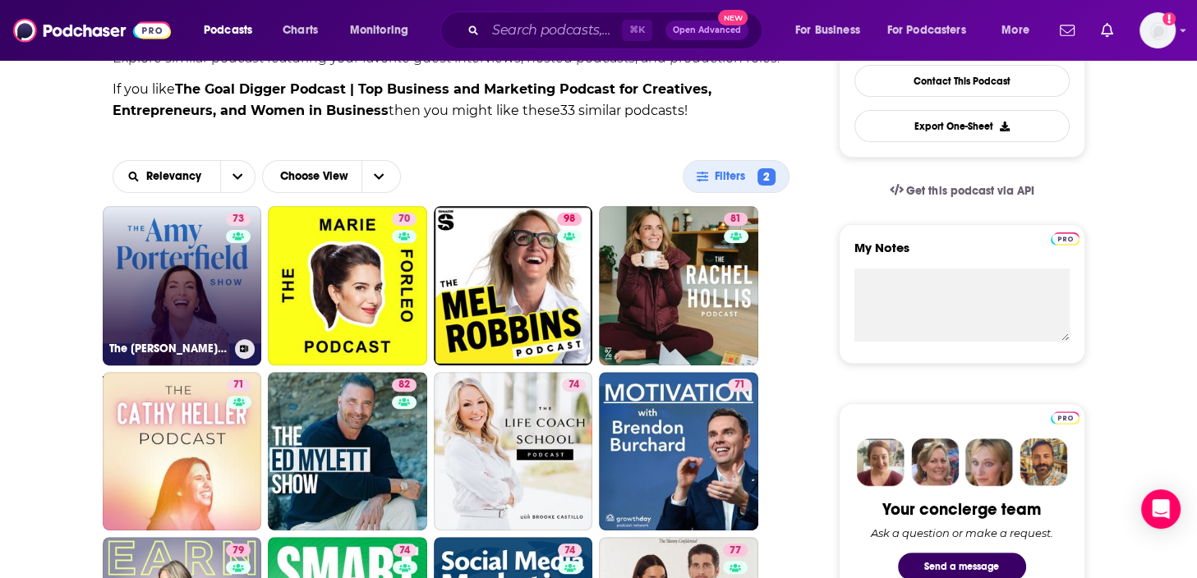
click at [226, 251] on div "73" at bounding box center [240, 276] width 29 height 126
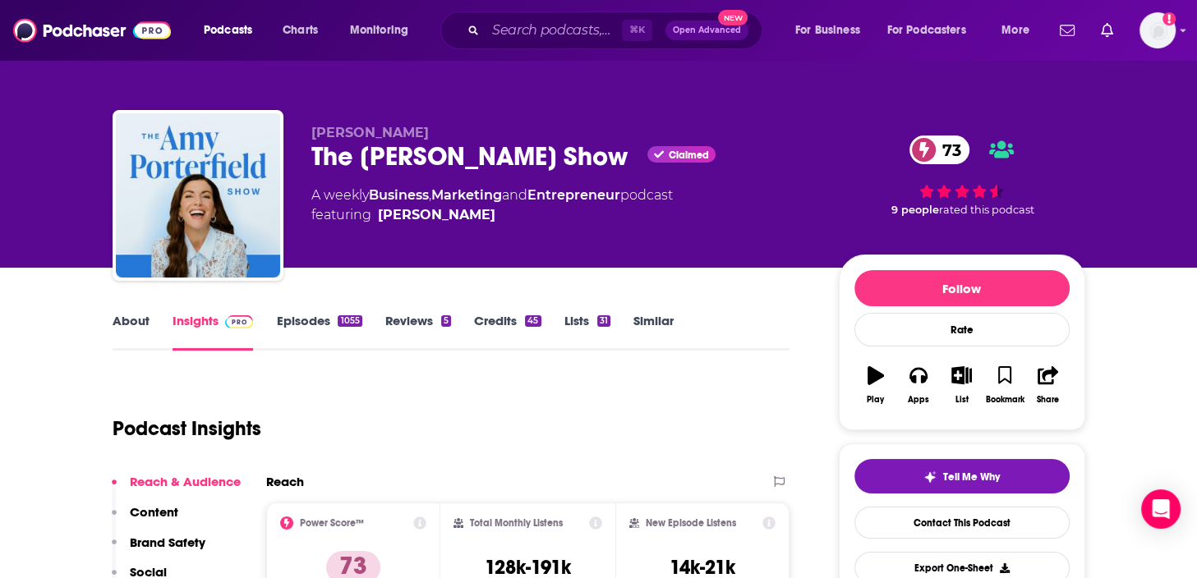
click at [131, 324] on link "About" at bounding box center [131, 332] width 37 height 38
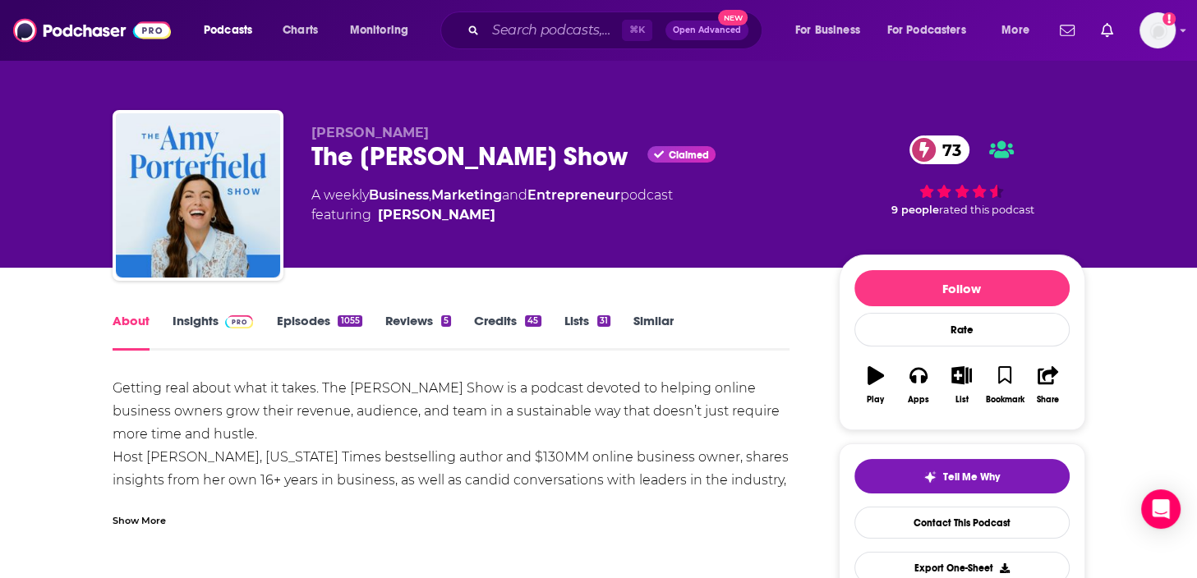
click at [429, 155] on div "The Amy Porterfield Show Claimed 73" at bounding box center [561, 156] width 501 height 32
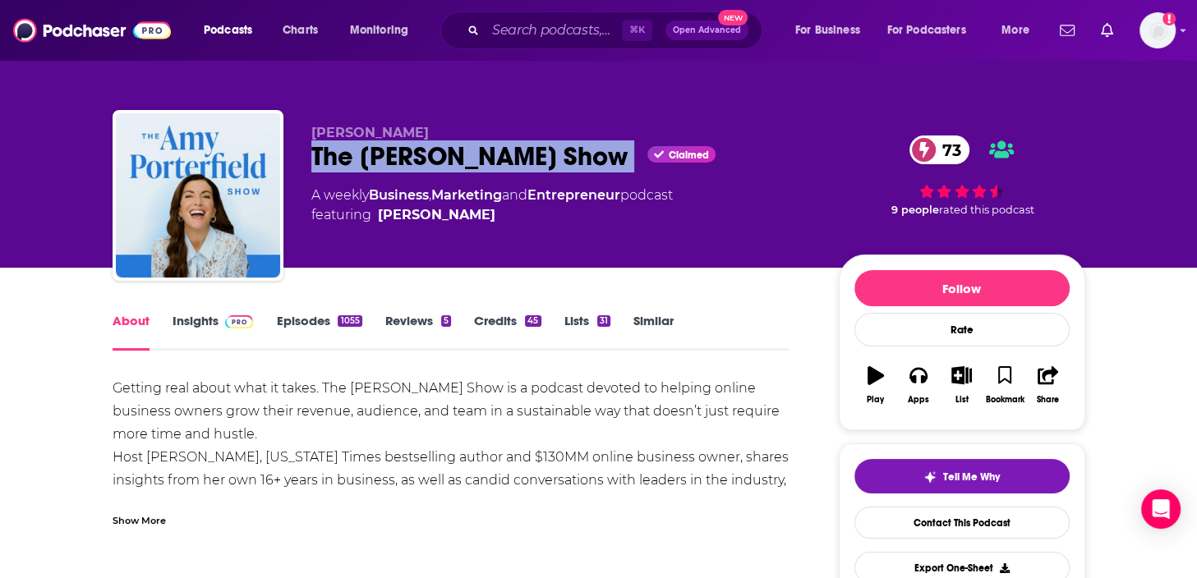
click at [429, 155] on div "The Amy Porterfield Show Claimed 73" at bounding box center [561, 156] width 501 height 32
copy div "The Amy Porterfield Show"
